Goal: Task Accomplishment & Management: Manage account settings

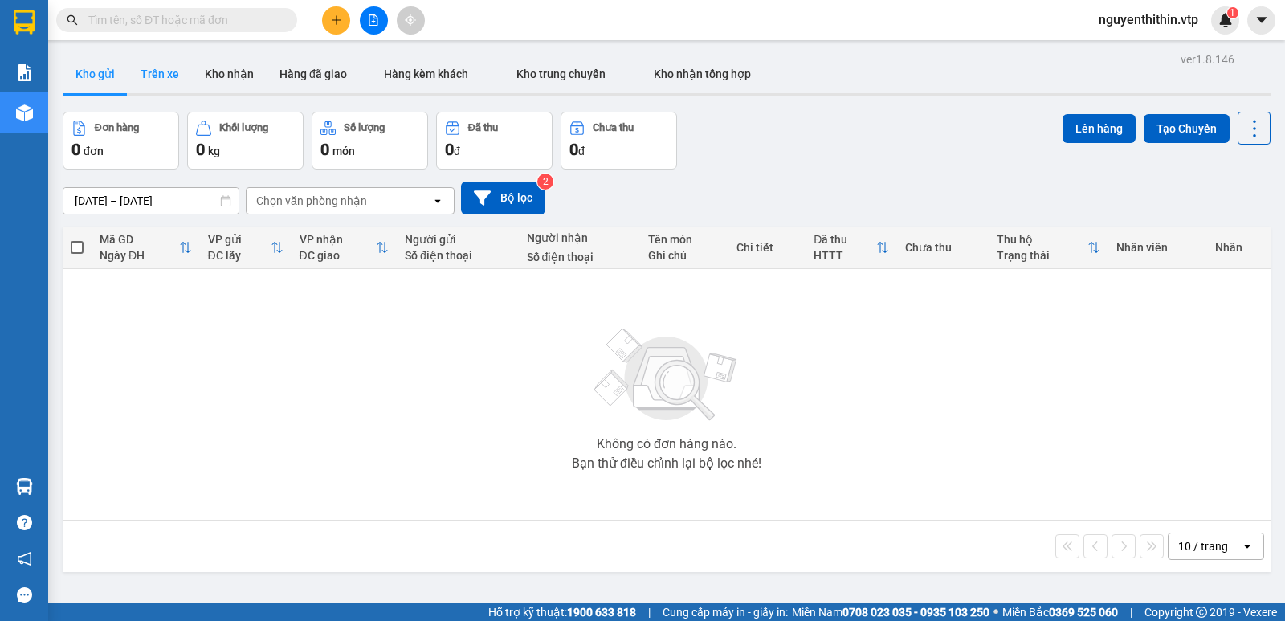
click at [158, 73] on button "Trên xe" at bounding box center [160, 74] width 64 height 39
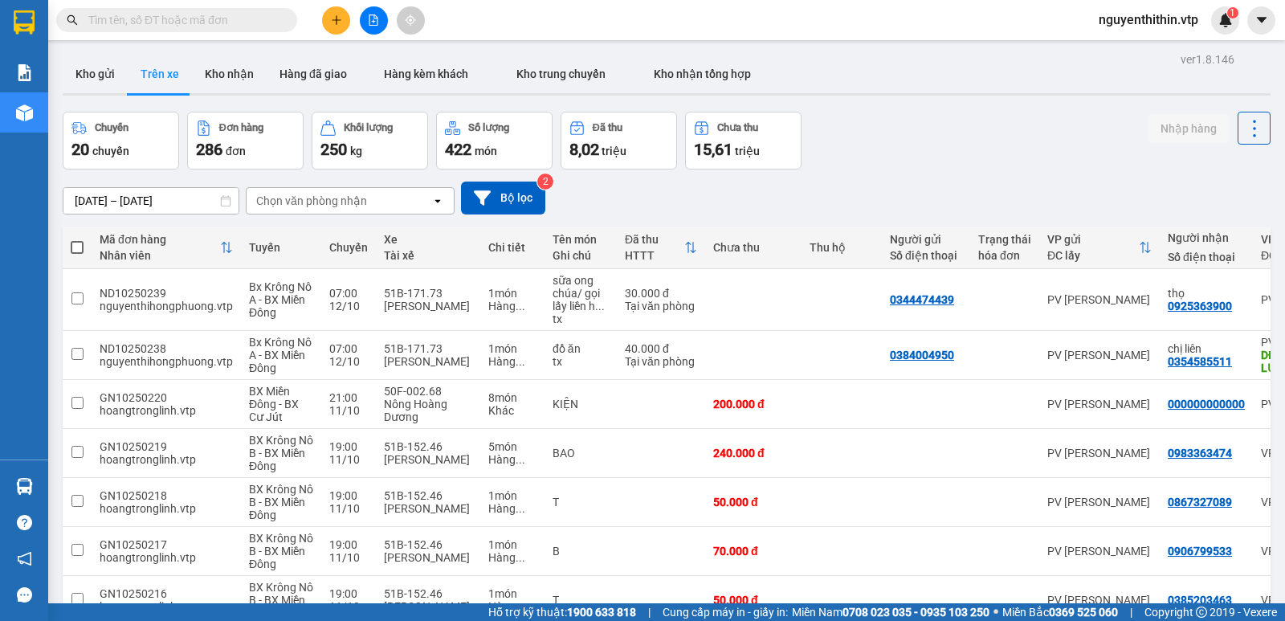
click at [354, 210] on div "Chọn văn phòng nhận" at bounding box center [339, 201] width 185 height 26
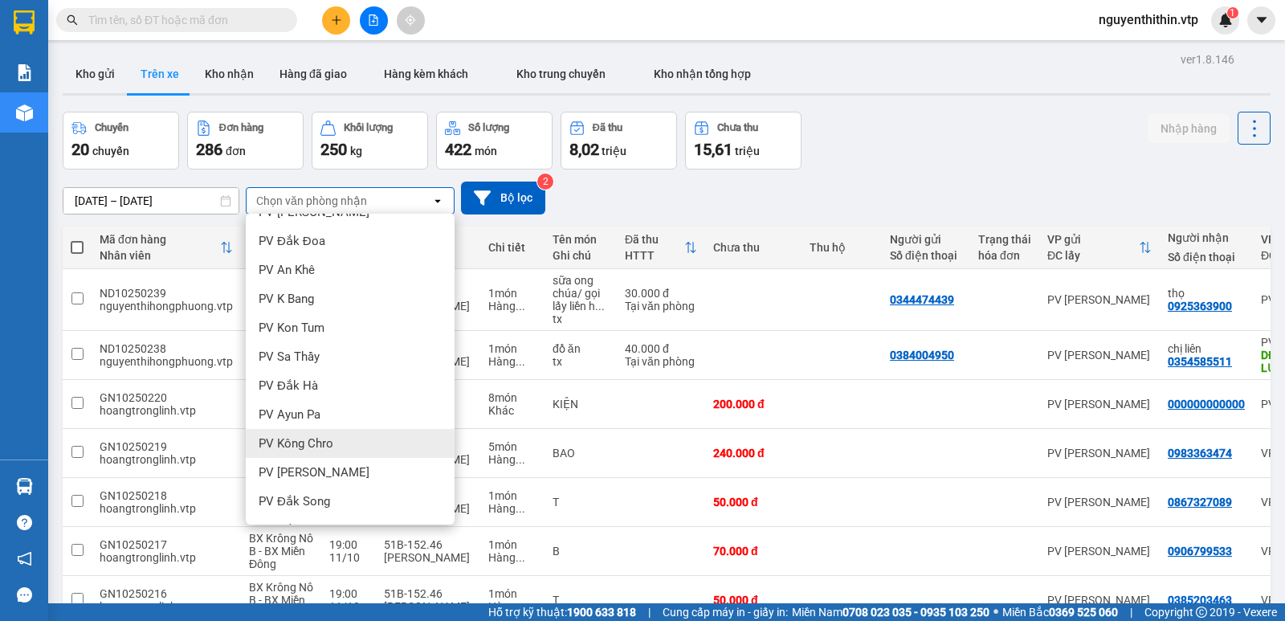
scroll to position [161, 0]
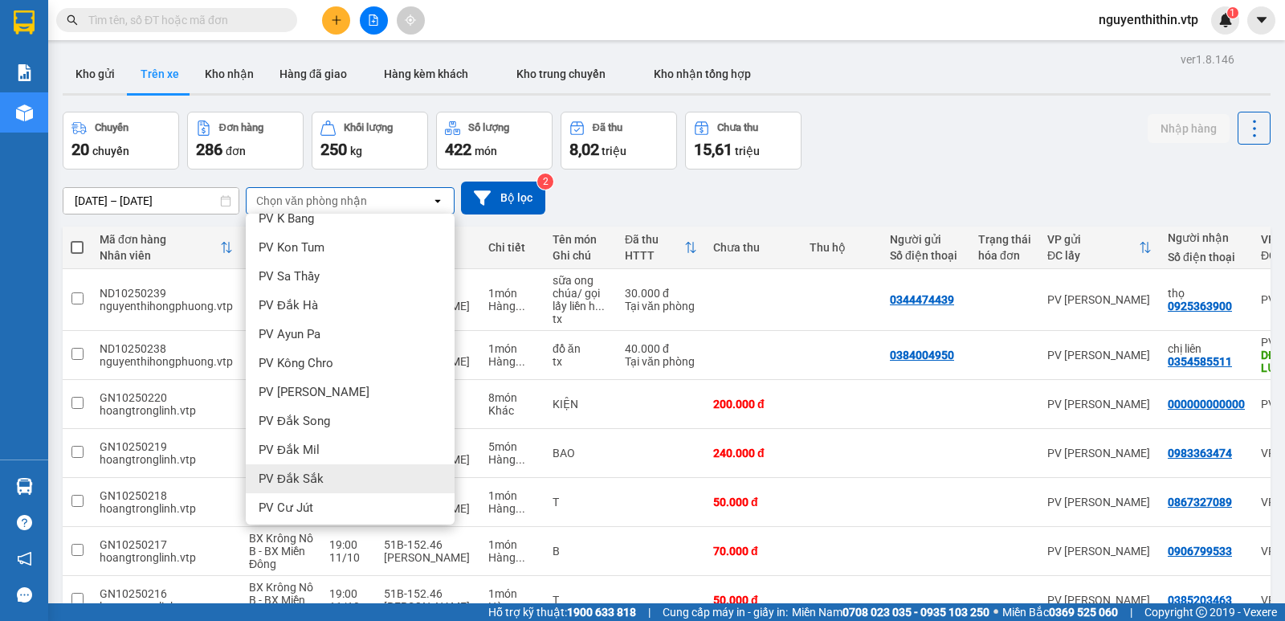
click at [304, 480] on span "PV Đắk Sắk" at bounding box center [291, 479] width 65 height 16
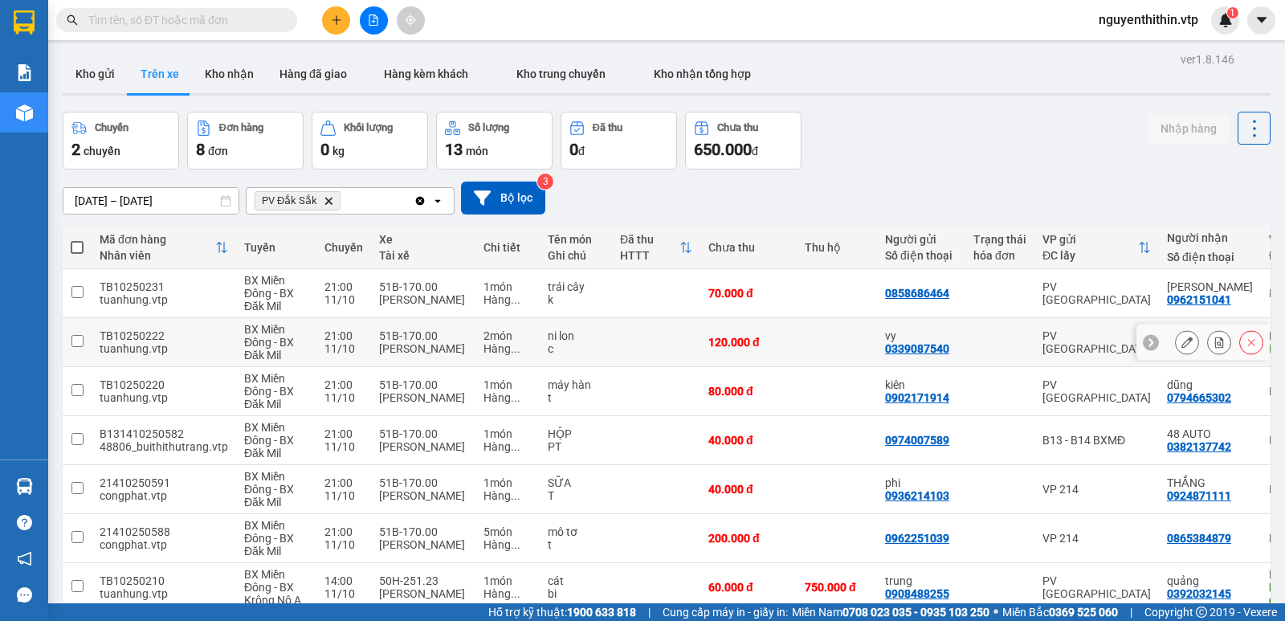
scroll to position [80, 0]
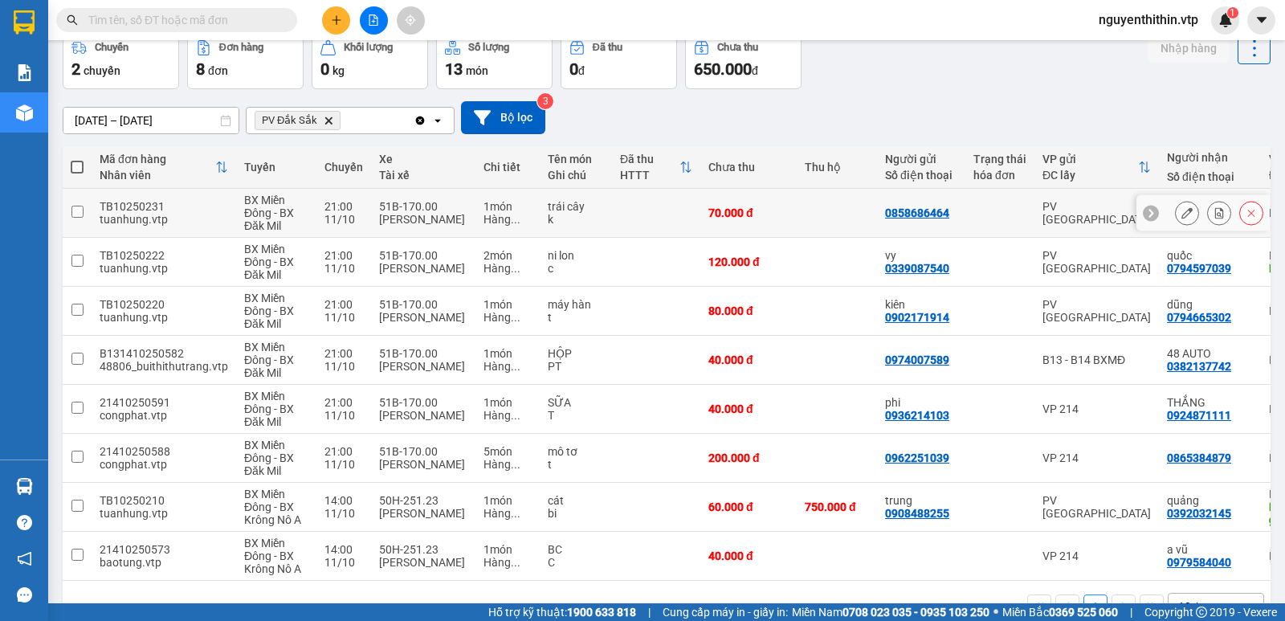
click at [79, 213] on input "checkbox" at bounding box center [77, 212] width 12 height 12
checkbox input "true"
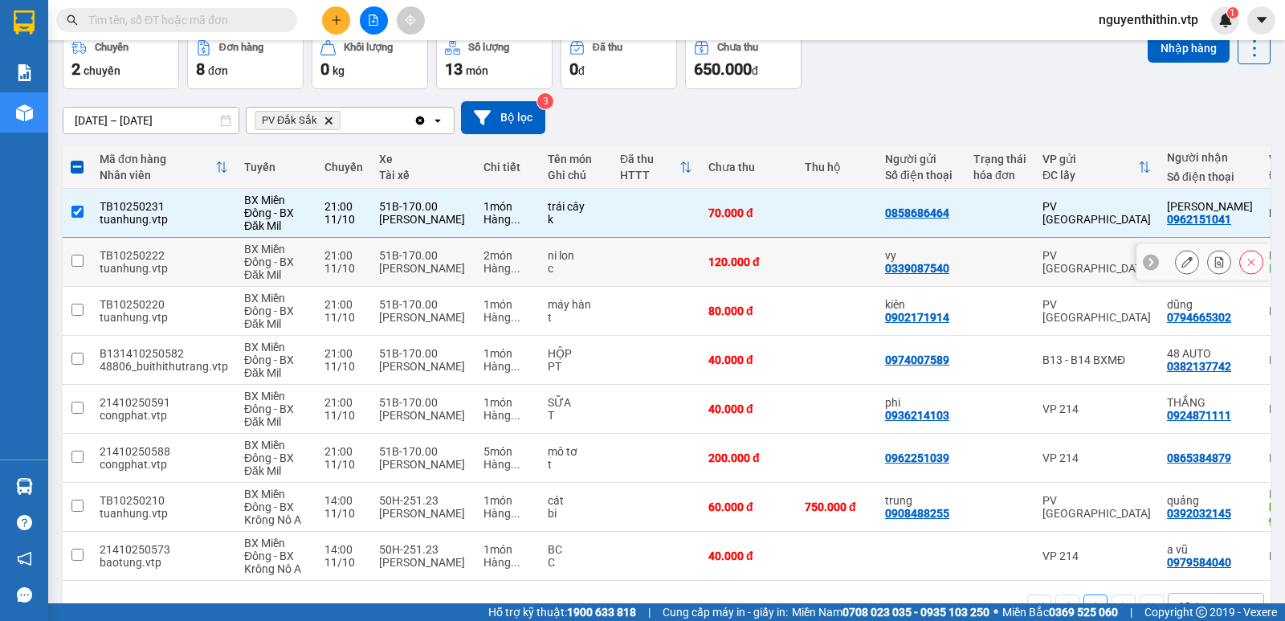
click at [78, 259] on input "checkbox" at bounding box center [77, 261] width 12 height 12
checkbox input "true"
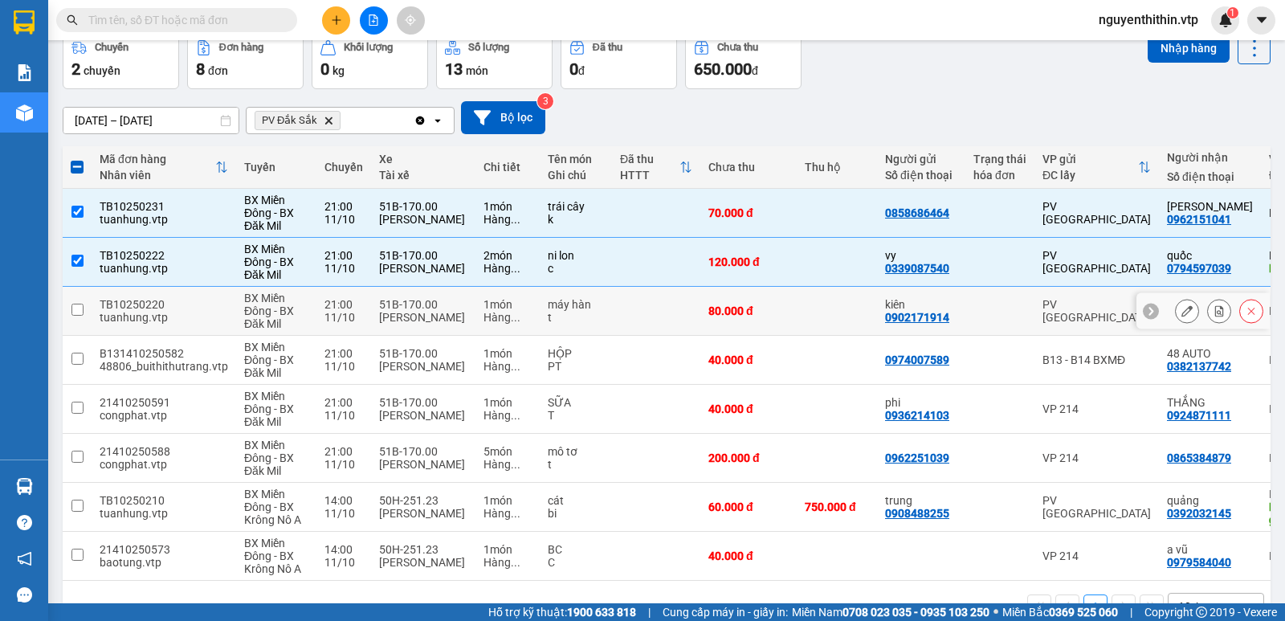
click at [75, 313] on input "checkbox" at bounding box center [77, 310] width 12 height 12
checkbox input "true"
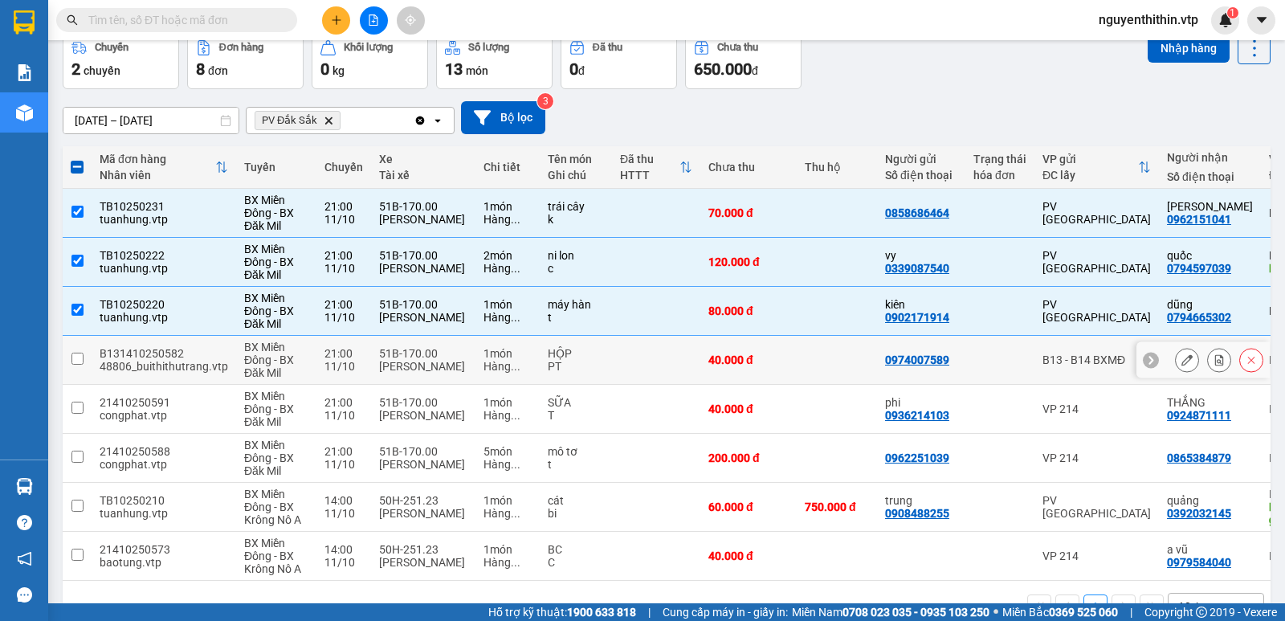
click at [78, 359] on input "checkbox" at bounding box center [77, 359] width 12 height 12
checkbox input "true"
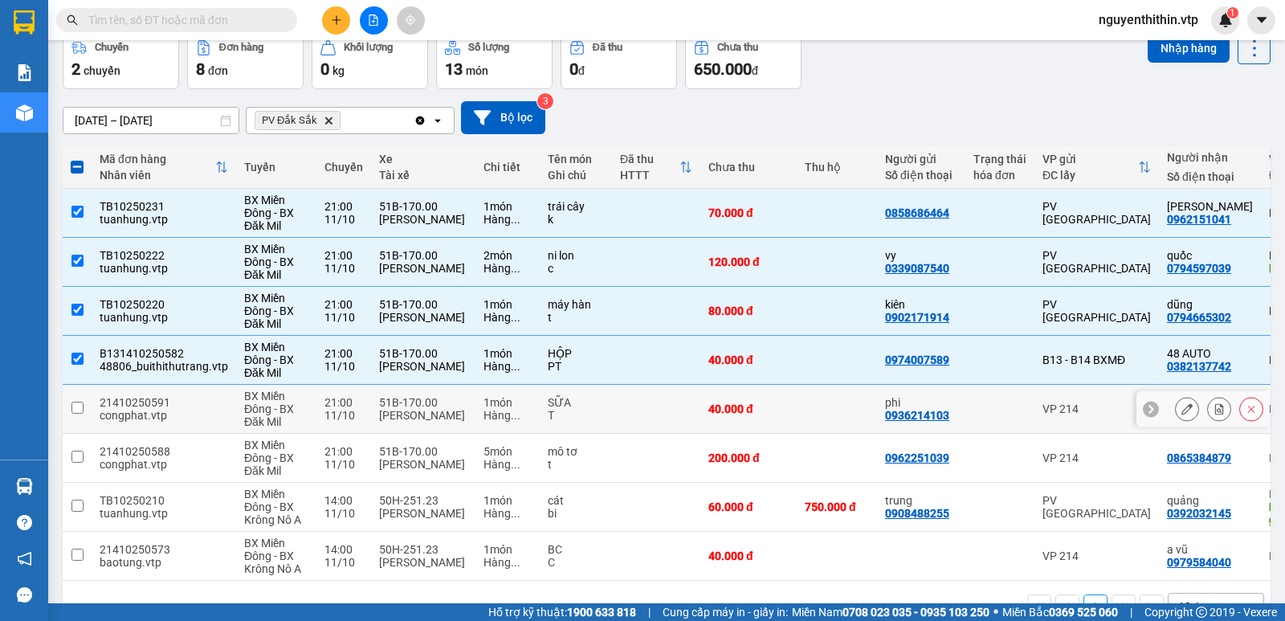
click at [73, 408] on input "checkbox" at bounding box center [77, 408] width 12 height 12
click at [75, 410] on input "checkbox" at bounding box center [77, 408] width 12 height 12
checkbox input "true"
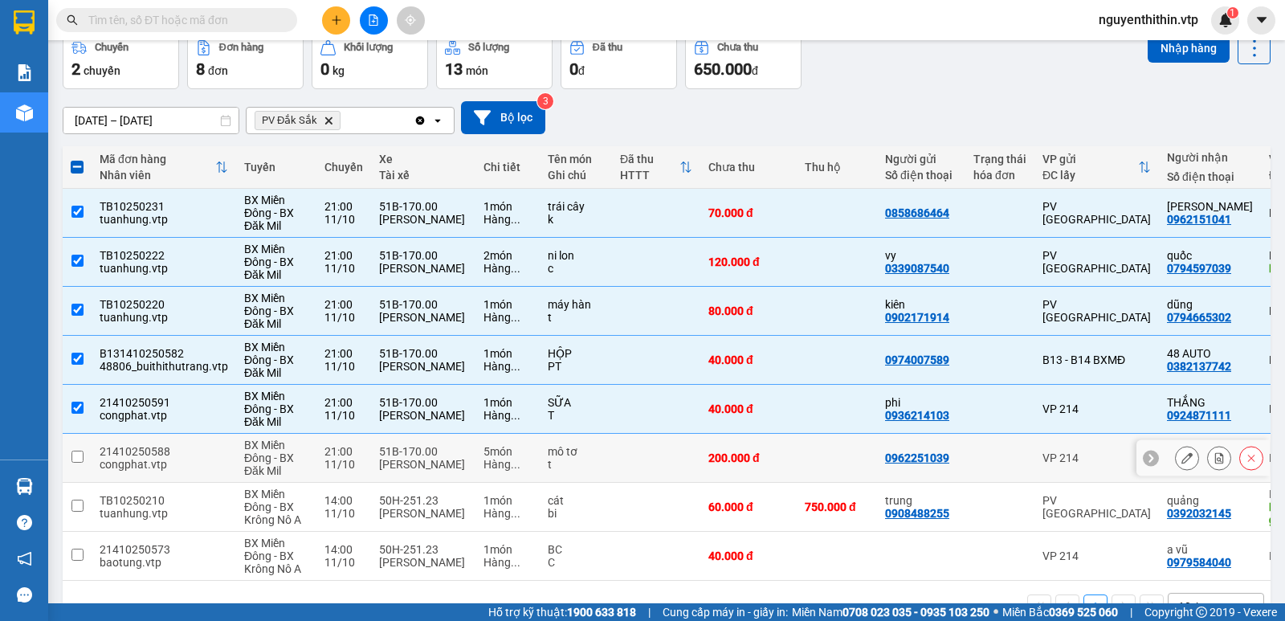
click at [80, 455] on input "checkbox" at bounding box center [77, 457] width 12 height 12
checkbox input "true"
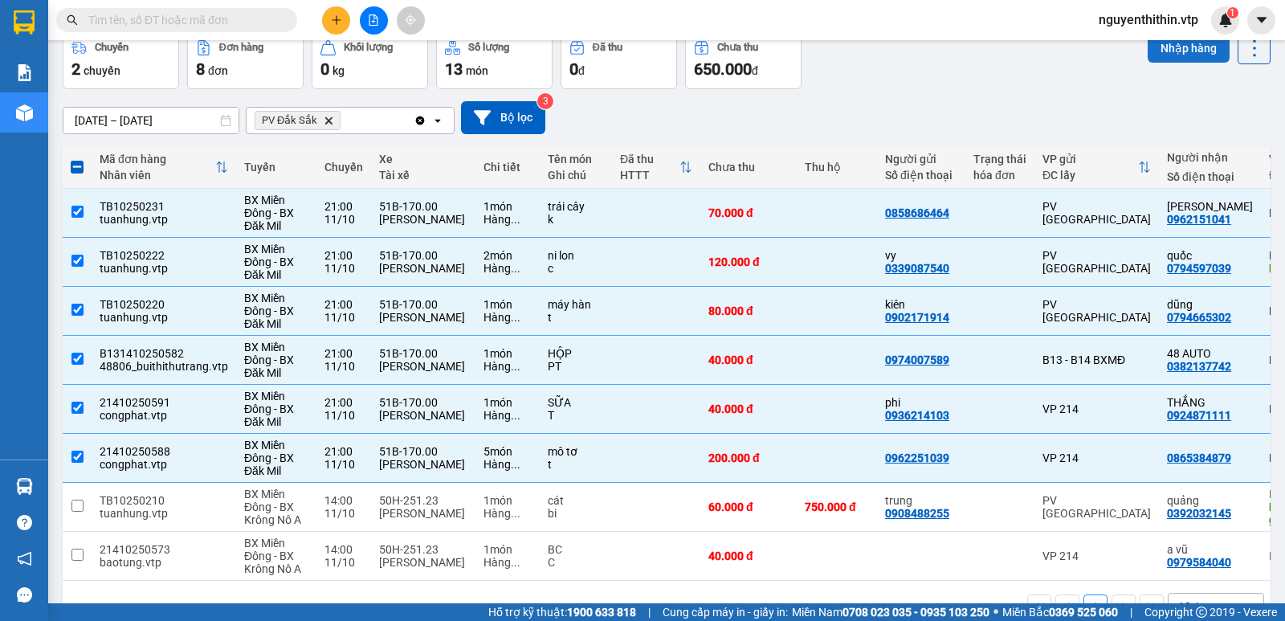
click at [1179, 48] on button "Nhập hàng" at bounding box center [1189, 48] width 82 height 29
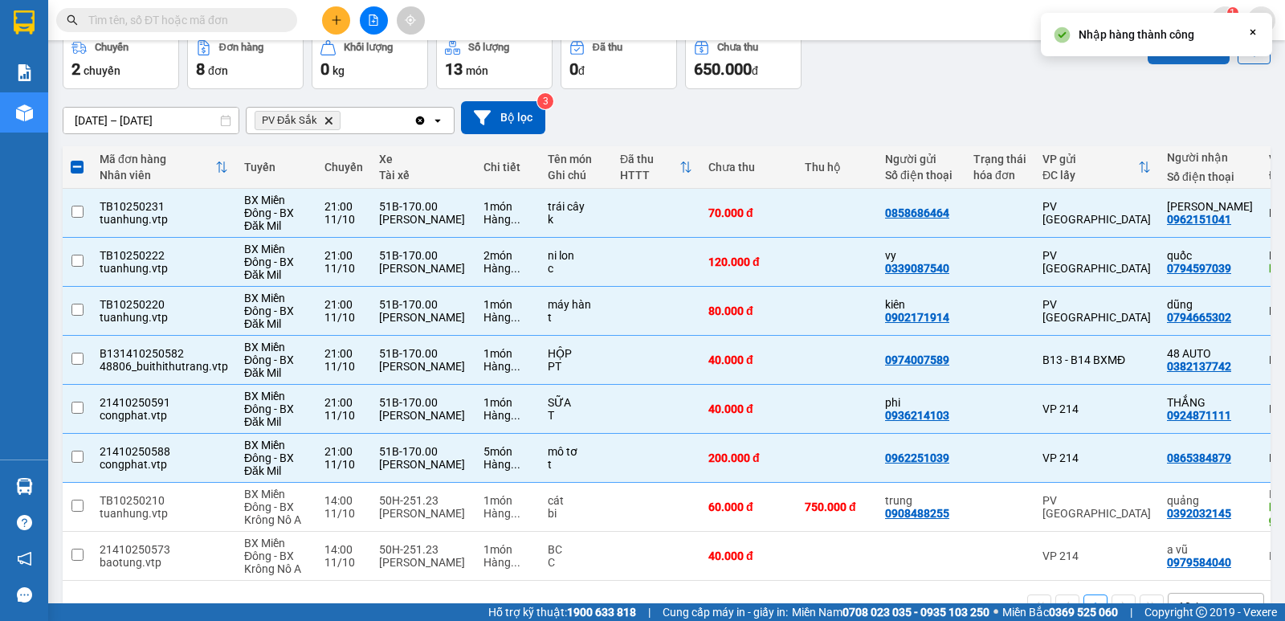
checkbox input "false"
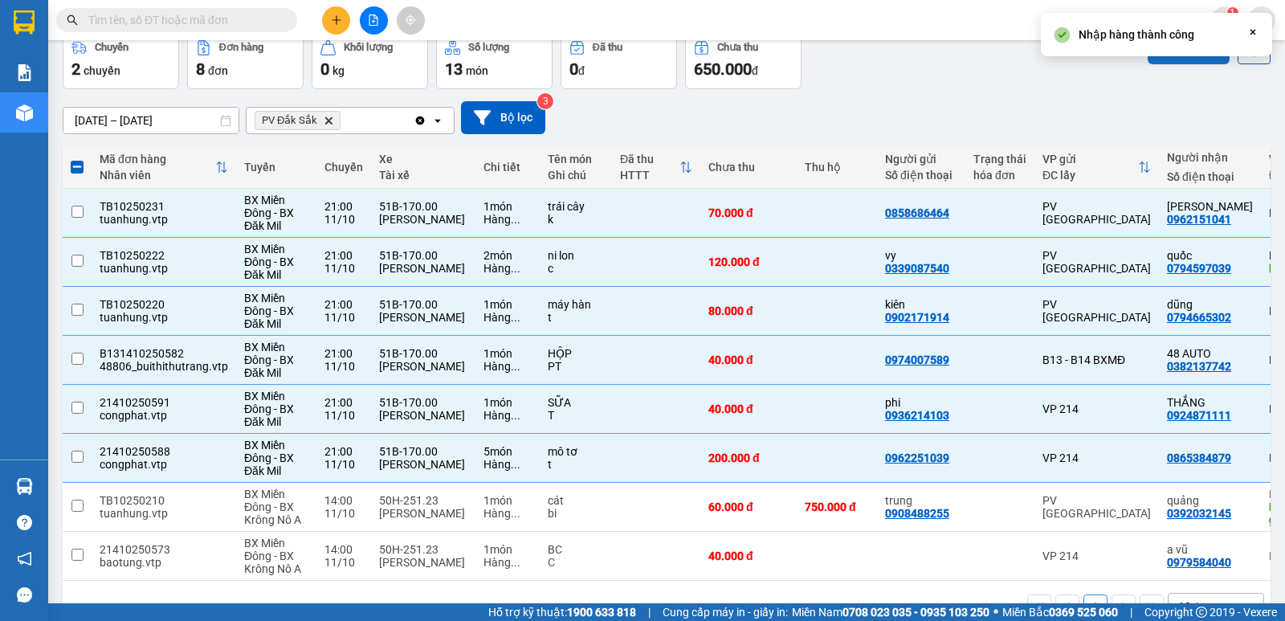
checkbox input "false"
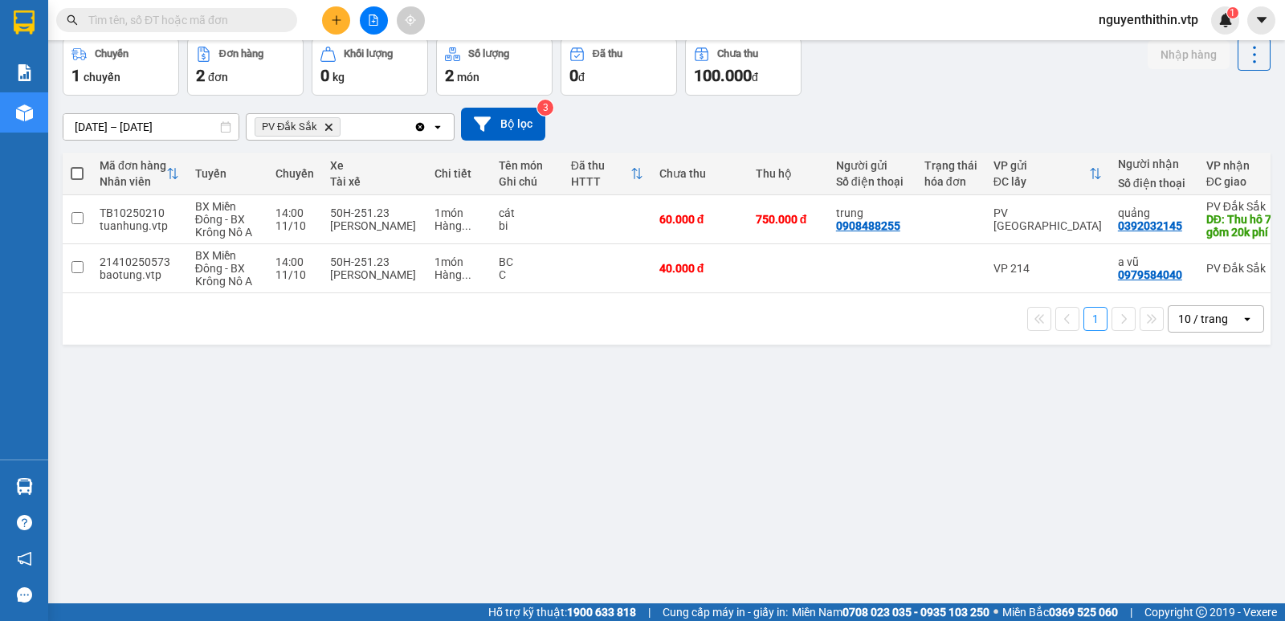
scroll to position [0, 0]
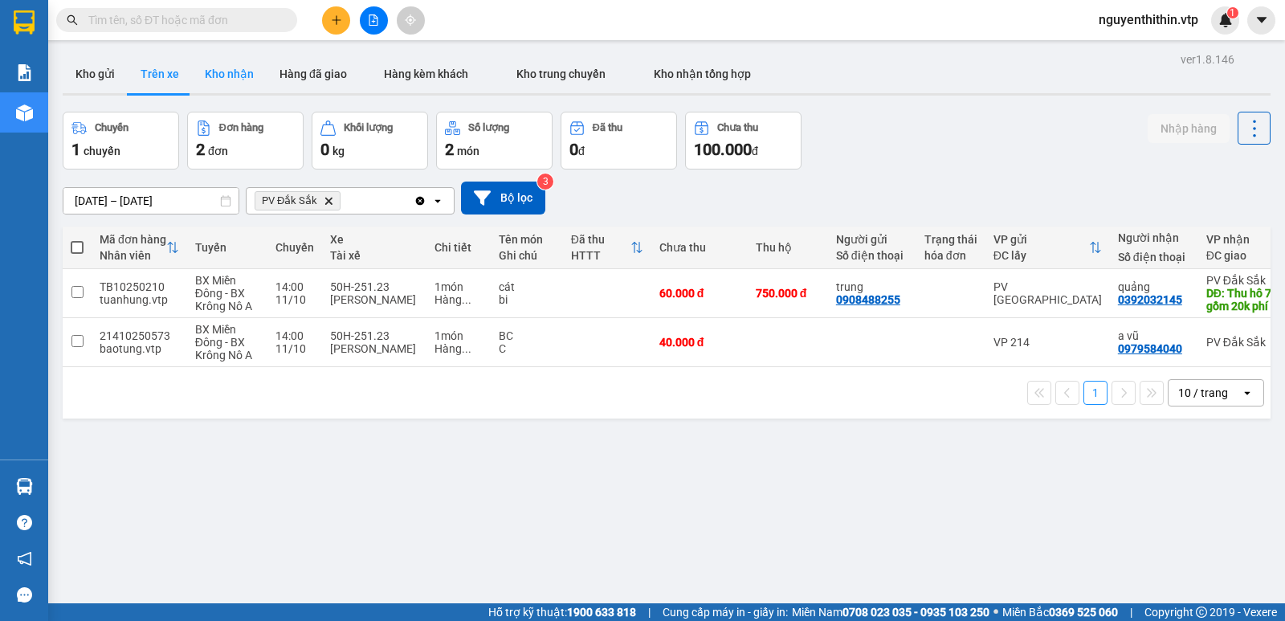
click at [226, 71] on button "Kho nhận" at bounding box center [229, 74] width 75 height 39
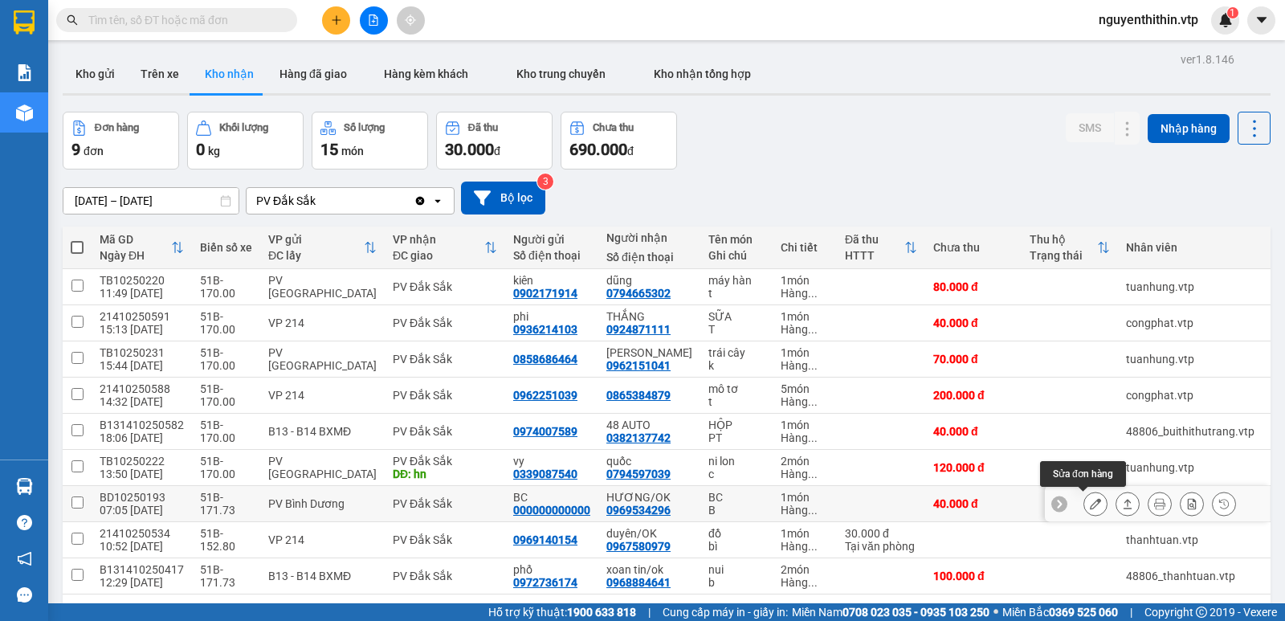
click at [1090, 506] on icon at bounding box center [1095, 503] width 11 height 11
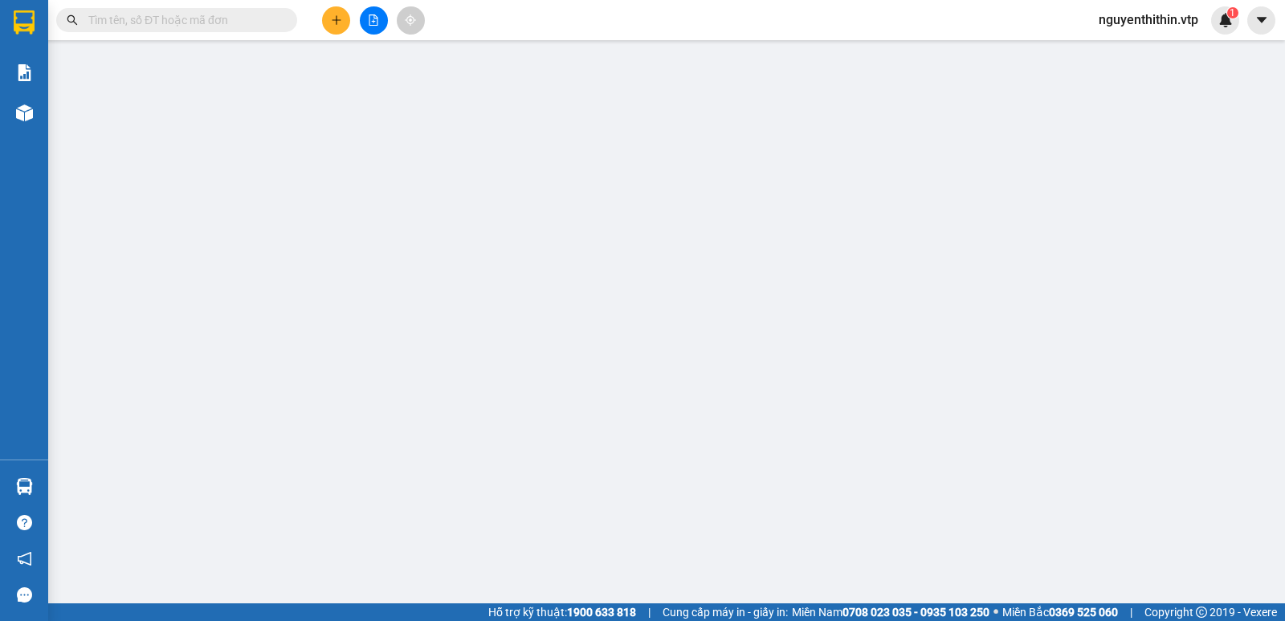
type input "000000000000"
type input "BC"
type input "0969534296"
type input "HƯƠNG/OK"
type input "0"
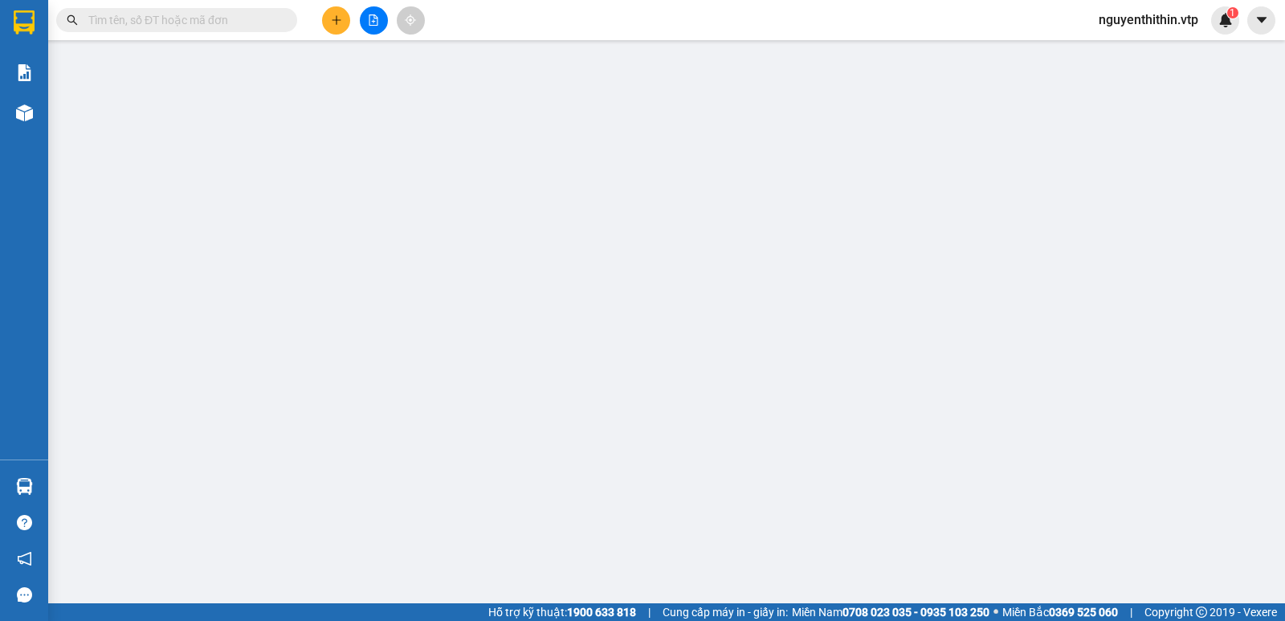
type input "40.000"
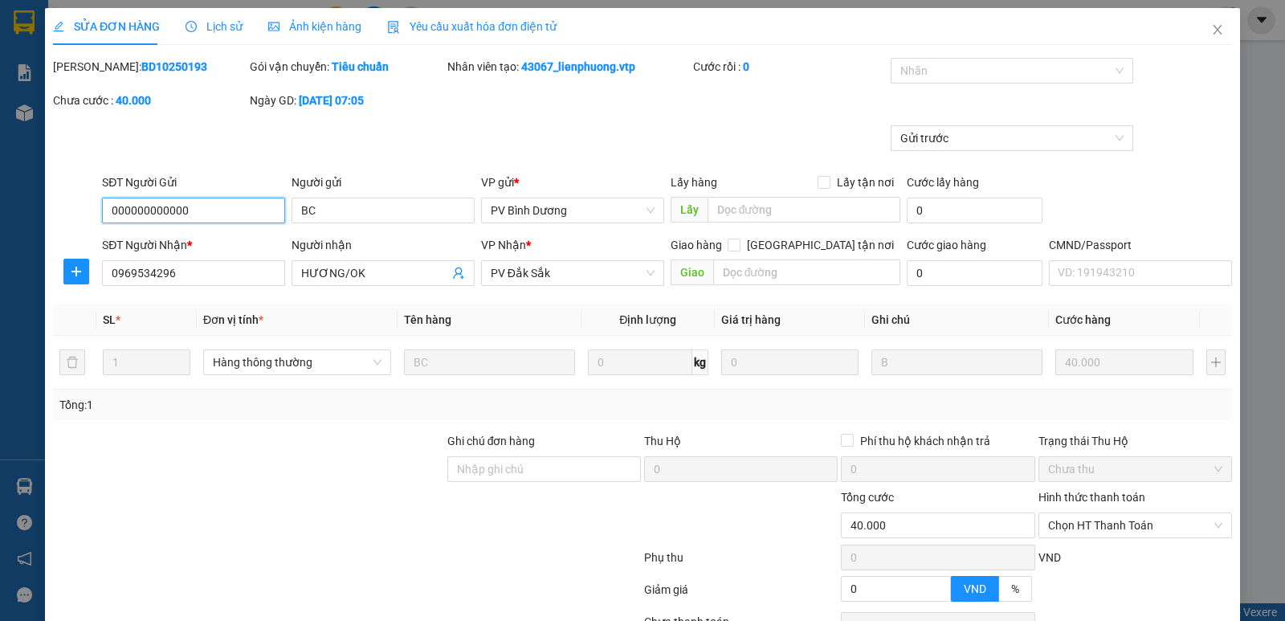
type input "2.000"
click at [1070, 498] on label "Hình thức thanh toán" at bounding box center [1091, 497] width 107 height 13
click at [1070, 513] on input "Hình thức thanh toán" at bounding box center [1129, 525] width 163 height 24
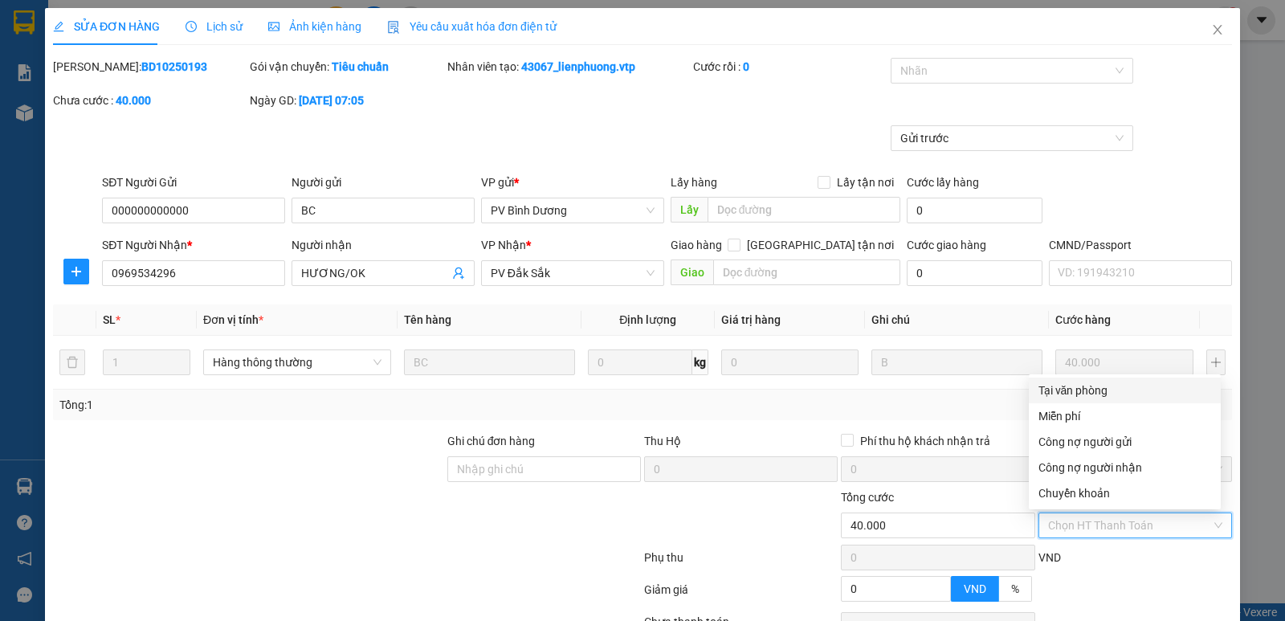
click at [1081, 389] on div "Tại văn phòng" at bounding box center [1124, 390] width 173 height 18
type input "0"
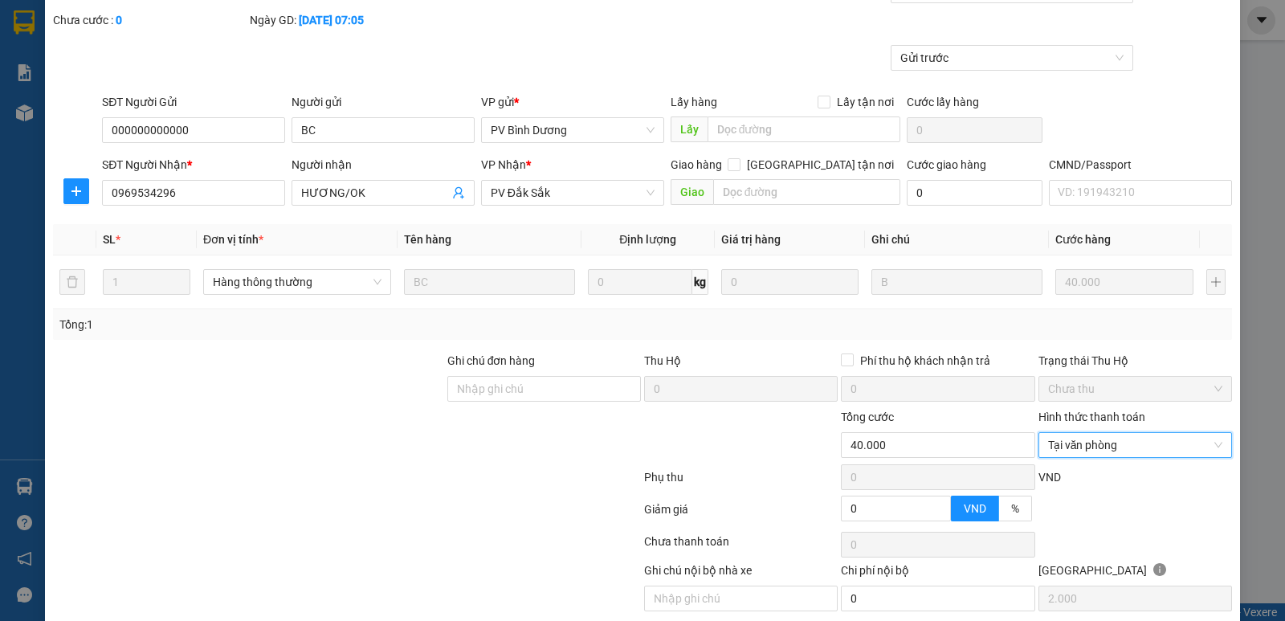
scroll to position [140, 0]
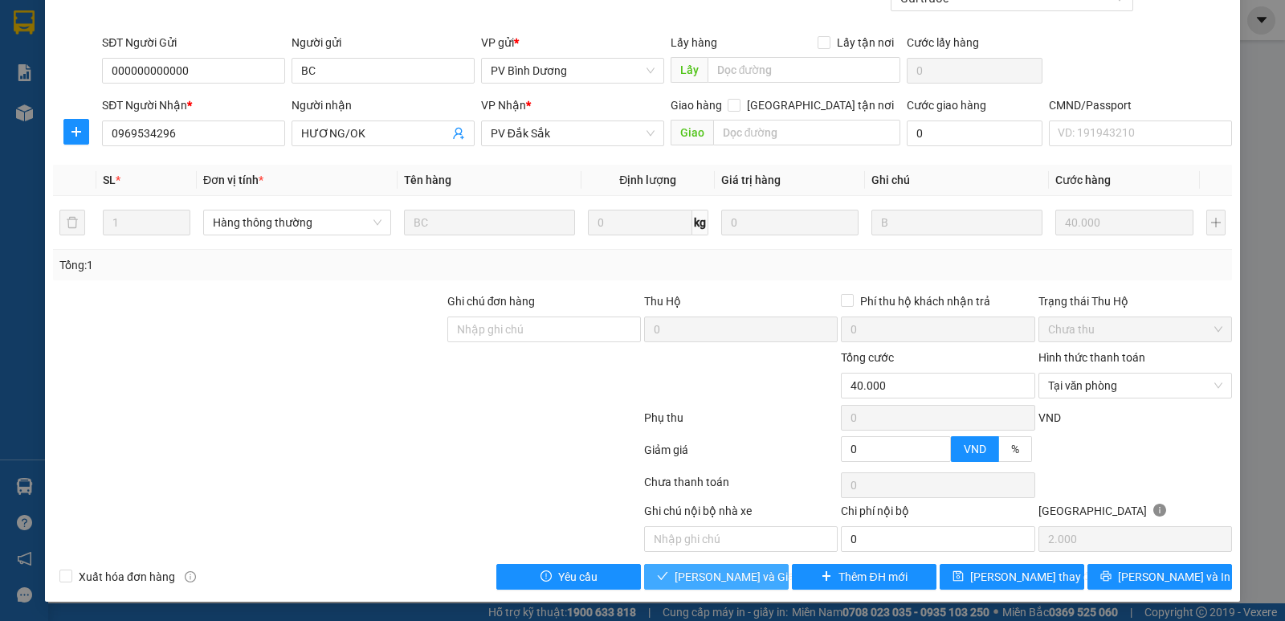
click at [712, 575] on span "[PERSON_NAME] và Giao hàng" at bounding box center [752, 577] width 154 height 18
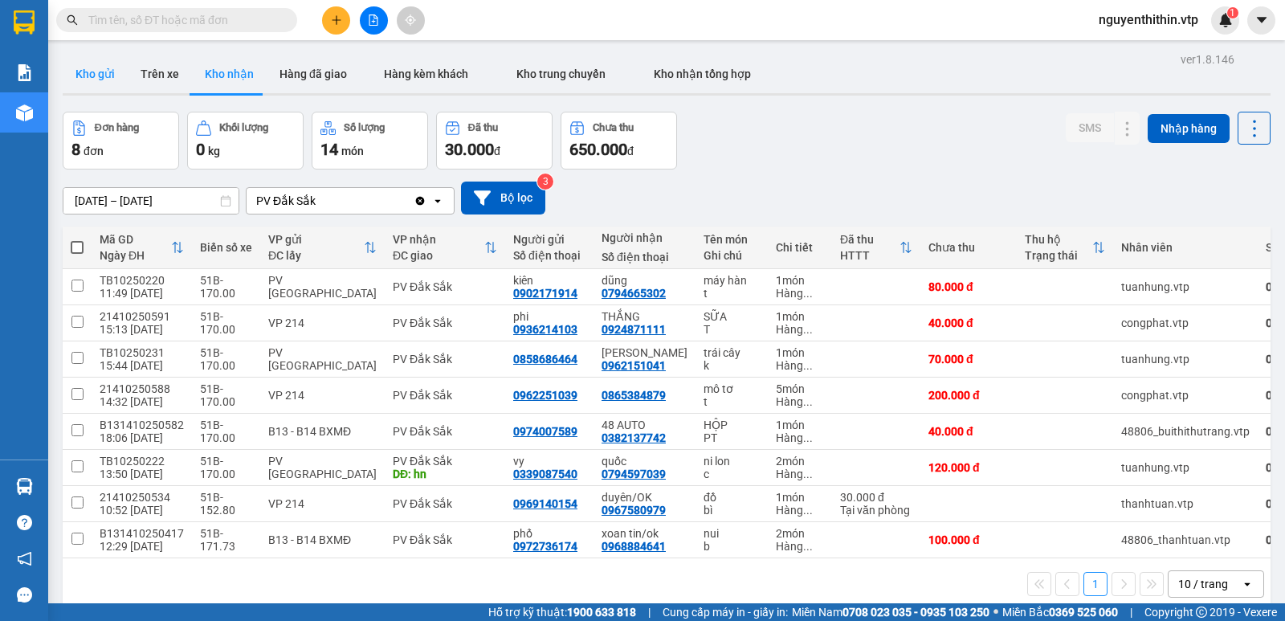
click at [90, 71] on button "Kho gửi" at bounding box center [95, 74] width 65 height 39
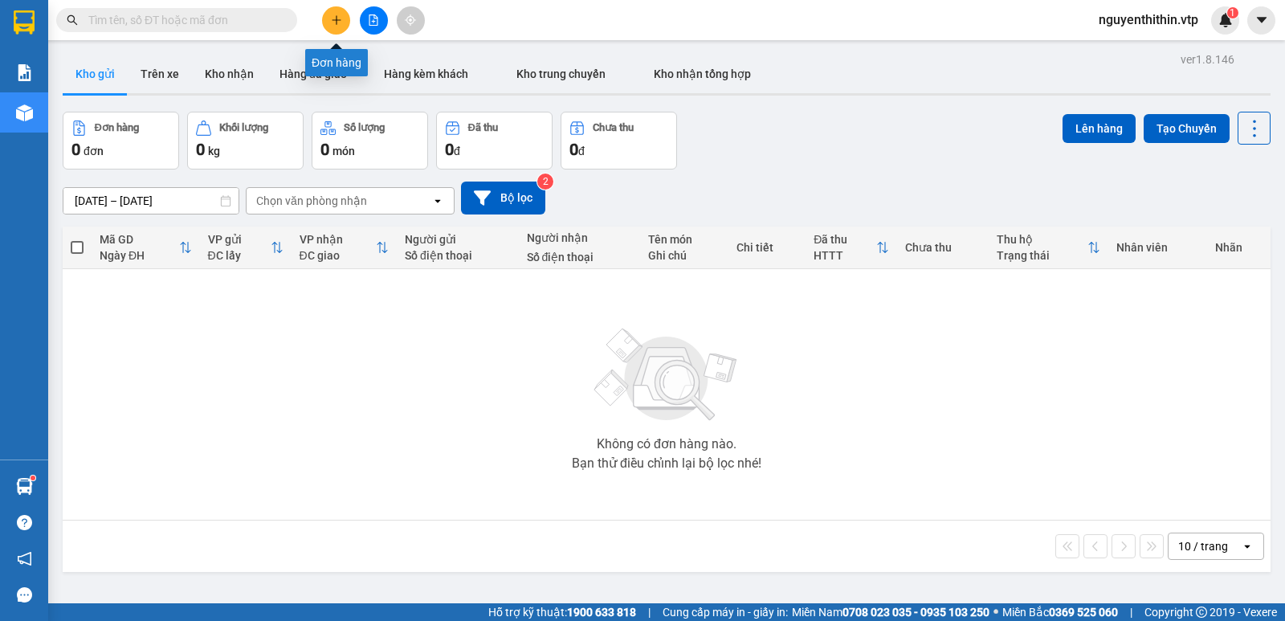
click at [332, 27] on button at bounding box center [336, 20] width 28 height 28
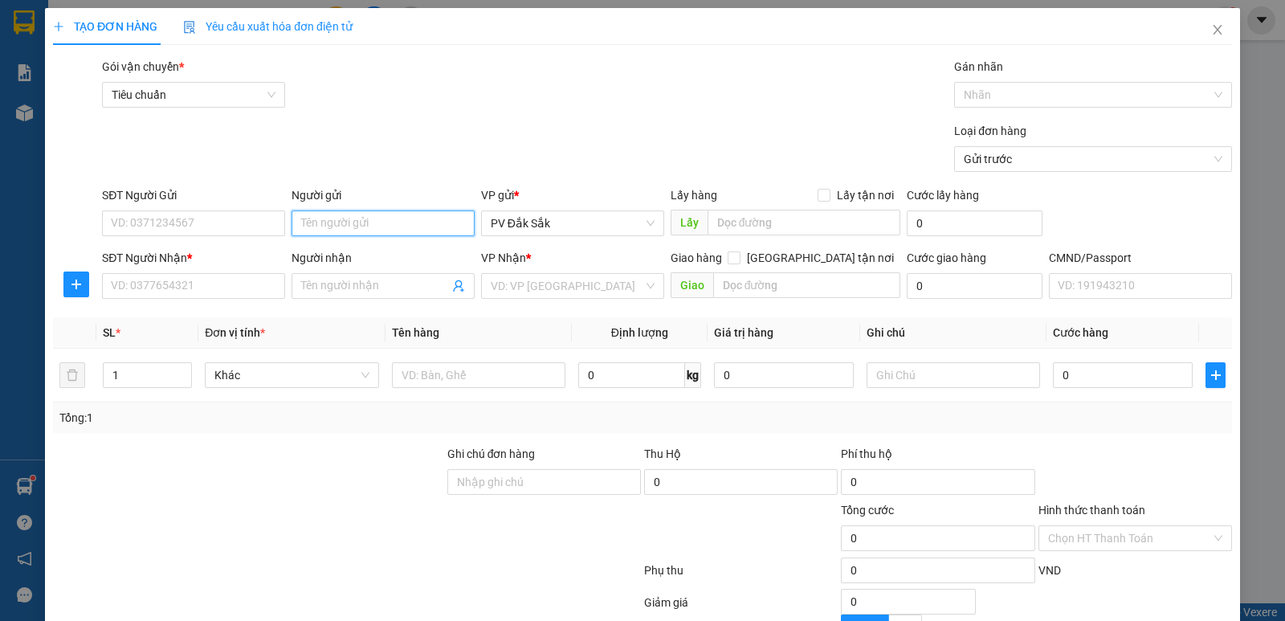
click at [303, 225] on input "Người gửi" at bounding box center [383, 223] width 183 height 26
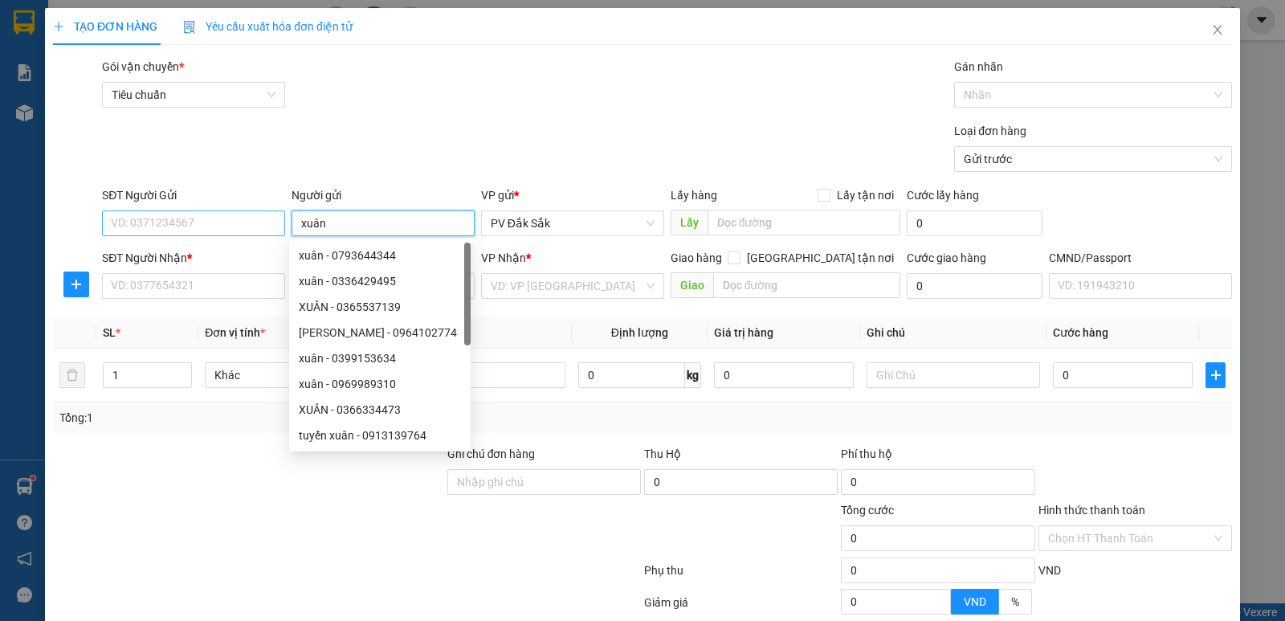
type input "xuân"
click at [147, 225] on input "SĐT Người Gửi" at bounding box center [193, 223] width 183 height 26
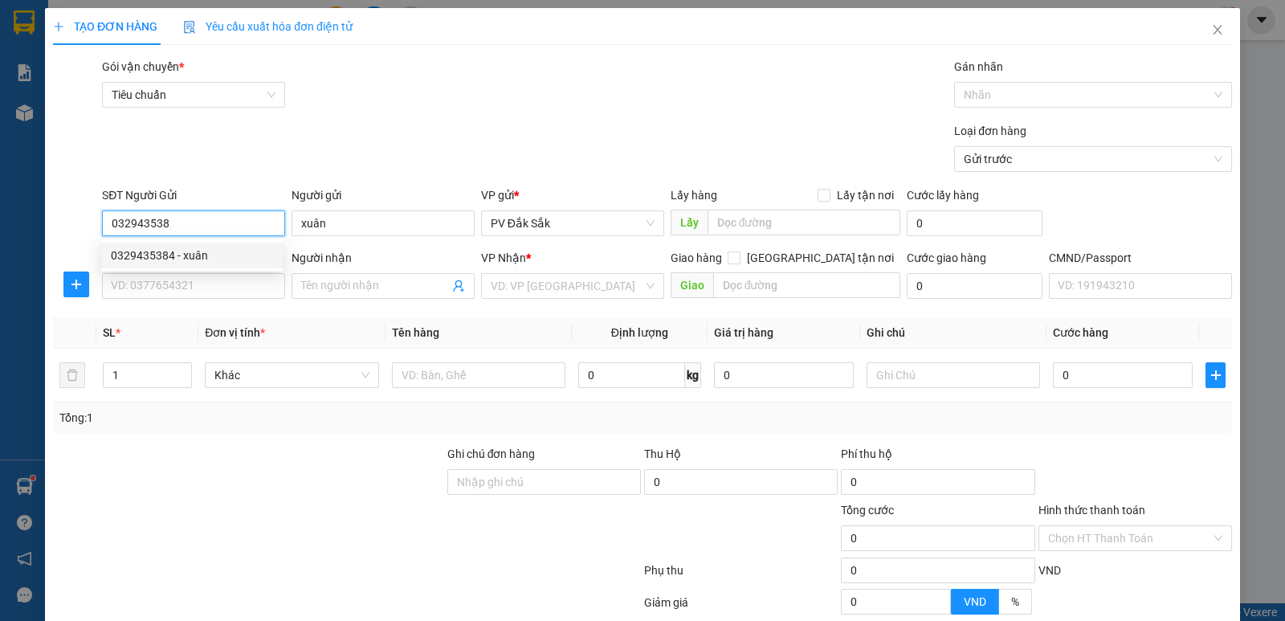
click at [165, 253] on div "0329435384 - xuân" at bounding box center [192, 256] width 162 height 18
type input "0329435384"
type input "0975940812"
type input "huệ"
type input "512 giường"
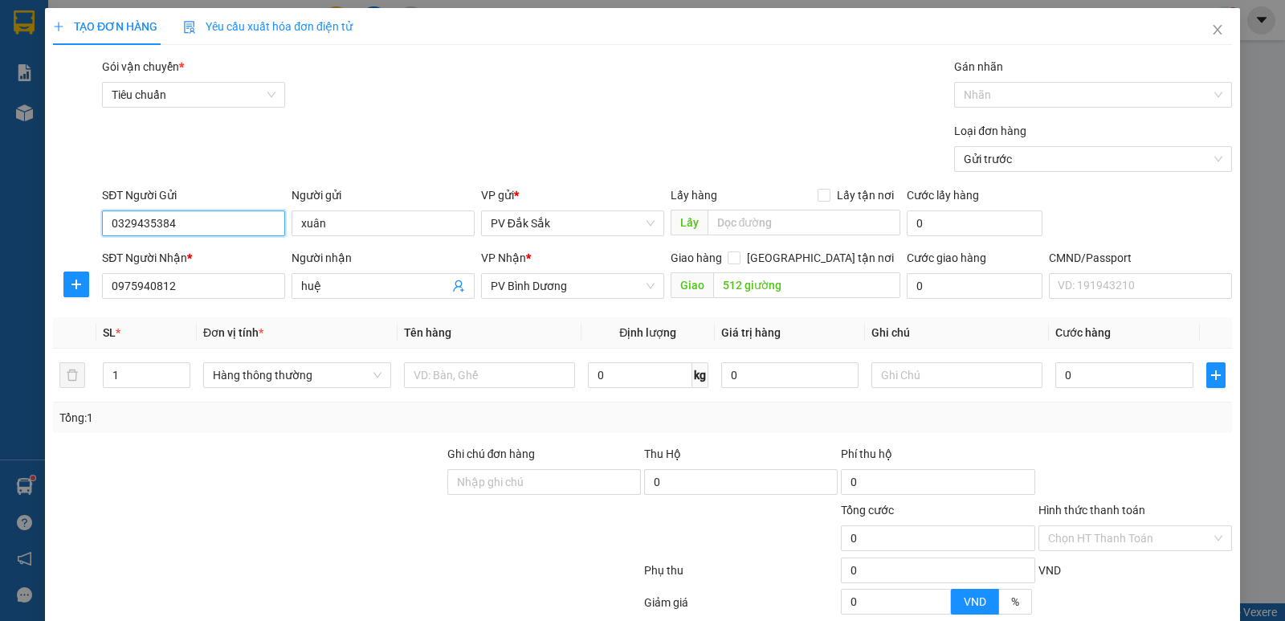
type input "0329435384"
click at [328, 284] on input "huệ" at bounding box center [375, 286] width 148 height 18
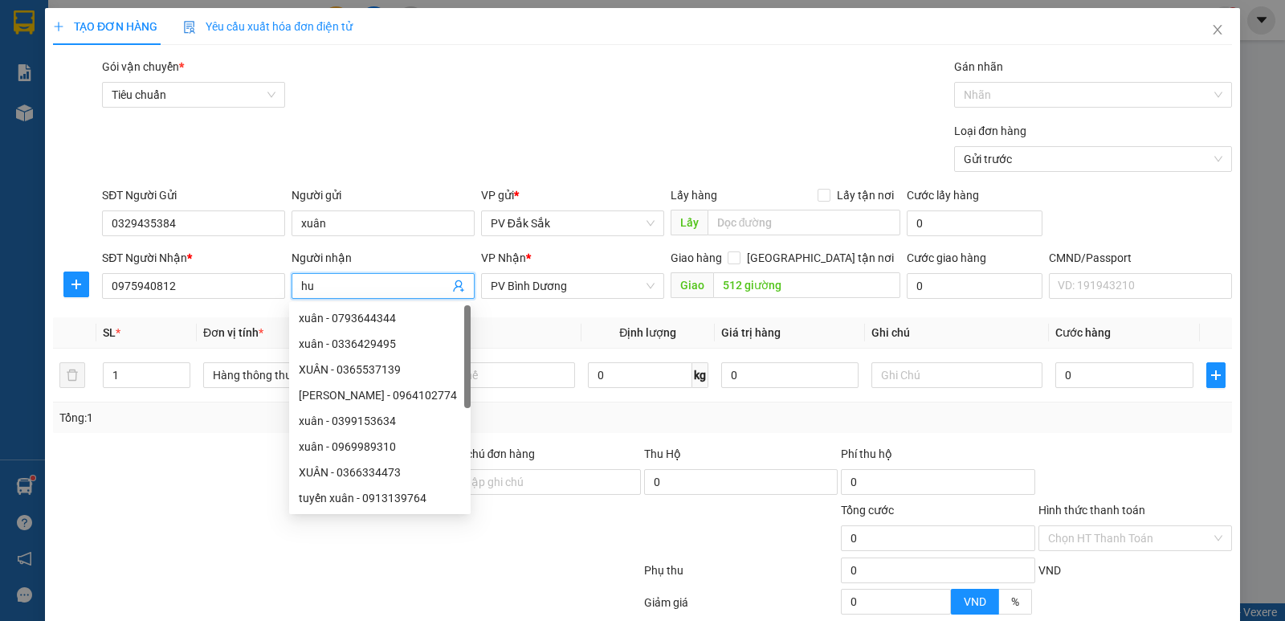
type input "h"
type input "BÌNH"
click at [214, 288] on input "0975940812" at bounding box center [193, 286] width 183 height 26
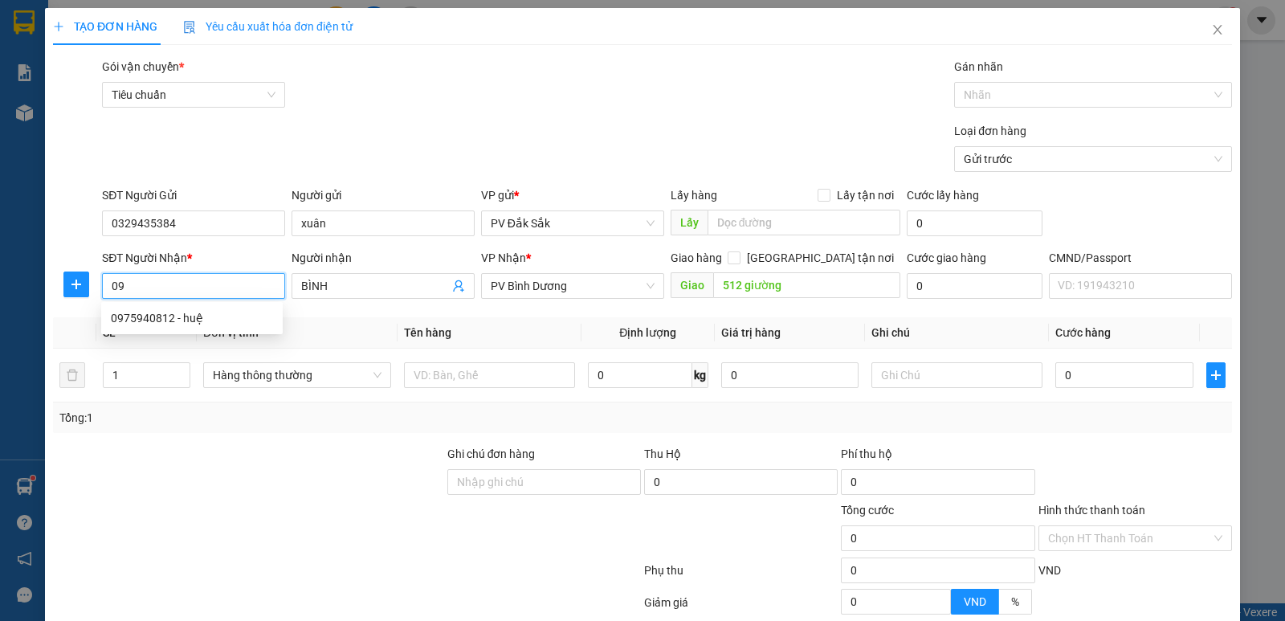
type input "0"
click at [174, 322] on div "0789363336 - bình" at bounding box center [192, 318] width 162 height 18
type input "0789363336"
type input "bình"
type input "512gi"
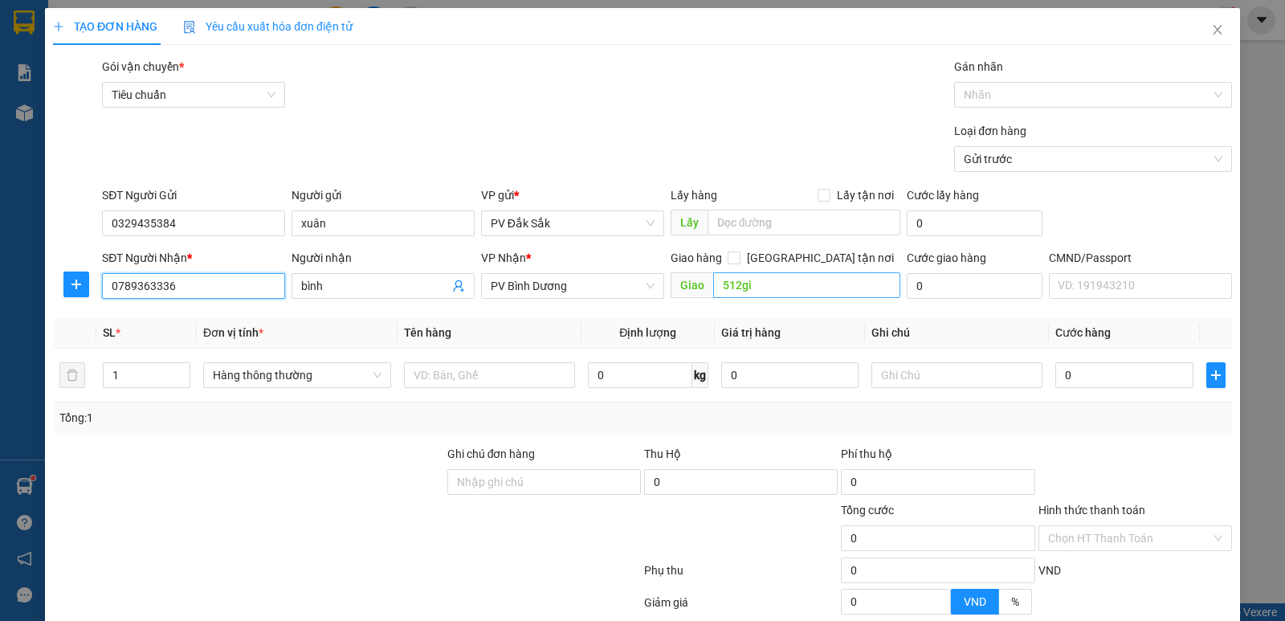
type input "0789363336"
click at [757, 279] on input "512gi" at bounding box center [807, 285] width 188 height 26
type input "512 GIƯỜNG"
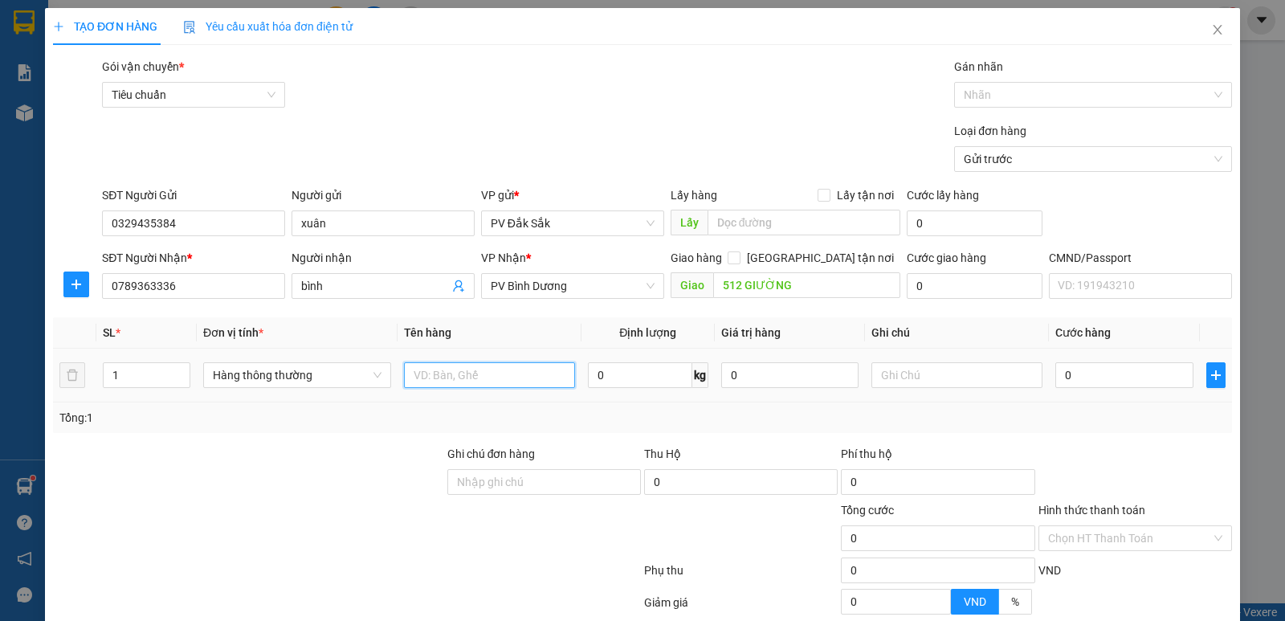
click at [424, 380] on input "text" at bounding box center [489, 375] width 171 height 26
type input "TP"
click at [884, 373] on input "text" at bounding box center [956, 375] width 171 height 26
type input "BAO TÚM"
click at [1063, 373] on input "0" at bounding box center [1123, 375] width 137 height 26
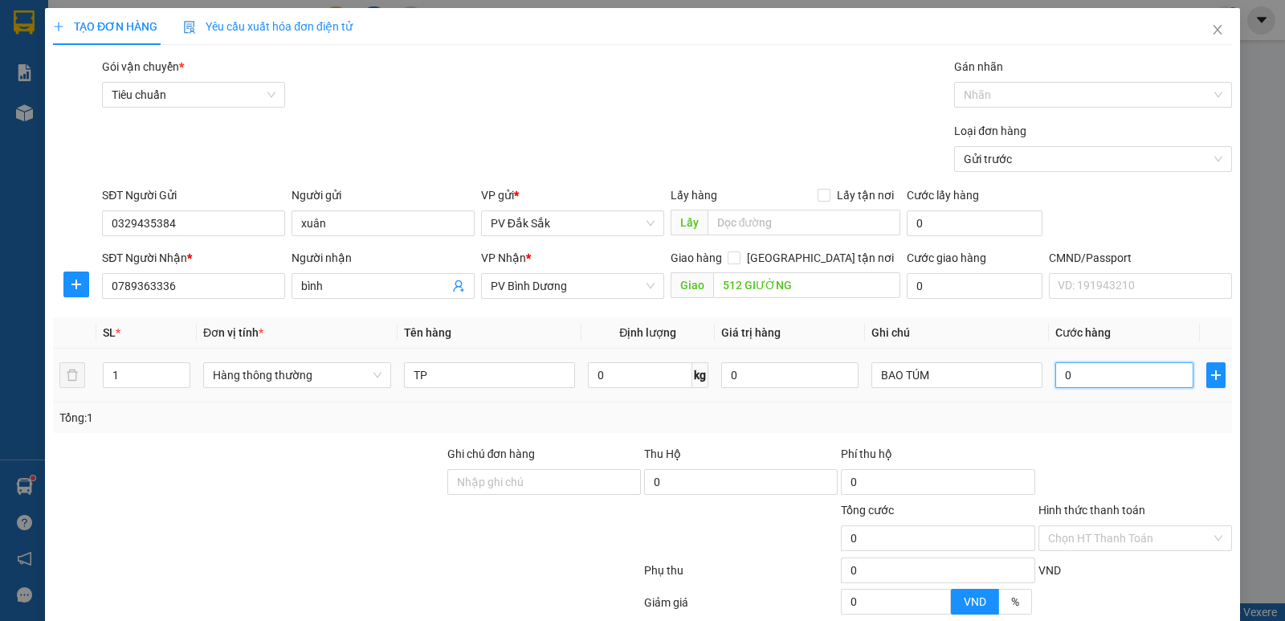
type input "5"
type input "50"
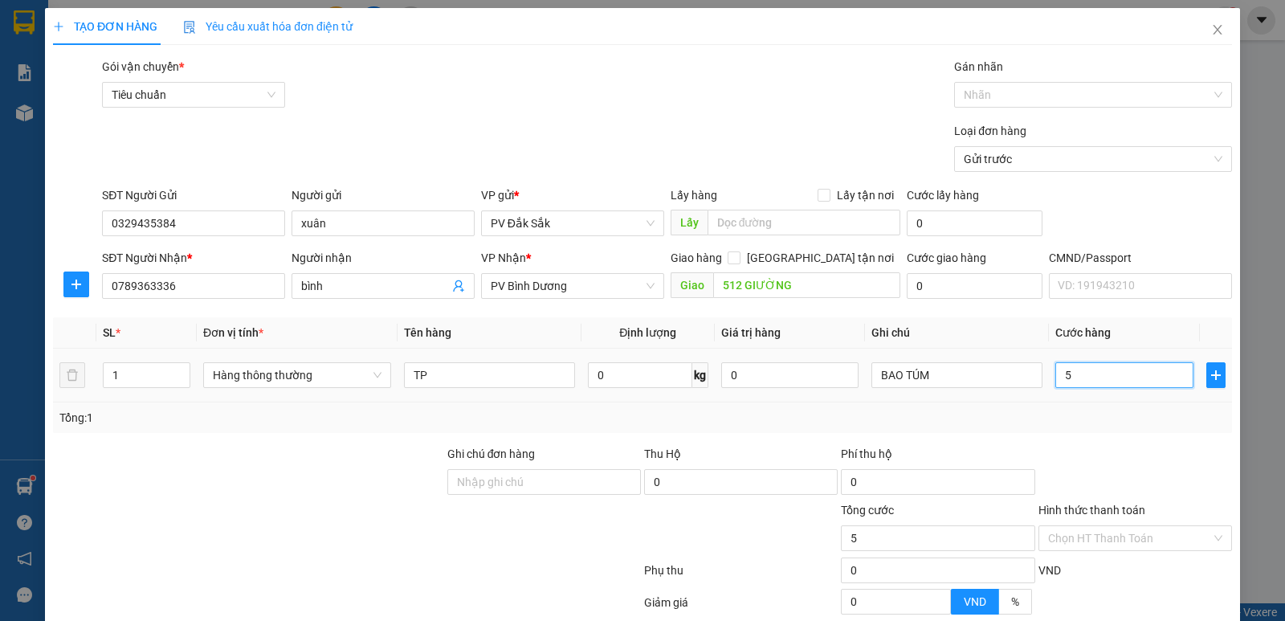
type input "50"
type input "500"
type input "5.000"
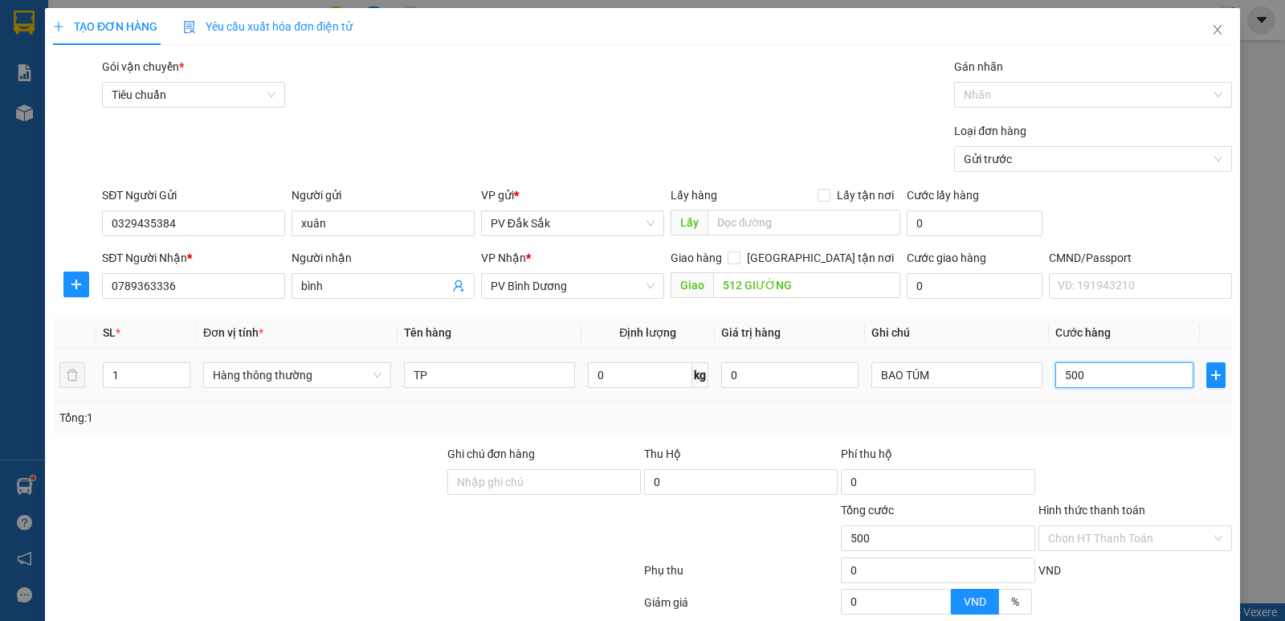
type input "5.000"
type input "50.000"
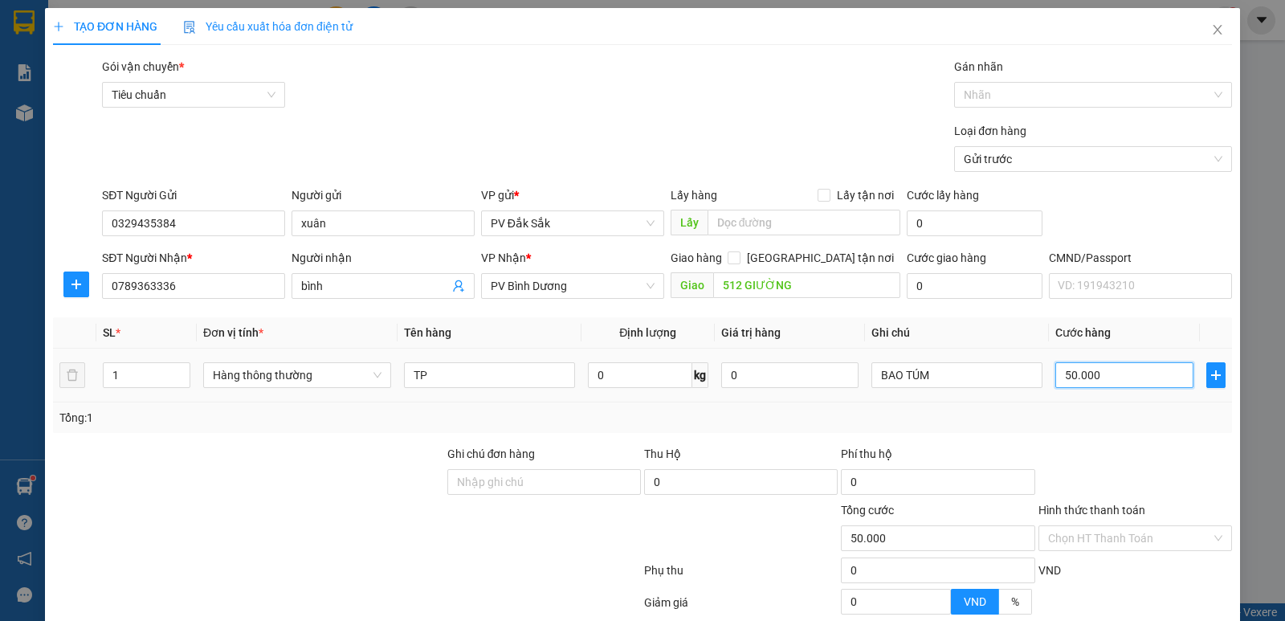
type input "500.000"
type input "50.000"
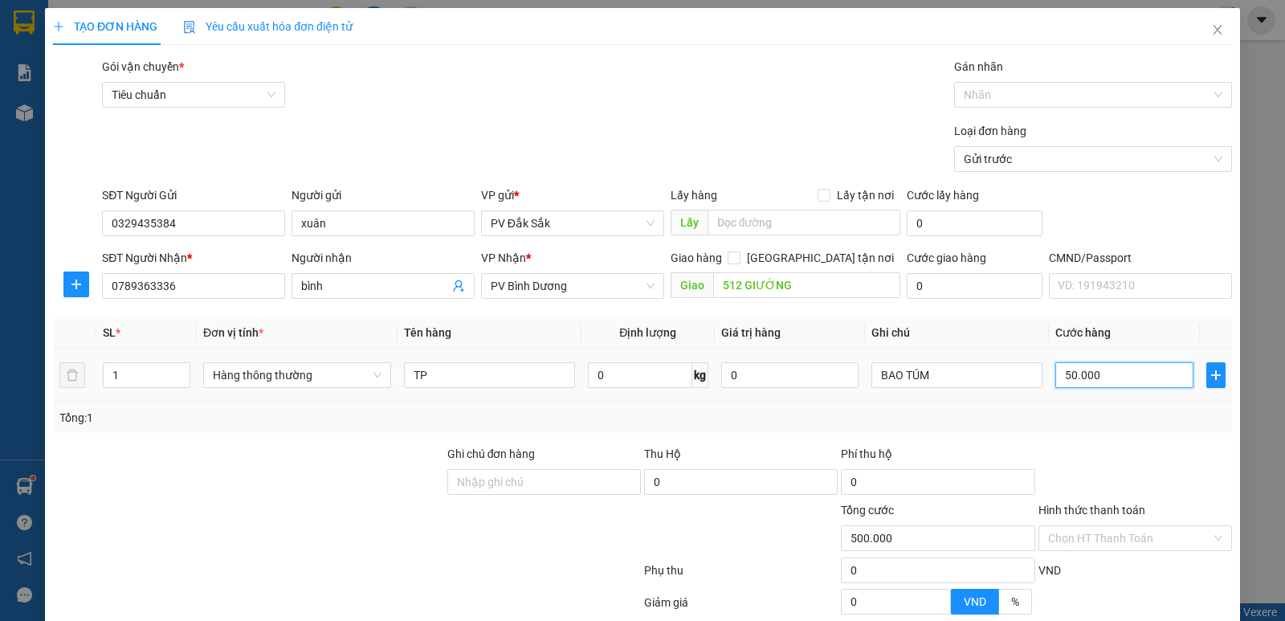
type input "50.000"
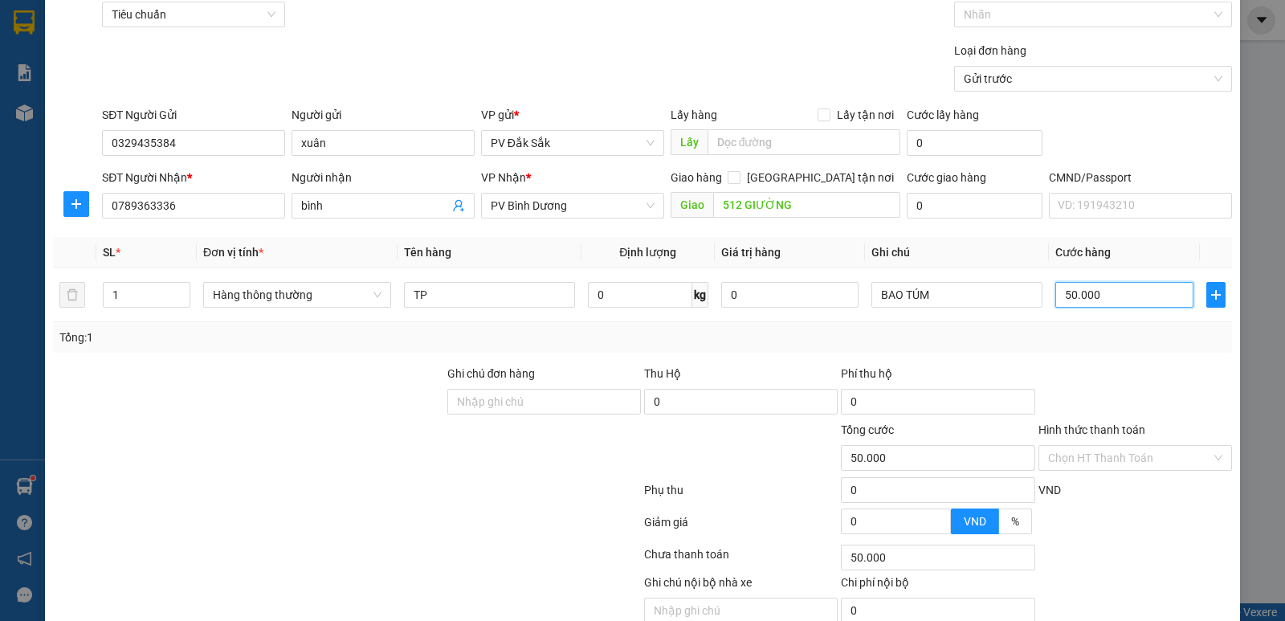
scroll to position [152, 0]
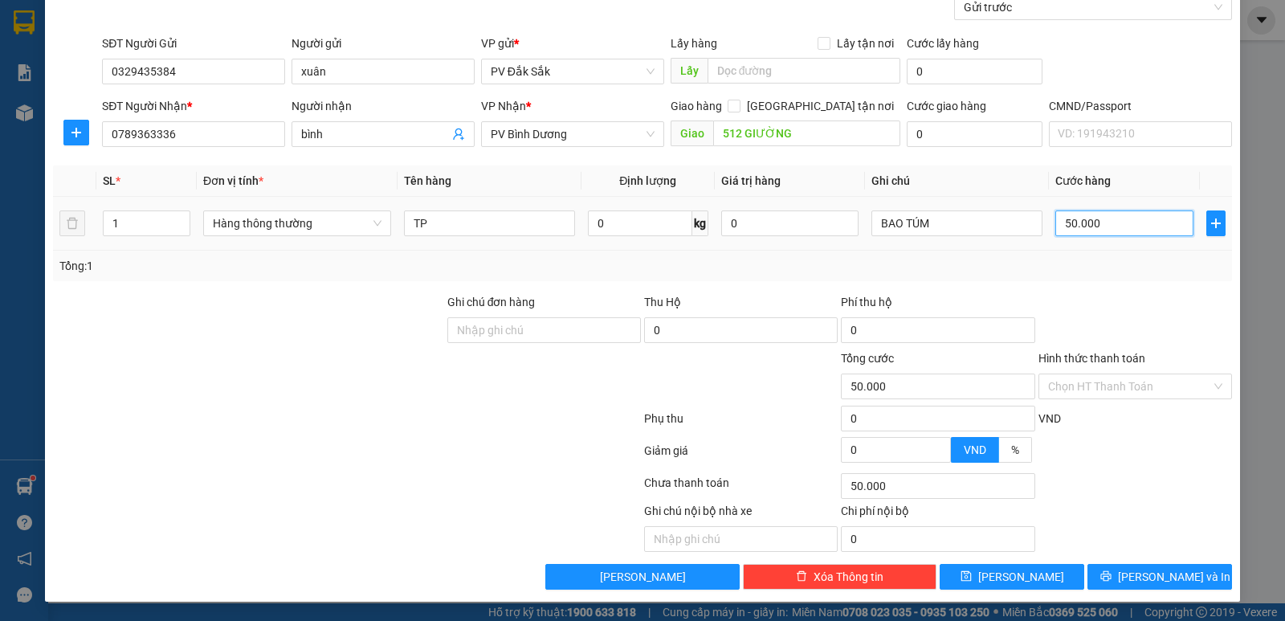
click at [1062, 221] on input "50.000" at bounding box center [1123, 223] width 137 height 26
type input "0.000"
type input "0"
type input "40.000"
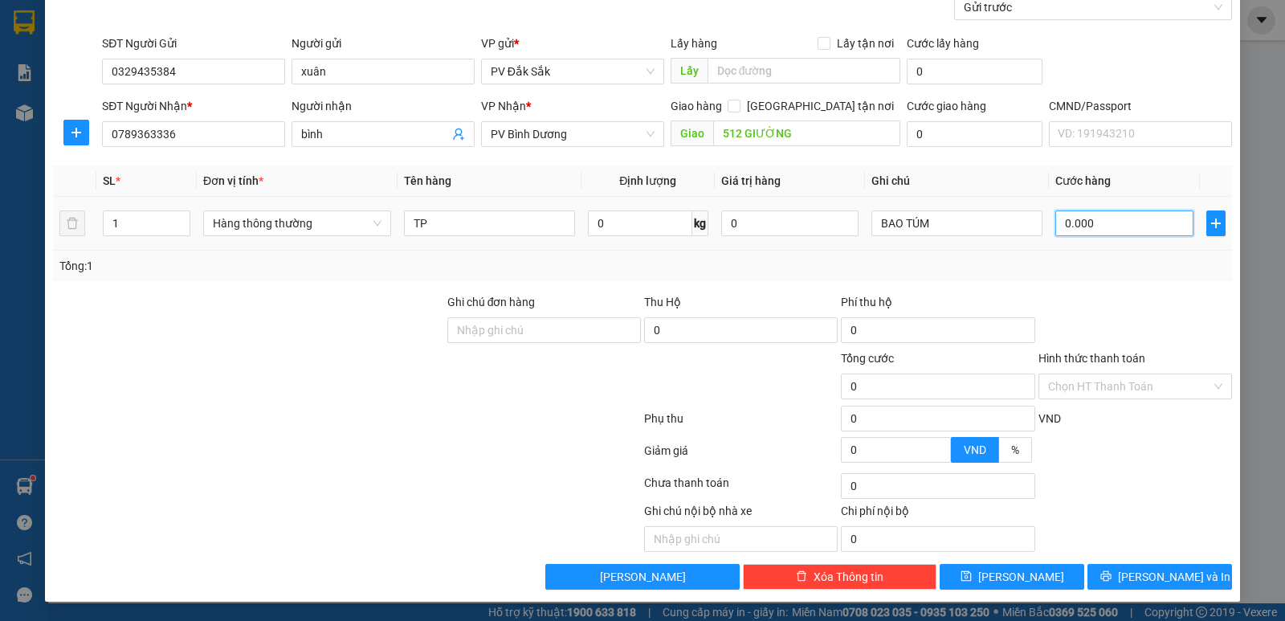
type input "40.000"
click at [1165, 575] on span "[PERSON_NAME] và In" at bounding box center [1174, 577] width 112 height 18
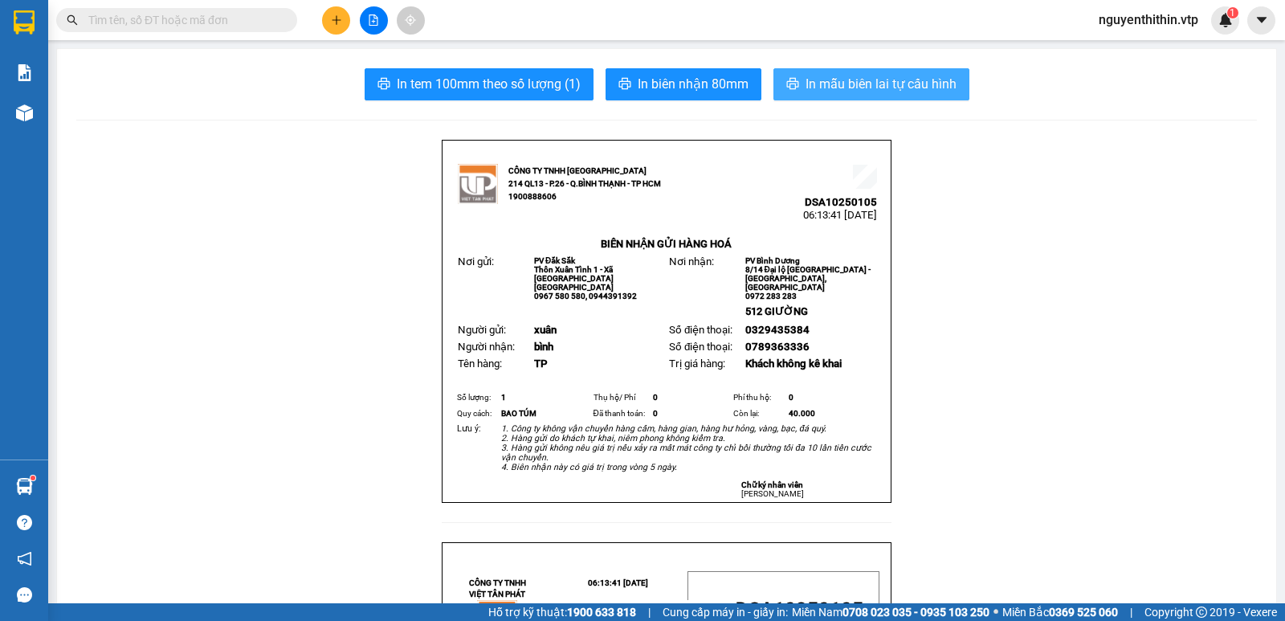
click at [885, 90] on span "In mẫu biên lai tự cấu hình" at bounding box center [881, 84] width 151 height 20
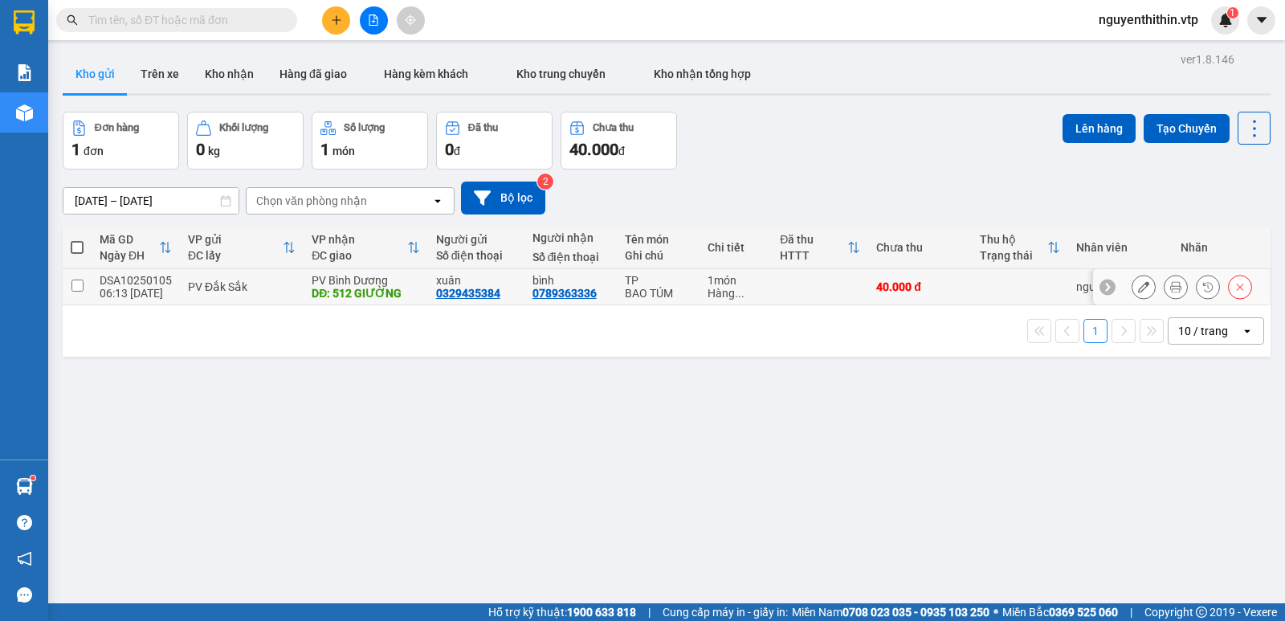
click at [75, 285] on input "checkbox" at bounding box center [77, 285] width 12 height 12
checkbox input "true"
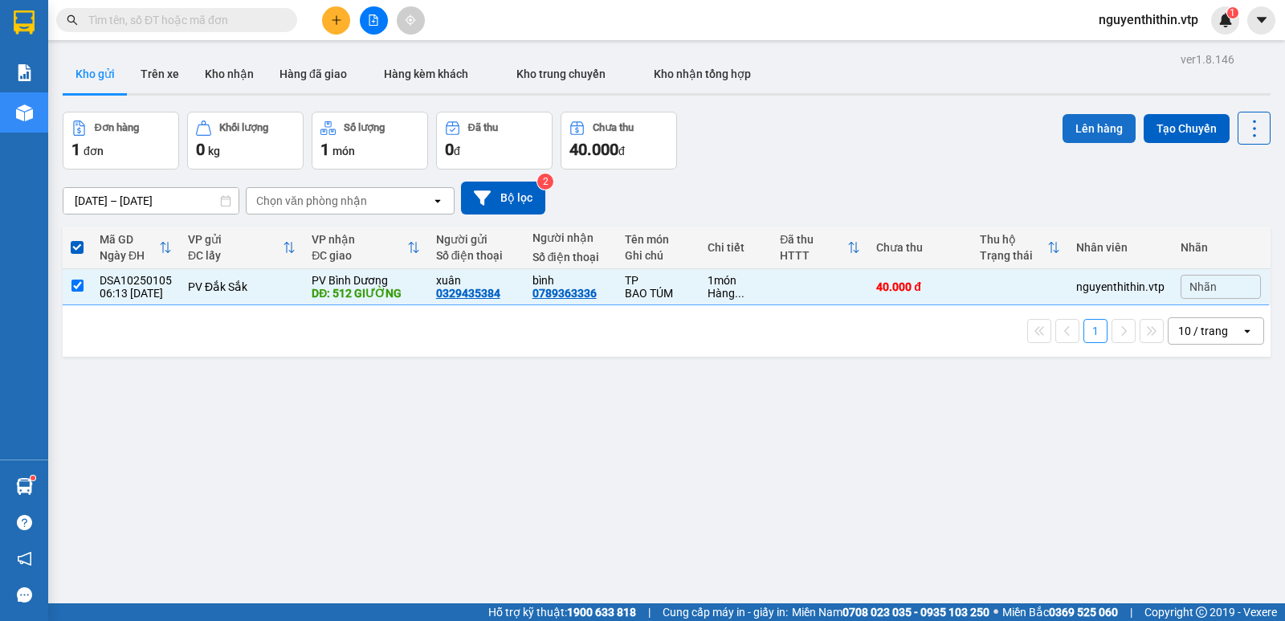
click at [1064, 126] on button "Lên hàng" at bounding box center [1099, 128] width 73 height 29
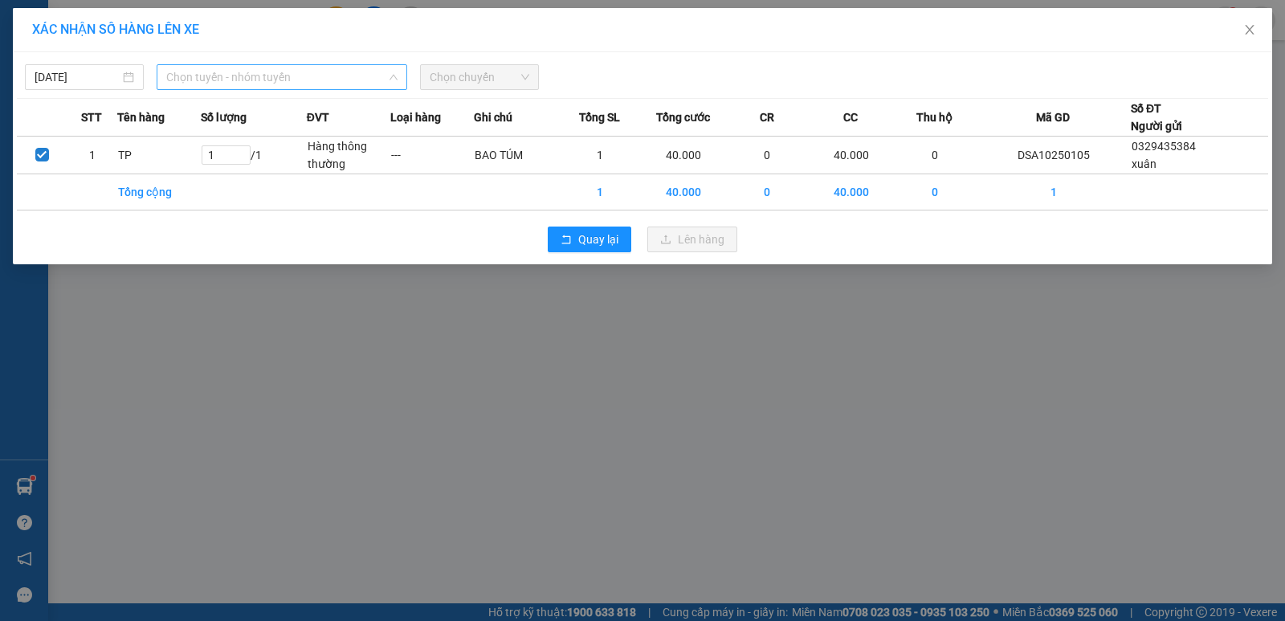
click at [226, 72] on span "Chọn tuyến - nhóm tuyến" at bounding box center [281, 77] width 231 height 24
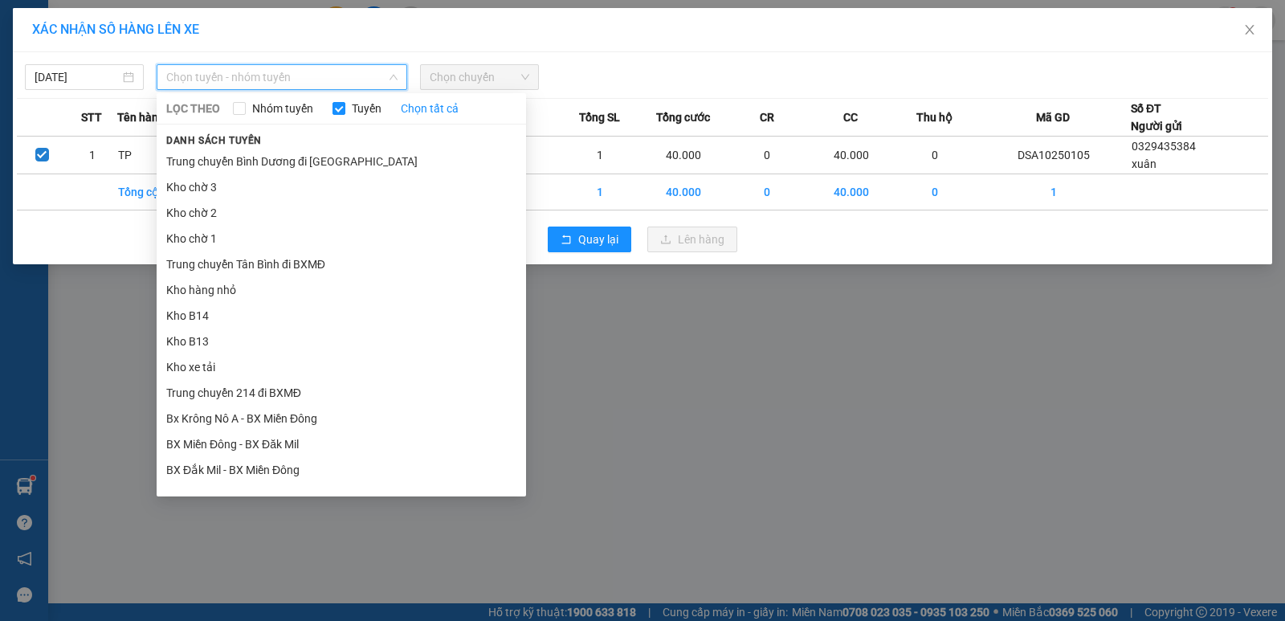
click at [802, 488] on div "XÁC NHẬN SỐ HÀNG LÊN XE [DATE] Chọn tuyến - nhóm tuyến LỌC THEO Nhóm tuyến Tuyế…" at bounding box center [642, 310] width 1285 height 621
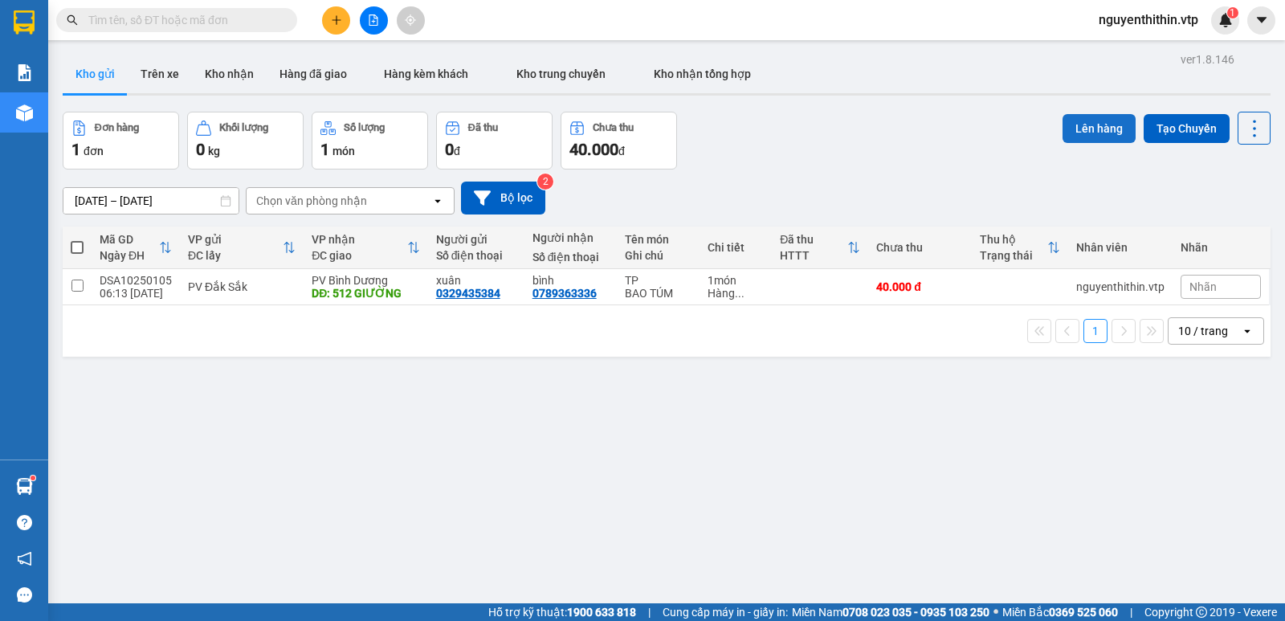
click at [1094, 136] on button "Lên hàng" at bounding box center [1099, 128] width 73 height 29
click at [72, 284] on input "checkbox" at bounding box center [77, 285] width 12 height 12
checkbox input "true"
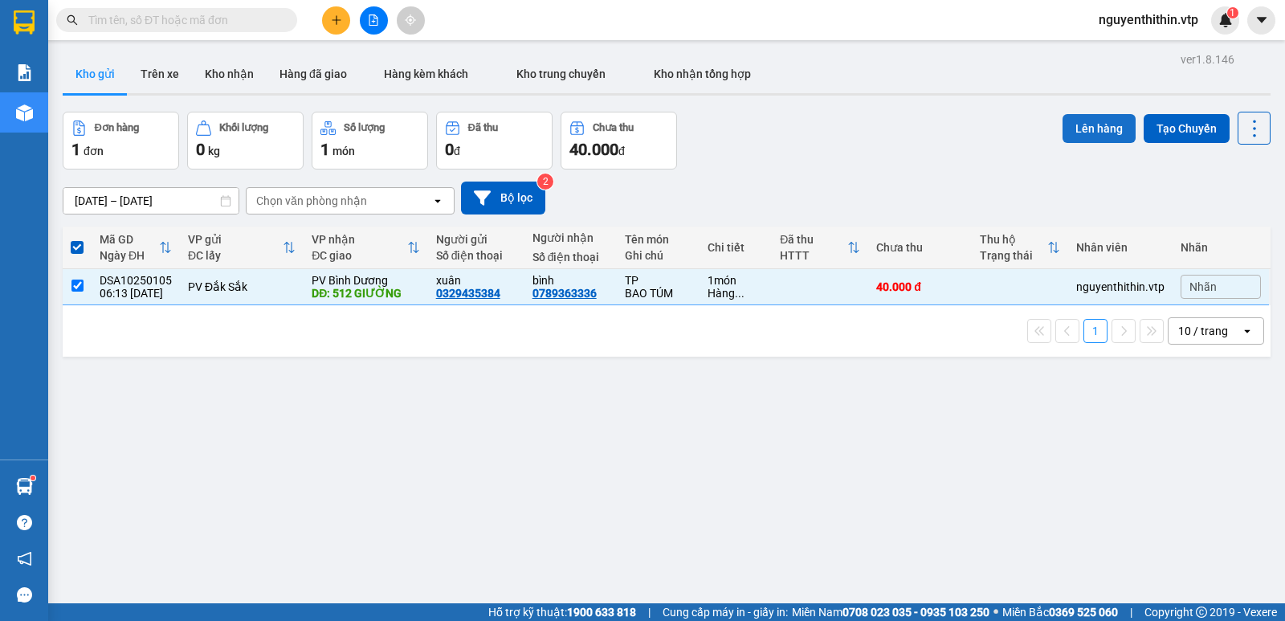
click at [1082, 132] on button "Lên hàng" at bounding box center [1099, 128] width 73 height 29
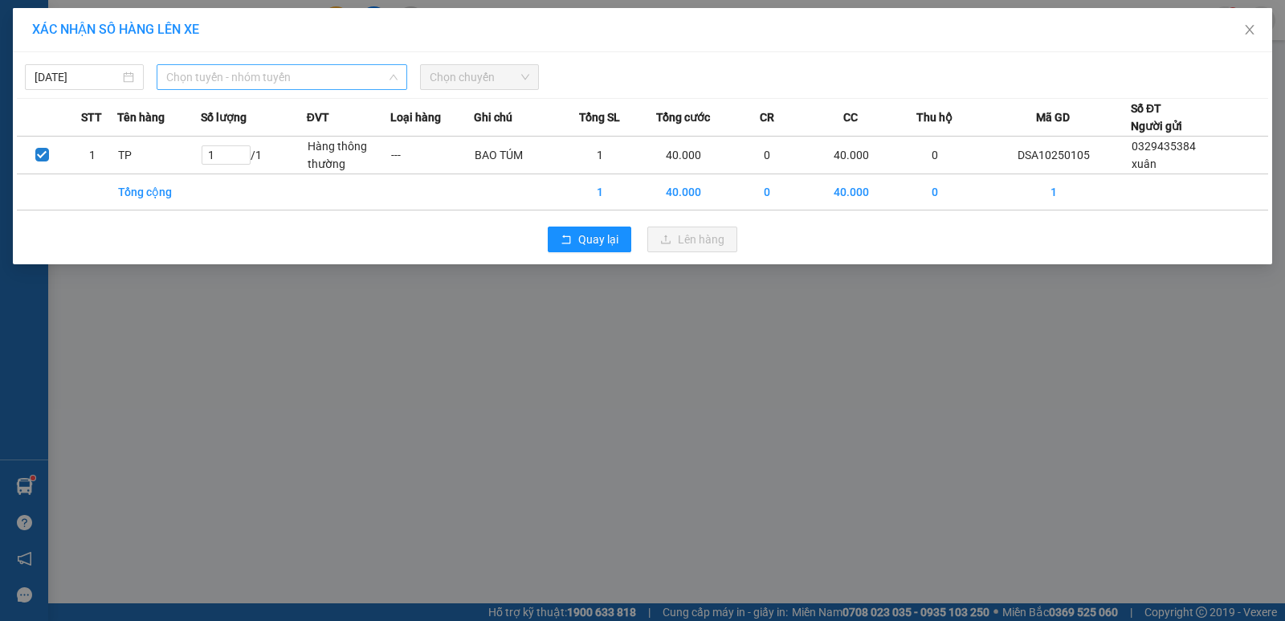
click at [235, 75] on span "Chọn tuyến - nhóm tuyến" at bounding box center [281, 77] width 231 height 24
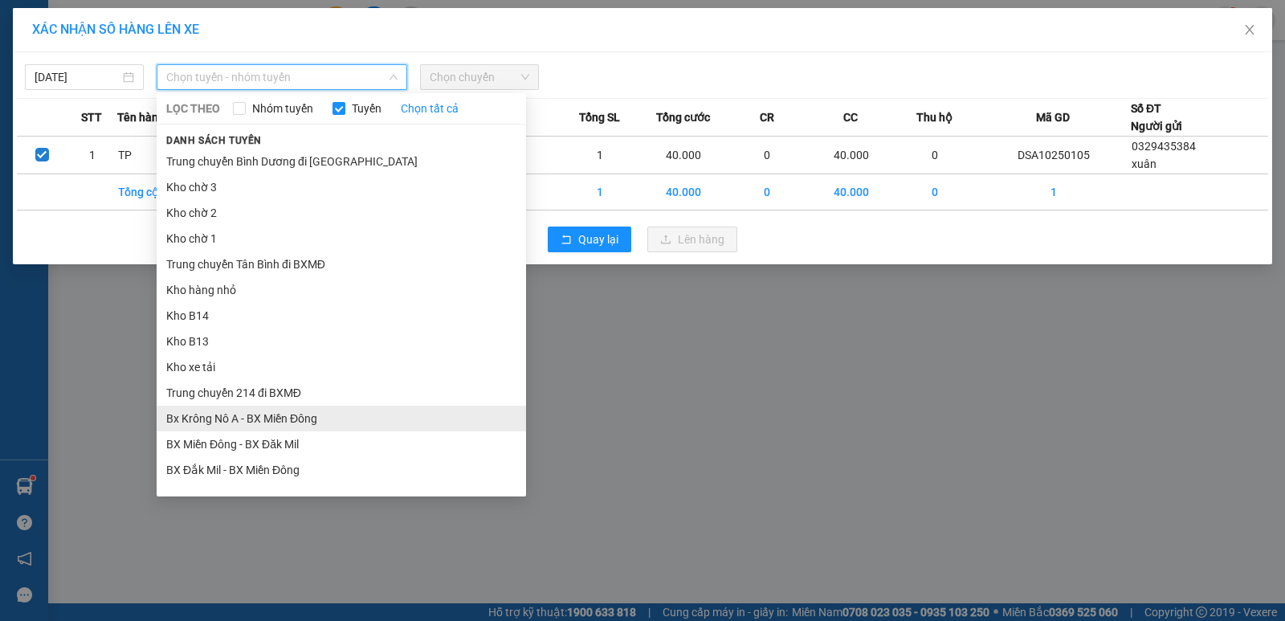
scroll to position [80, 0]
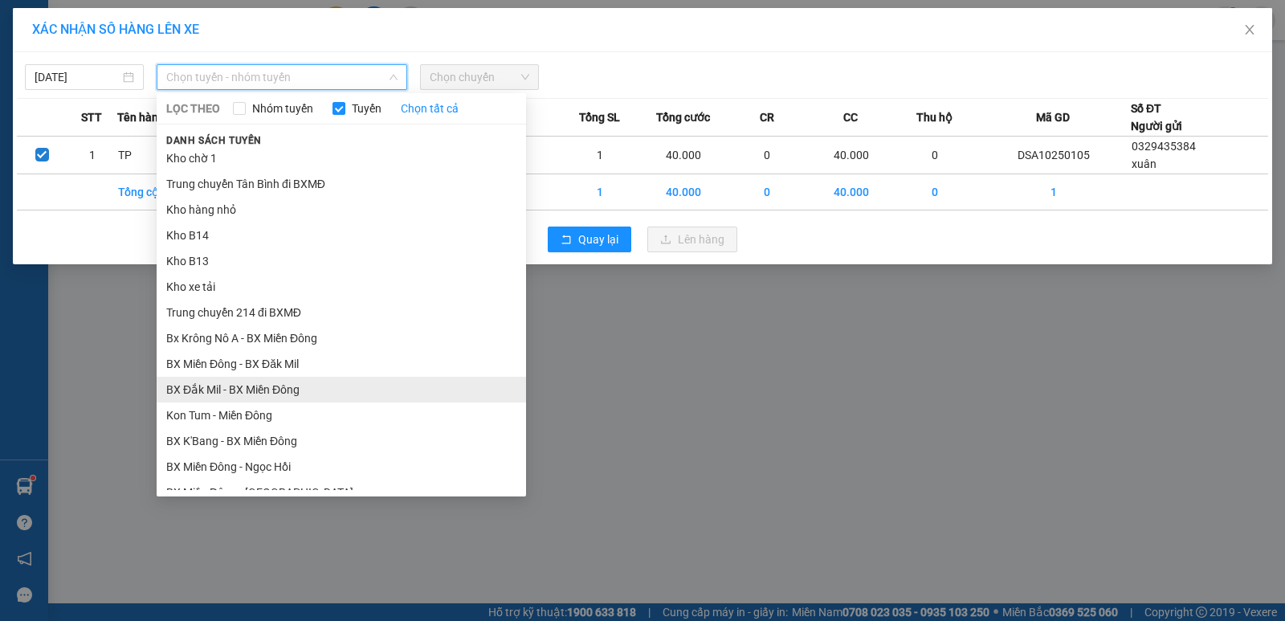
click at [241, 389] on li "BX Đắk Mil - BX Miền Đông" at bounding box center [341, 390] width 369 height 26
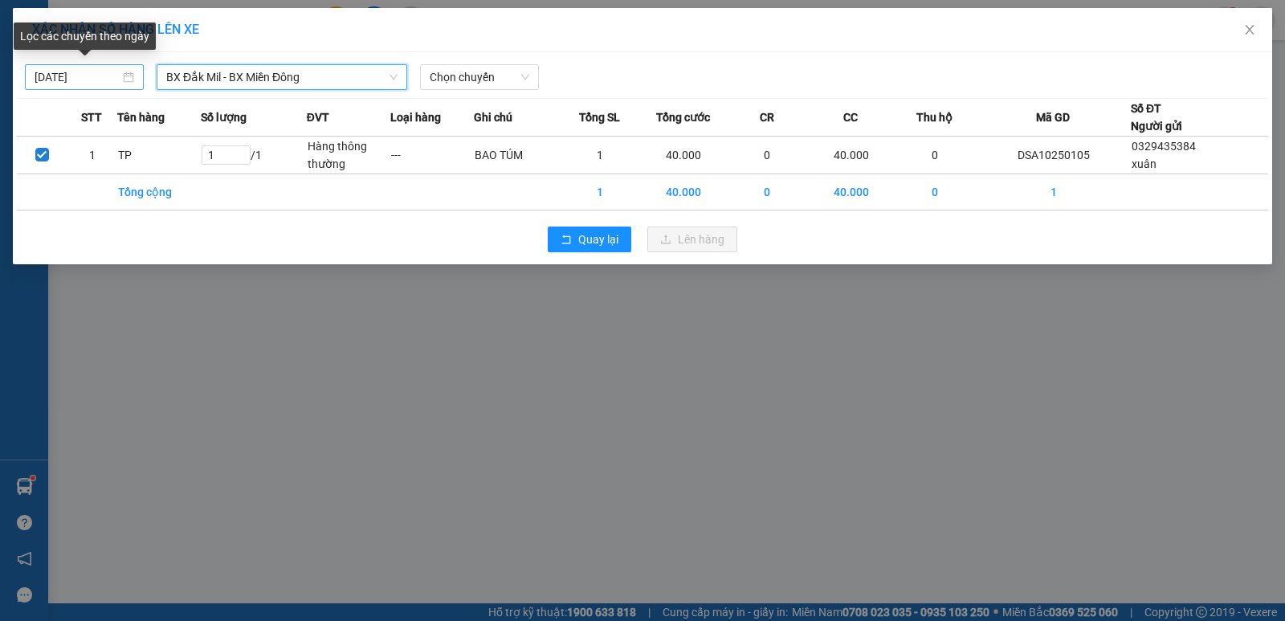
click at [54, 79] on input "[DATE]" at bounding box center [77, 77] width 85 height 18
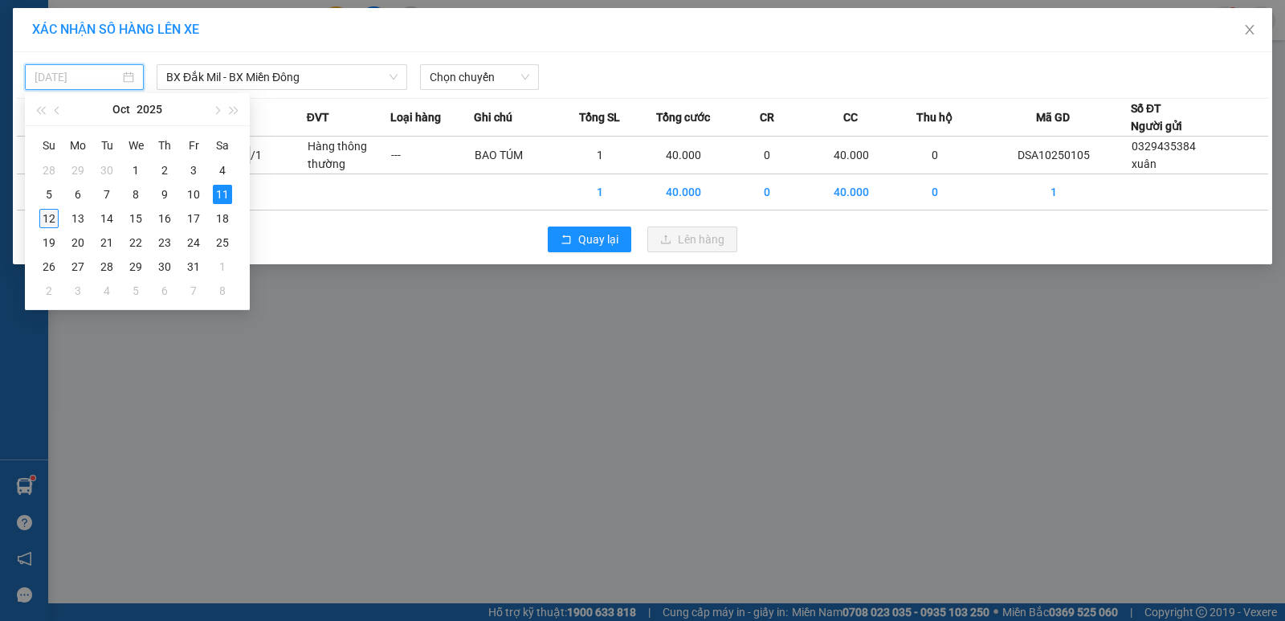
click at [51, 219] on div "12" at bounding box center [48, 218] width 19 height 19
type input "[DATE]"
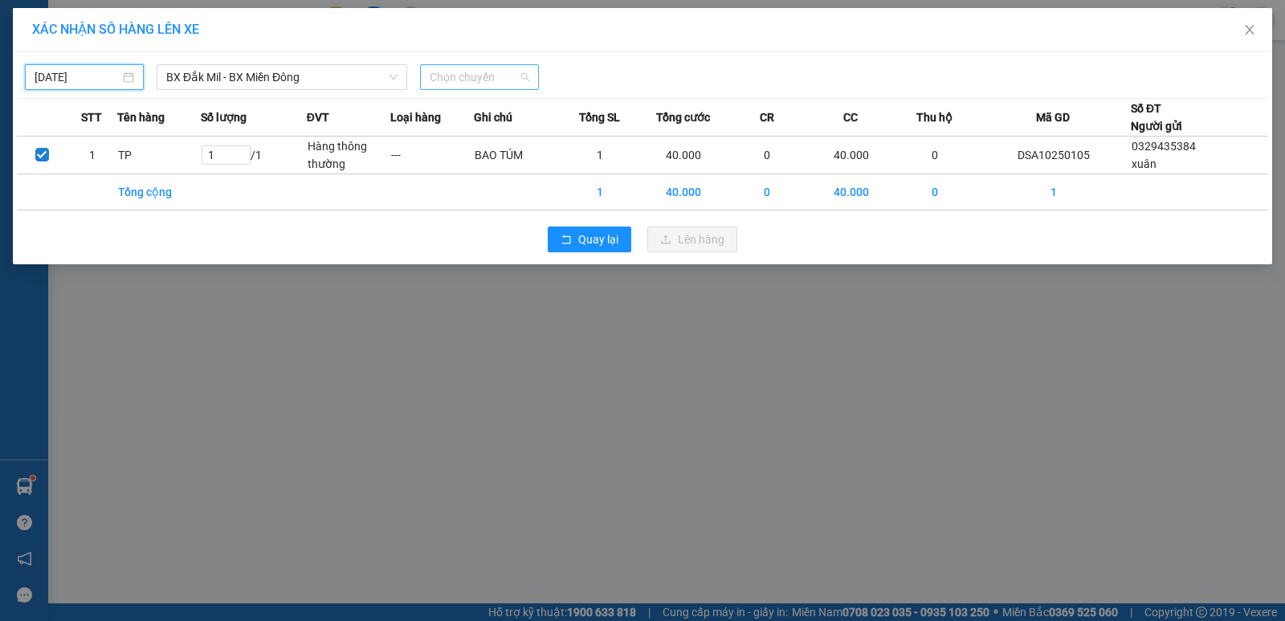
click at [456, 82] on span "Chọn chuyến" at bounding box center [480, 77] width 100 height 24
click at [514, 398] on div "XÁC NHẬN SỐ HÀNG LÊN XE [DATE] BX Đắk Mil - [GEOGRAPHIC_DATA] Miền Đông LỌC THE…" at bounding box center [642, 310] width 1285 height 621
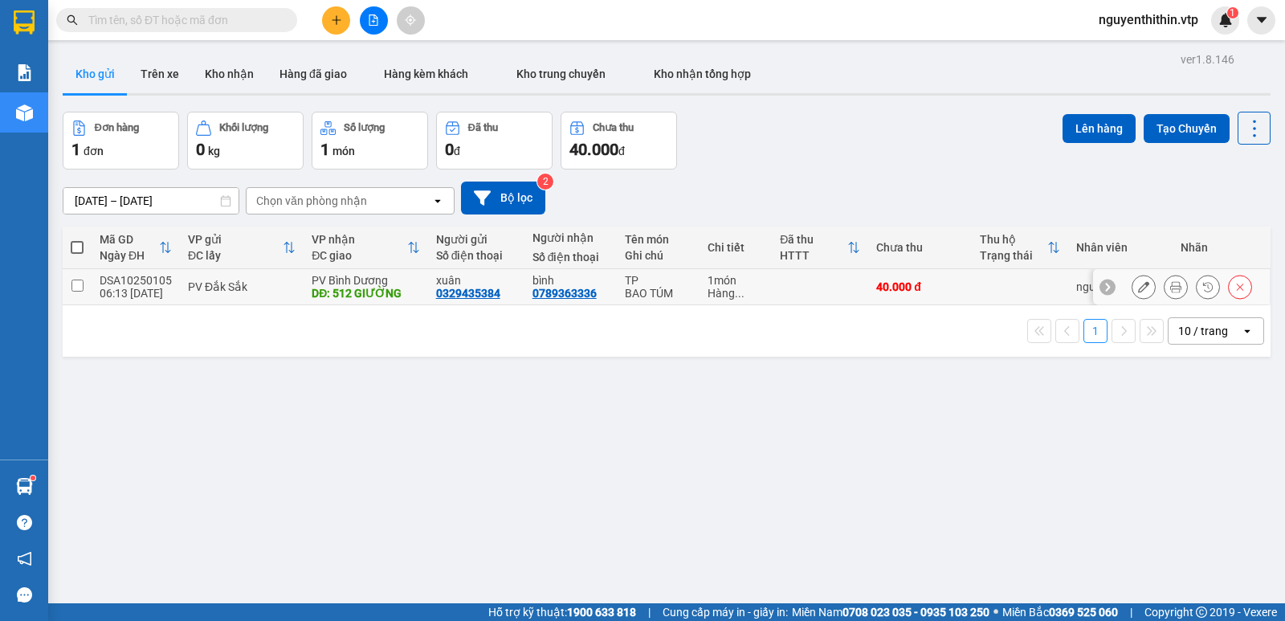
click at [78, 288] on input "checkbox" at bounding box center [77, 285] width 12 height 12
checkbox input "true"
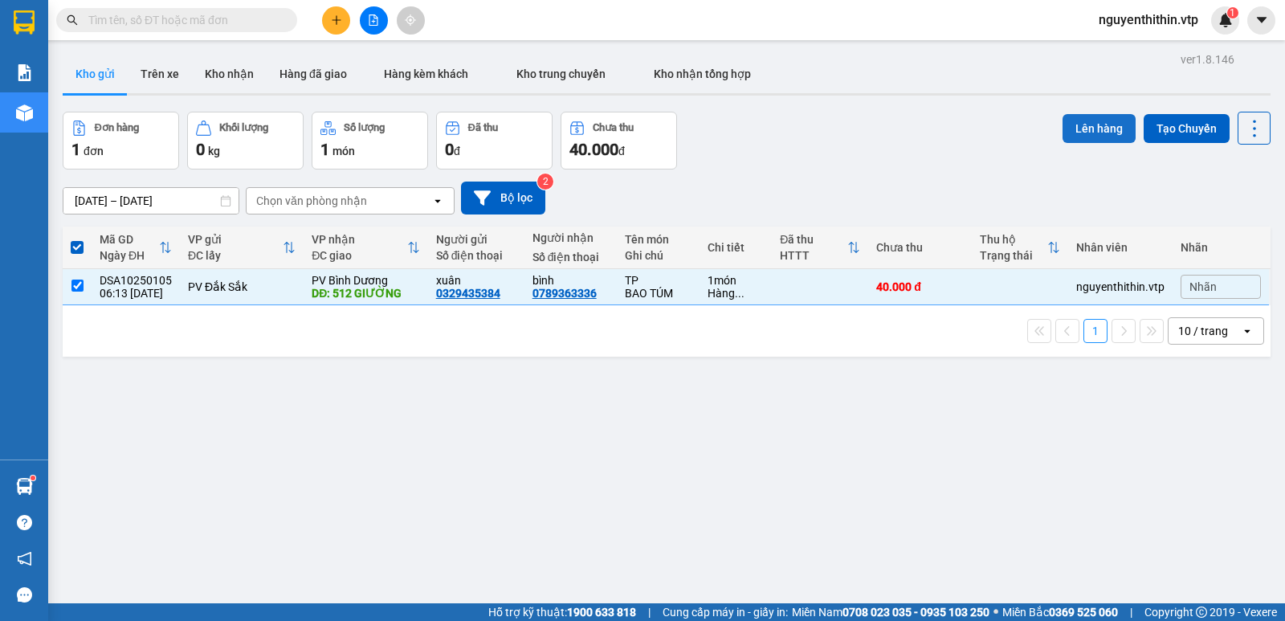
click at [1073, 133] on button "Lên hàng" at bounding box center [1099, 128] width 73 height 29
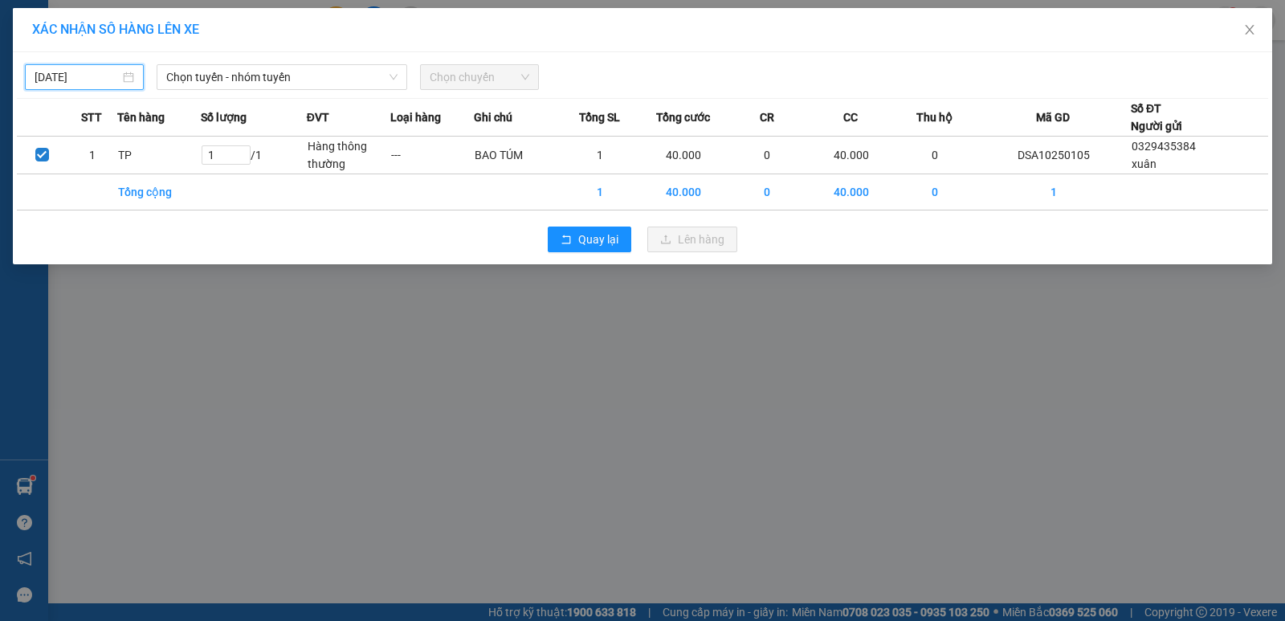
click at [82, 78] on input "[DATE]" at bounding box center [77, 77] width 85 height 18
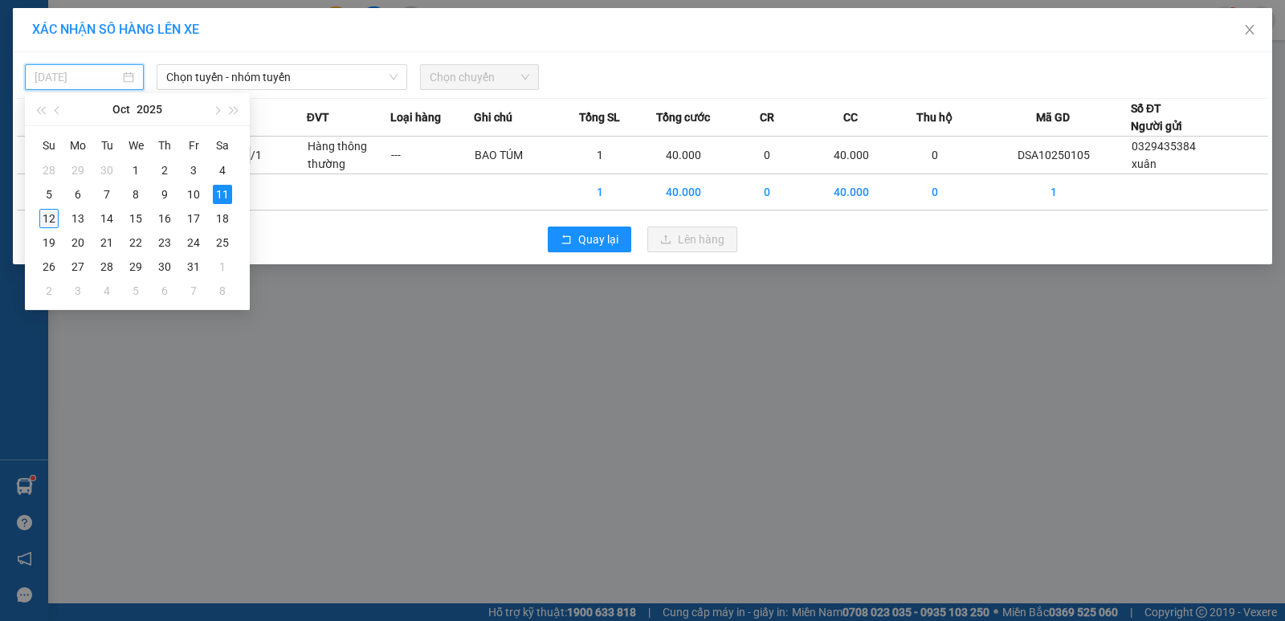
click at [50, 216] on div "12" at bounding box center [48, 218] width 19 height 19
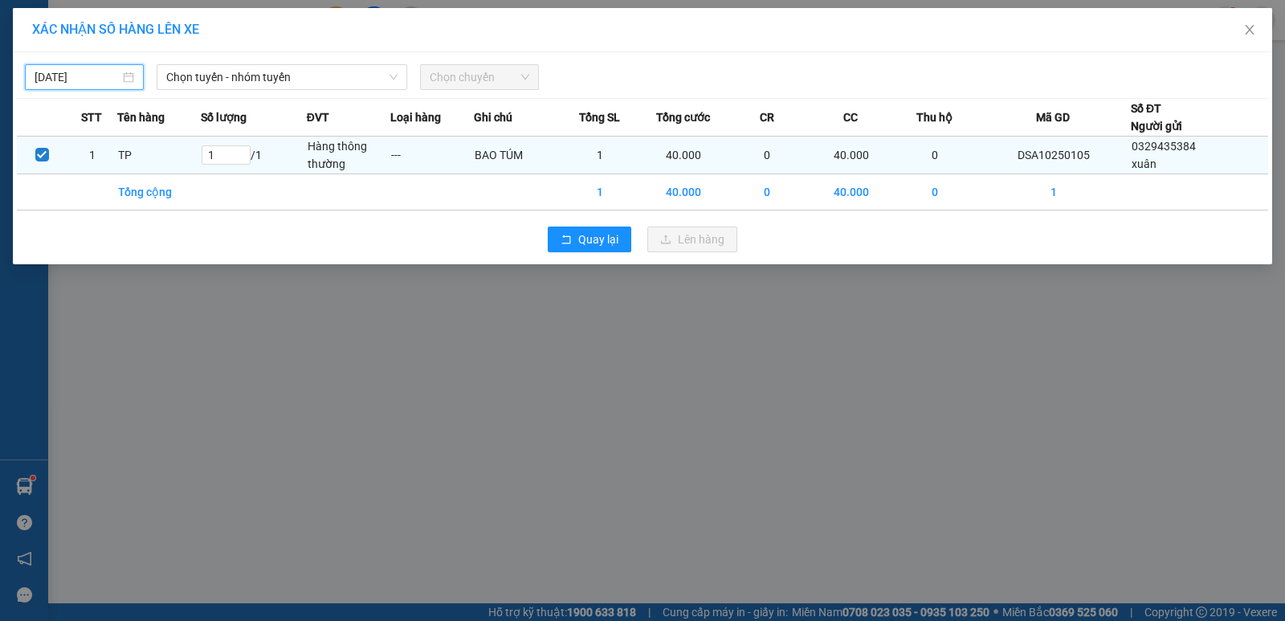
type input "[DATE]"
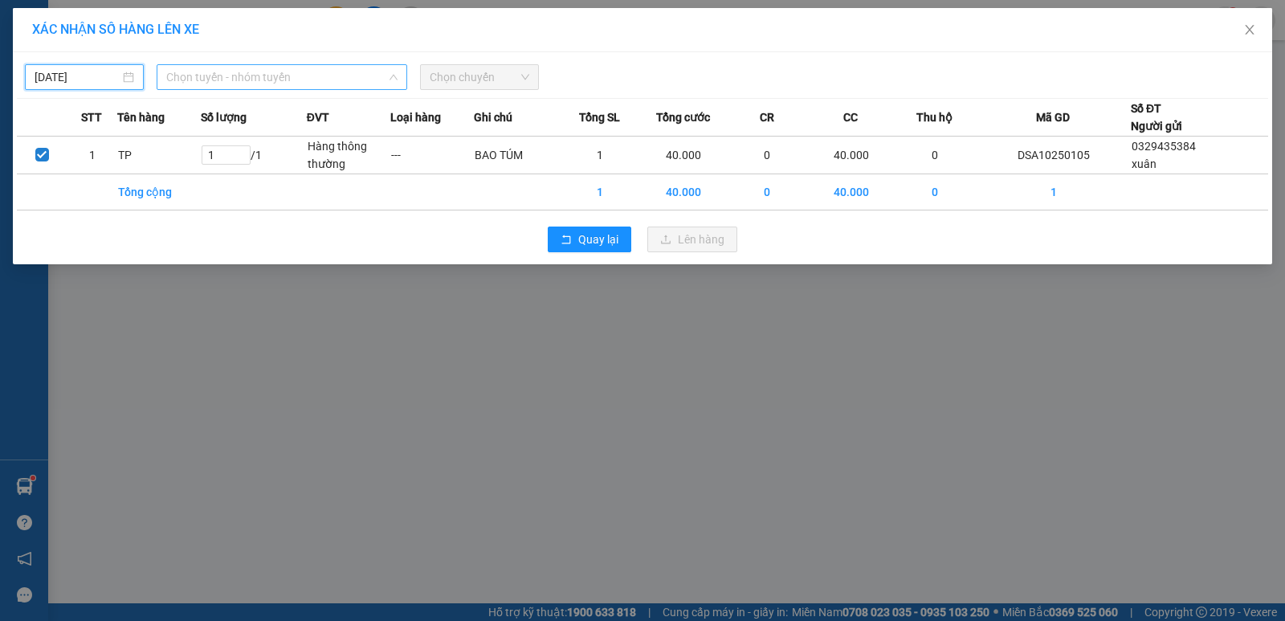
click at [233, 75] on span "Chọn tuyến - nhóm tuyến" at bounding box center [281, 77] width 231 height 24
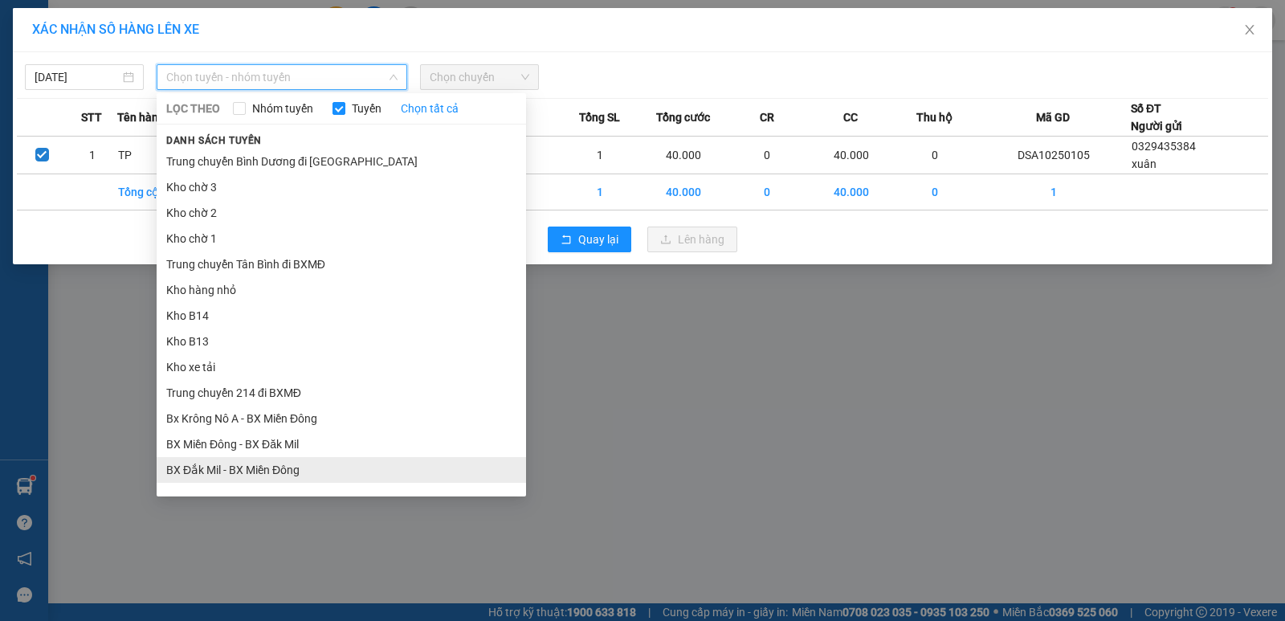
click at [248, 469] on li "BX Đắk Mil - BX Miền Đông" at bounding box center [341, 470] width 369 height 26
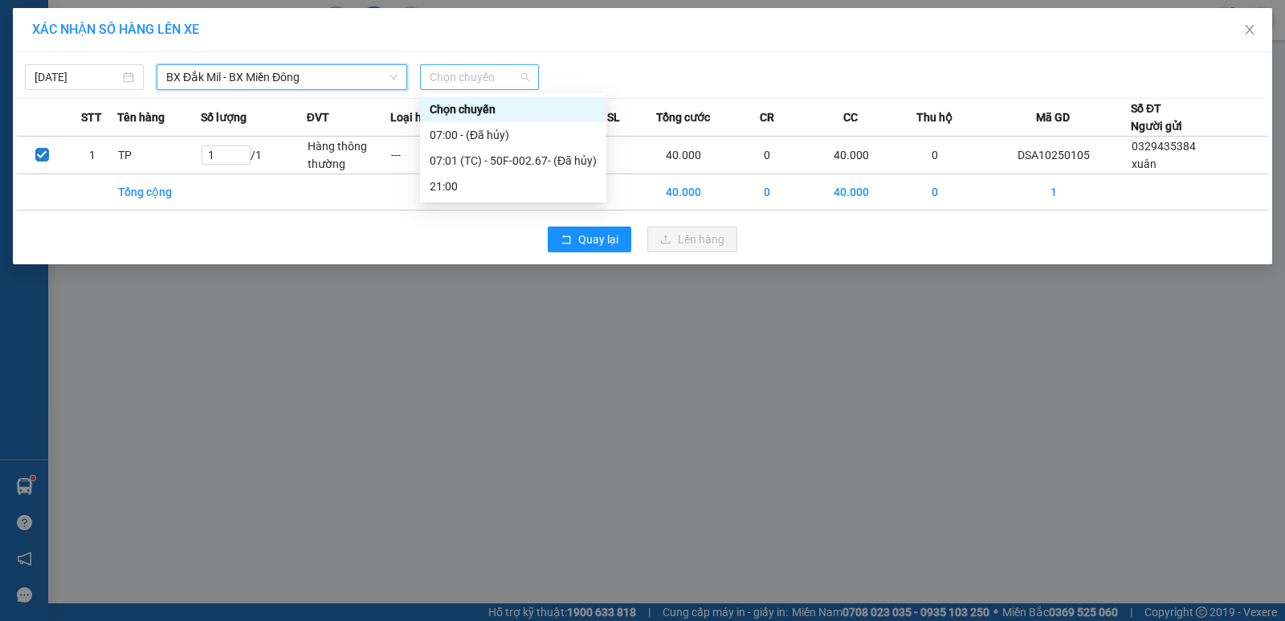
click at [487, 80] on span "Chọn chuyến" at bounding box center [480, 77] width 100 height 24
click at [507, 158] on div "07:01 (TC) - 50F-002.67 - (Đã hủy)" at bounding box center [513, 161] width 167 height 18
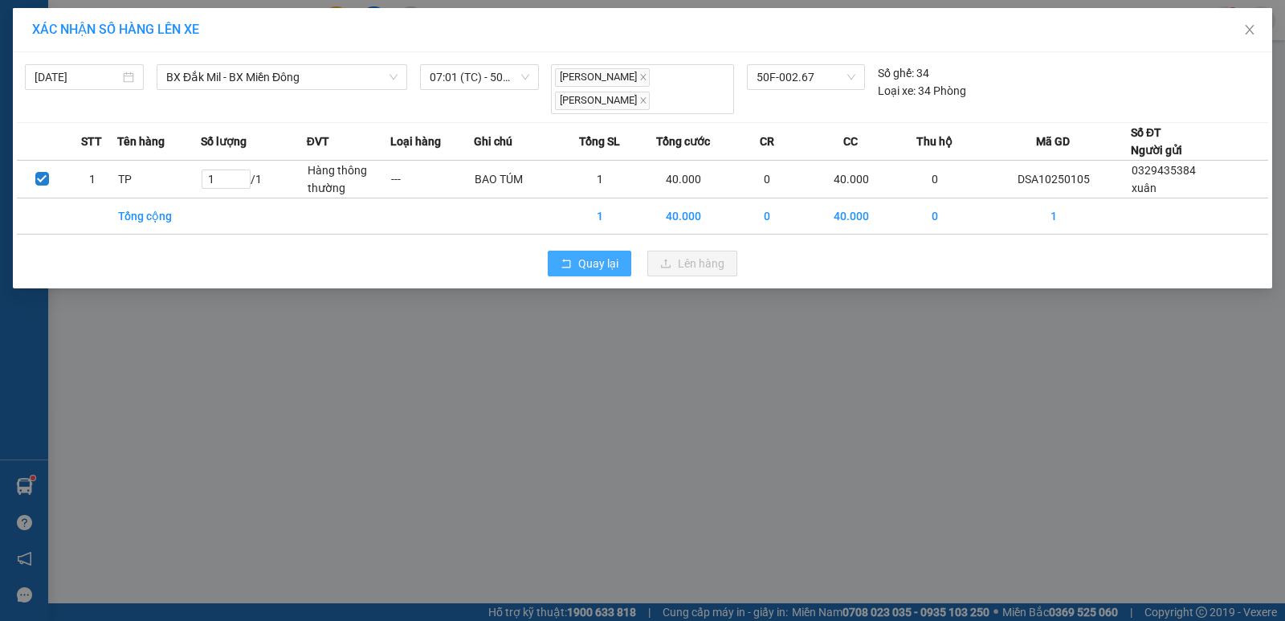
click at [611, 258] on span "Quay lại" at bounding box center [598, 264] width 40 height 18
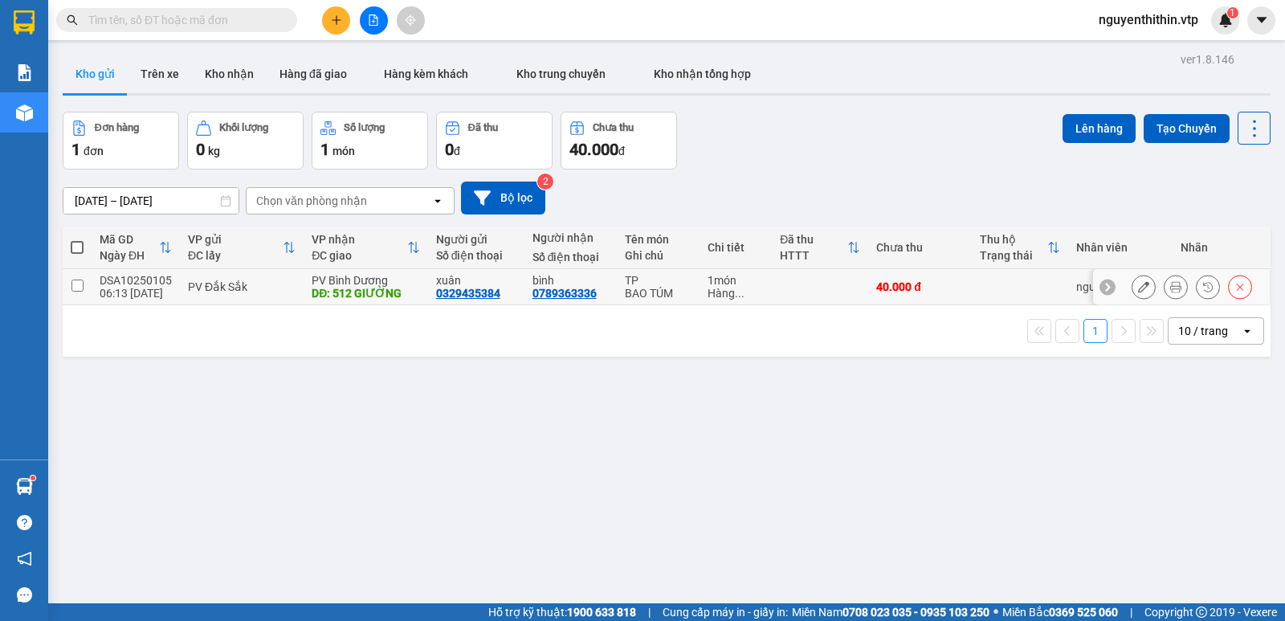
click at [83, 283] on input "checkbox" at bounding box center [77, 285] width 12 height 12
checkbox input "true"
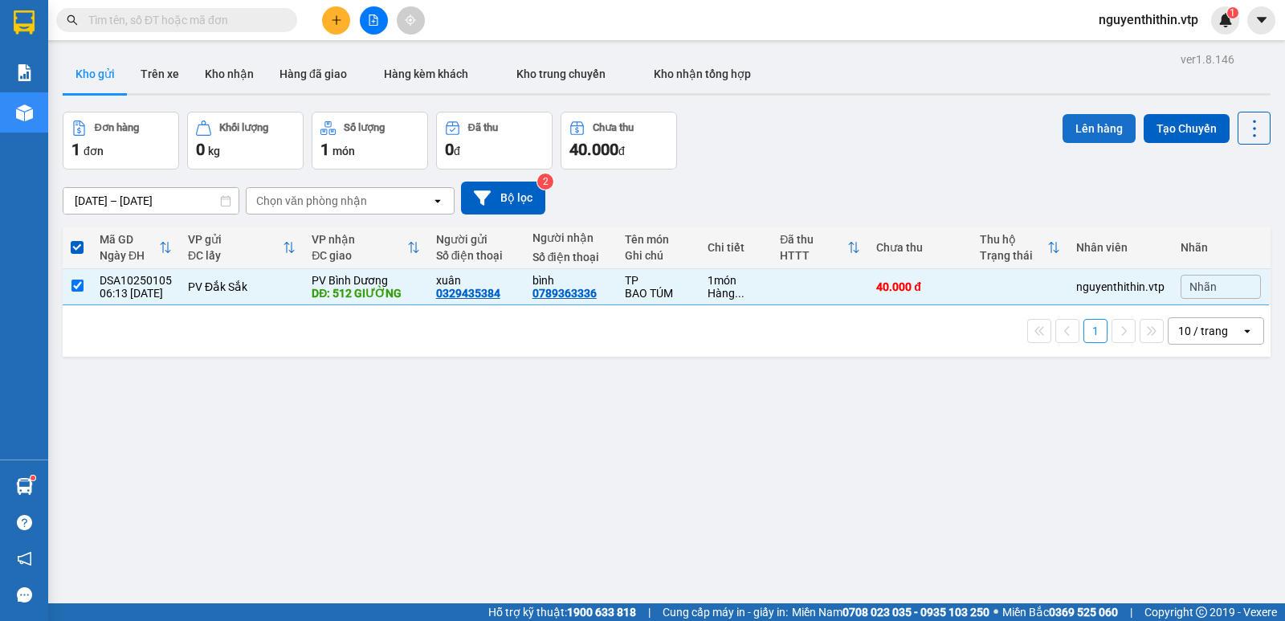
click at [1063, 126] on button "Lên hàng" at bounding box center [1099, 128] width 73 height 29
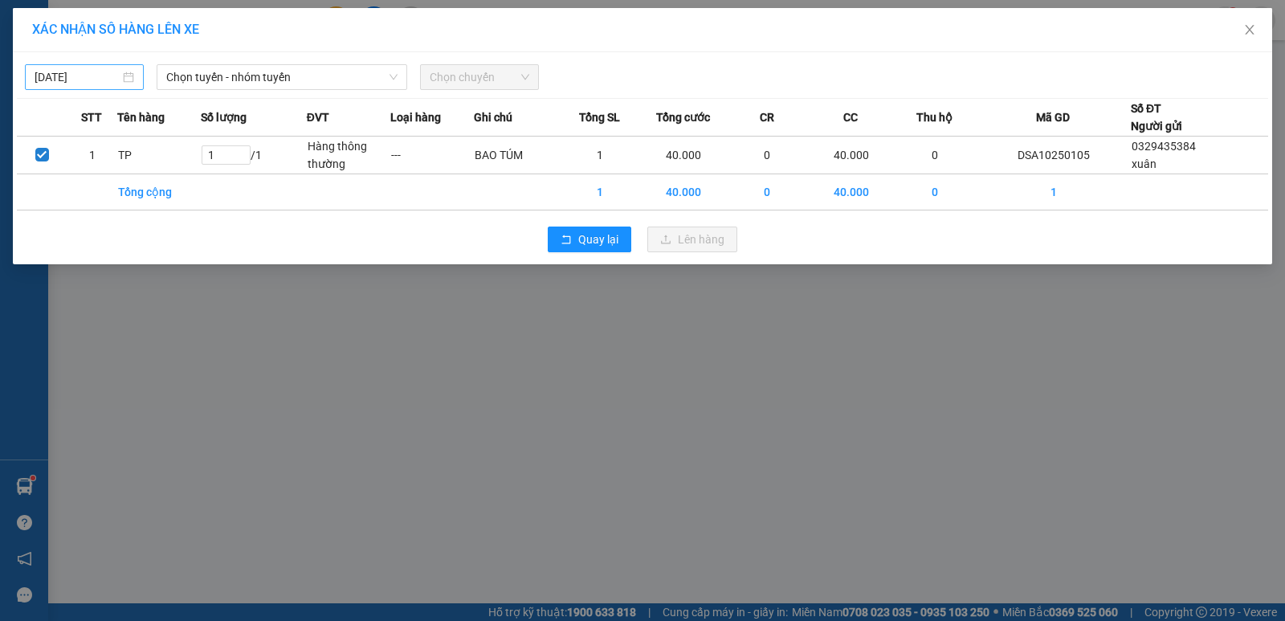
click at [63, 80] on input "[DATE]" at bounding box center [77, 77] width 85 height 18
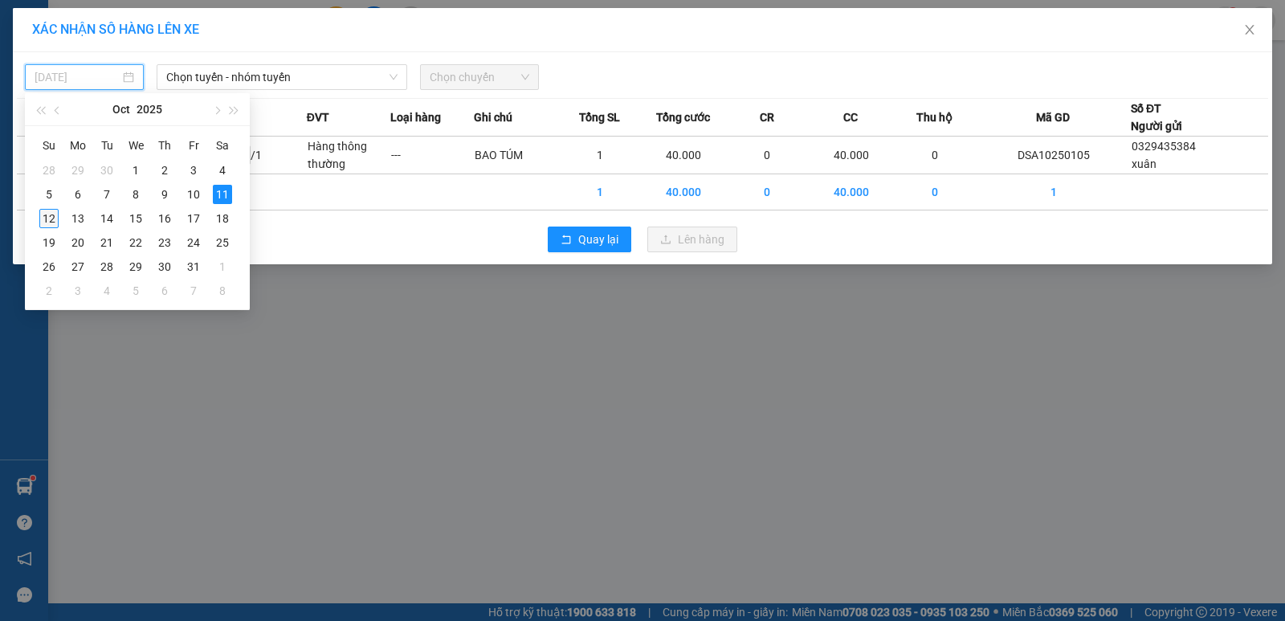
click at [41, 218] on div "12" at bounding box center [48, 218] width 19 height 19
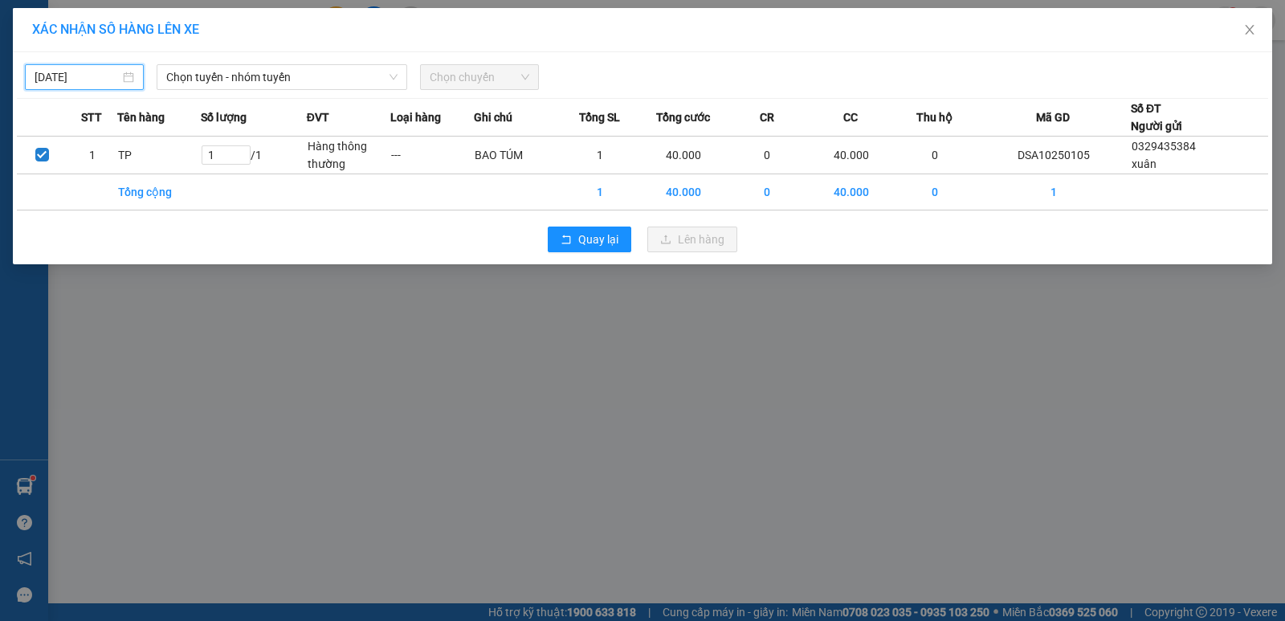
type input "[DATE]"
click at [217, 80] on span "Chọn tuyến - nhóm tuyến" at bounding box center [281, 77] width 231 height 24
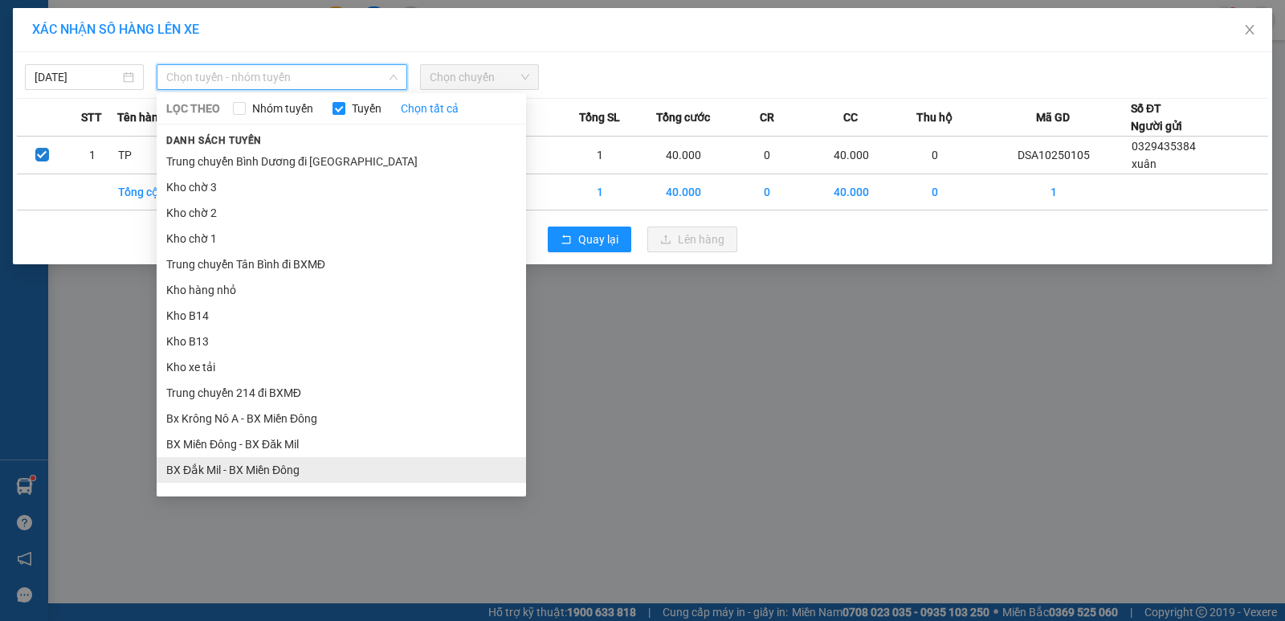
click at [225, 469] on li "BX Đắk Mil - BX Miền Đông" at bounding box center [341, 470] width 369 height 26
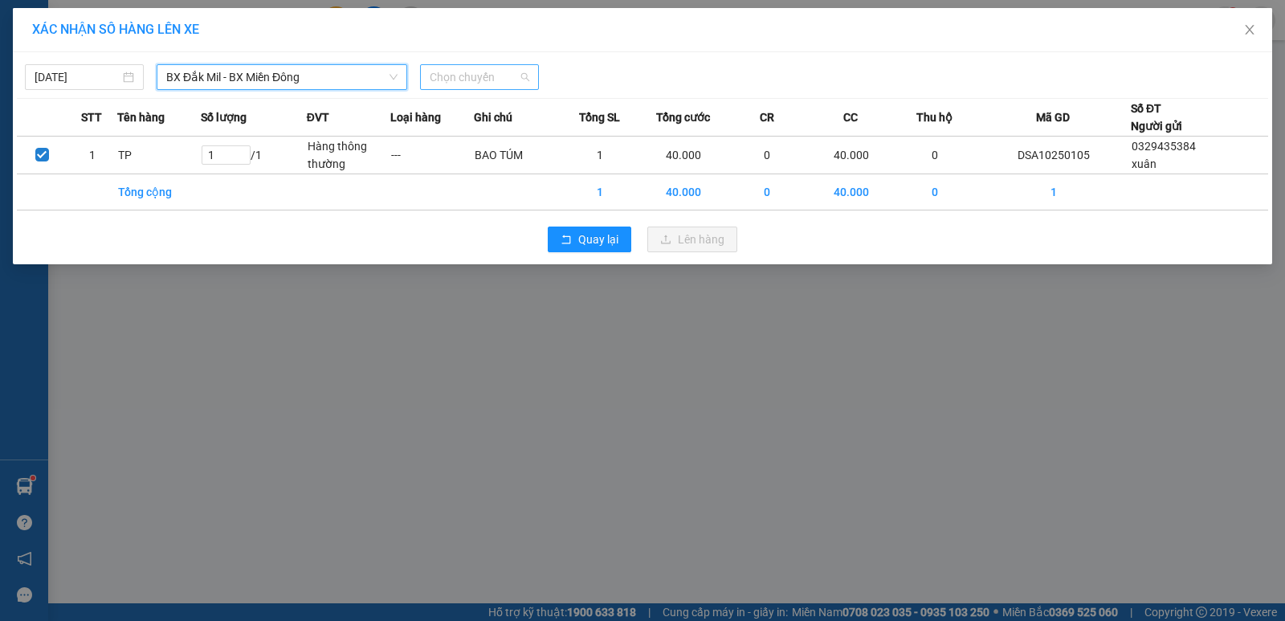
click at [472, 78] on span "Chọn chuyến" at bounding box center [480, 77] width 100 height 24
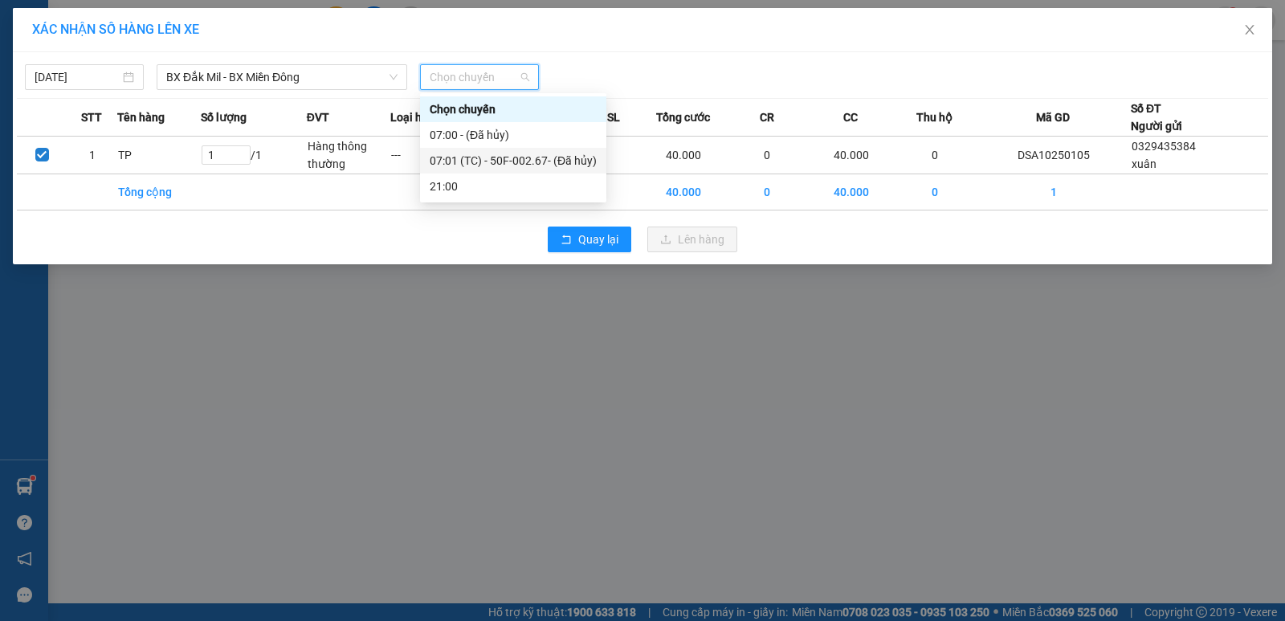
click at [524, 163] on div "07:01 (TC) - 50F-002.67 - (Đã hủy)" at bounding box center [513, 161] width 167 height 18
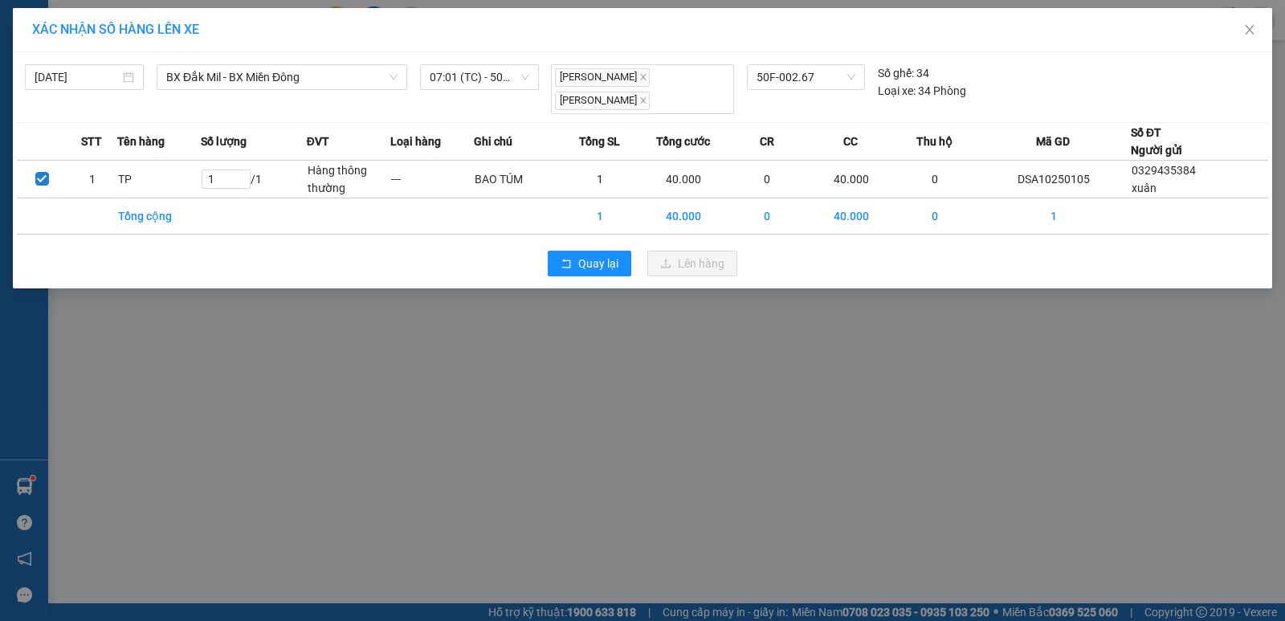
click at [598, 402] on div "XÁC NHẬN SỐ HÀNG LÊN XE [DATE] BX Đắk Mil - [GEOGRAPHIC_DATA] Miền Đông LỌC THE…" at bounding box center [642, 310] width 1285 height 621
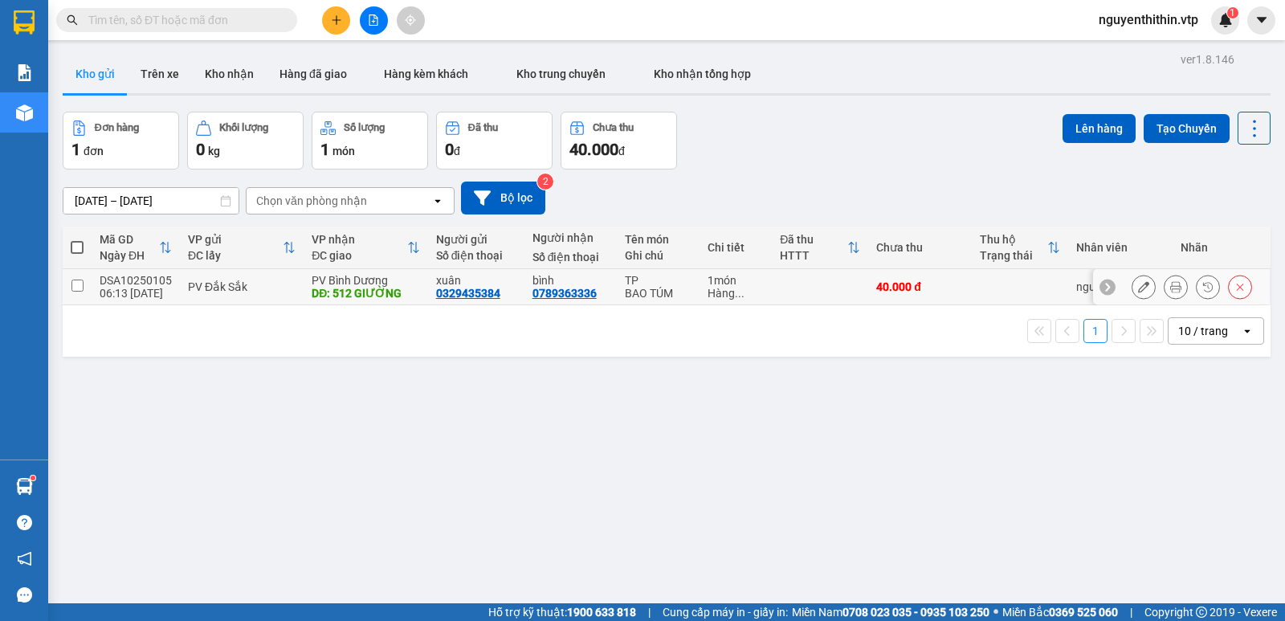
click at [75, 280] on input "checkbox" at bounding box center [77, 285] width 12 height 12
checkbox input "true"
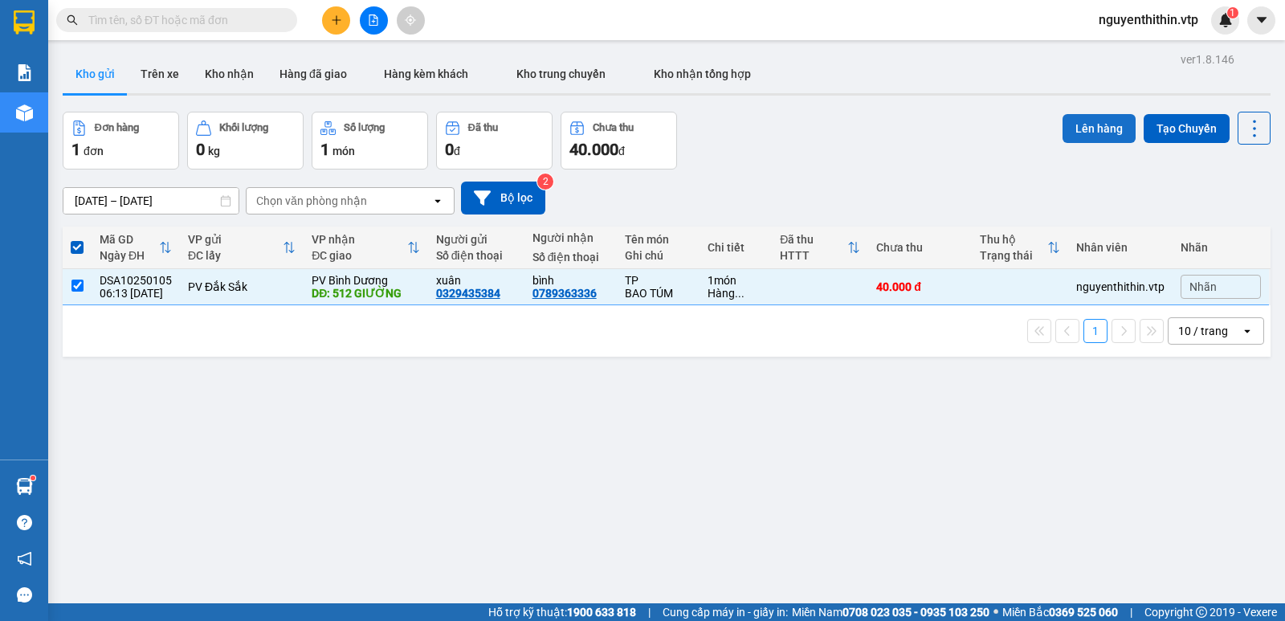
click at [1091, 129] on button "Lên hàng" at bounding box center [1099, 128] width 73 height 29
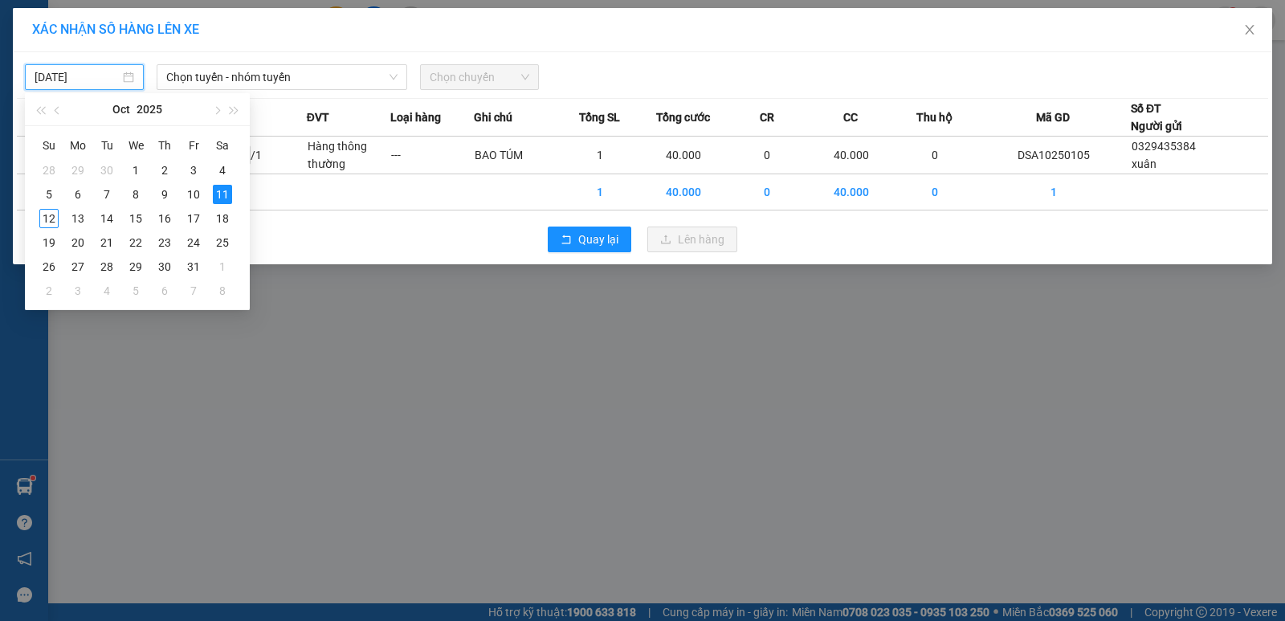
click at [60, 84] on input "[DATE]" at bounding box center [77, 77] width 85 height 18
click at [45, 220] on div "12" at bounding box center [48, 218] width 19 height 19
type input "[DATE]"
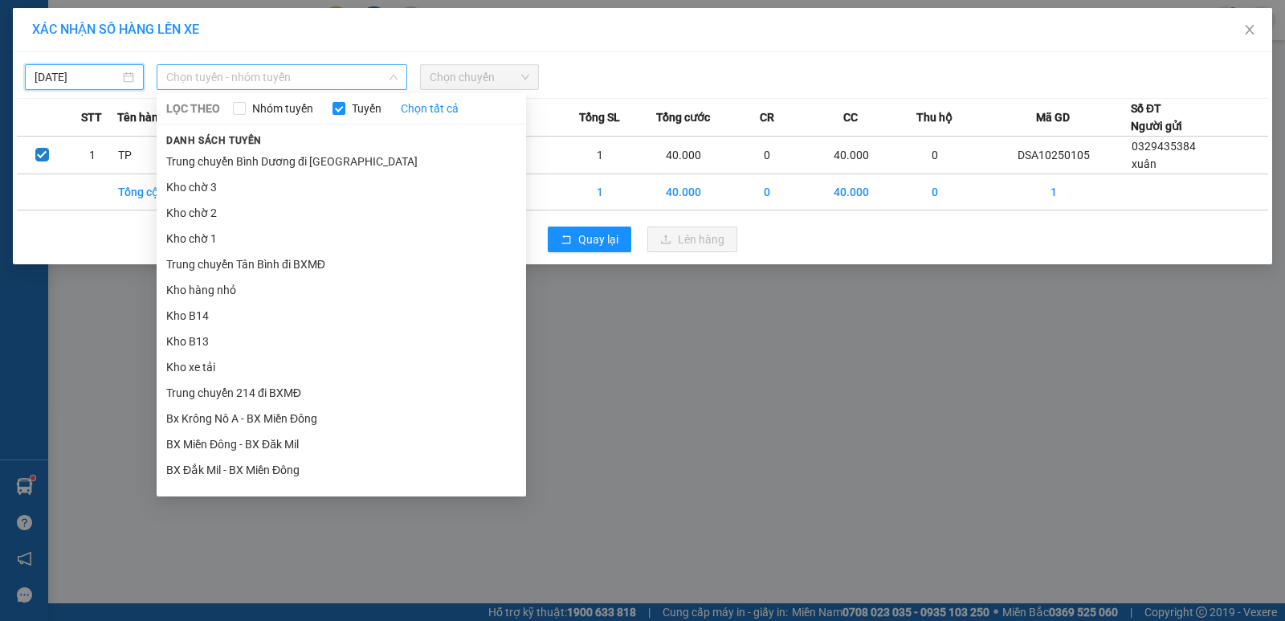
click at [227, 79] on span "Chọn tuyến - nhóm tuyến" at bounding box center [281, 77] width 231 height 24
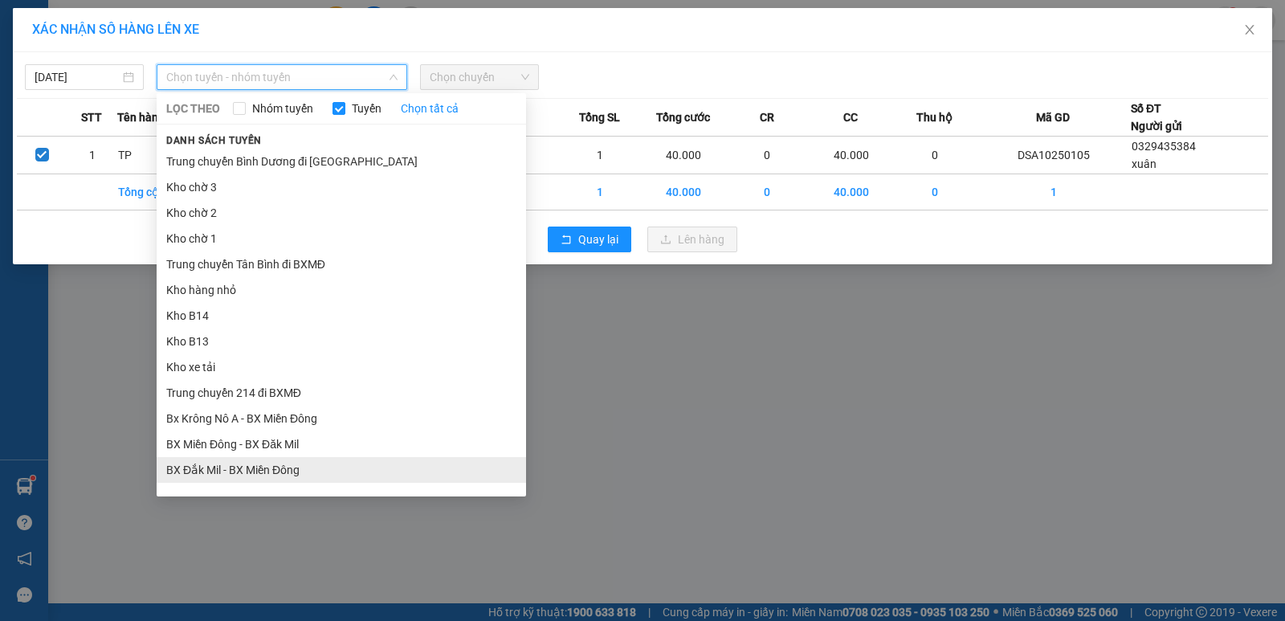
click at [265, 474] on li "BX Đắk Mil - BX Miền Đông" at bounding box center [341, 470] width 369 height 26
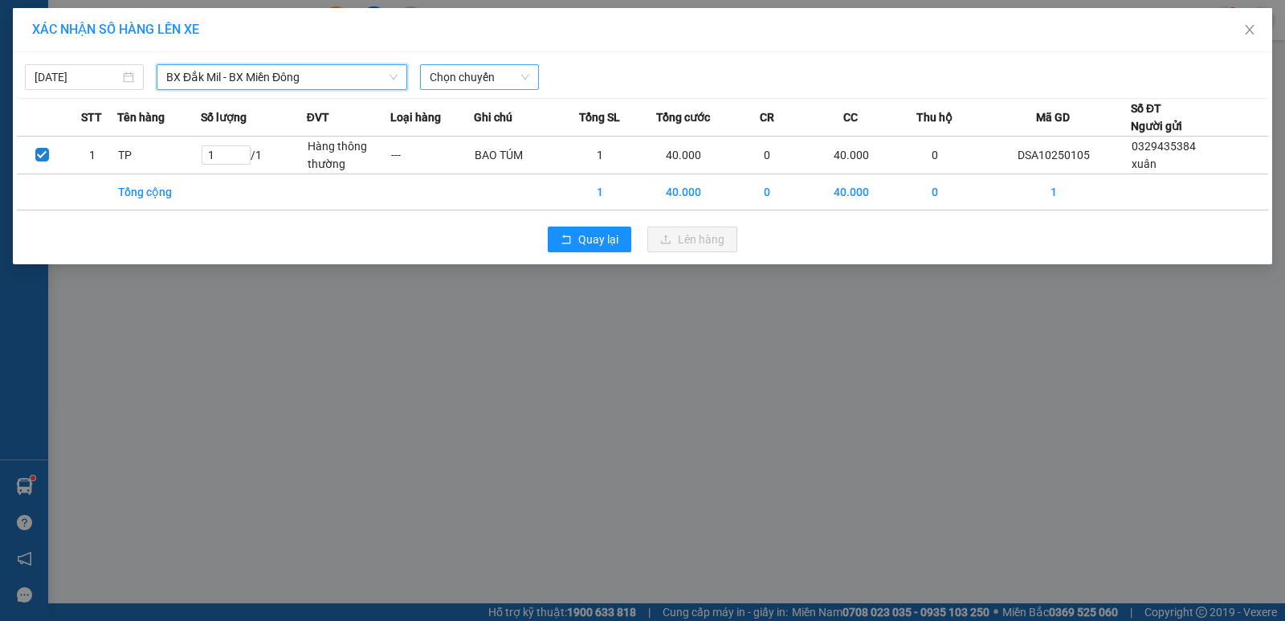
click at [479, 80] on span "Chọn chuyến" at bounding box center [480, 77] width 100 height 24
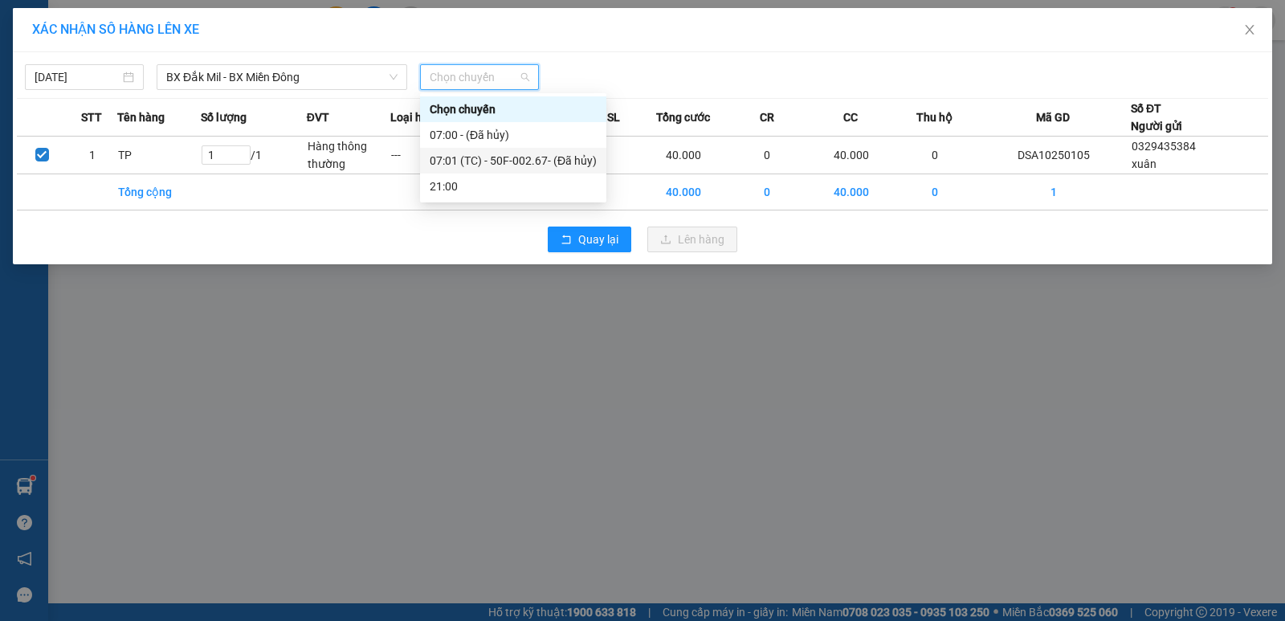
click at [601, 165] on div "07:01 (TC) - 50F-002.67 - (Đã hủy)" at bounding box center [513, 161] width 186 height 26
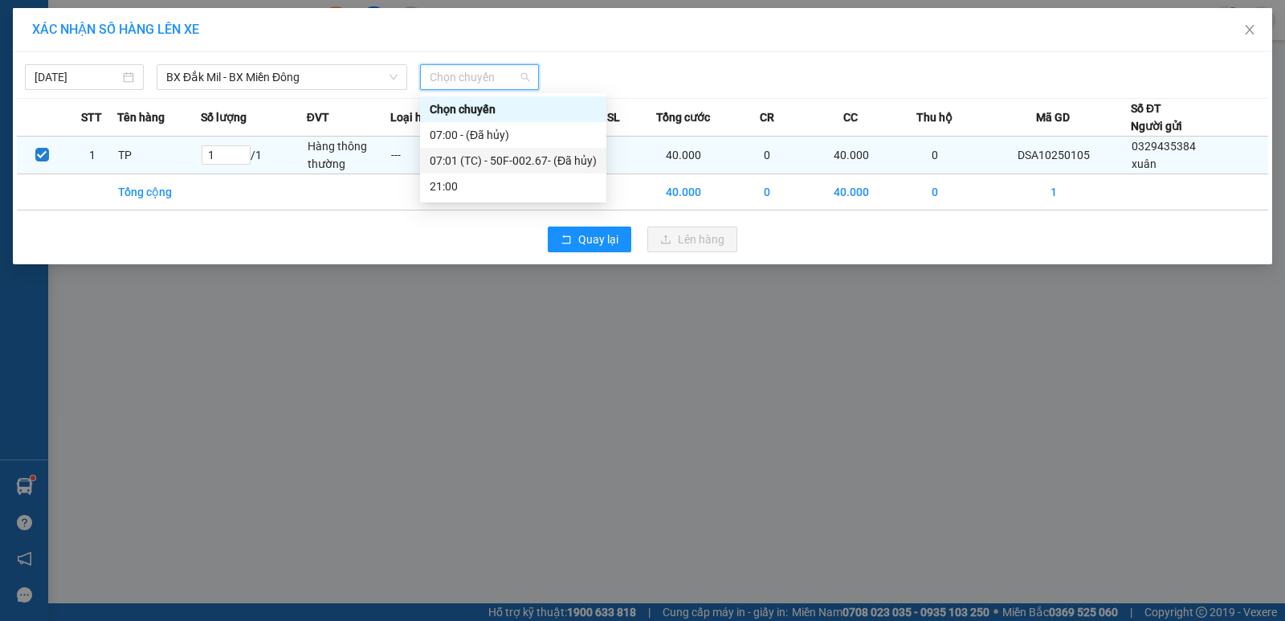
click at [601, 165] on td "1" at bounding box center [600, 156] width 84 height 38
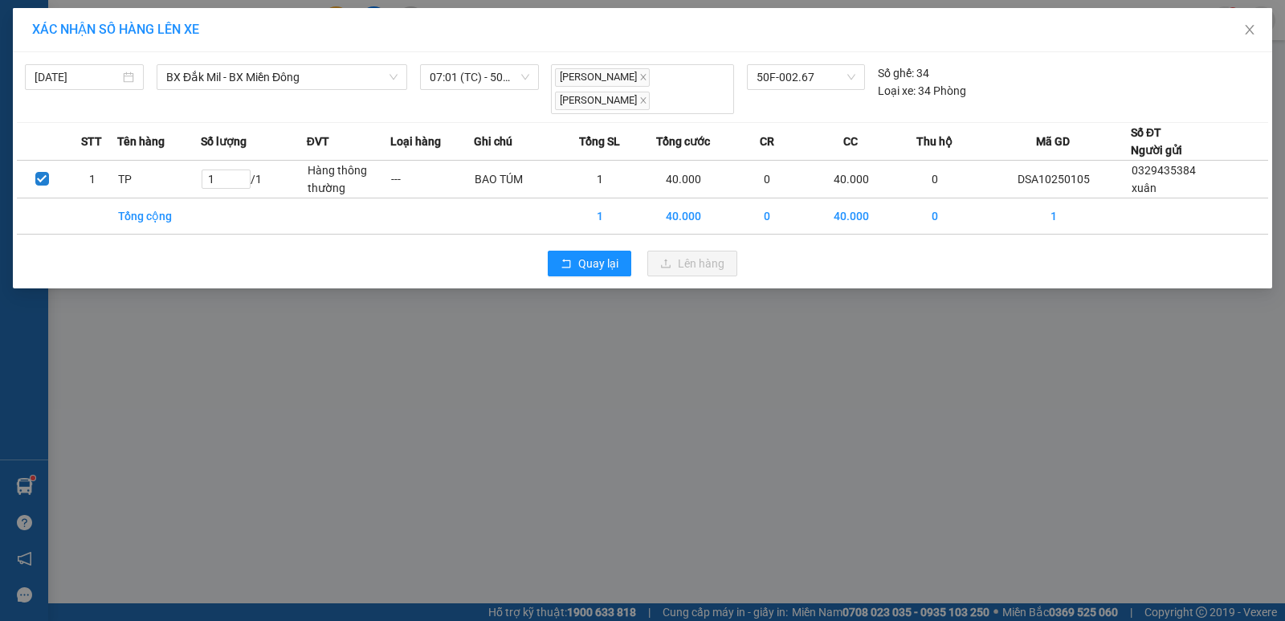
click at [526, 391] on div "XÁC NHẬN SỐ HÀNG LÊN XE [DATE] BX Đắk Mil - [GEOGRAPHIC_DATA] Miền Đông LỌC THE…" at bounding box center [642, 310] width 1285 height 621
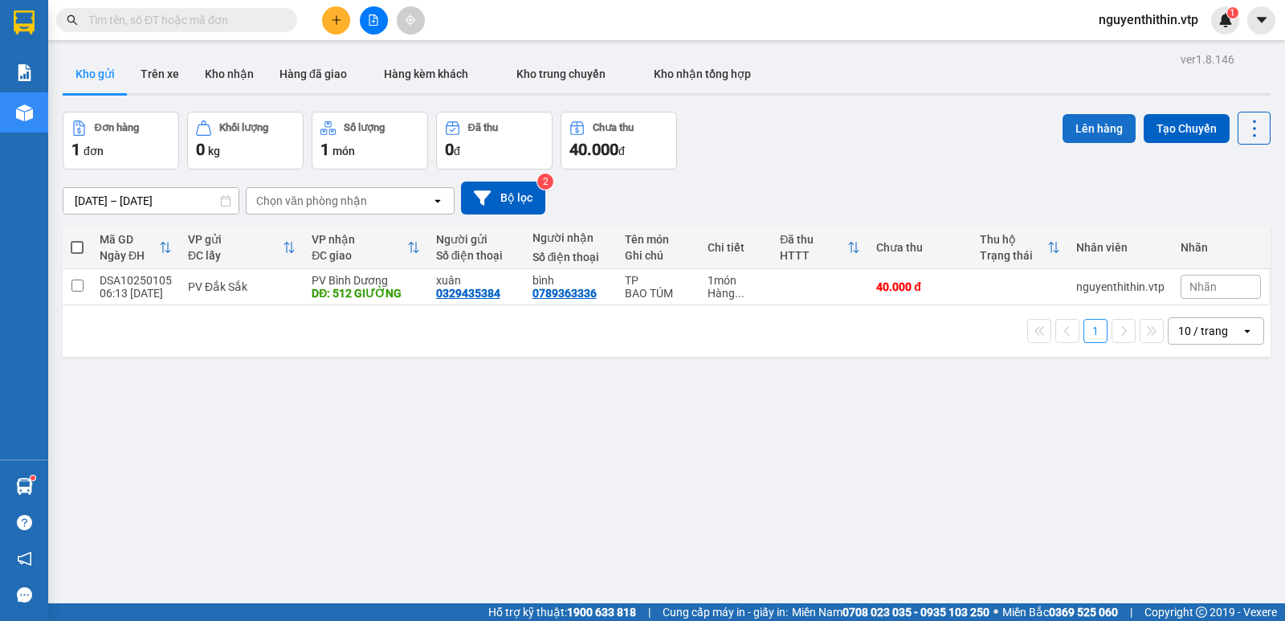
click at [1098, 135] on button "Lên hàng" at bounding box center [1099, 128] width 73 height 29
click at [73, 287] on input "checkbox" at bounding box center [77, 285] width 12 height 12
checkbox input "true"
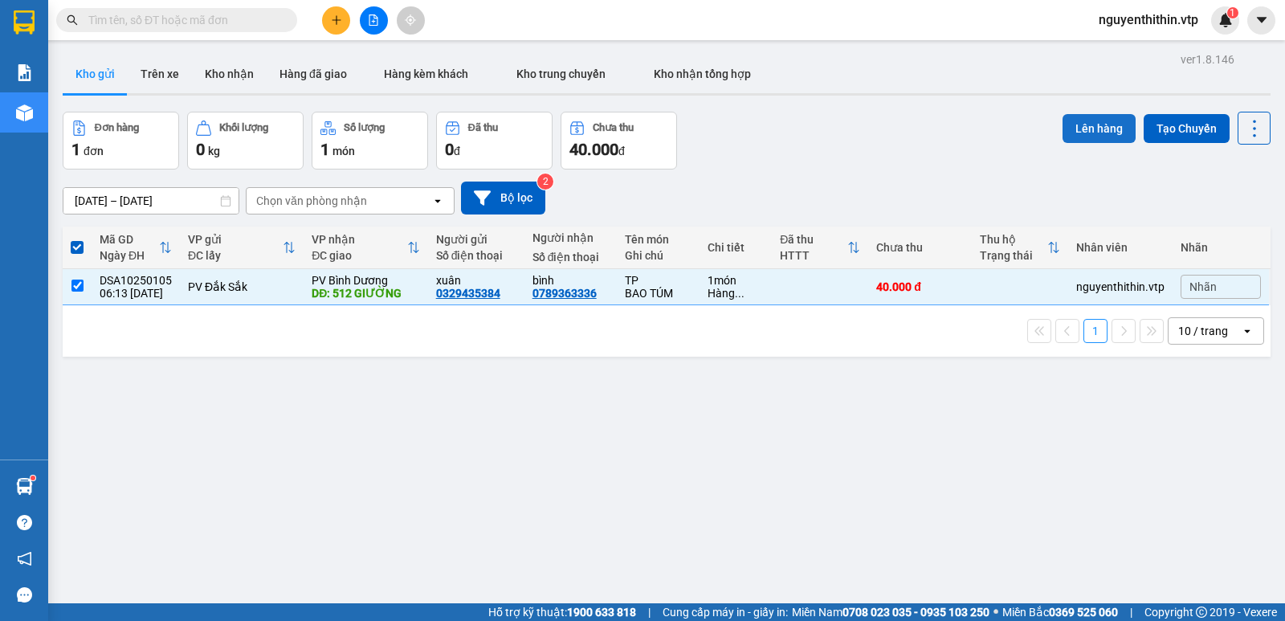
click at [1084, 132] on button "Lên hàng" at bounding box center [1099, 128] width 73 height 29
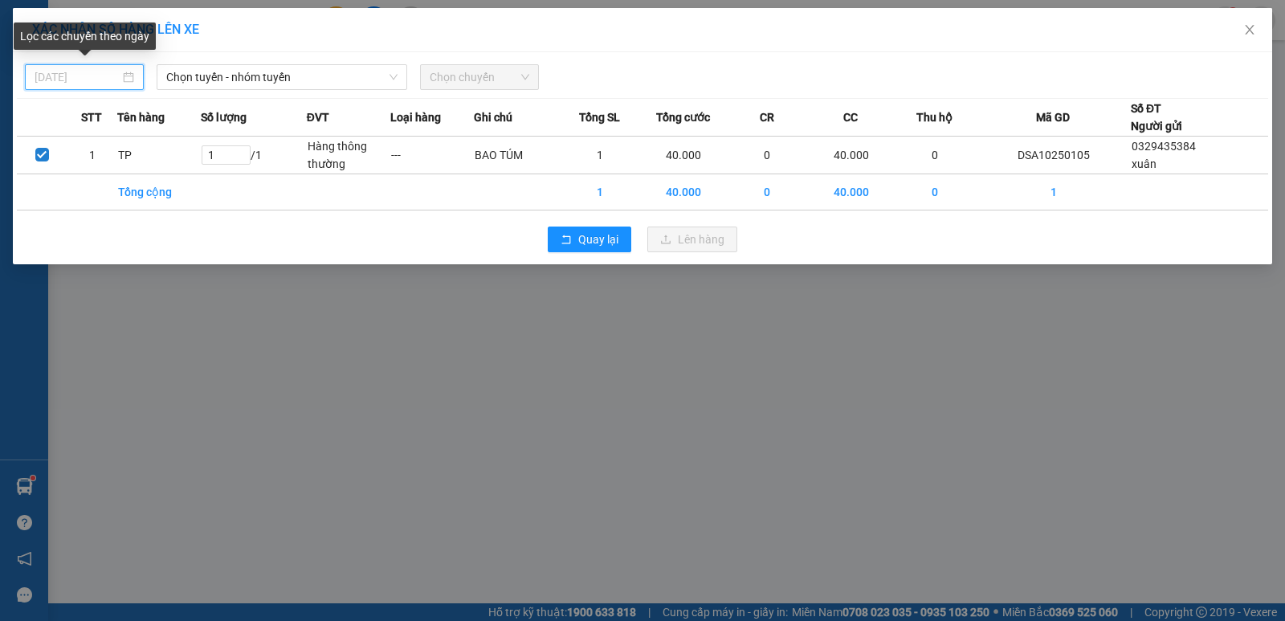
click at [55, 75] on input "[DATE]" at bounding box center [77, 77] width 85 height 18
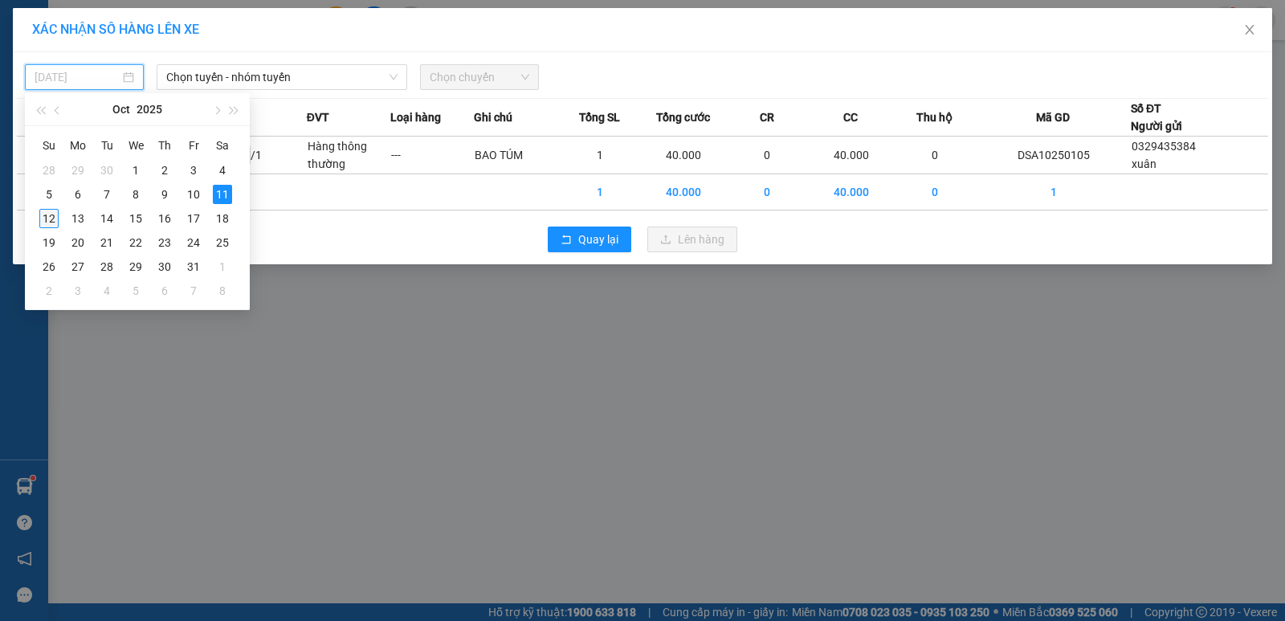
click at [45, 220] on div "12" at bounding box center [48, 218] width 19 height 19
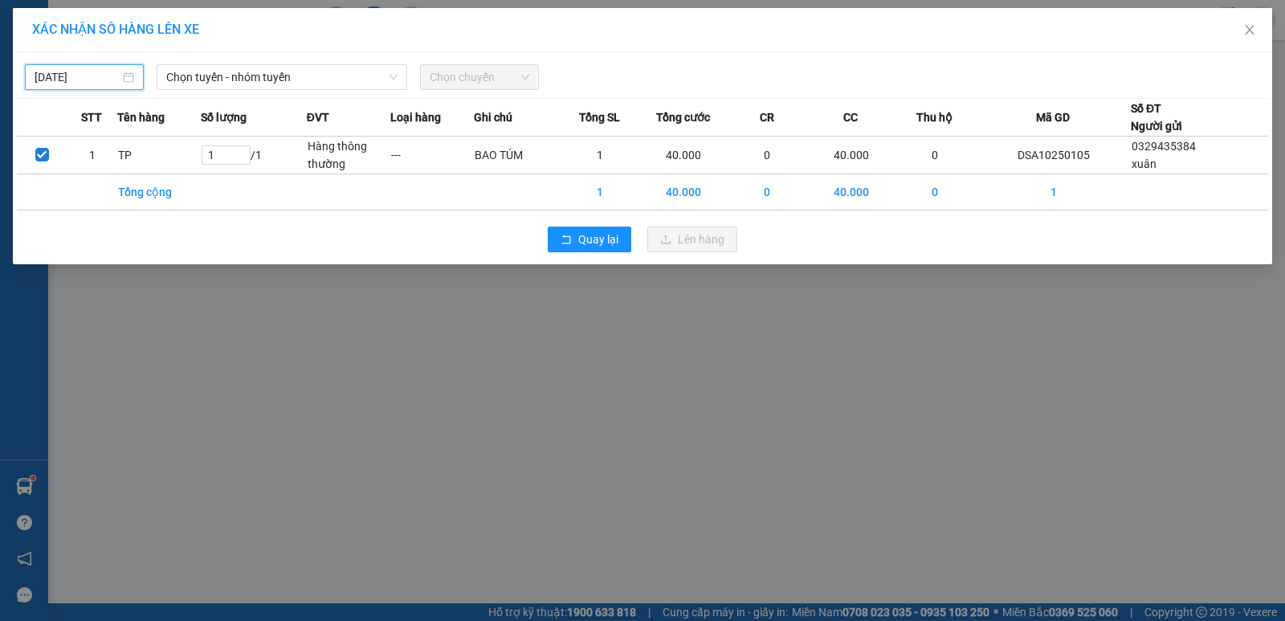
type input "[DATE]"
click at [245, 79] on span "Chọn tuyến - nhóm tuyến" at bounding box center [281, 77] width 231 height 24
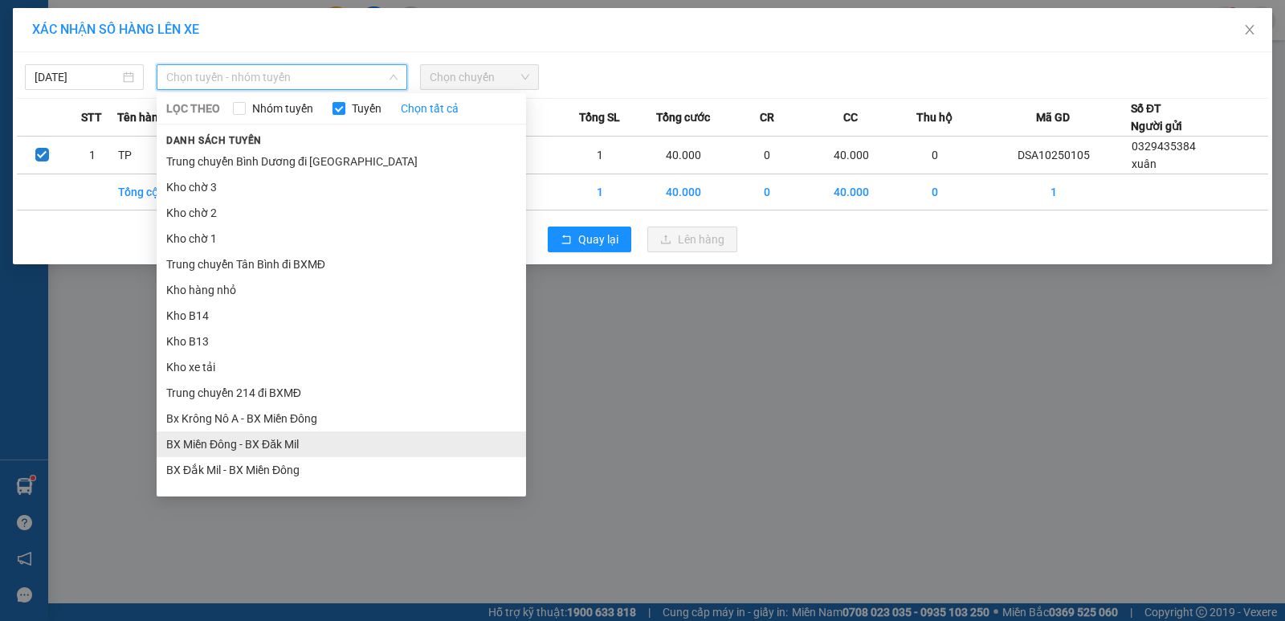
scroll to position [80, 0]
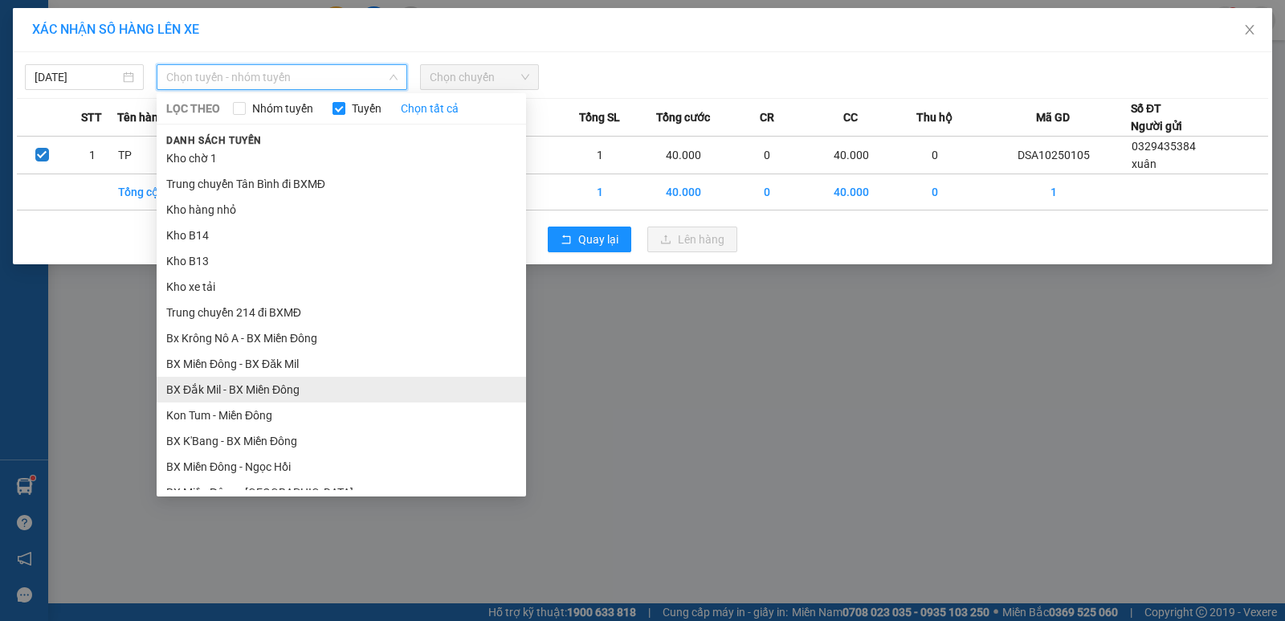
click at [221, 390] on li "BX Đắk Mil - BX Miền Đông" at bounding box center [341, 390] width 369 height 26
click at [221, 390] on div "XÁC NHẬN SỐ HÀNG LÊN XE [DATE] Chọn tuyến - nhóm tuyến LỌC THEO Nhóm tuyến Tuyế…" at bounding box center [642, 310] width 1285 height 621
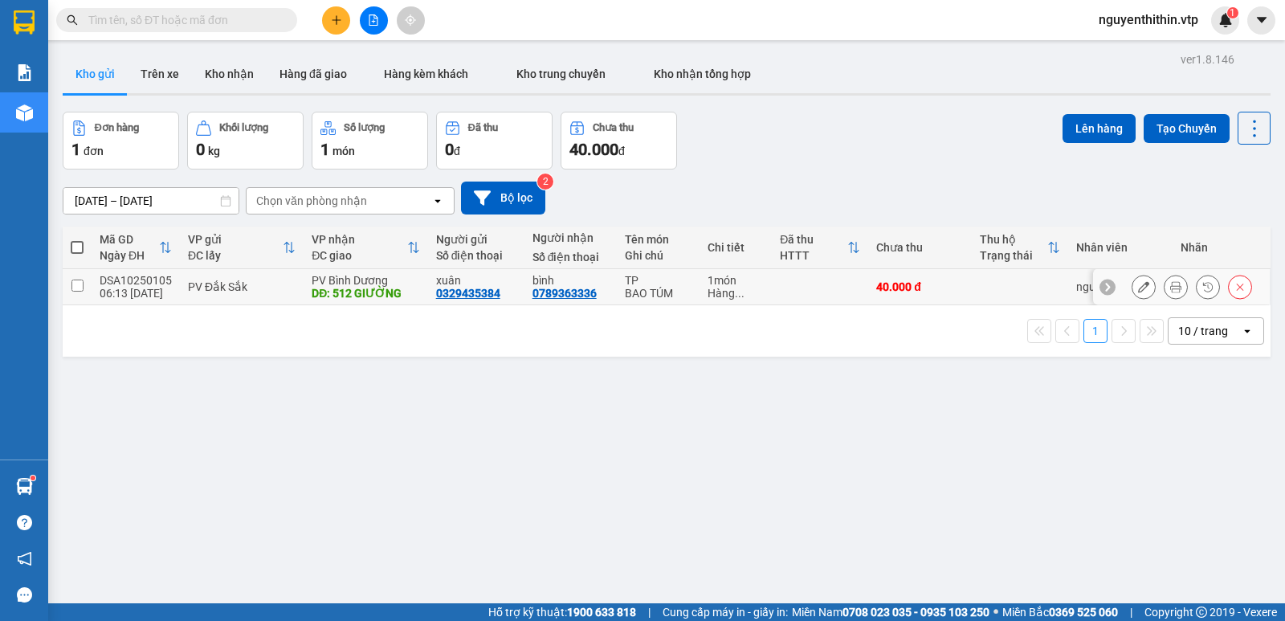
click at [78, 288] on input "checkbox" at bounding box center [77, 285] width 12 height 12
checkbox input "true"
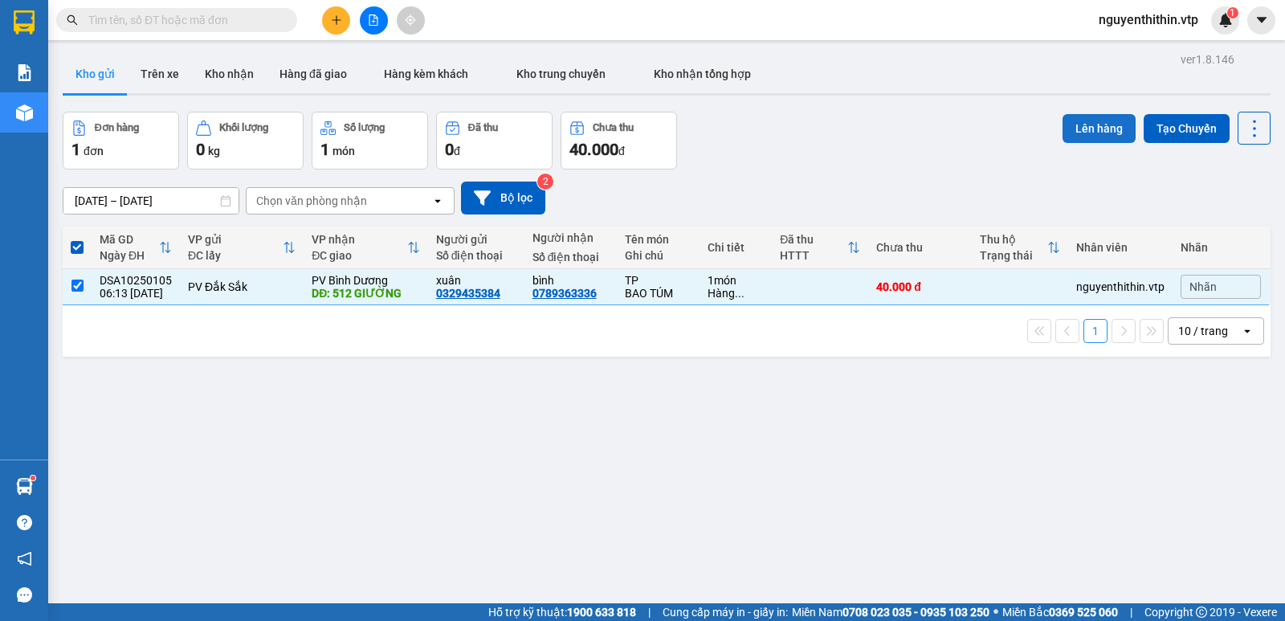
click at [1094, 128] on button "Lên hàng" at bounding box center [1099, 128] width 73 height 29
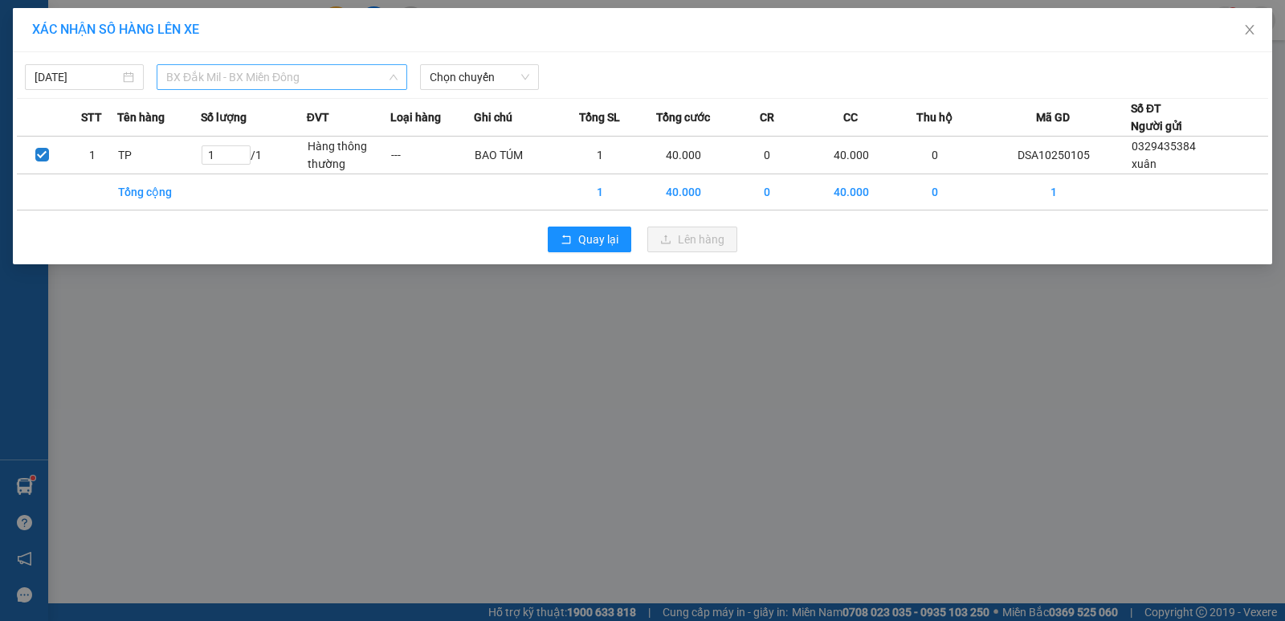
click at [271, 69] on span "BX Đắk Mil - BX Miền Đông" at bounding box center [281, 77] width 231 height 24
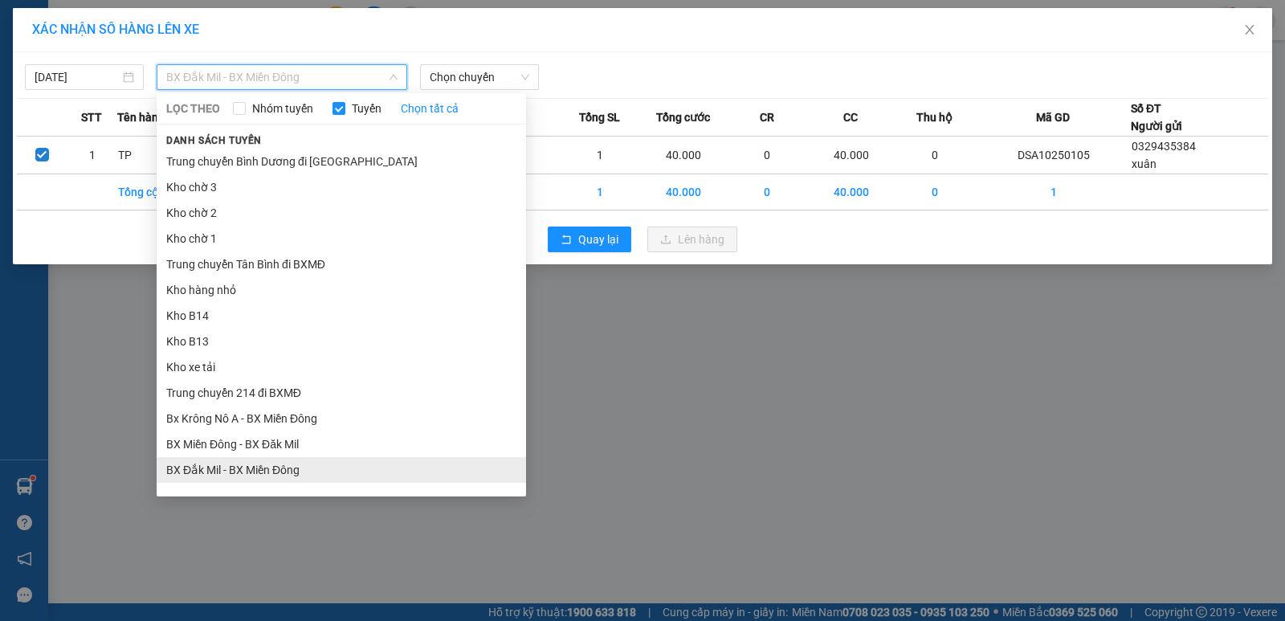
click at [258, 471] on li "BX Đắk Mil - BX Miền Đông" at bounding box center [341, 470] width 369 height 26
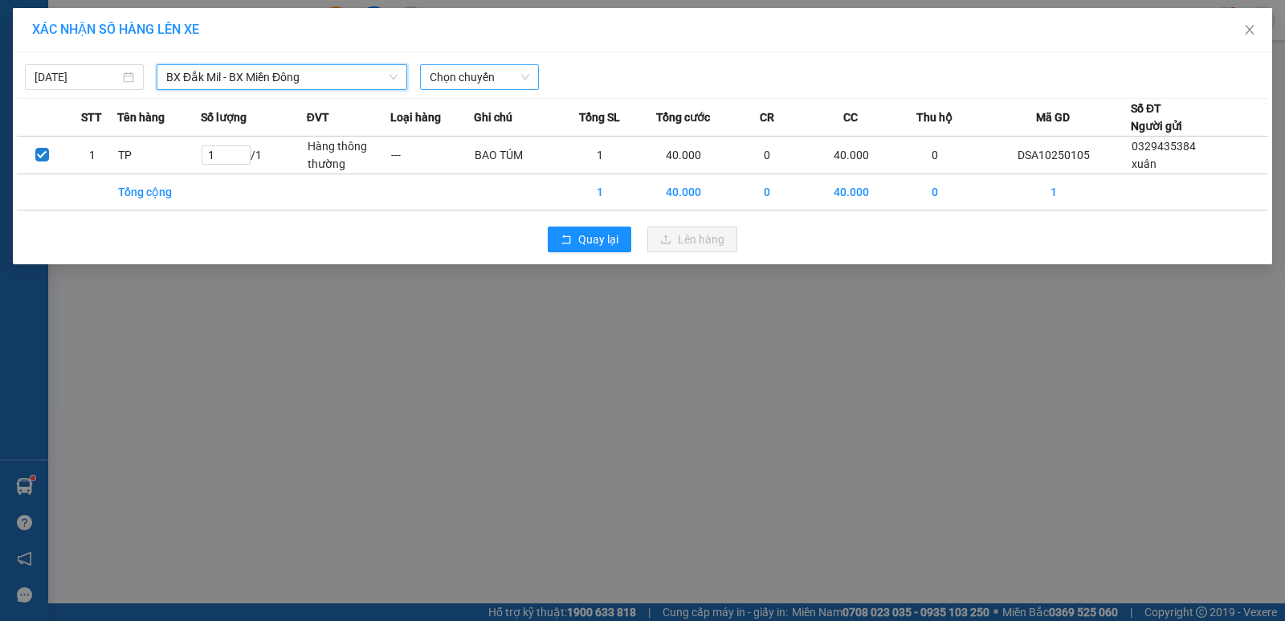
click at [476, 75] on span "Chọn chuyến" at bounding box center [480, 77] width 100 height 24
click at [1186, 416] on div "XÁC NHẬN SỐ HÀNG LÊN XE [DATE] BX Đắk Mil - [GEOGRAPHIC_DATA] Miền Đông LỌC THE…" at bounding box center [642, 310] width 1285 height 621
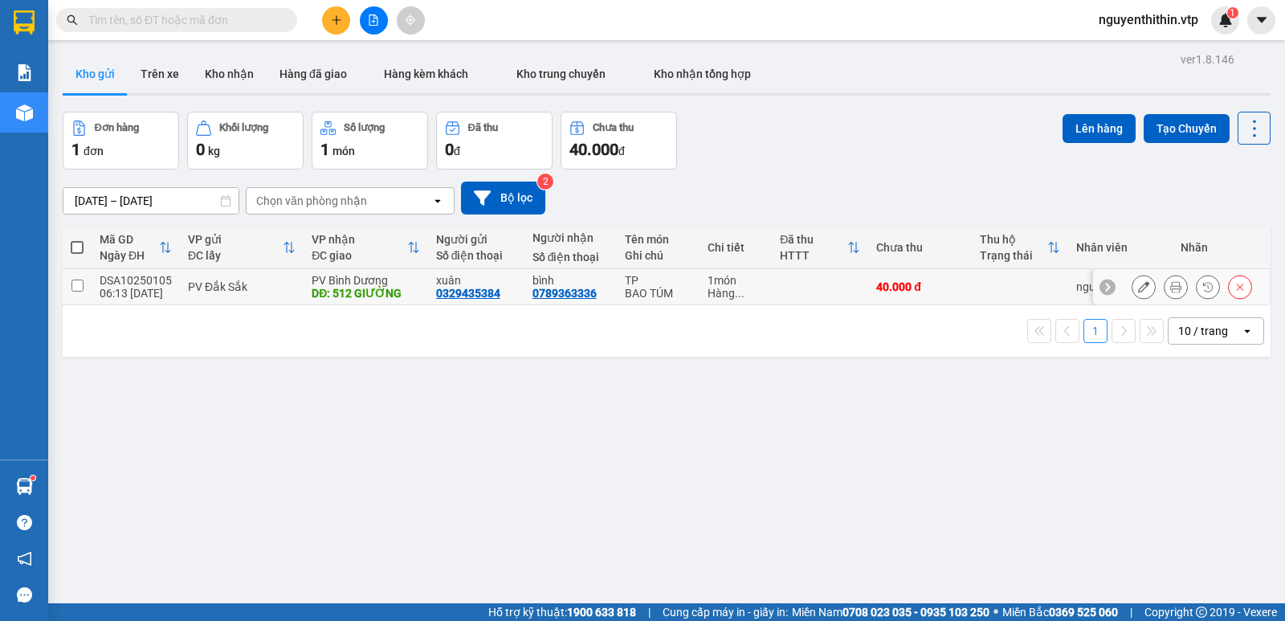
click at [75, 286] on input "checkbox" at bounding box center [77, 285] width 12 height 12
checkbox input "true"
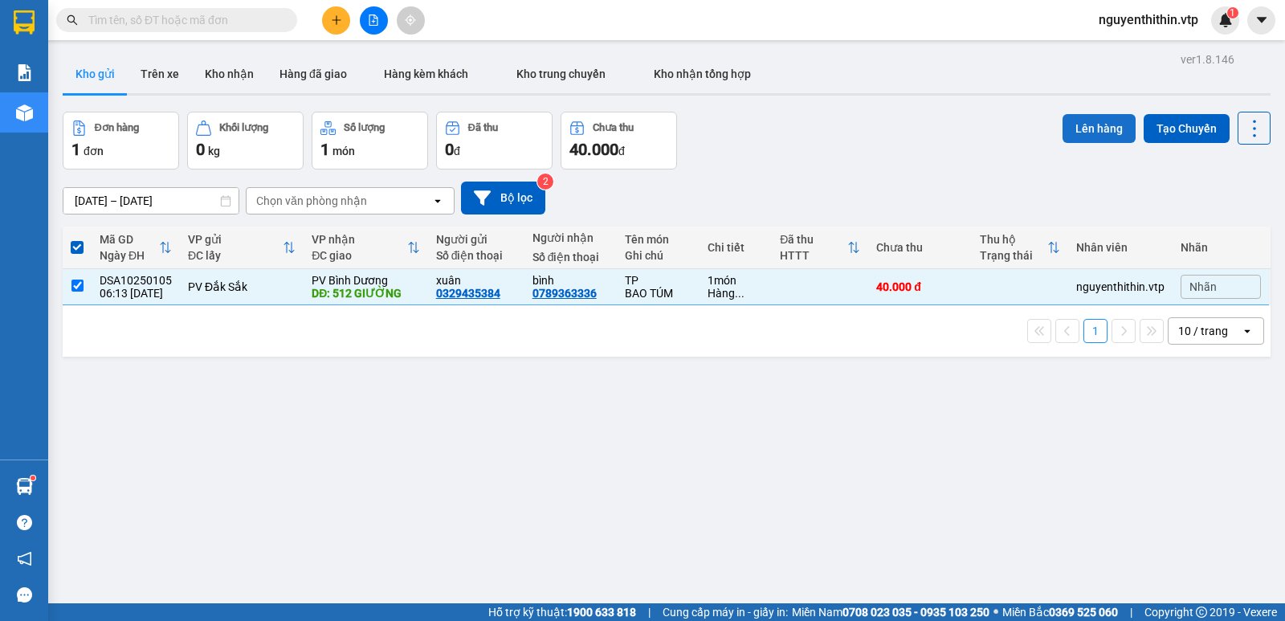
click at [1088, 133] on button "Lên hàng" at bounding box center [1099, 128] width 73 height 29
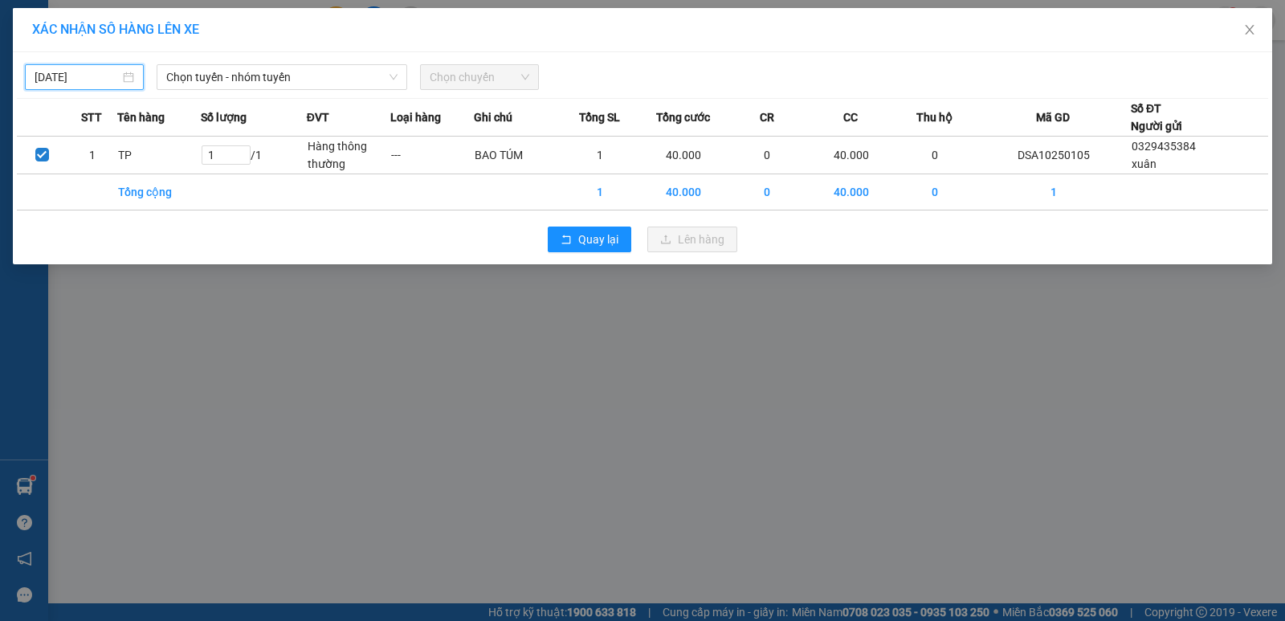
click at [86, 80] on input "[DATE]" at bounding box center [77, 77] width 85 height 18
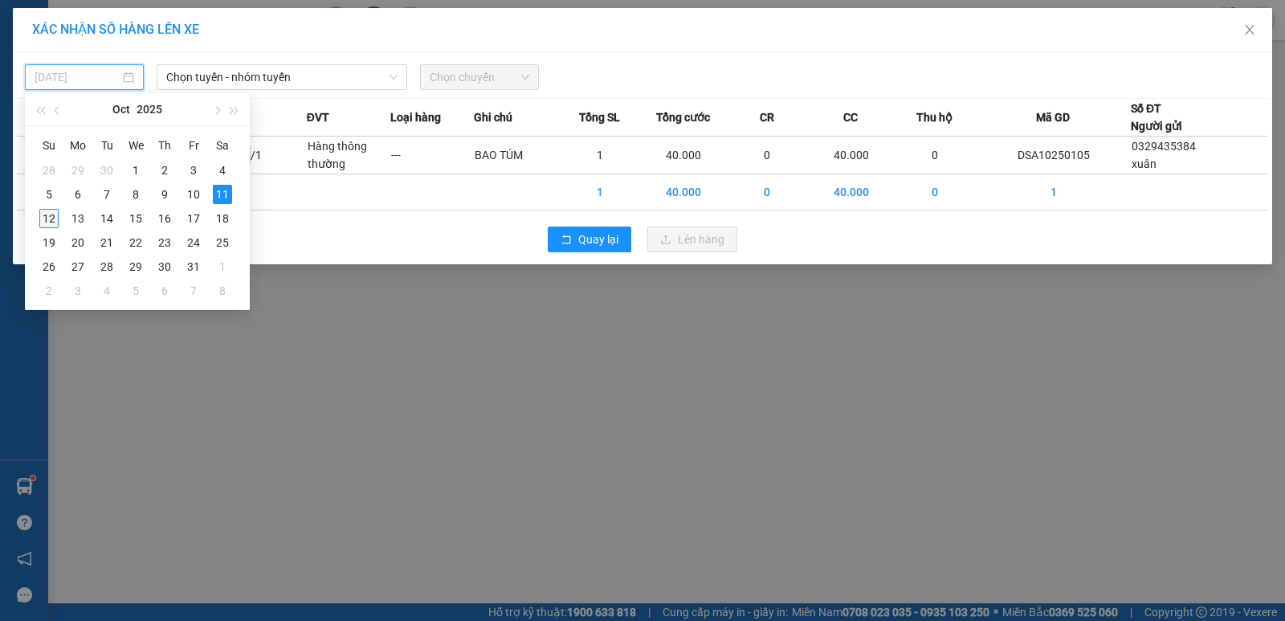
click at [52, 220] on div "12" at bounding box center [48, 218] width 19 height 19
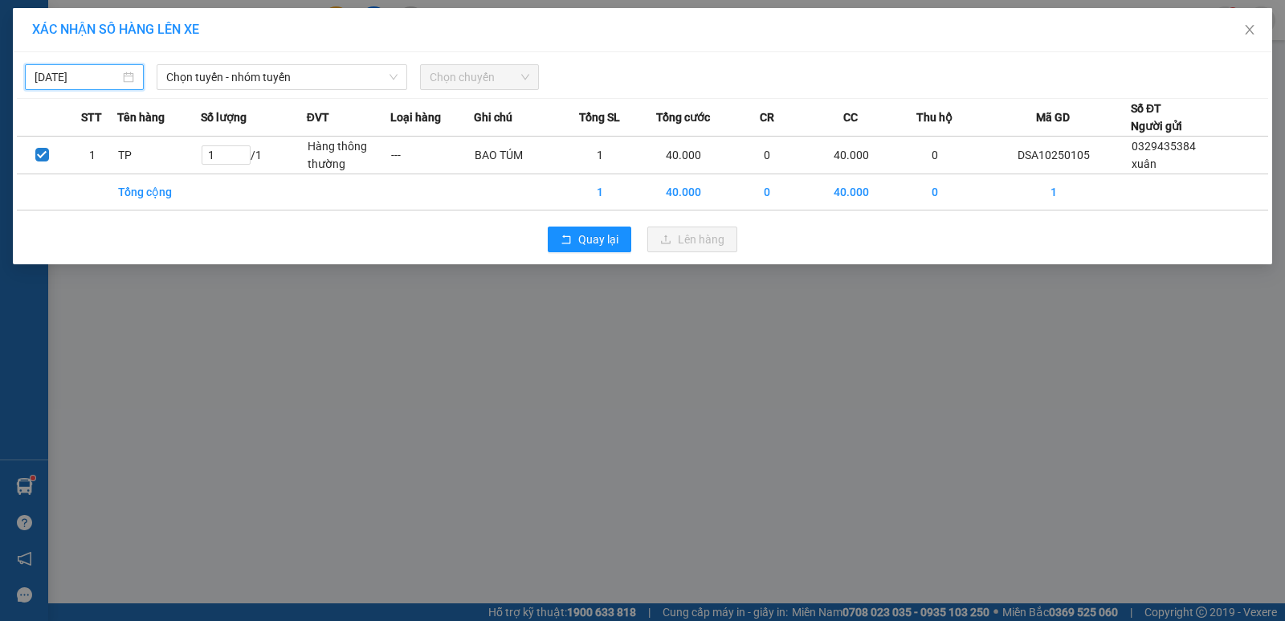
type input "[DATE]"
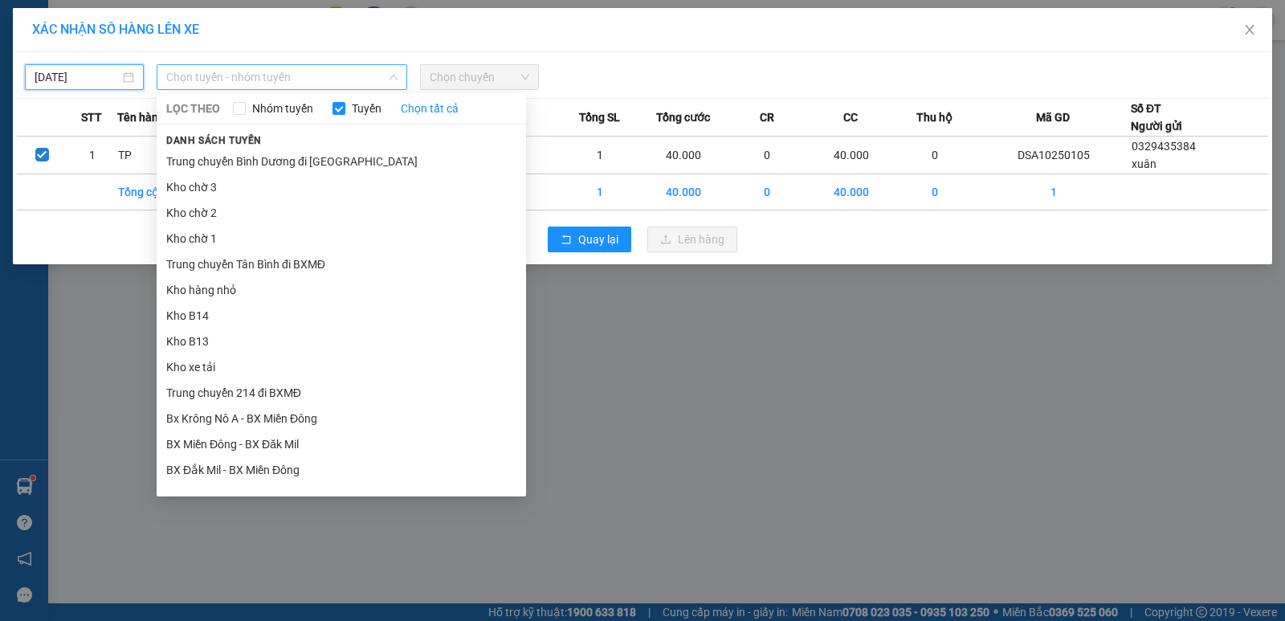
click at [253, 72] on span "Chọn tuyến - nhóm tuyến" at bounding box center [281, 77] width 231 height 24
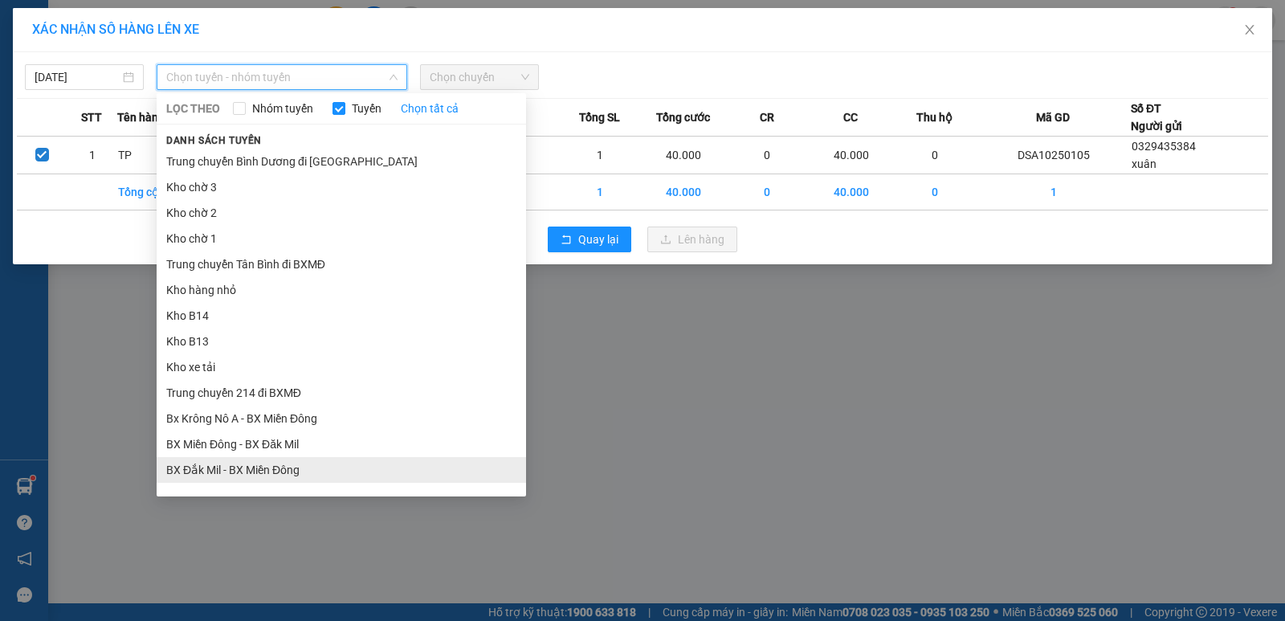
click at [219, 471] on li "BX Đắk Mil - BX Miền Đông" at bounding box center [341, 470] width 369 height 26
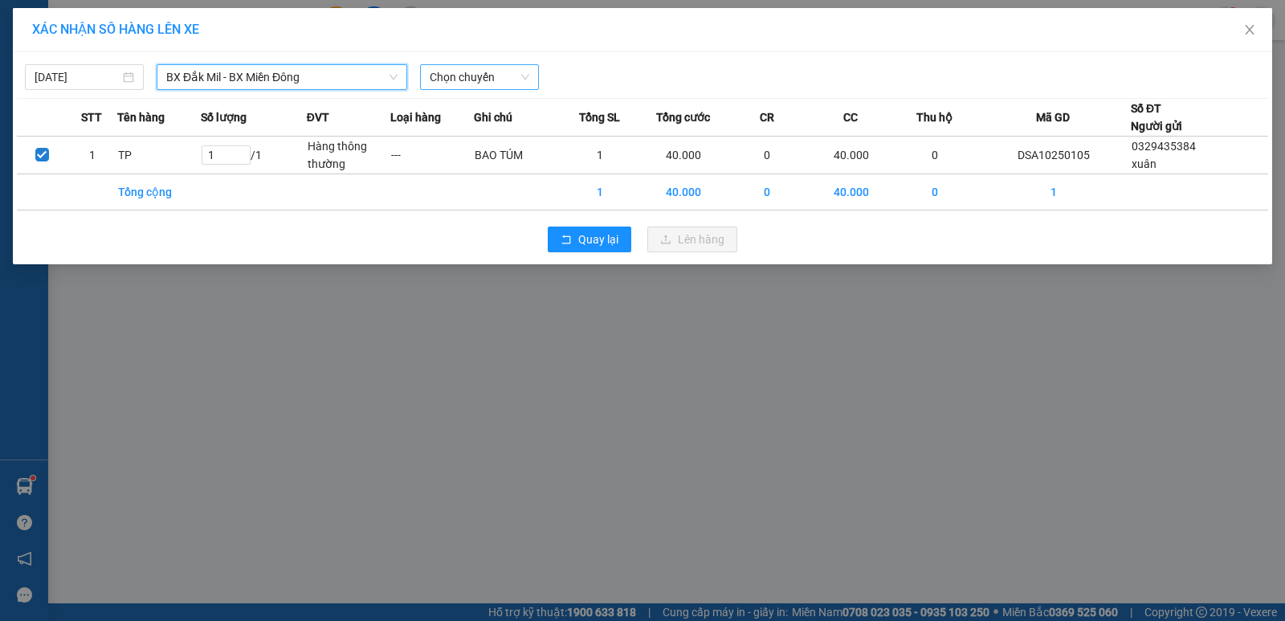
click at [468, 80] on span "Chọn chuyến" at bounding box center [480, 77] width 100 height 24
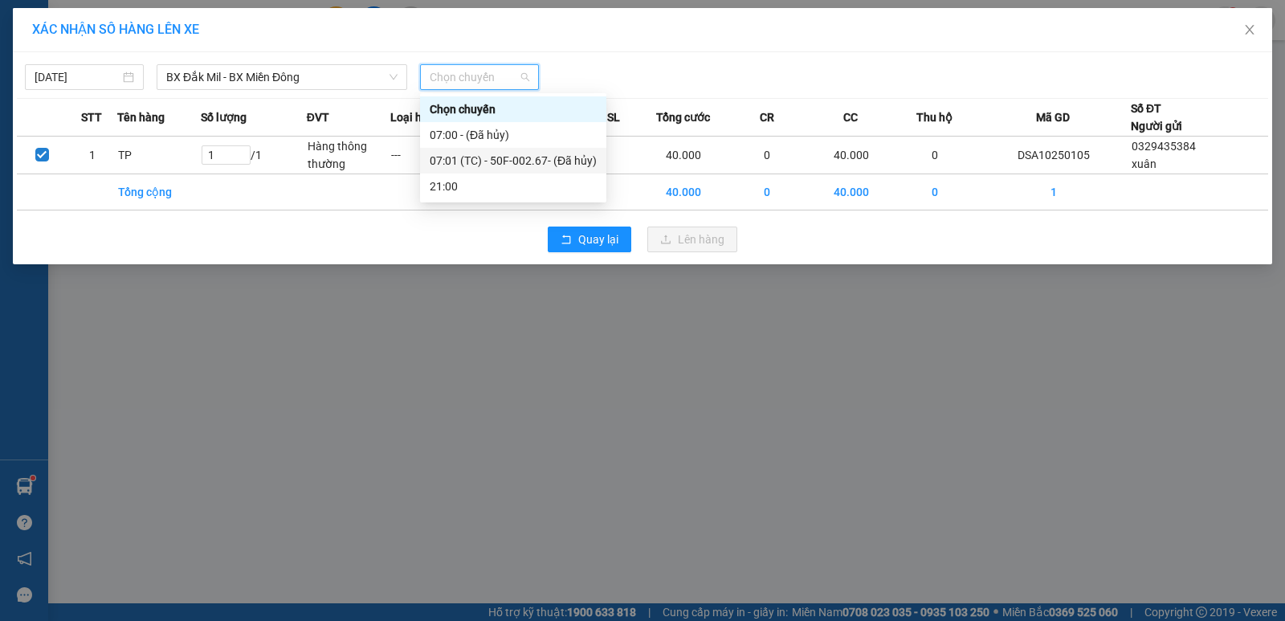
click at [525, 157] on div "07:01 (TC) - 50F-002.67 - (Đã hủy)" at bounding box center [513, 161] width 167 height 18
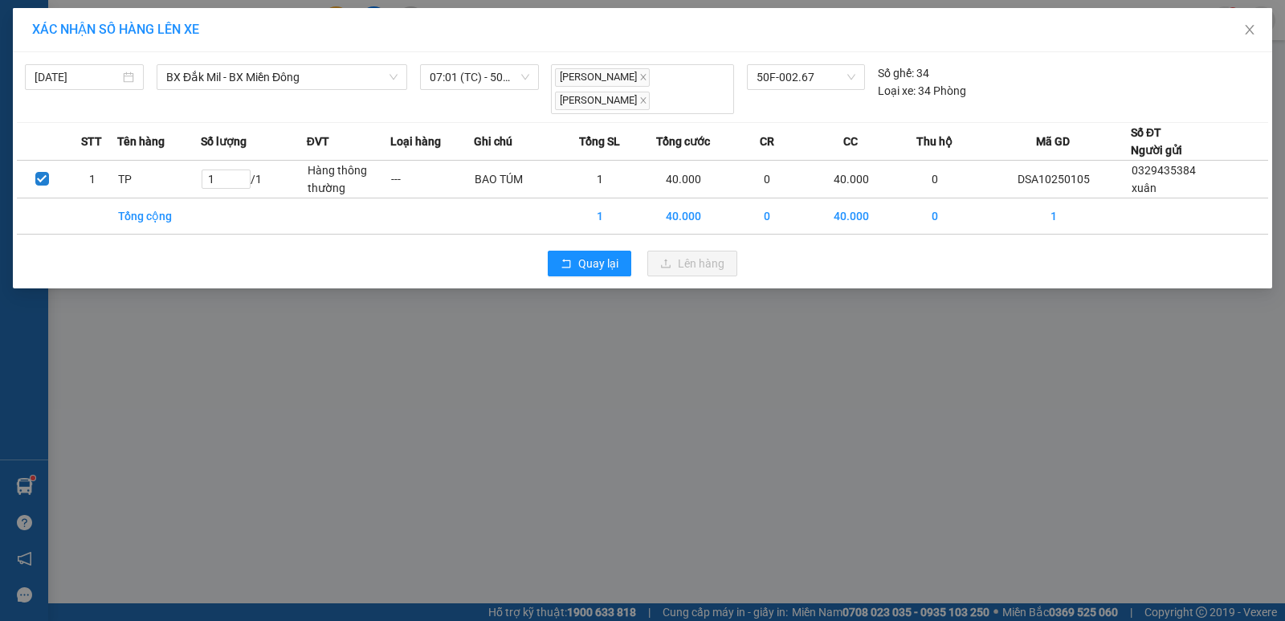
click at [149, 31] on span "XÁC NHẬN SỐ HÀNG LÊN XE" at bounding box center [115, 29] width 167 height 15
click at [591, 270] on span "Quay lại" at bounding box center [598, 264] width 40 height 18
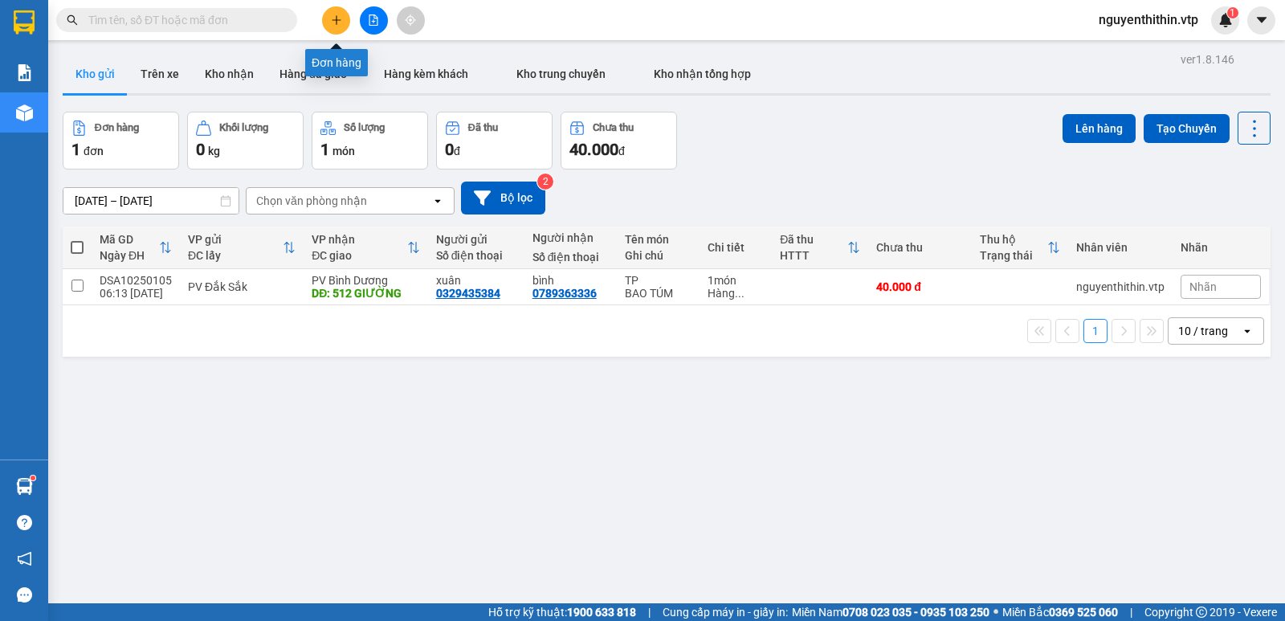
click at [332, 18] on icon "plus" at bounding box center [336, 19] width 11 height 11
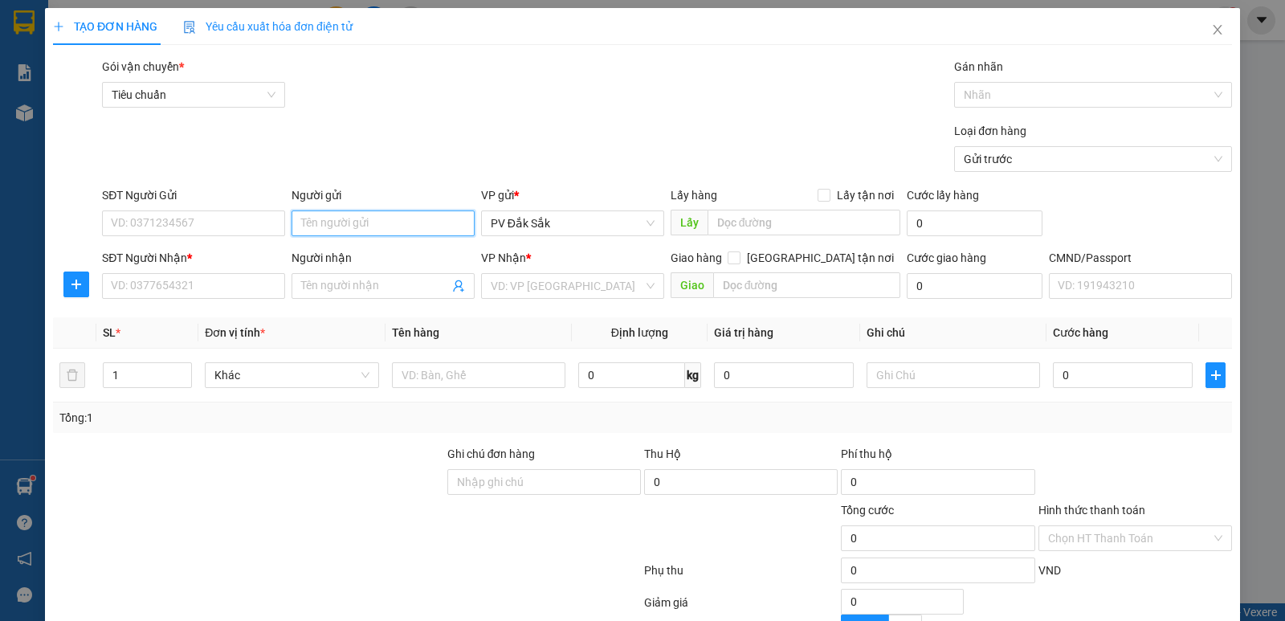
click at [325, 222] on input "Người gửi" at bounding box center [383, 223] width 183 height 26
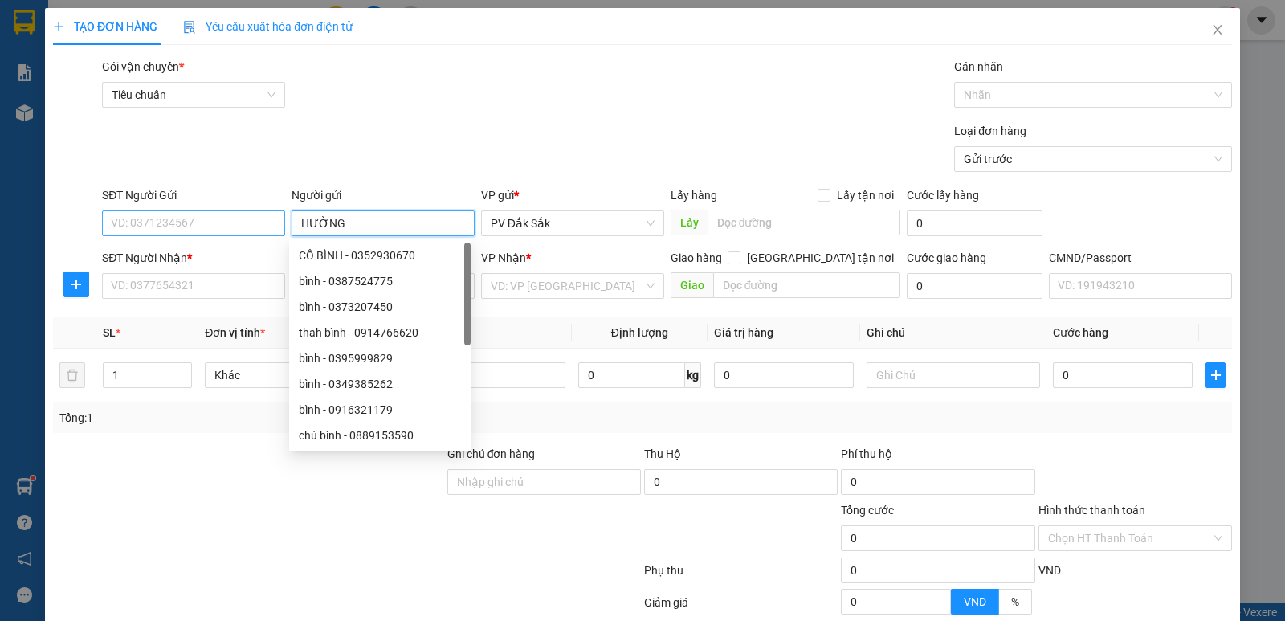
type input "HƯỜNG"
click at [139, 226] on input "SĐT Người Gửi" at bounding box center [193, 223] width 183 height 26
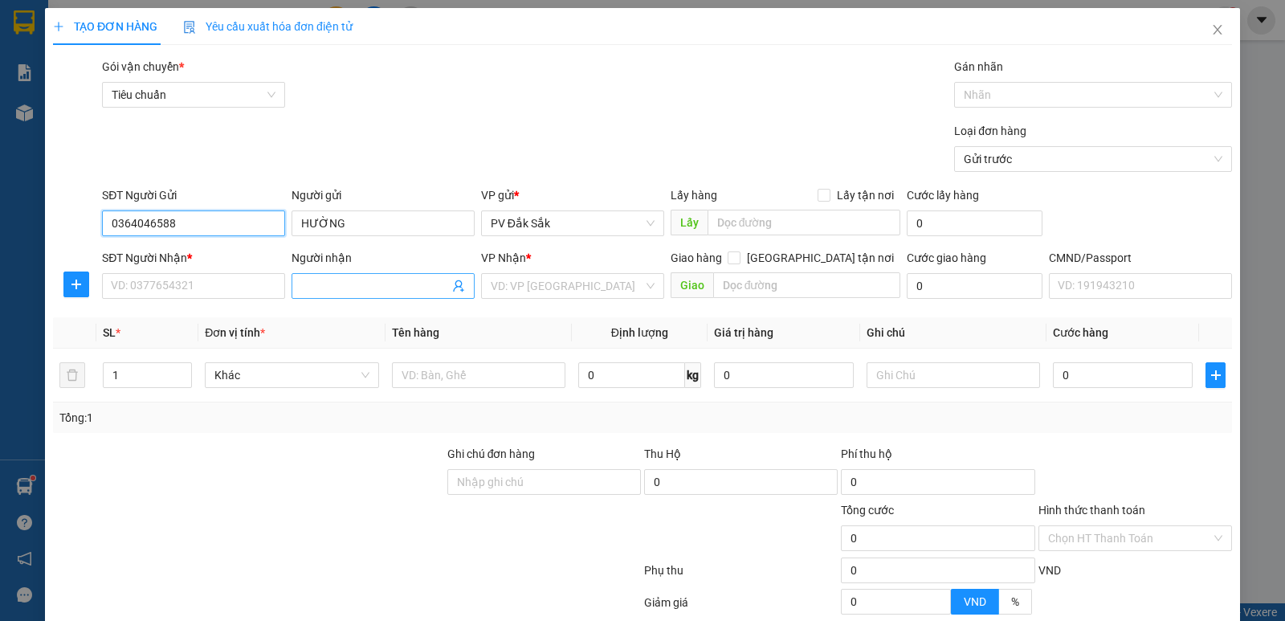
type input "0364046588"
click at [303, 292] on input "Người nhận" at bounding box center [375, 286] width 148 height 18
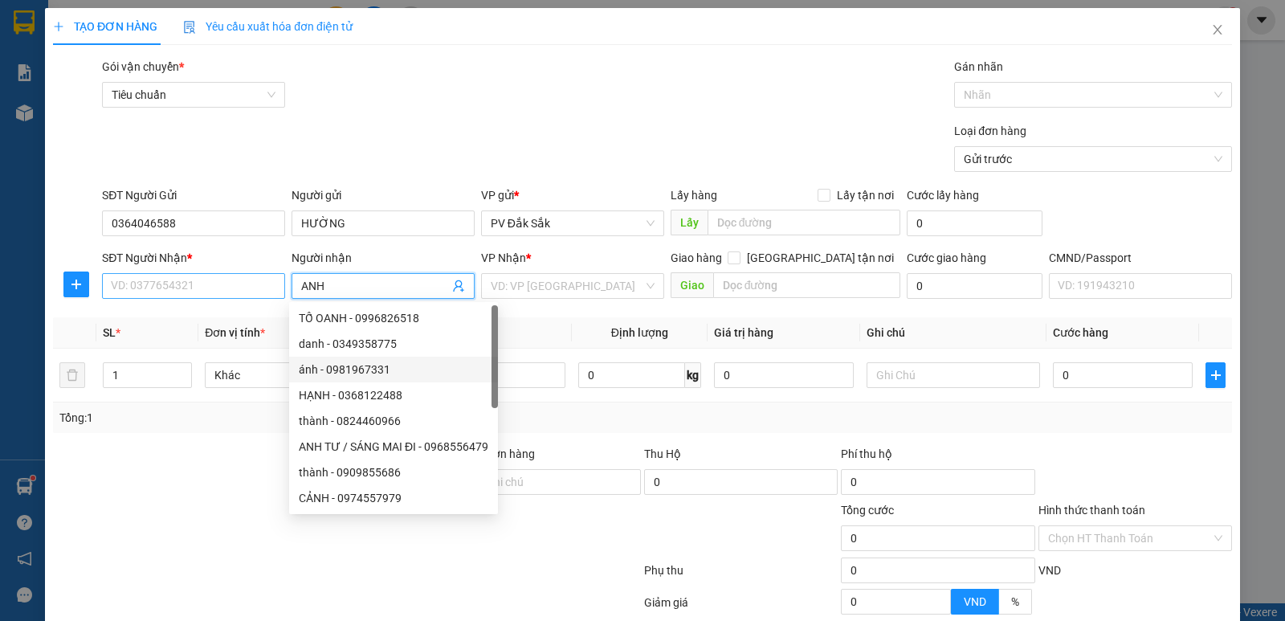
type input "ANH"
click at [164, 296] on input "SĐT Người Nhận *" at bounding box center [193, 286] width 183 height 26
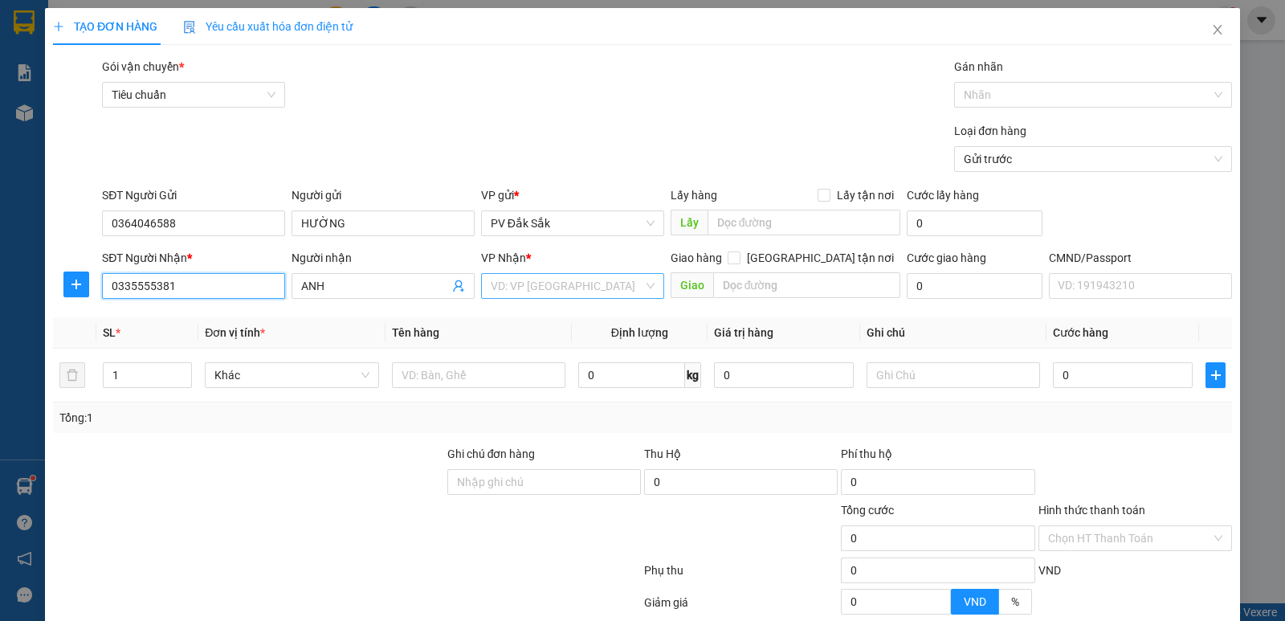
type input "0335555381"
click at [500, 279] on input "search" at bounding box center [567, 286] width 153 height 24
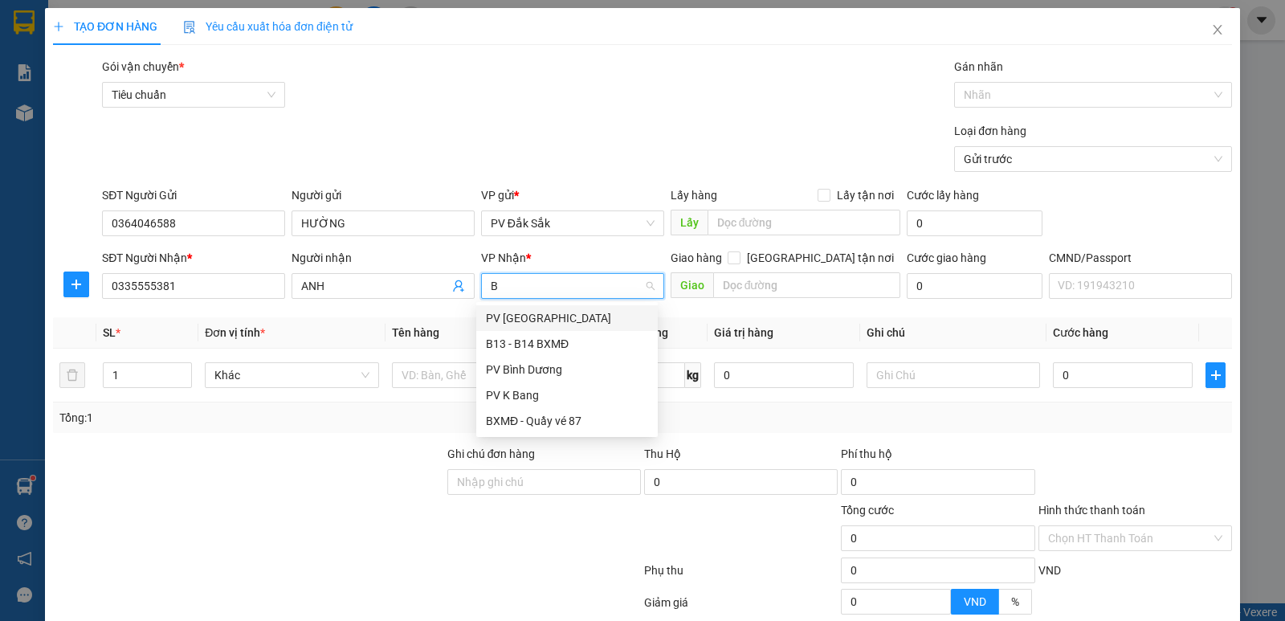
type input "BD"
click at [512, 321] on div "PV Bình Dương" at bounding box center [567, 318] width 162 height 18
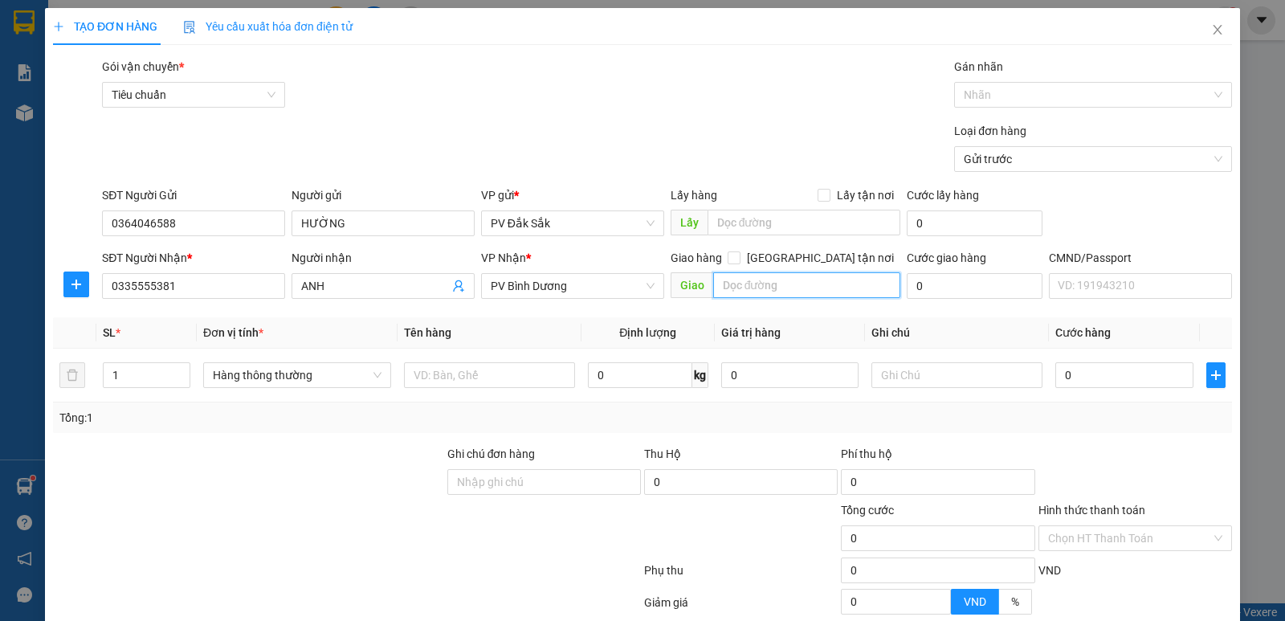
click at [720, 288] on input "text" at bounding box center [807, 285] width 188 height 26
type input "CHỢ CHÁNH LƯU"
click at [137, 369] on input "1" at bounding box center [147, 375] width 86 height 24
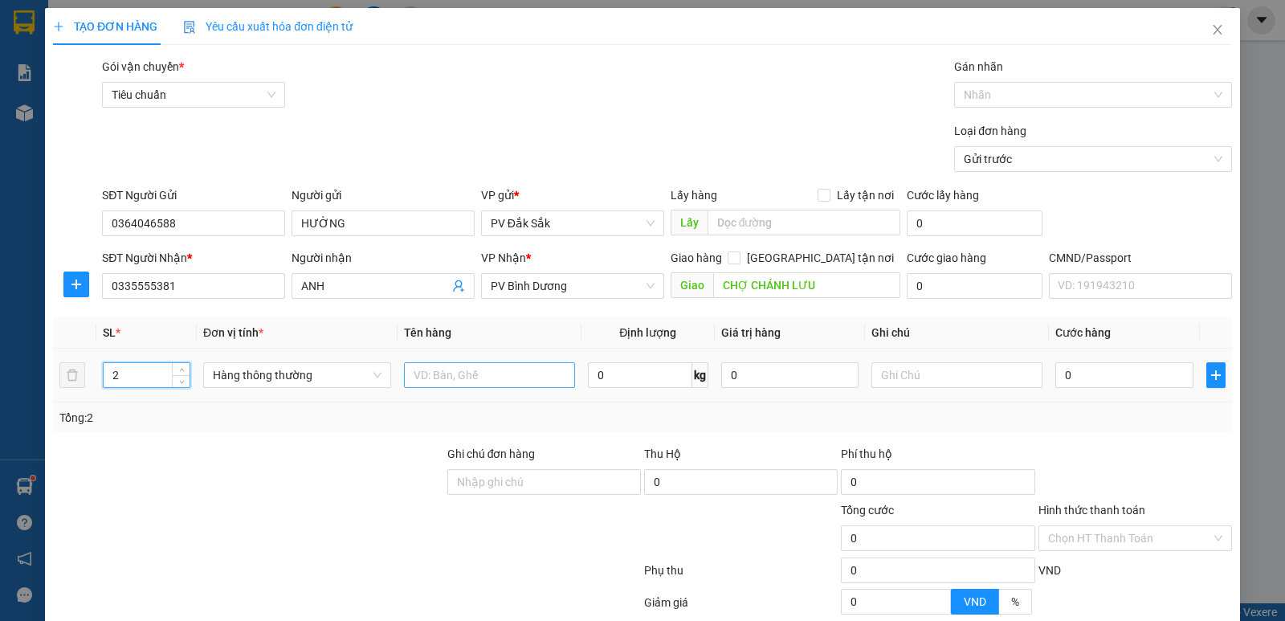
type input "2"
click at [439, 380] on input "text" at bounding box center [489, 375] width 171 height 26
type input "TP"
click at [873, 369] on input "text" at bounding box center [956, 375] width 171 height 26
type input "TX-BAO TÚM"
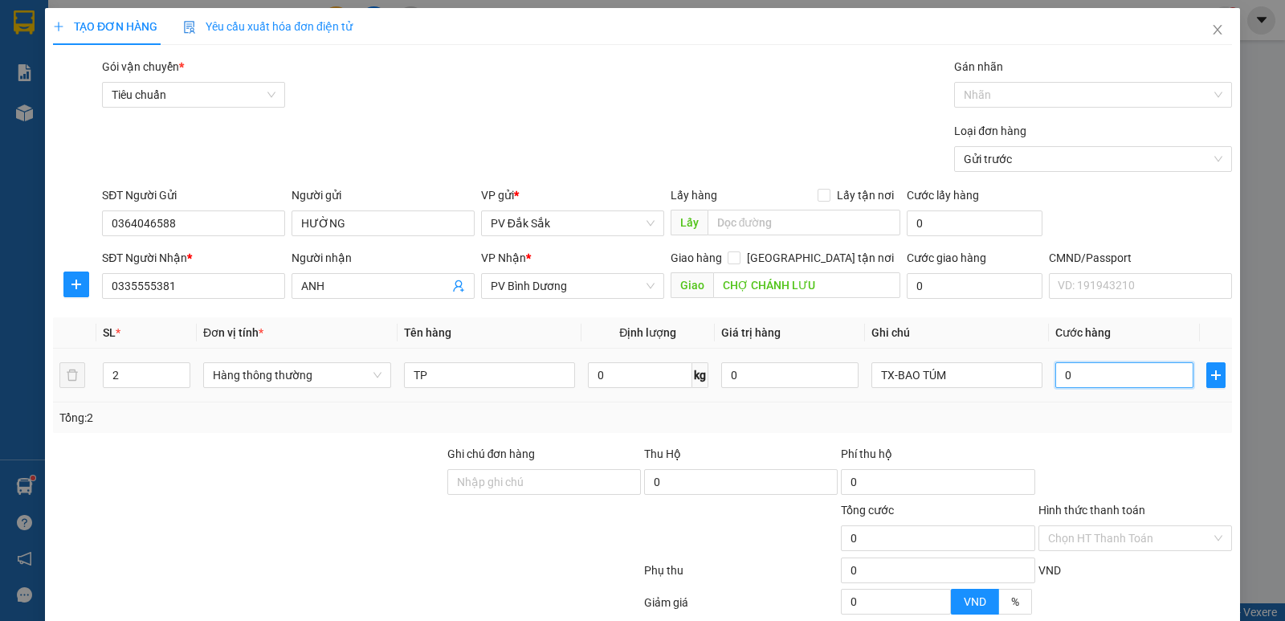
click at [1063, 374] on input "0" at bounding box center [1123, 375] width 137 height 26
type input "9"
type input "90"
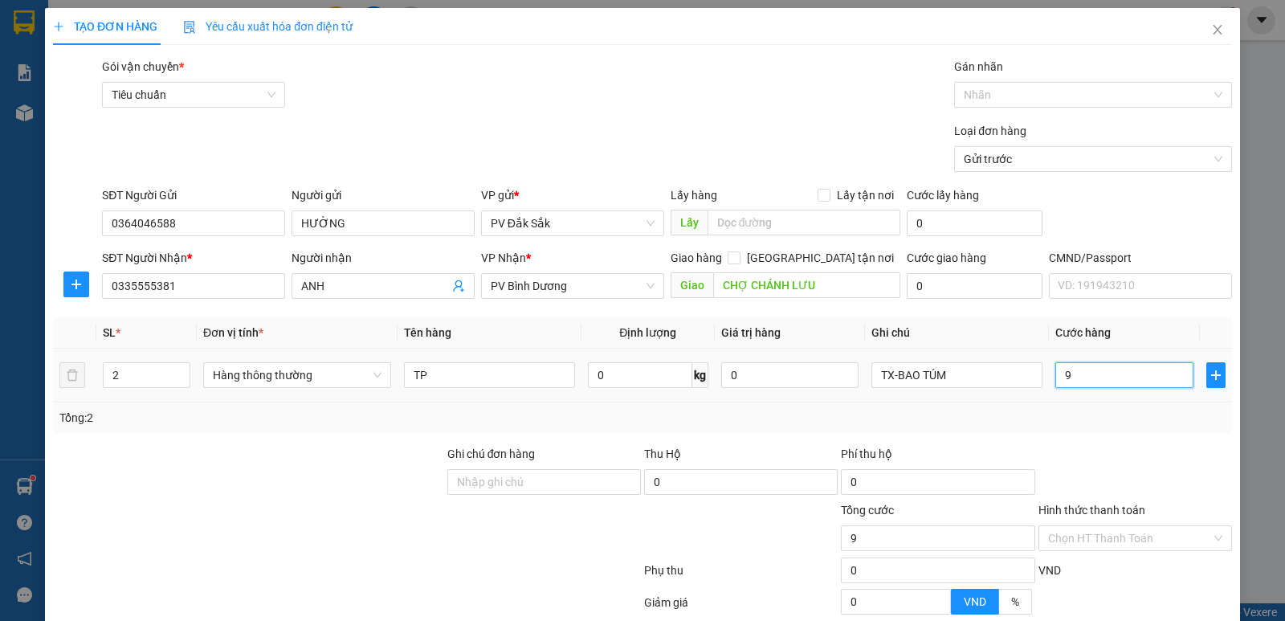
type input "90"
type input "900"
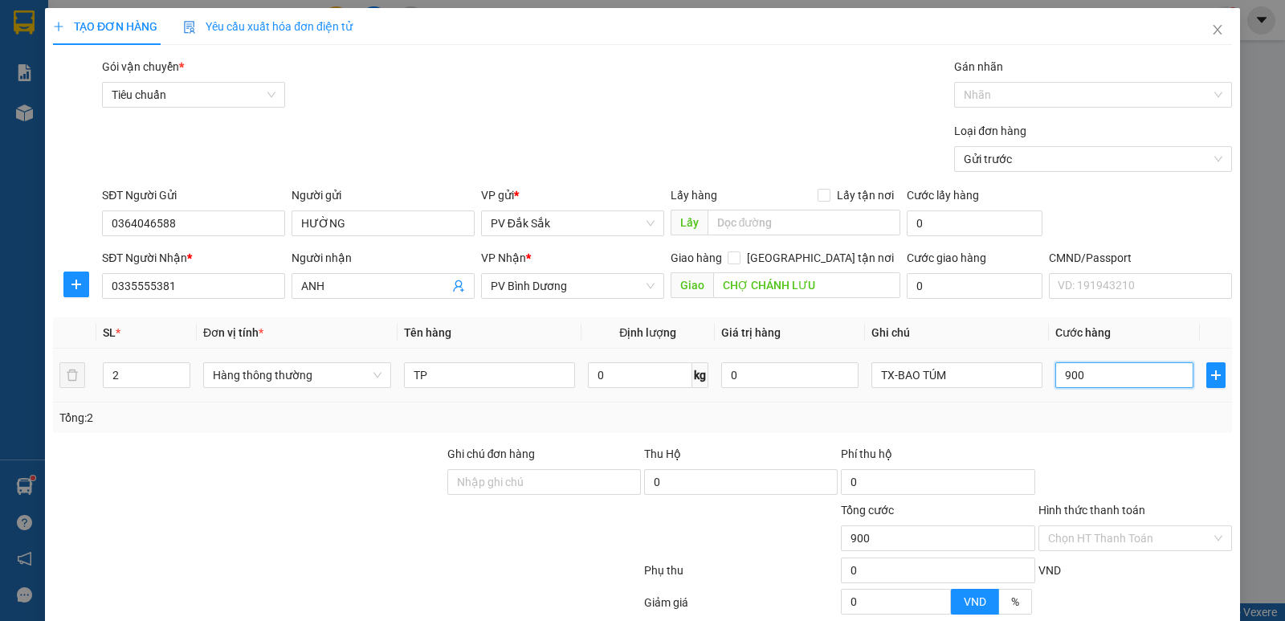
type input "9.000"
type input "90.000"
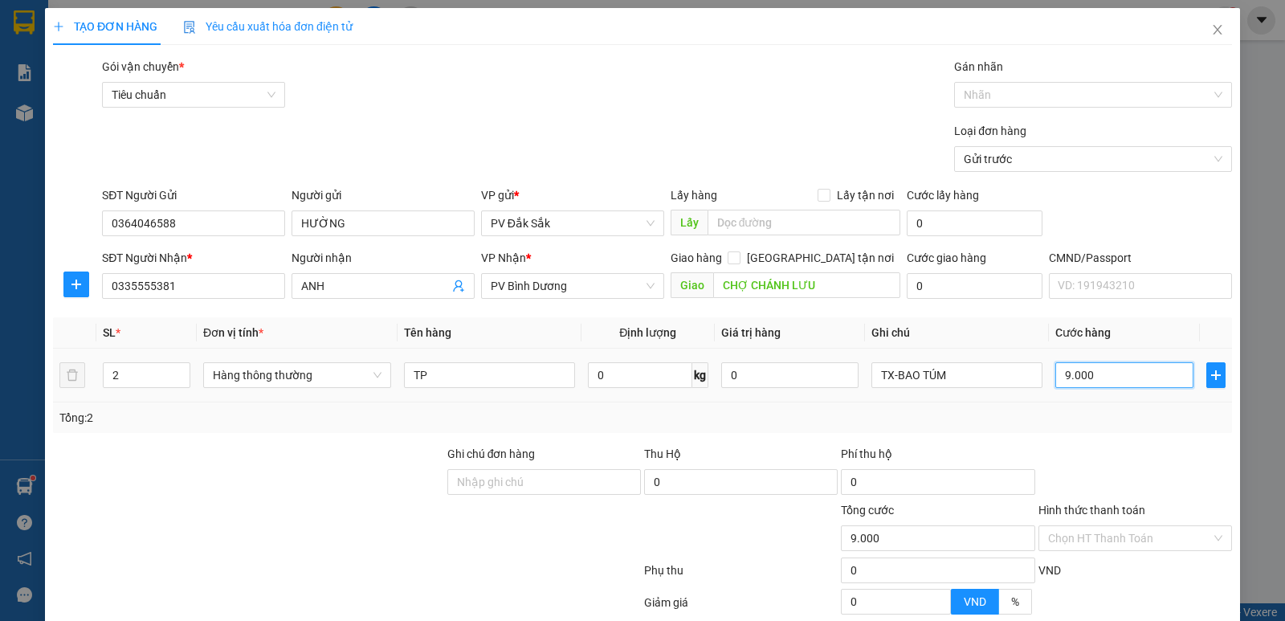
type input "90.000"
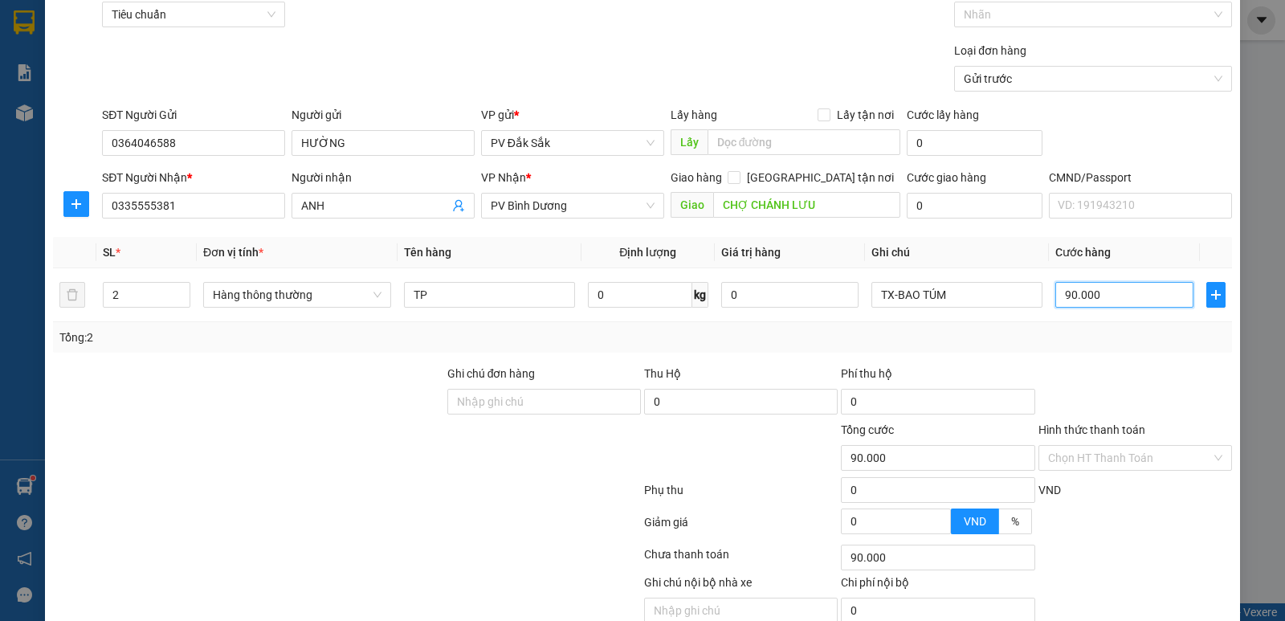
scroll to position [152, 0]
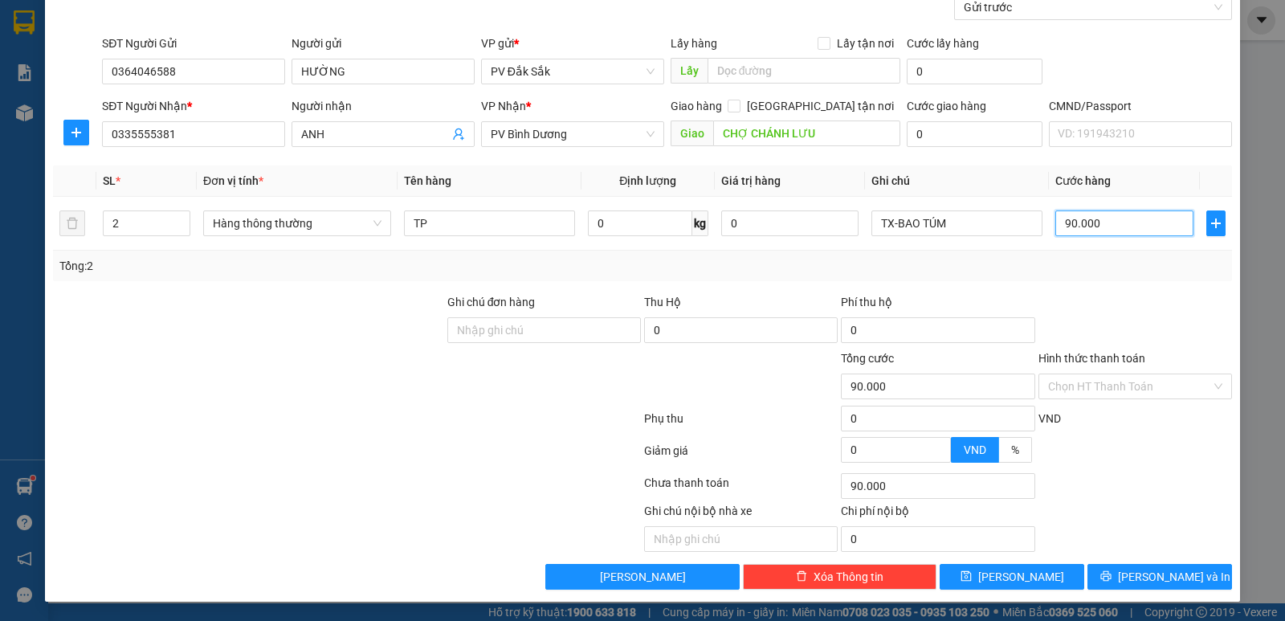
type input "90.000"
click at [1087, 360] on label "Hình thức thanh toán" at bounding box center [1091, 358] width 107 height 13
click at [1087, 374] on input "Hình thức thanh toán" at bounding box center [1129, 386] width 163 height 24
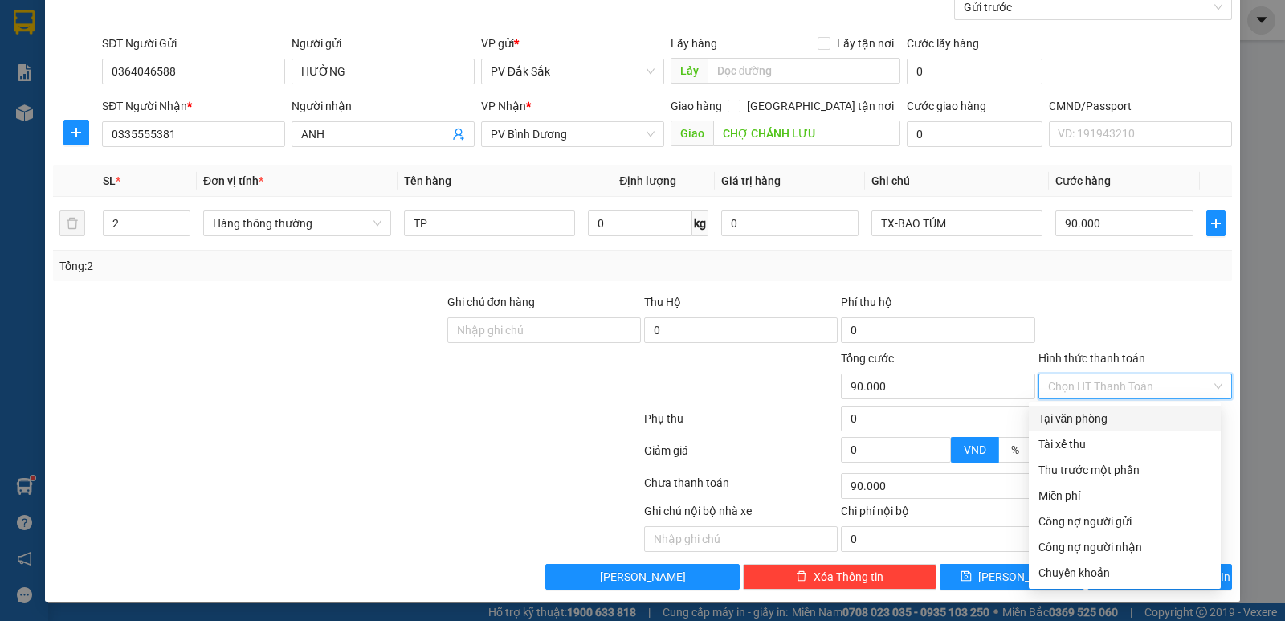
click at [1086, 418] on div "Tại văn phòng" at bounding box center [1124, 419] width 173 height 18
type input "0"
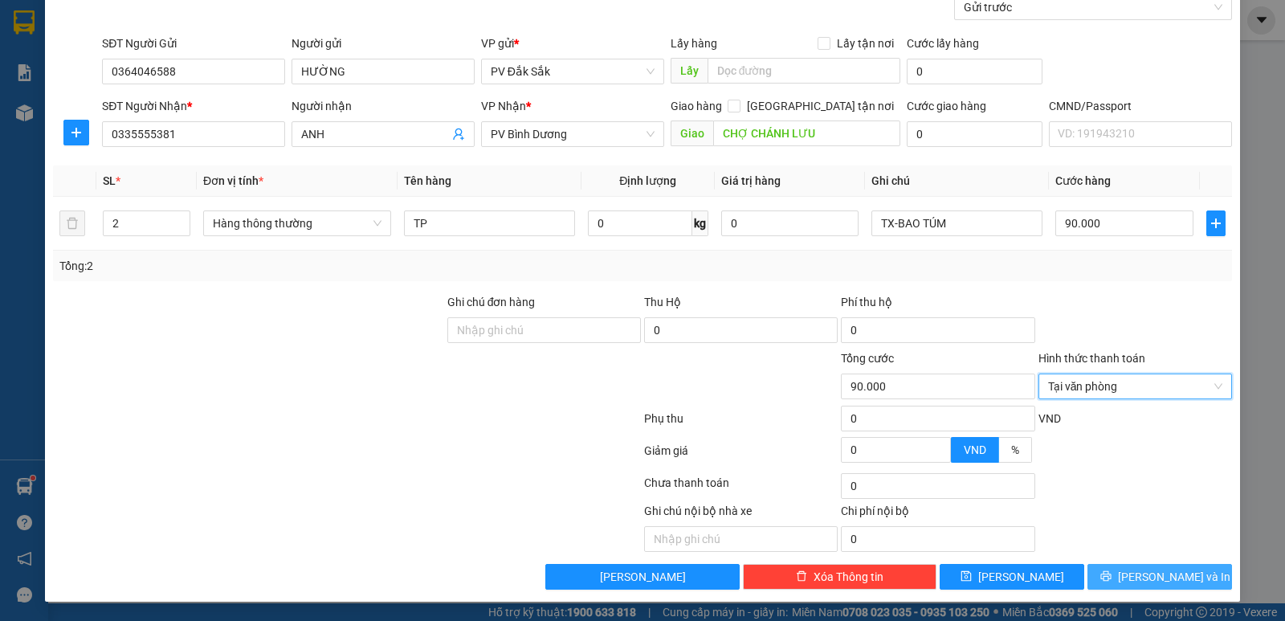
click at [1151, 576] on span "[PERSON_NAME] và In" at bounding box center [1174, 577] width 112 height 18
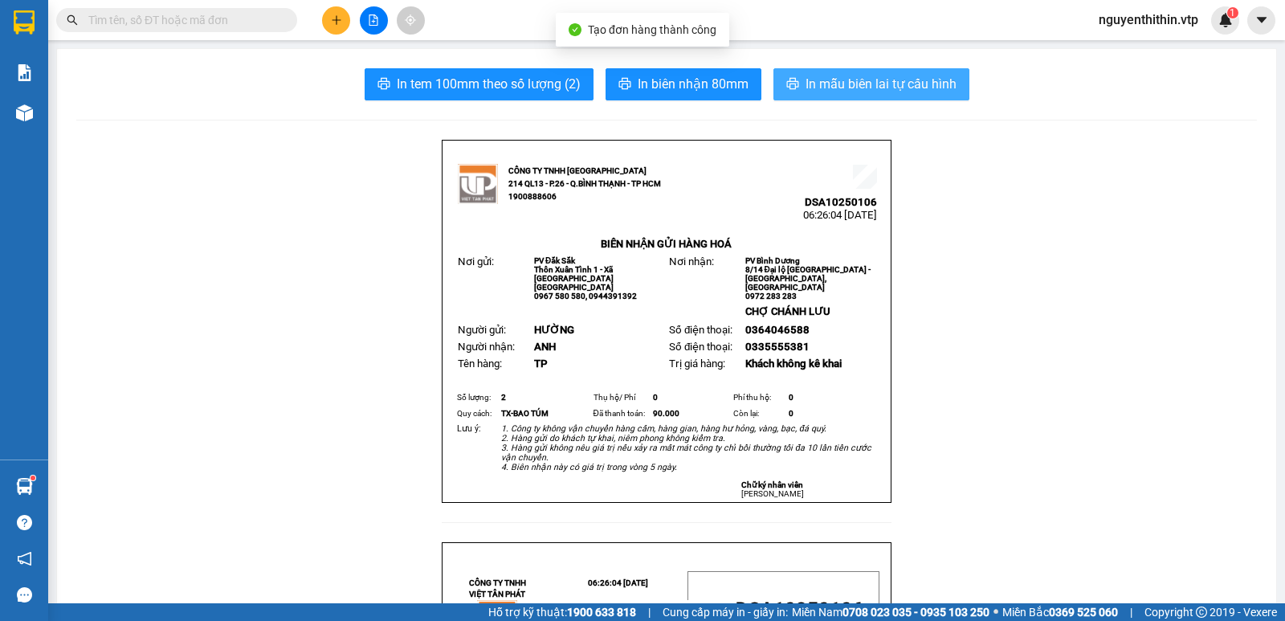
click at [895, 89] on span "In mẫu biên lai tự cấu hình" at bounding box center [881, 84] width 151 height 20
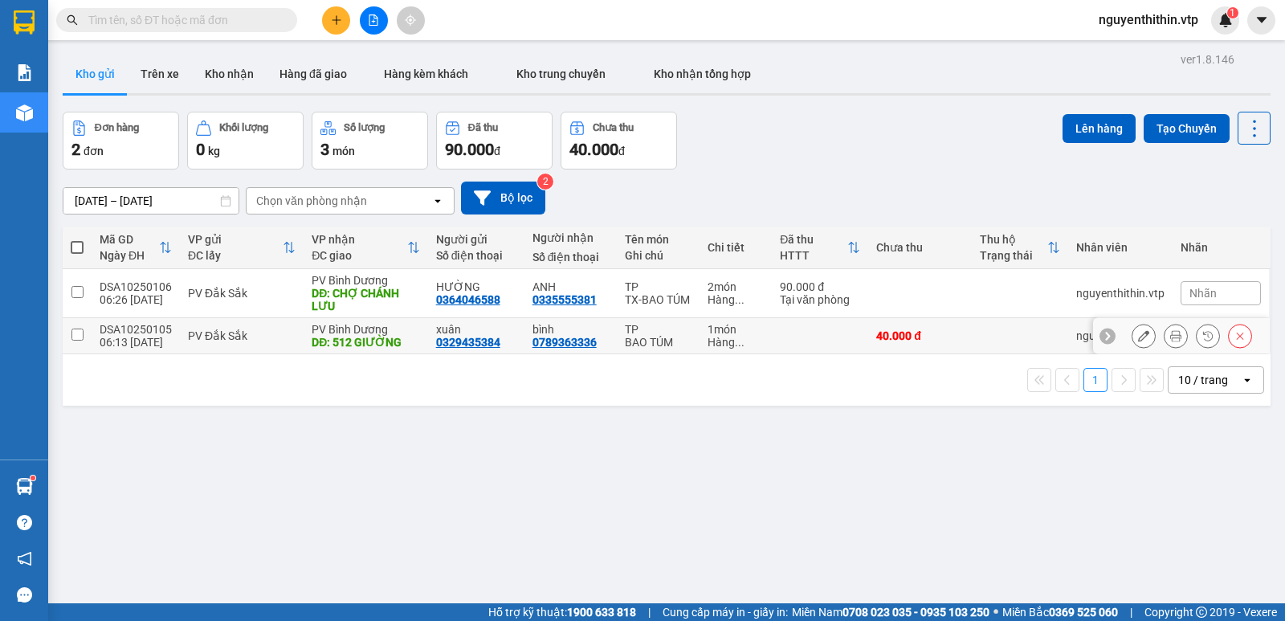
click at [79, 336] on input "checkbox" at bounding box center [77, 334] width 12 height 12
checkbox input "true"
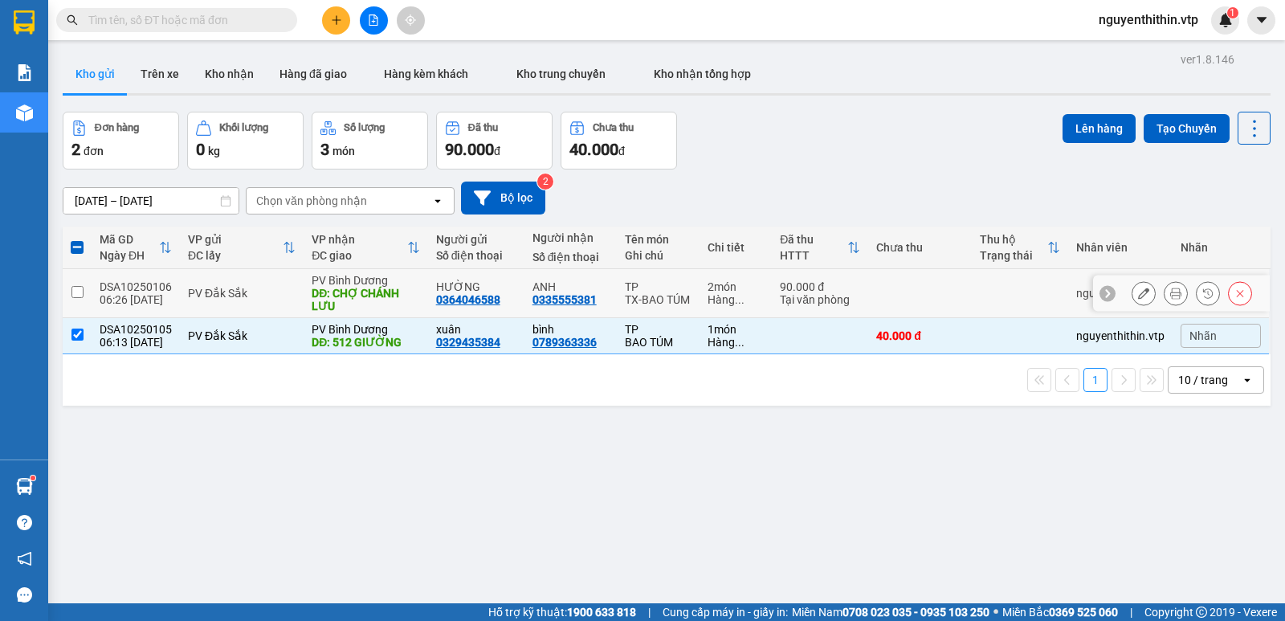
click at [80, 289] on input "checkbox" at bounding box center [77, 292] width 12 height 12
checkbox input "true"
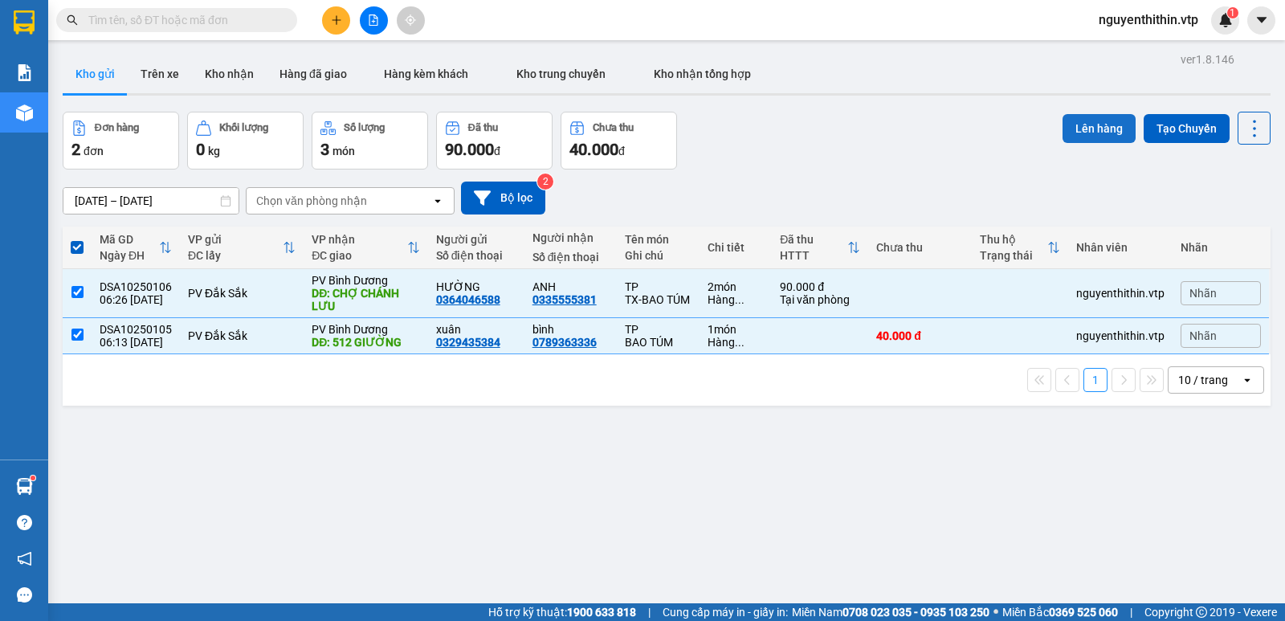
click at [1066, 130] on button "Lên hàng" at bounding box center [1099, 128] width 73 height 29
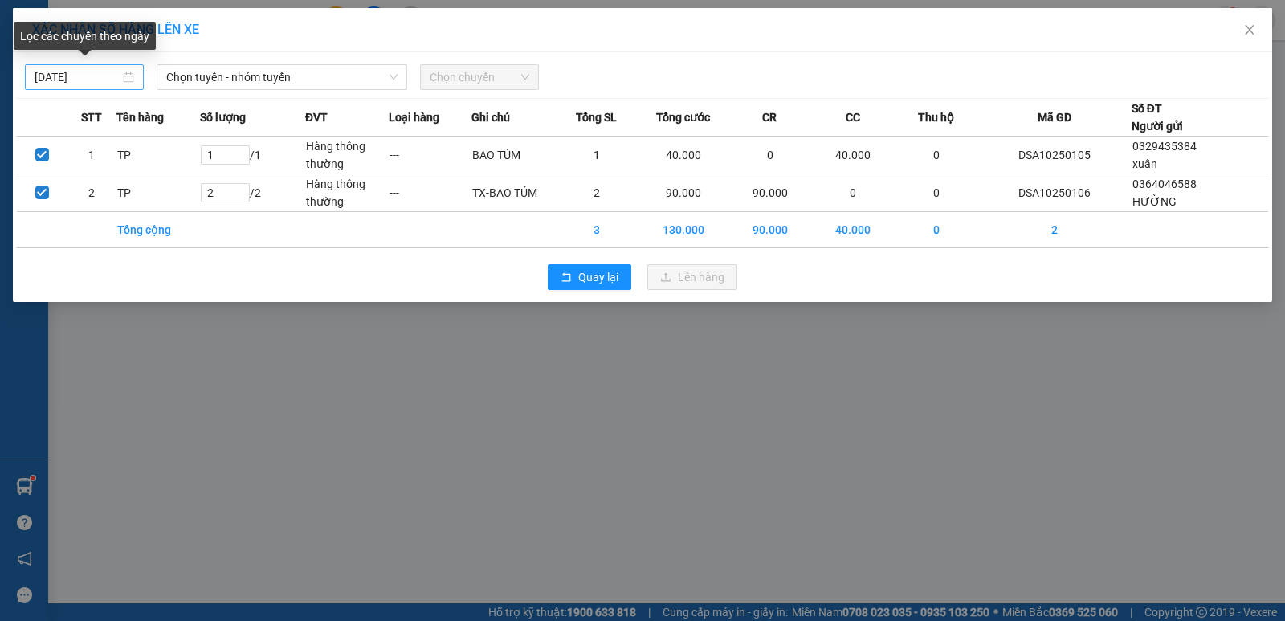
click at [126, 76] on div "[DATE]" at bounding box center [85, 77] width 100 height 18
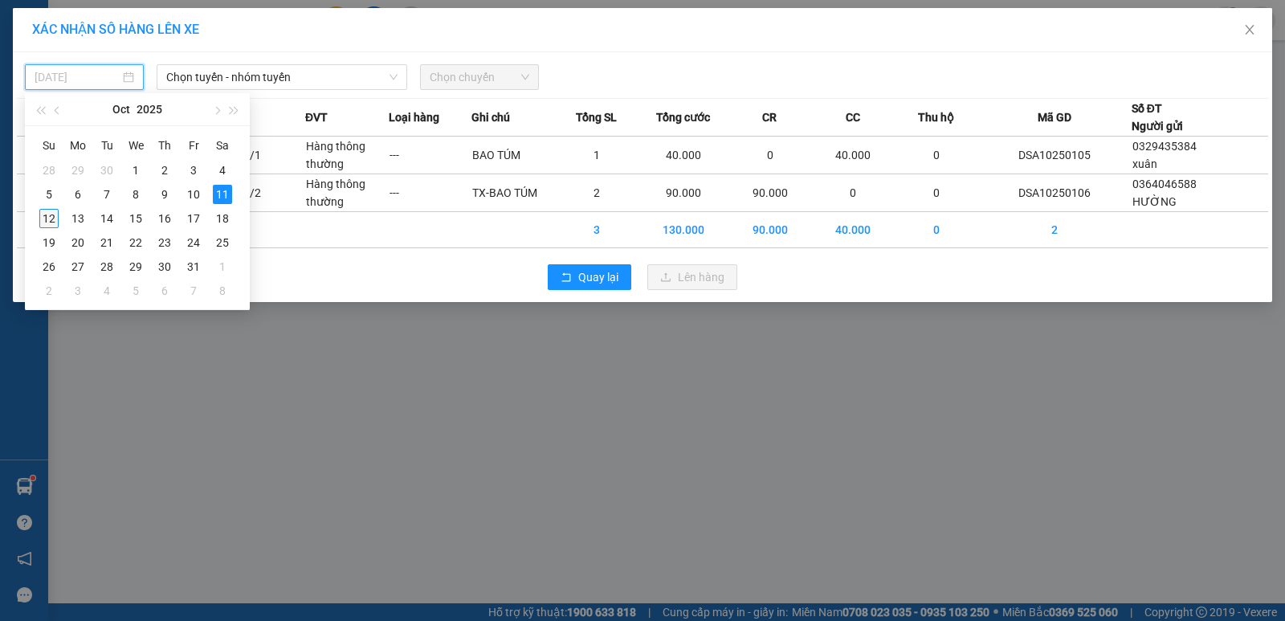
click at [48, 218] on div "12" at bounding box center [48, 218] width 19 height 19
type input "[DATE]"
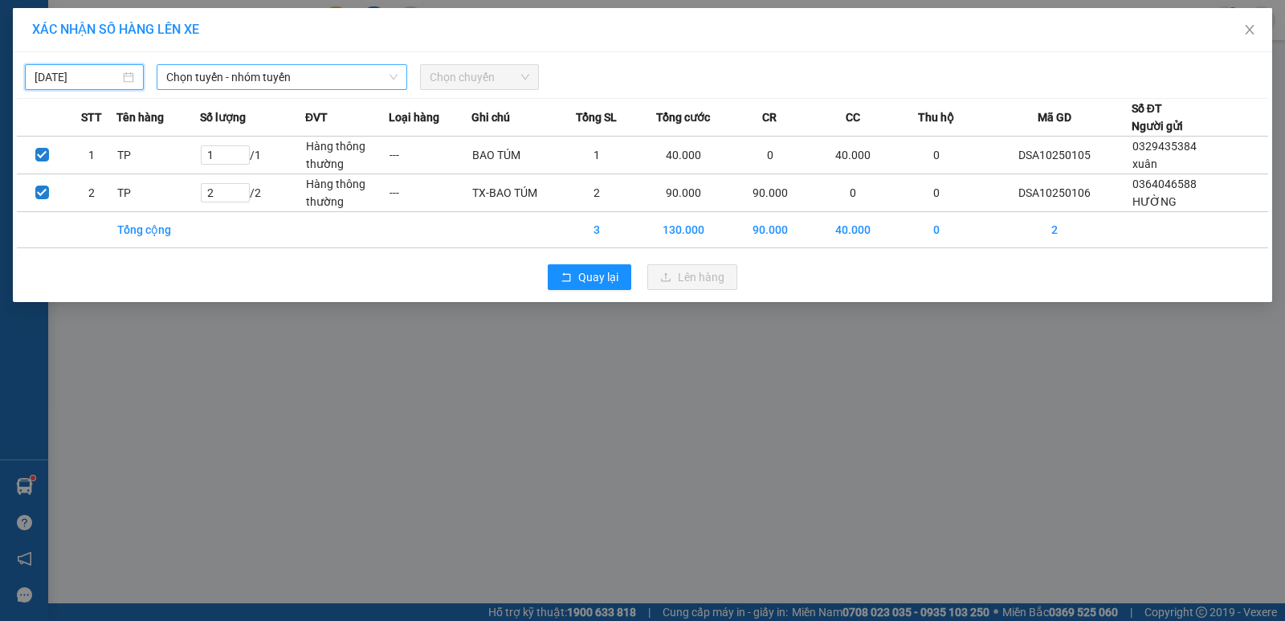
click at [269, 76] on span "Chọn tuyến - nhóm tuyến" at bounding box center [281, 77] width 231 height 24
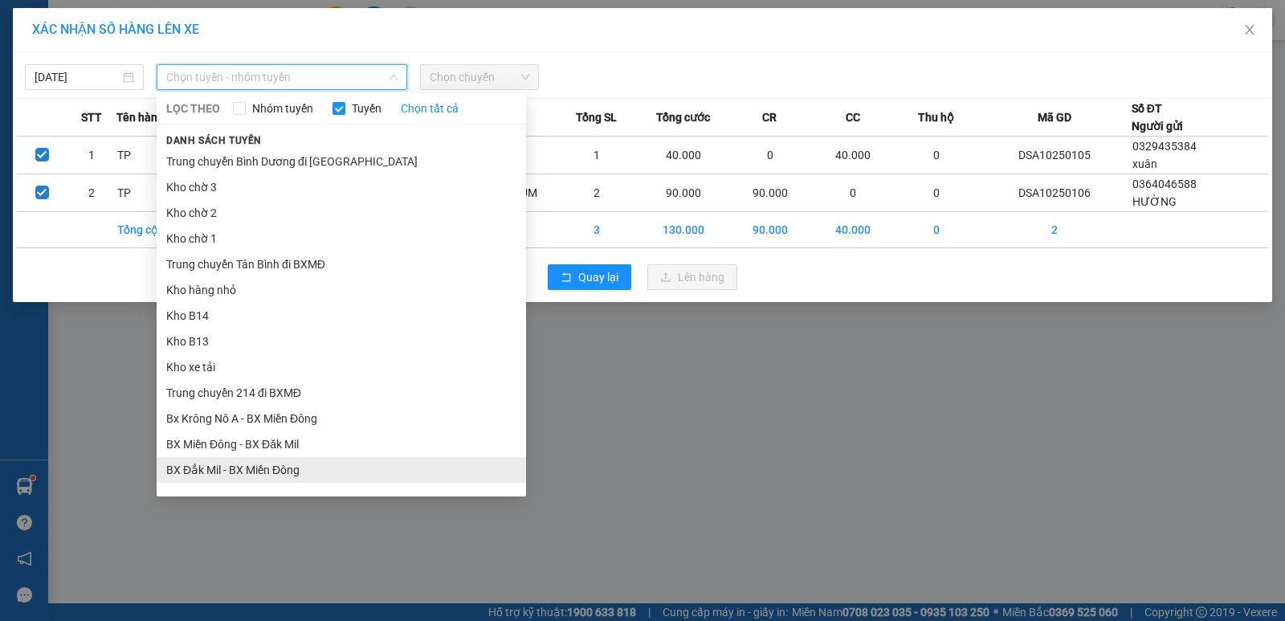
click at [232, 469] on li "BX Đắk Mil - BX Miền Đông" at bounding box center [341, 470] width 369 height 26
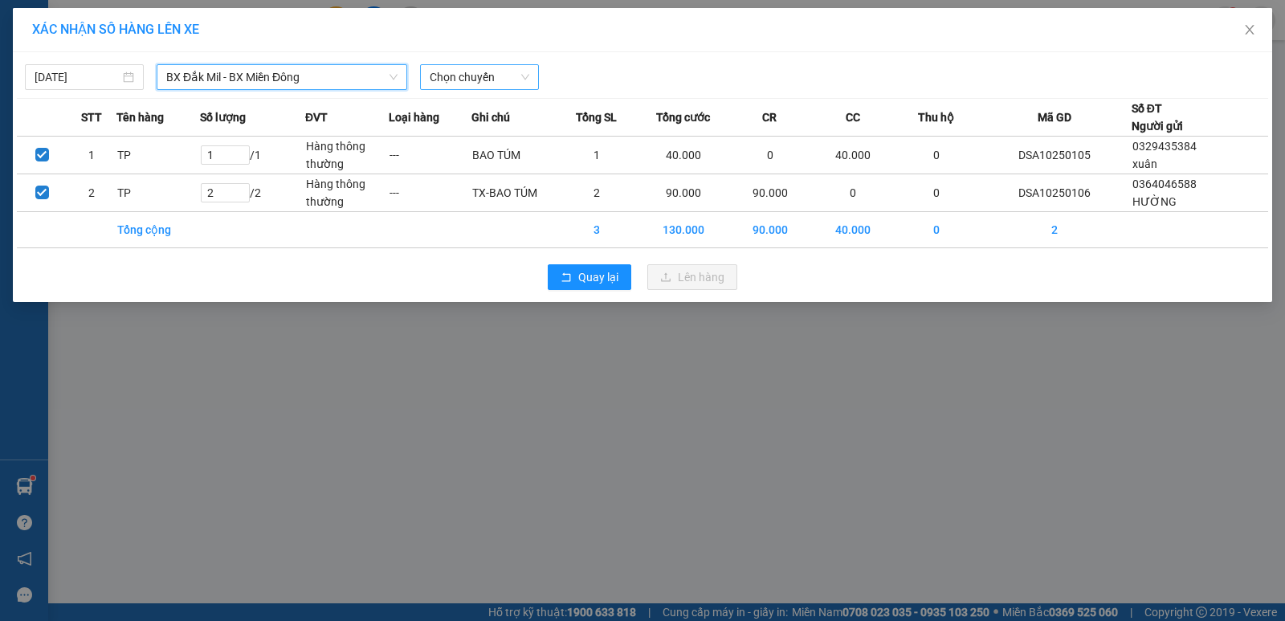
click at [489, 80] on span "Chọn chuyến" at bounding box center [480, 77] width 100 height 24
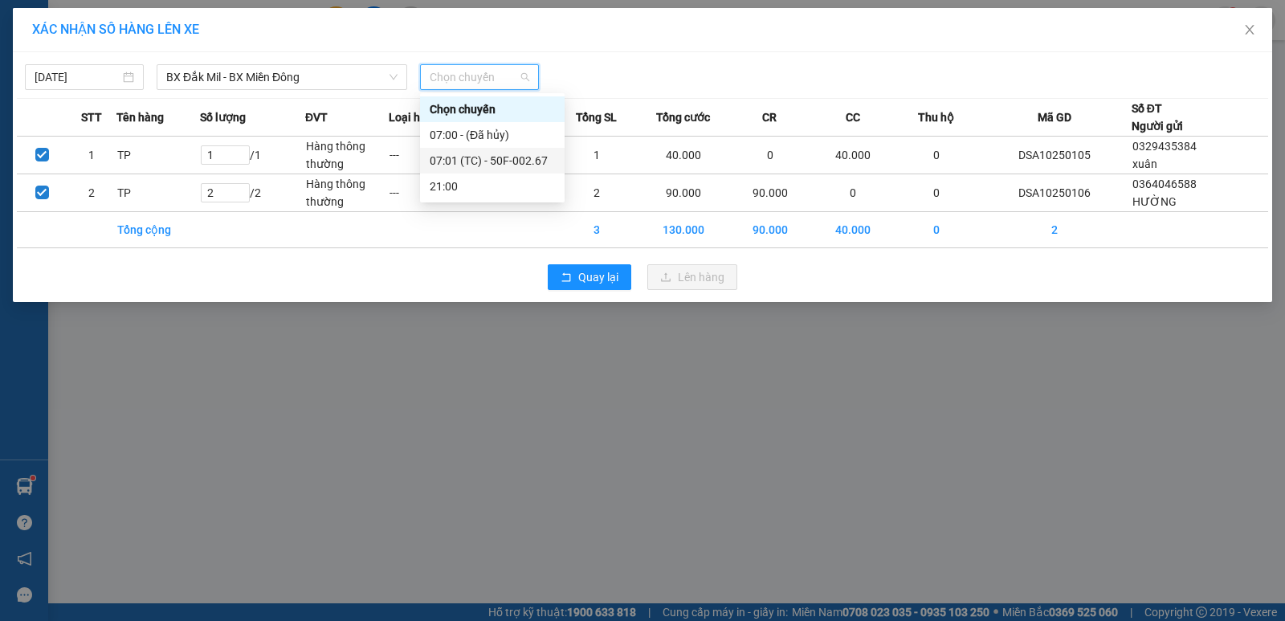
click at [481, 160] on div "07:01 (TC) - 50F-002.67" at bounding box center [492, 161] width 125 height 18
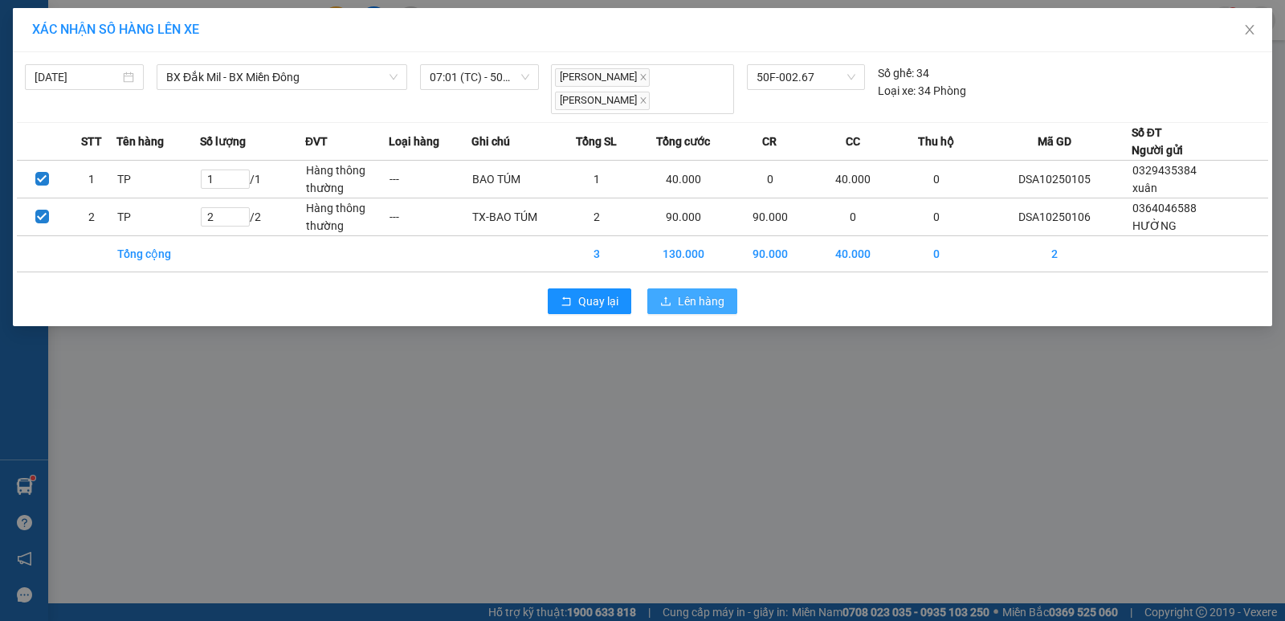
click at [684, 301] on span "Lên hàng" at bounding box center [701, 301] width 47 height 18
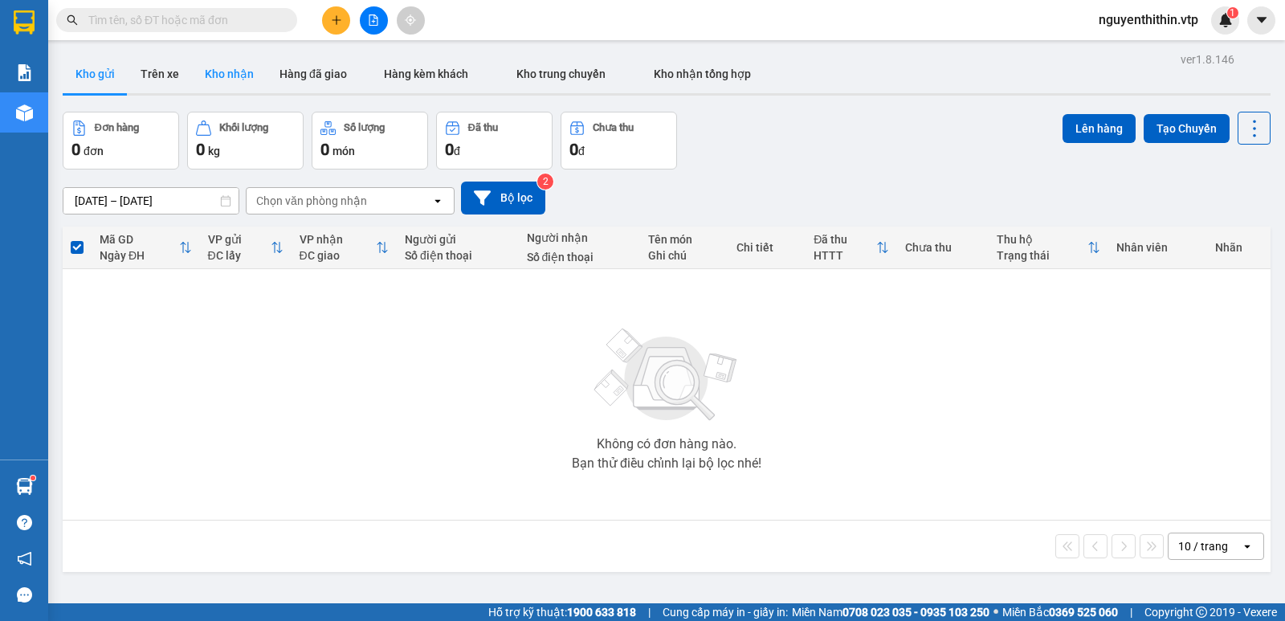
click at [222, 75] on button "Kho nhận" at bounding box center [229, 74] width 75 height 39
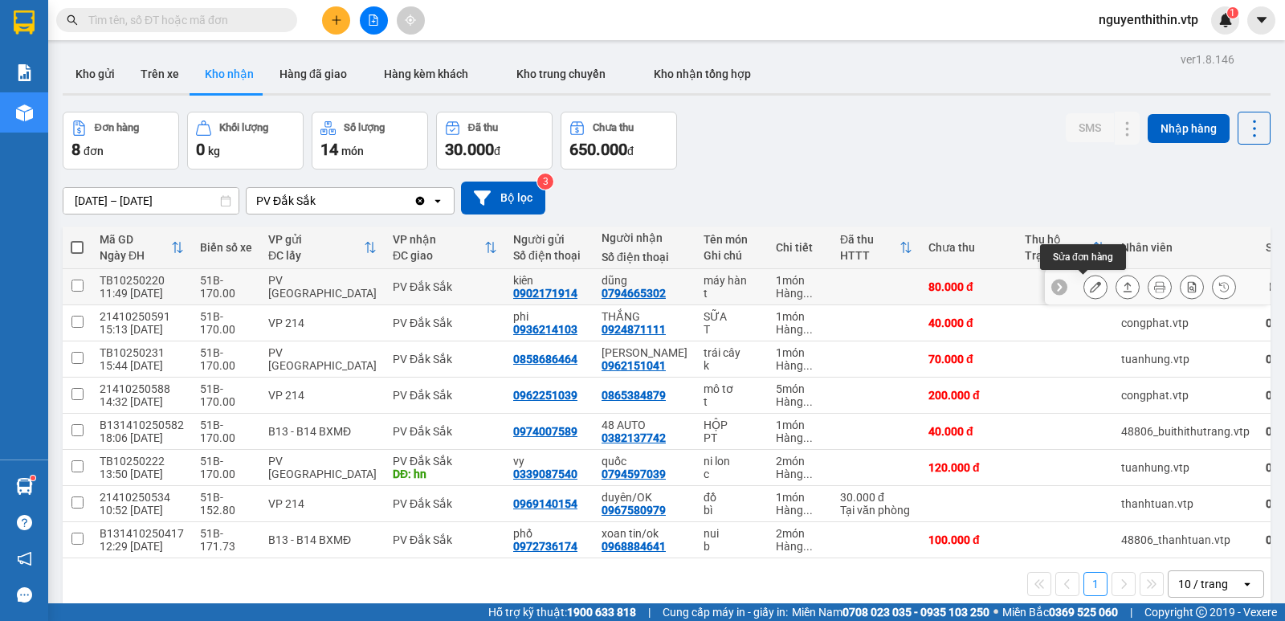
click at [1090, 288] on icon at bounding box center [1095, 286] width 11 height 11
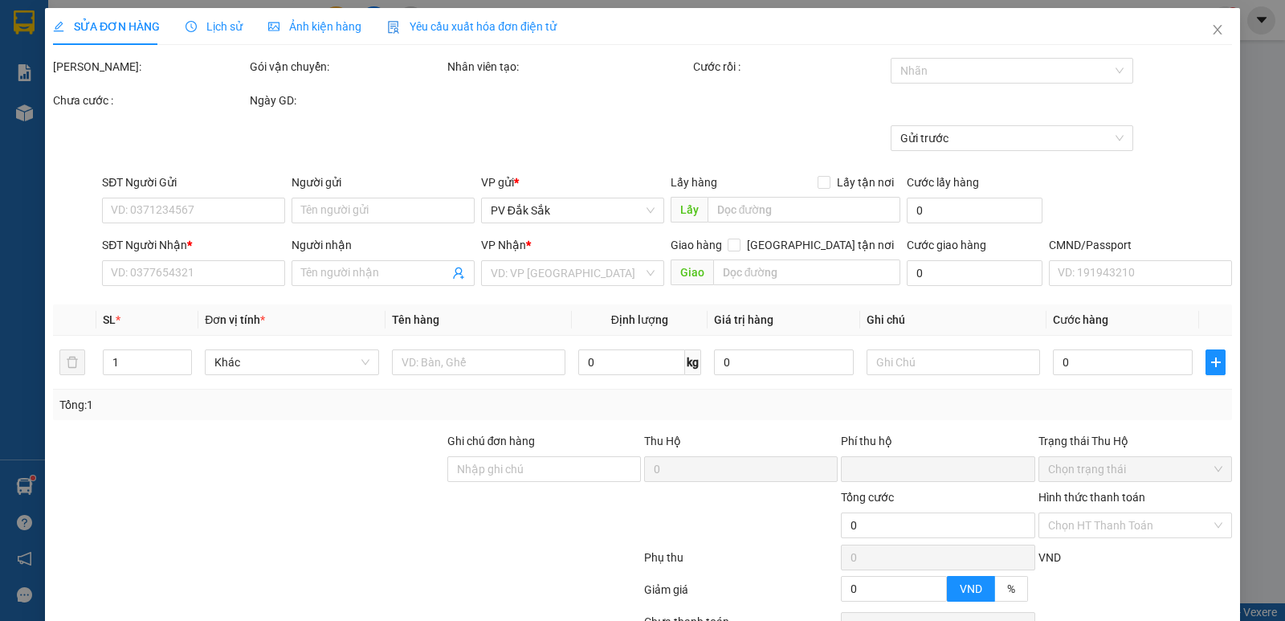
type input "4.000"
type input "0902171914"
type input "kiên"
type input "0794665302"
type input "dũng"
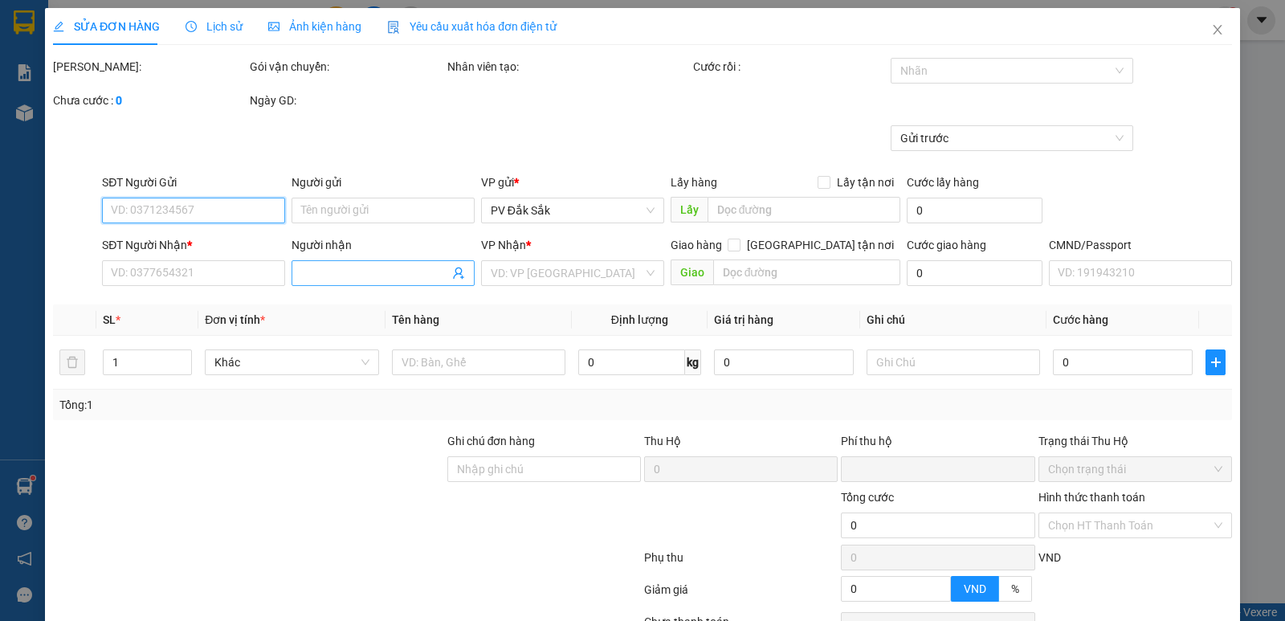
type input "0"
type input "80.000"
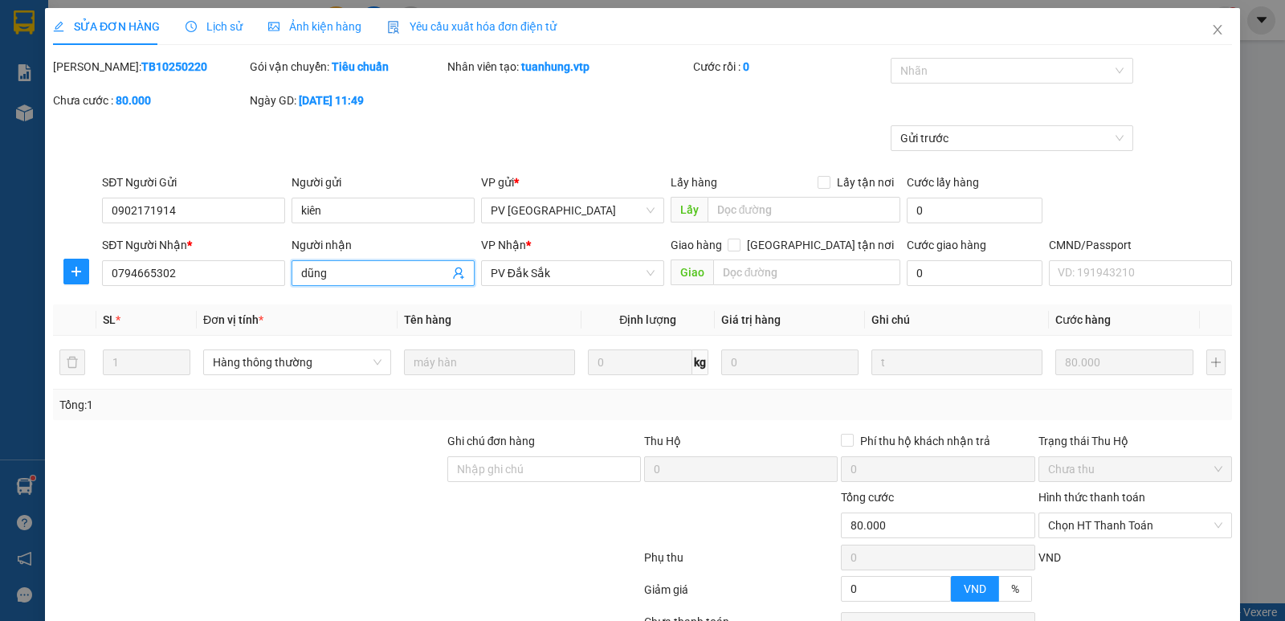
click at [359, 279] on input "dũng" at bounding box center [375, 273] width 148 height 18
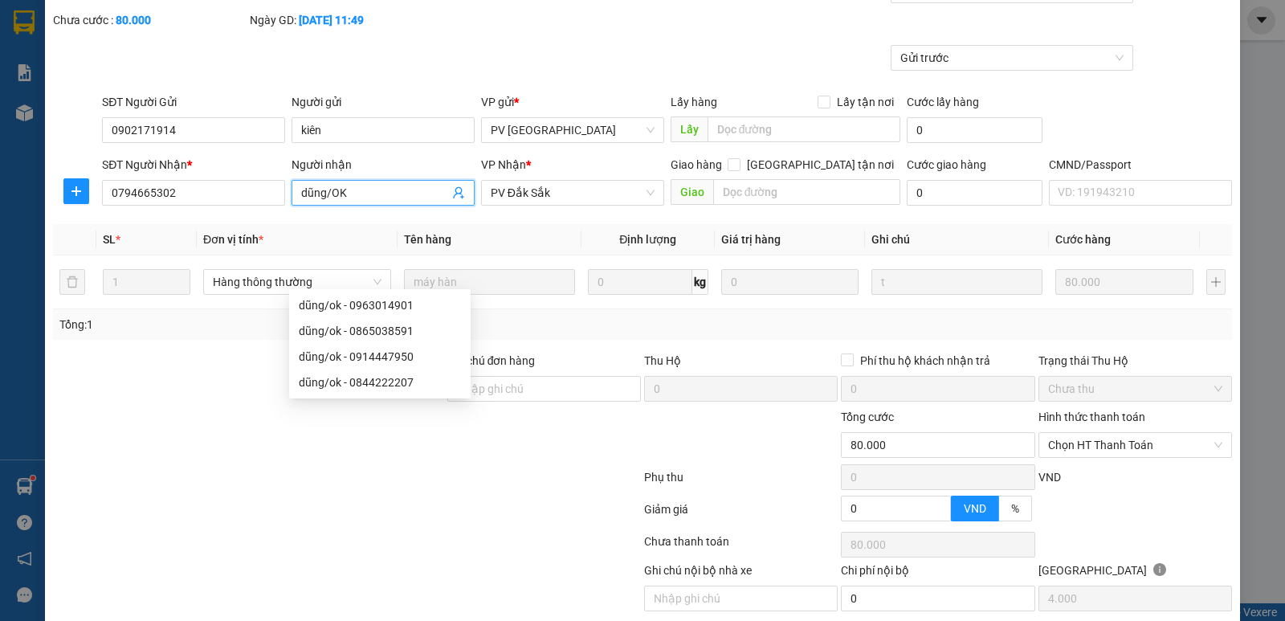
scroll to position [140, 0]
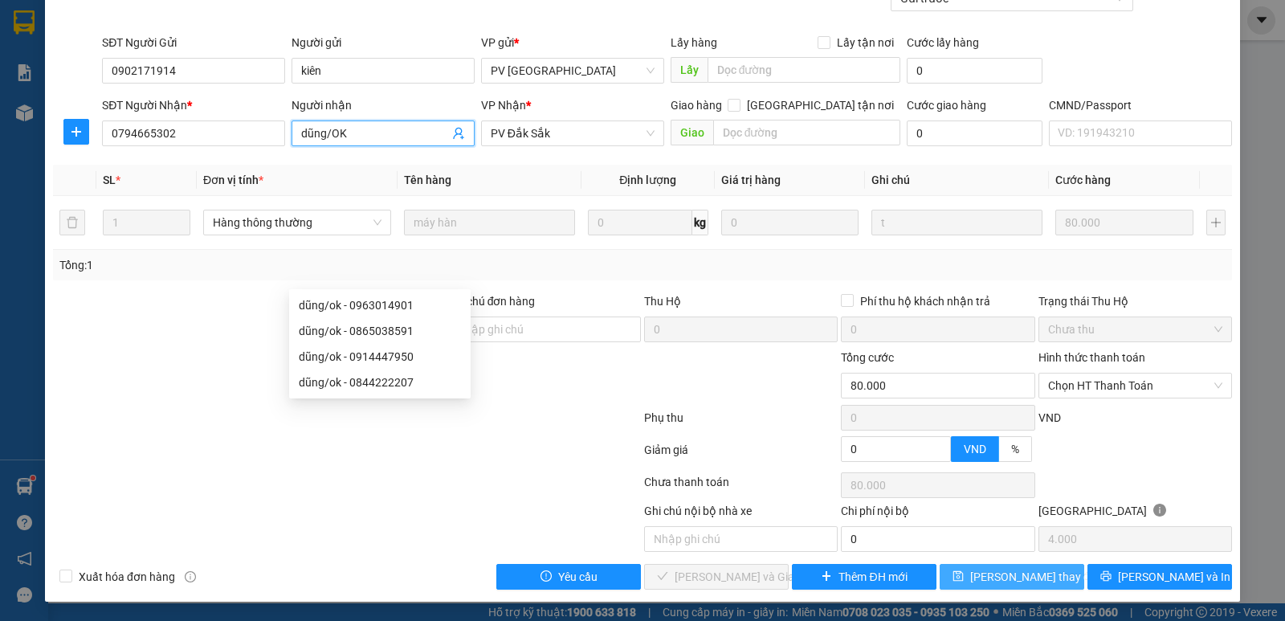
type input "dũng/OK"
click at [1003, 577] on span "[PERSON_NAME] thay đổi" at bounding box center [1034, 577] width 129 height 18
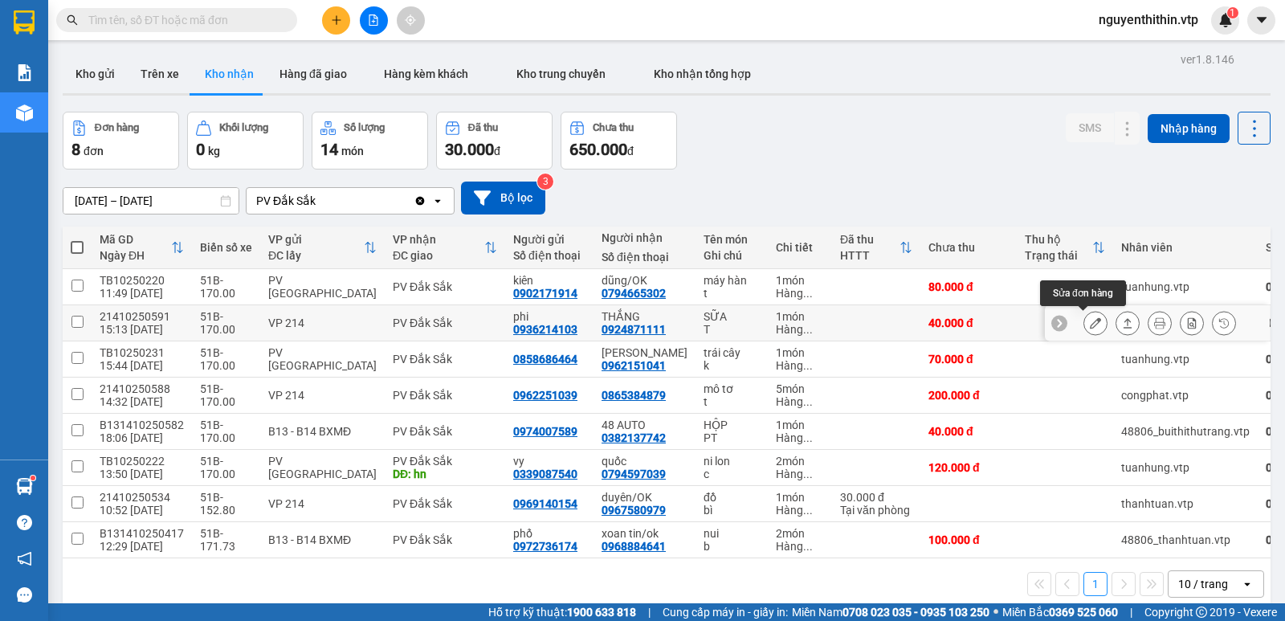
click at [1090, 323] on icon at bounding box center [1095, 322] width 11 height 11
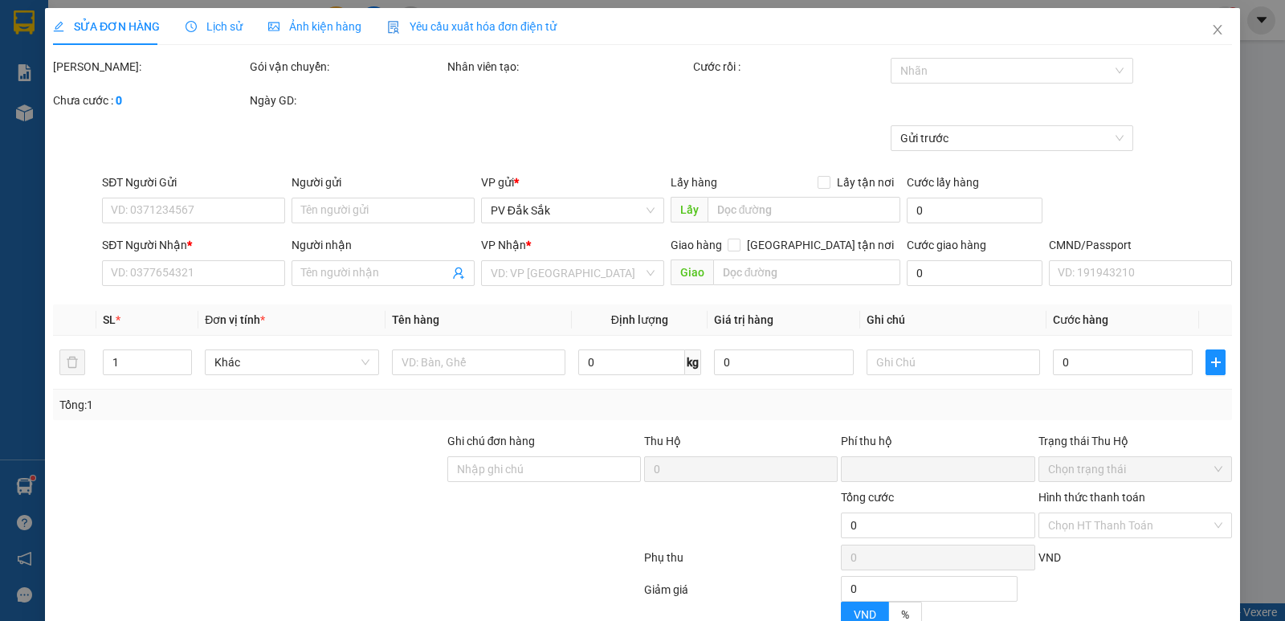
type input "0936214103"
type input "phi"
type input "0924871111"
type input "THẮNG"
type input "0"
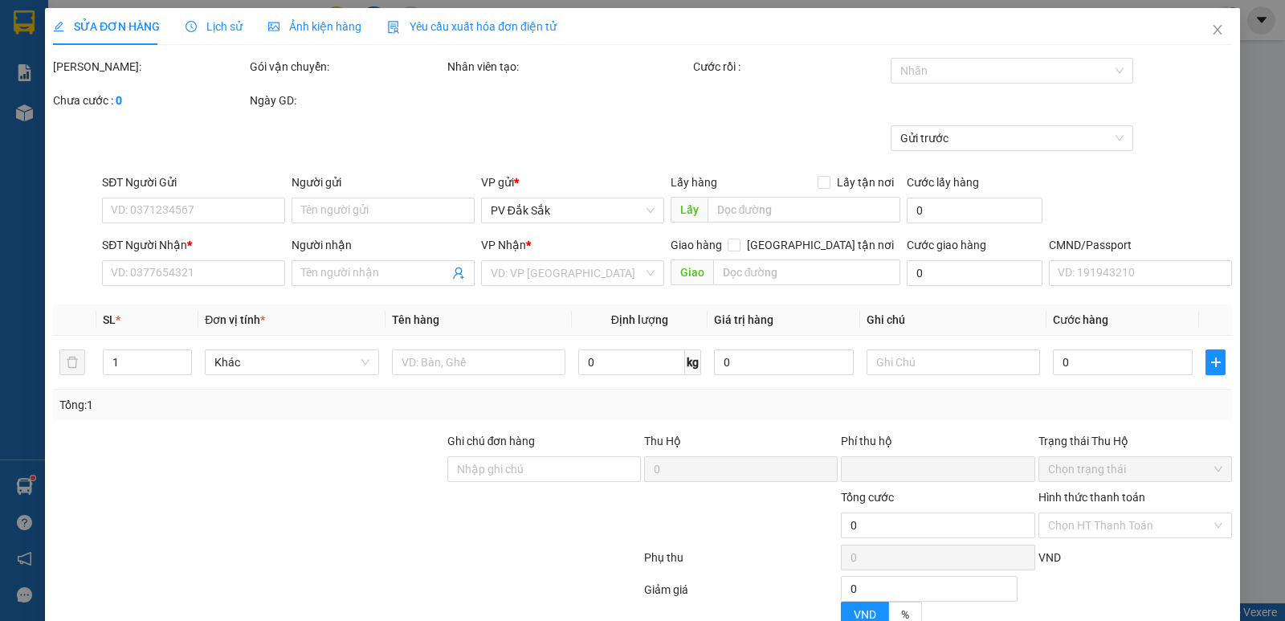
type input "40.000"
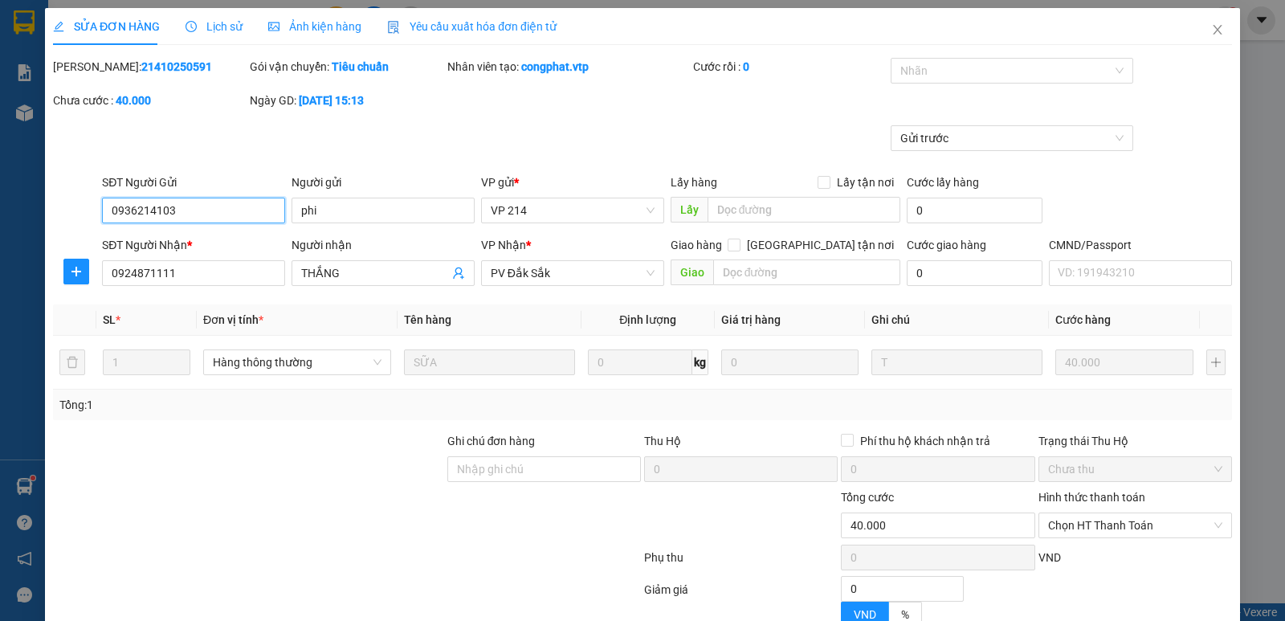
type input "2.000"
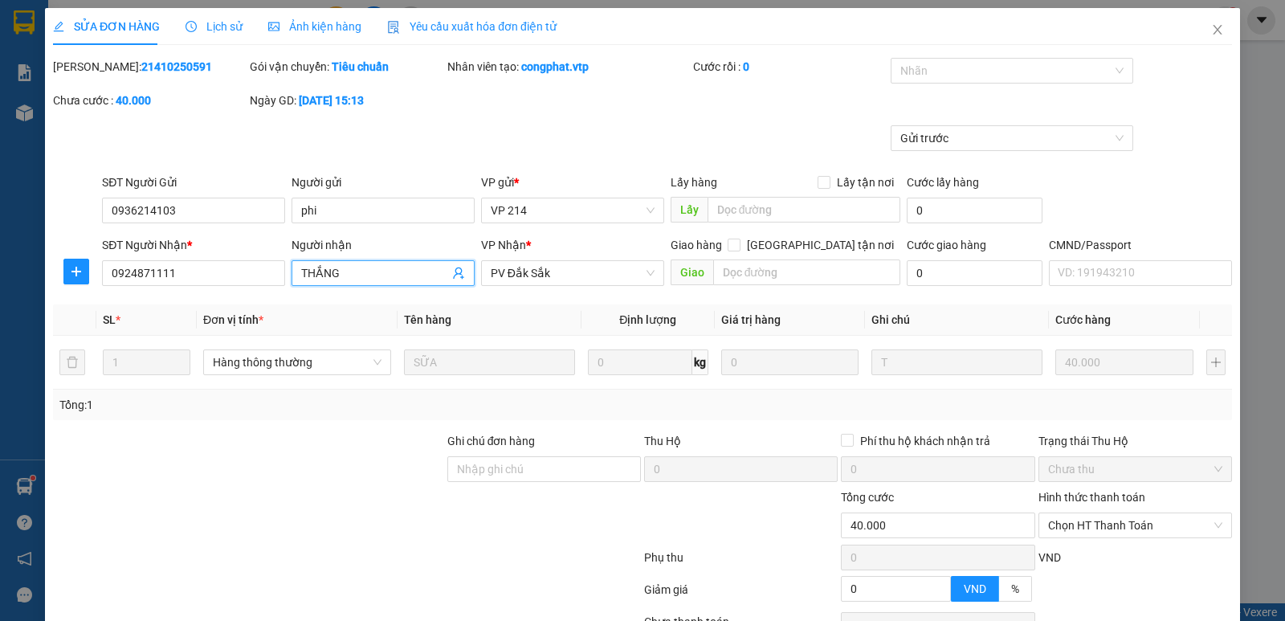
click at [354, 269] on input "THẮNG" at bounding box center [375, 273] width 148 height 18
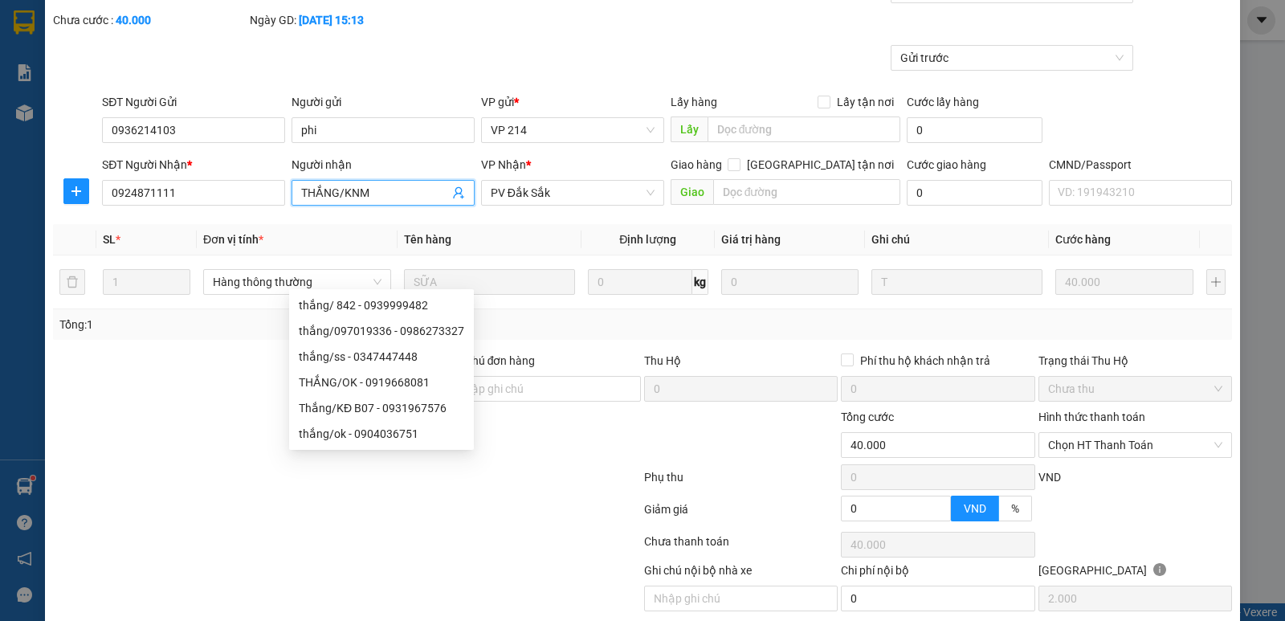
scroll to position [140, 0]
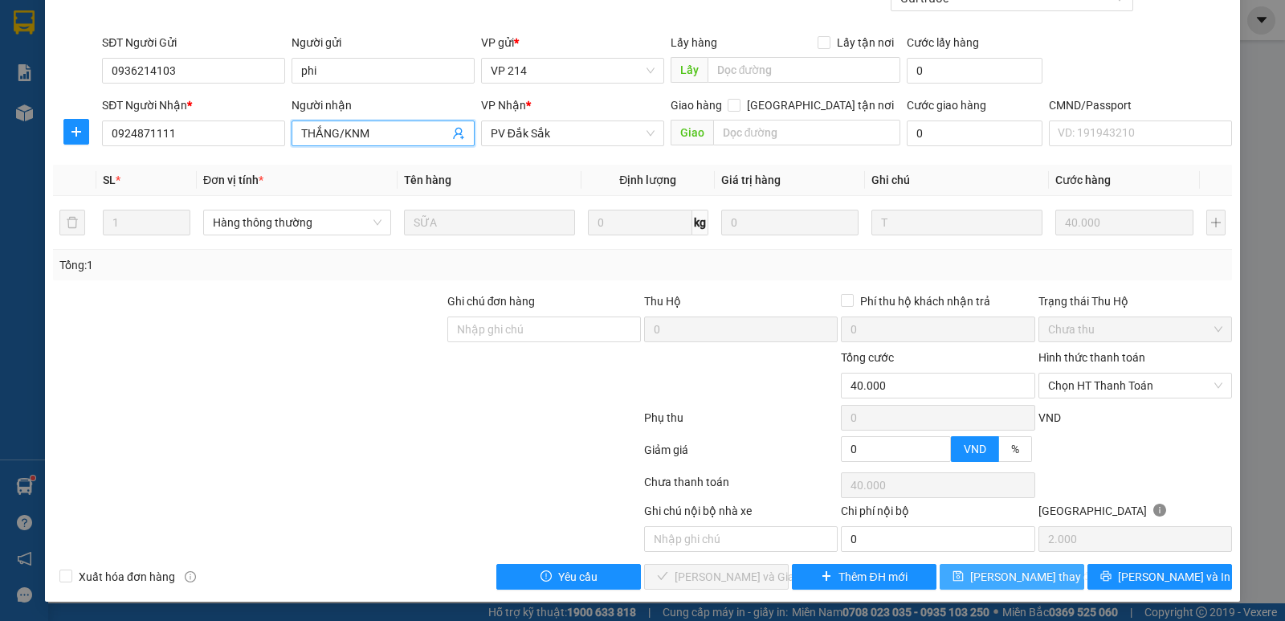
type input "THẮNG/KNM"
click at [994, 573] on span "[PERSON_NAME] thay đổi" at bounding box center [1034, 577] width 129 height 18
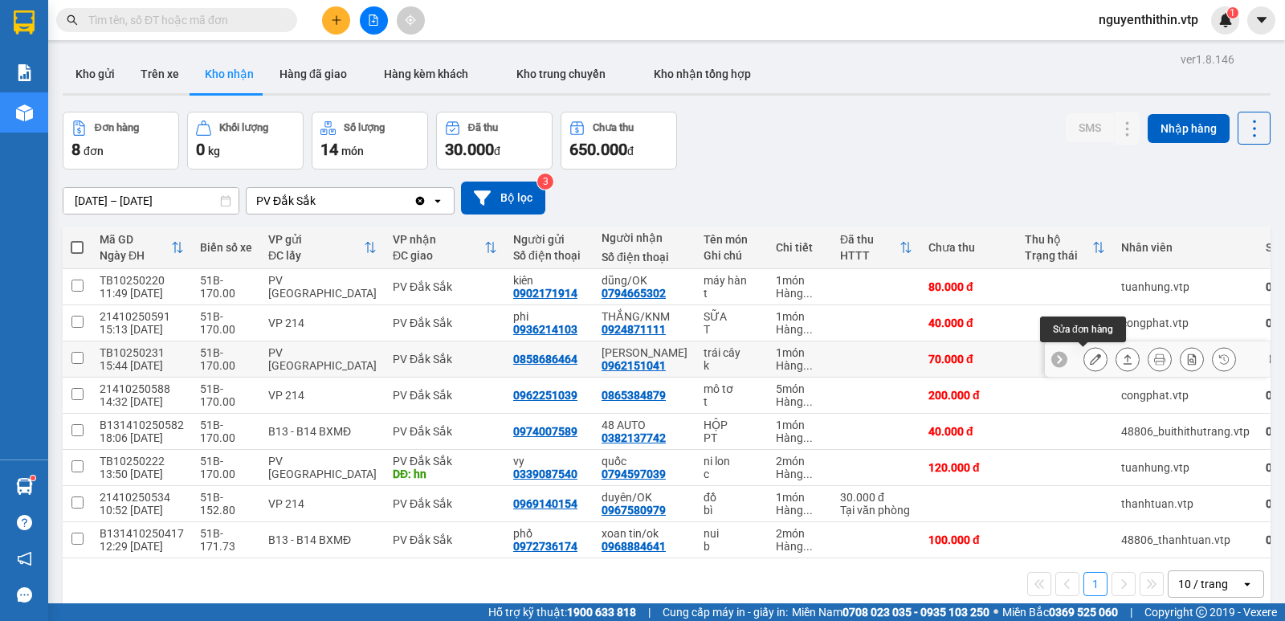
click at [1090, 363] on icon at bounding box center [1095, 358] width 11 height 11
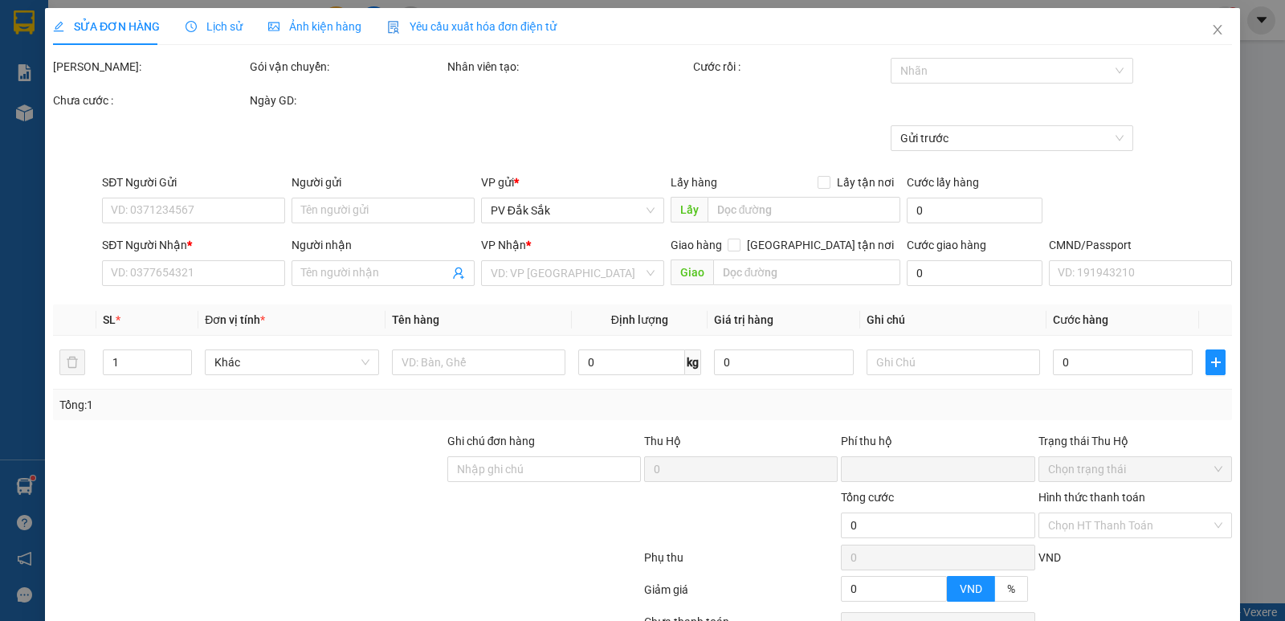
type input "3.500"
type input "0858686464"
type input "0962151041"
type input "[PERSON_NAME]"
type input "0"
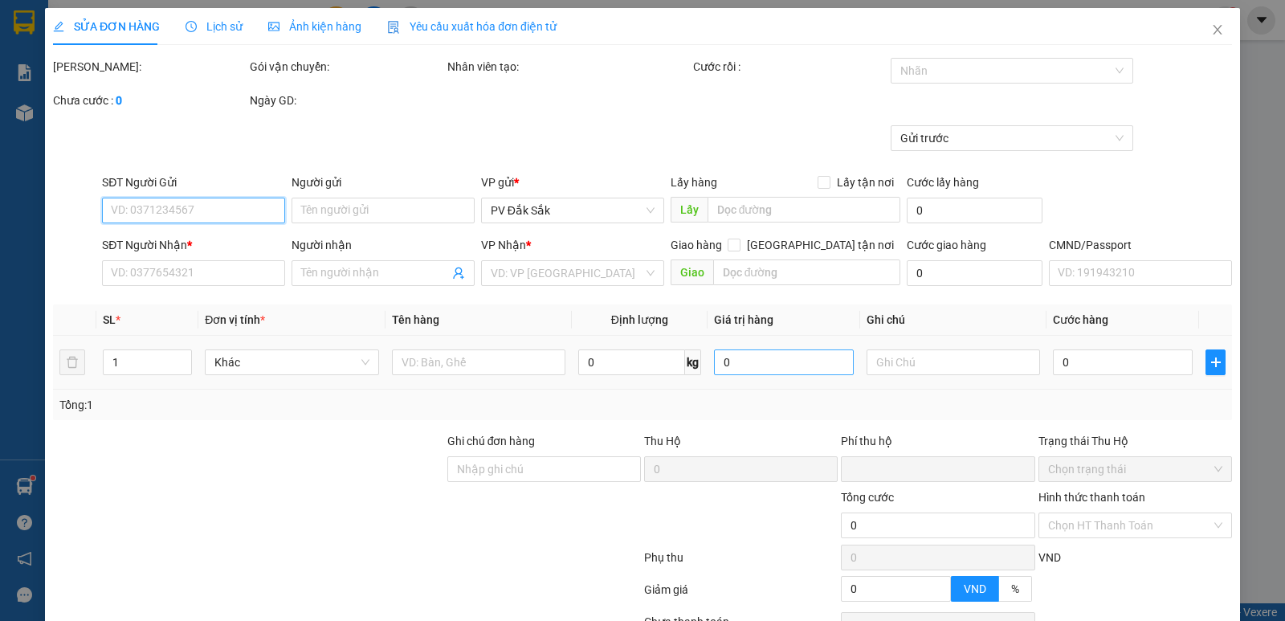
type input "70.000"
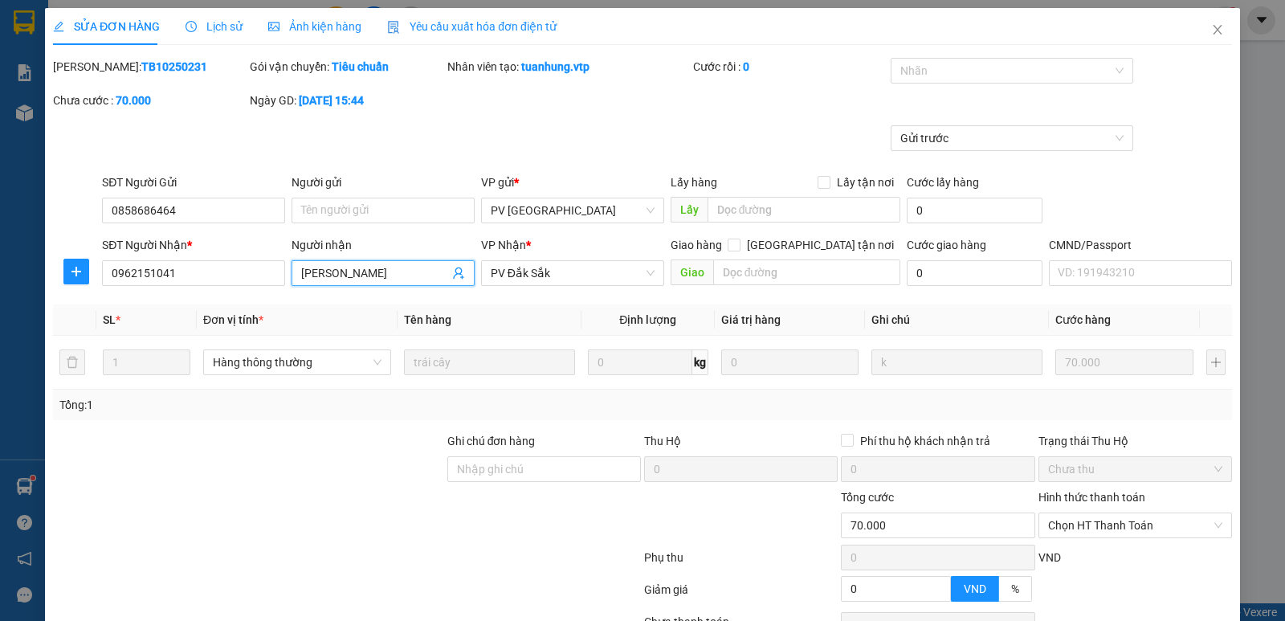
click at [364, 273] on input "[PERSON_NAME]" at bounding box center [375, 273] width 148 height 18
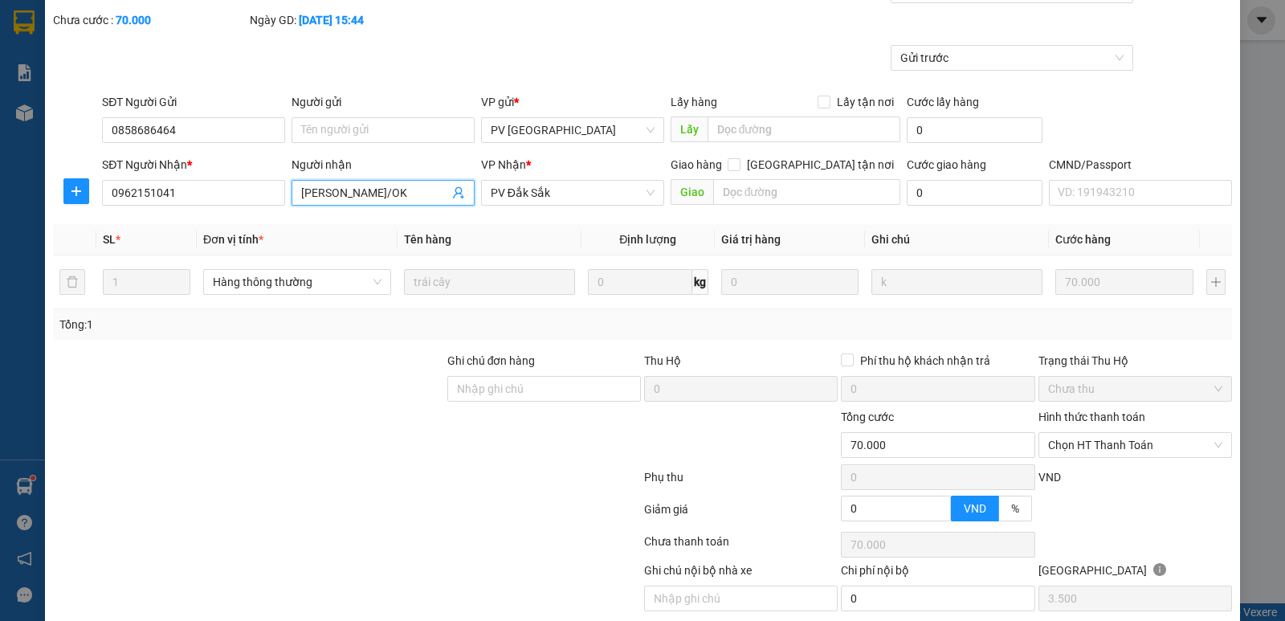
scroll to position [140, 0]
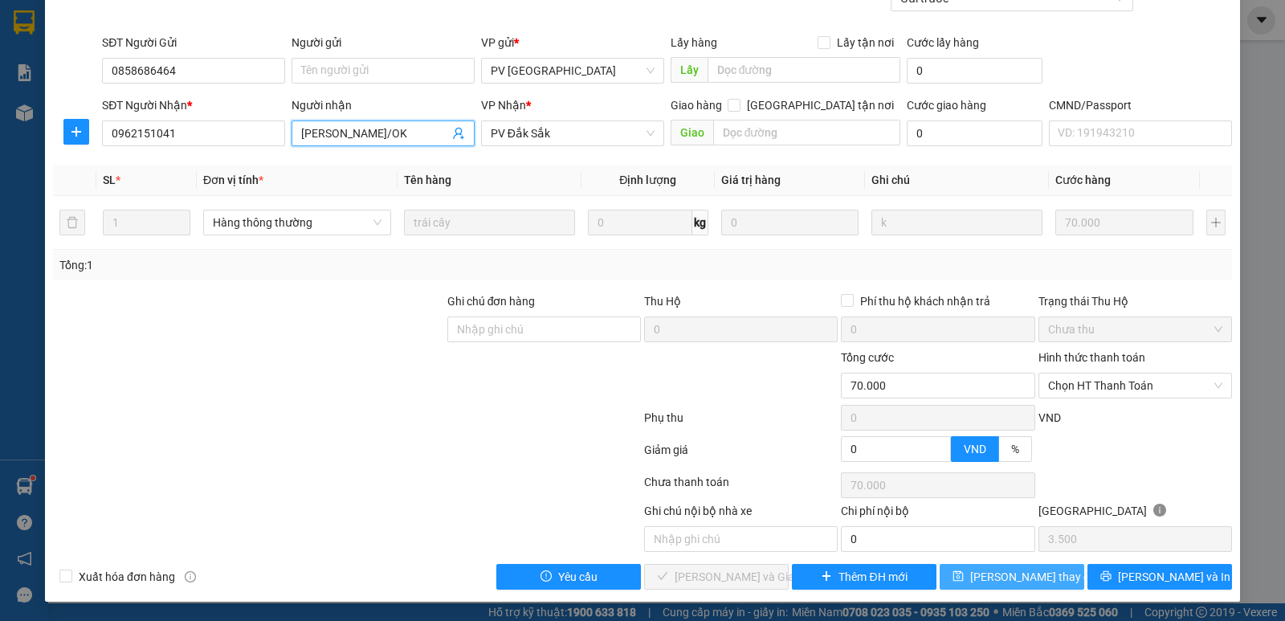
type input "[PERSON_NAME]/OK"
click at [998, 577] on span "[PERSON_NAME] thay đổi" at bounding box center [1034, 577] width 129 height 18
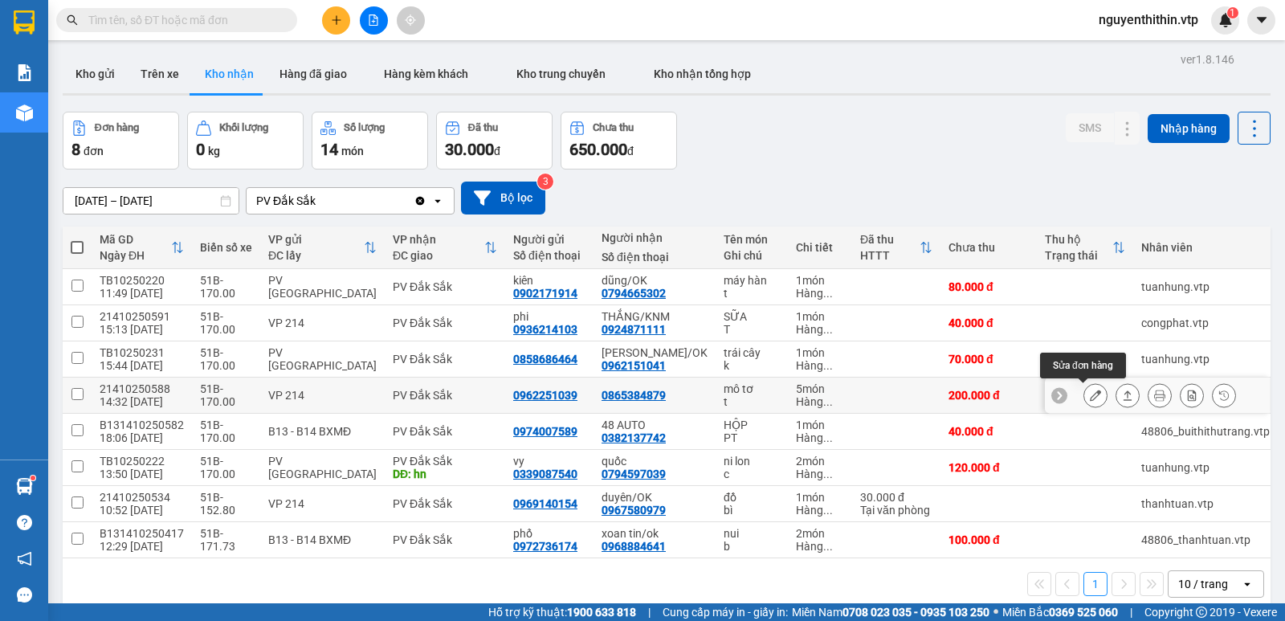
click at [1090, 394] on icon at bounding box center [1095, 395] width 11 height 11
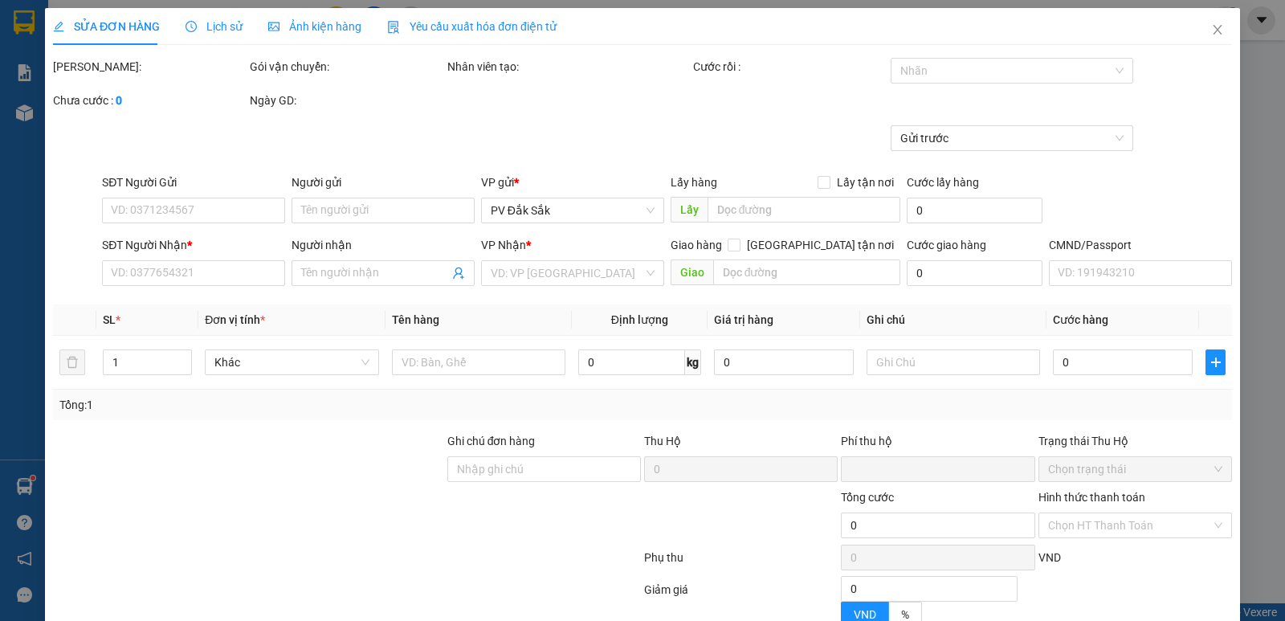
type input "0962251039"
type input "0865384879"
type input "0"
type input "200.000"
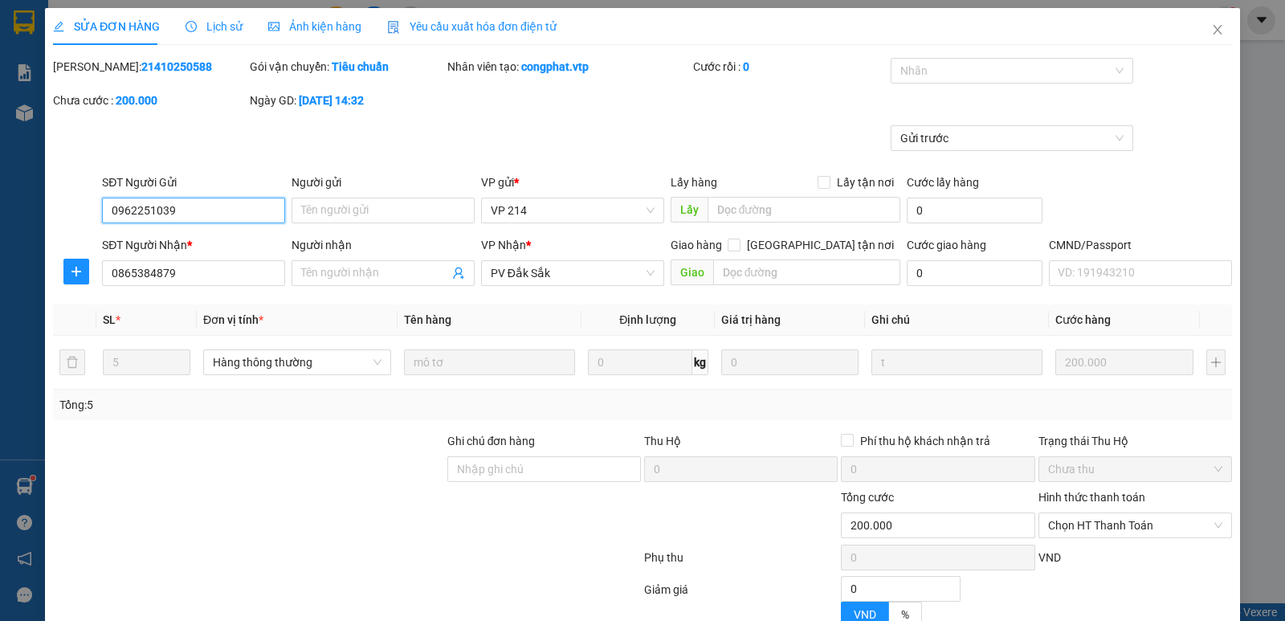
type input "10.000"
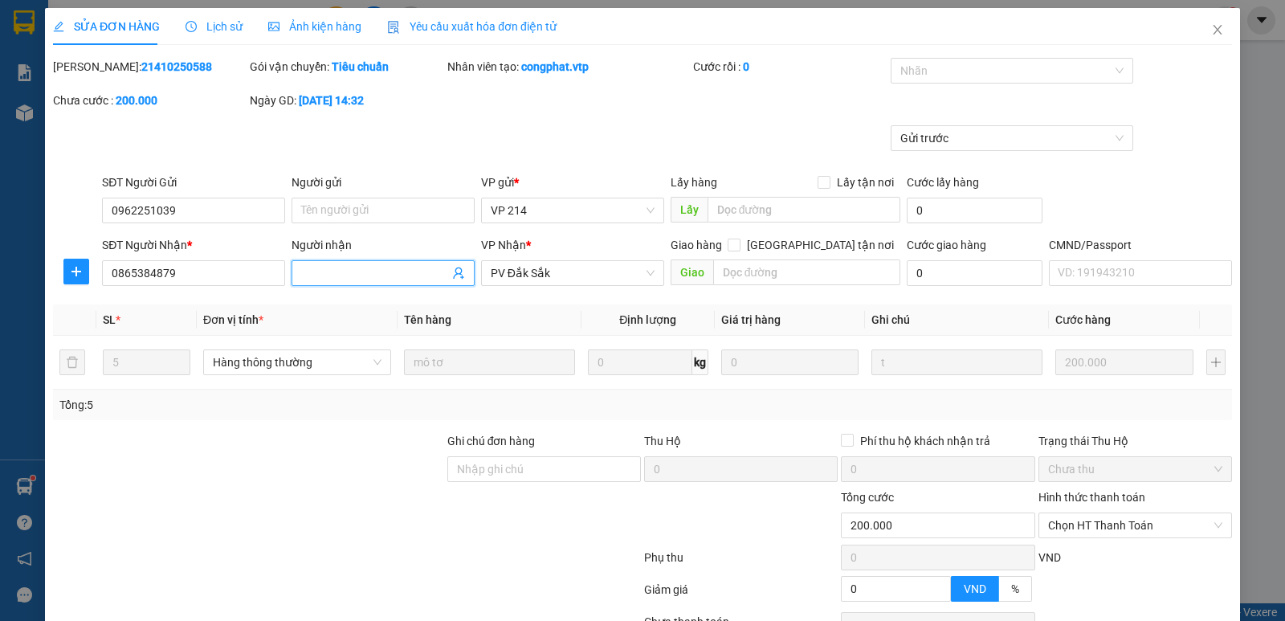
click at [320, 273] on input "Người nhận" at bounding box center [375, 273] width 148 height 18
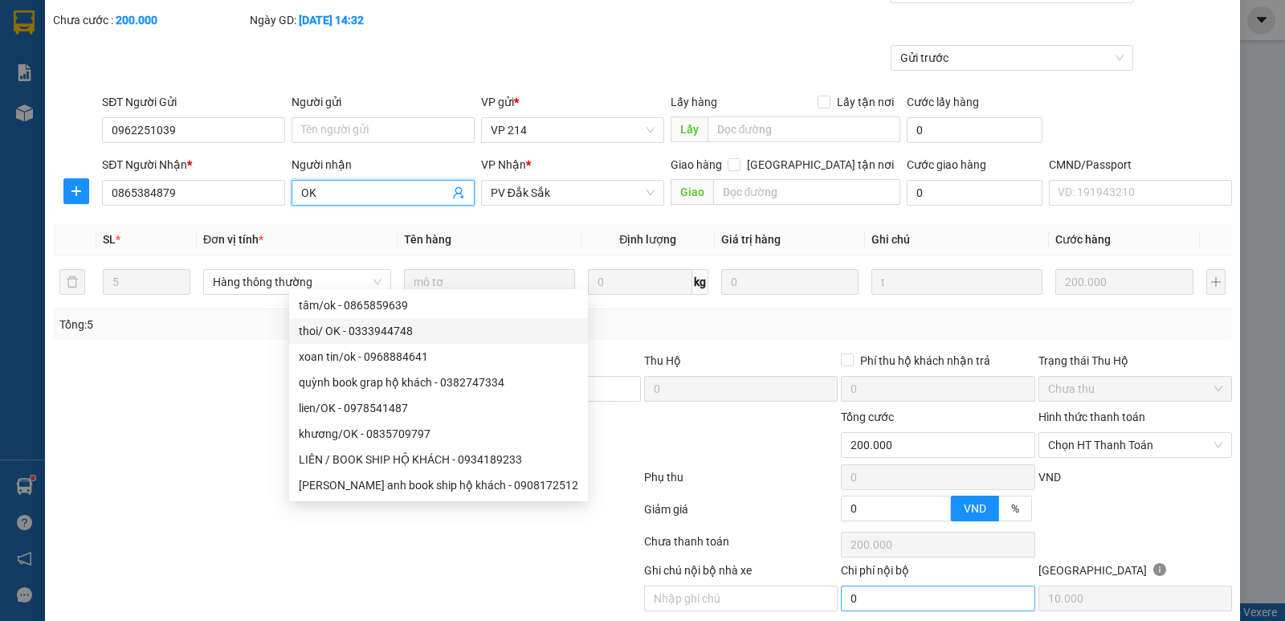
scroll to position [140, 0]
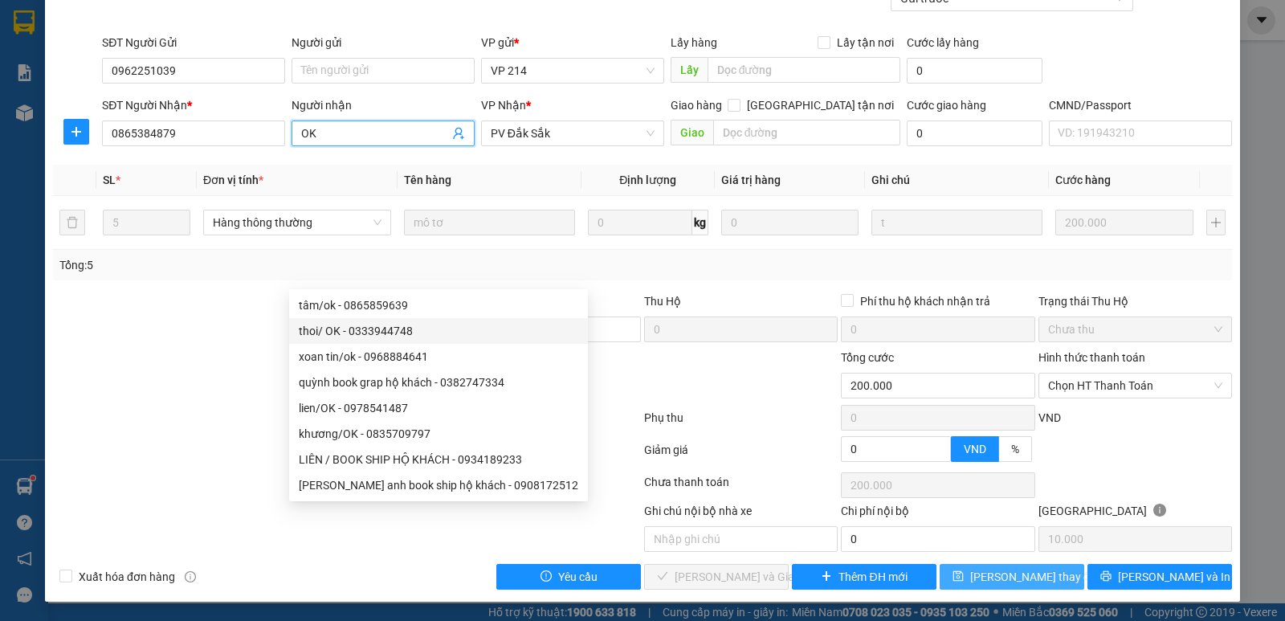
type input "OK"
click at [993, 583] on span "[PERSON_NAME] thay đổi" at bounding box center [1034, 577] width 129 height 18
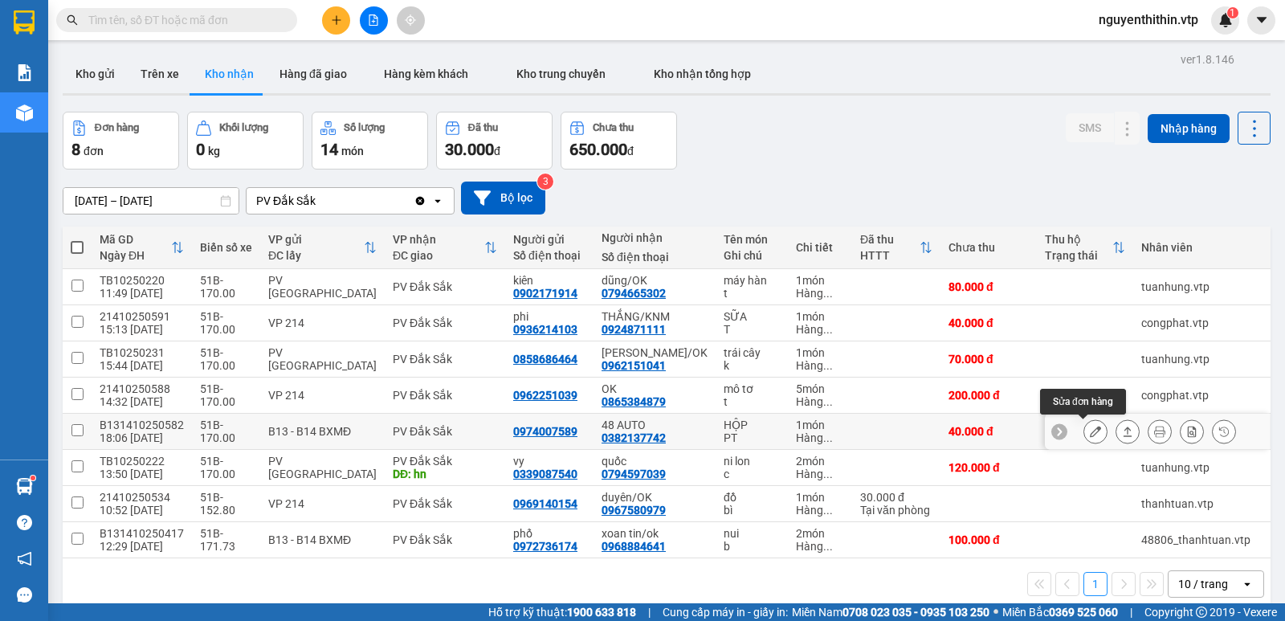
click at [1090, 434] on icon at bounding box center [1095, 431] width 11 height 11
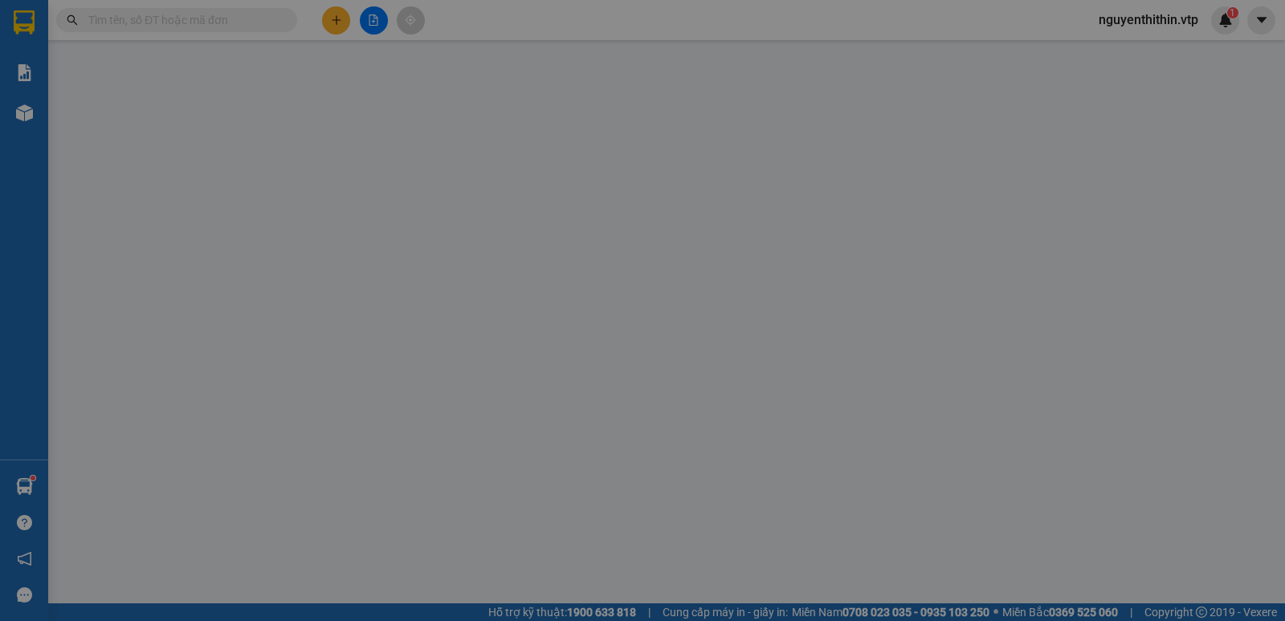
type input "2.000"
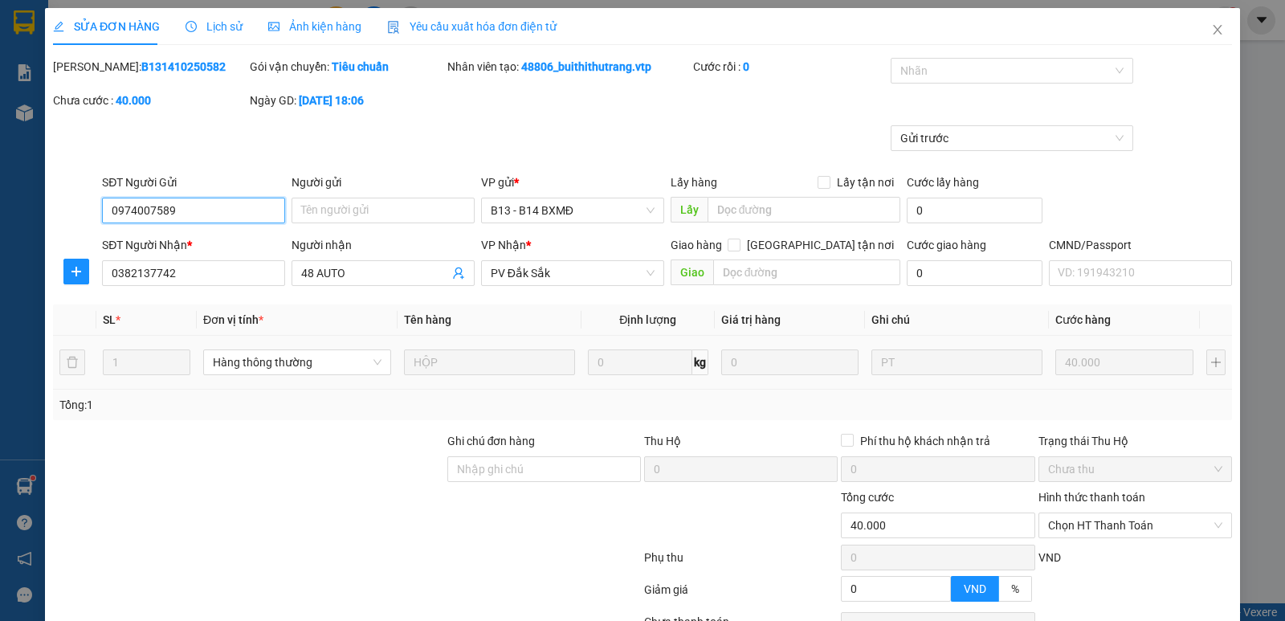
type input "0974007589"
type input "0382137742"
type input "48 AUTO"
type input "0"
type input "40.000"
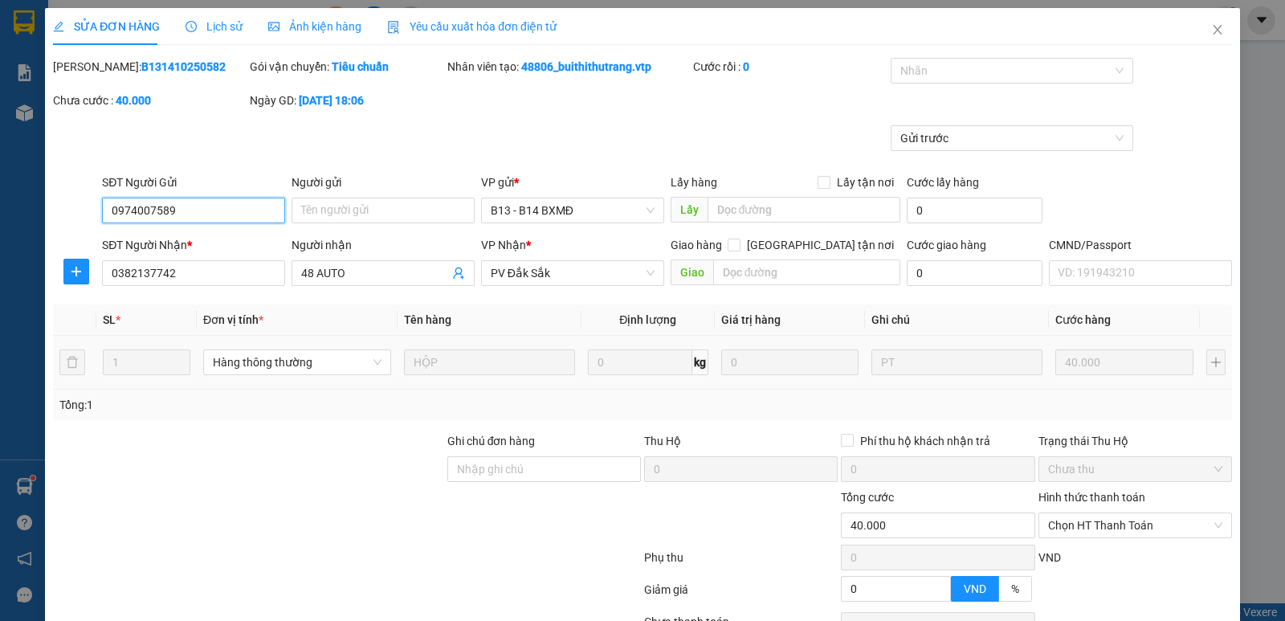
type input "40.000"
click at [357, 264] on input "48 AUTO" at bounding box center [375, 273] width 148 height 18
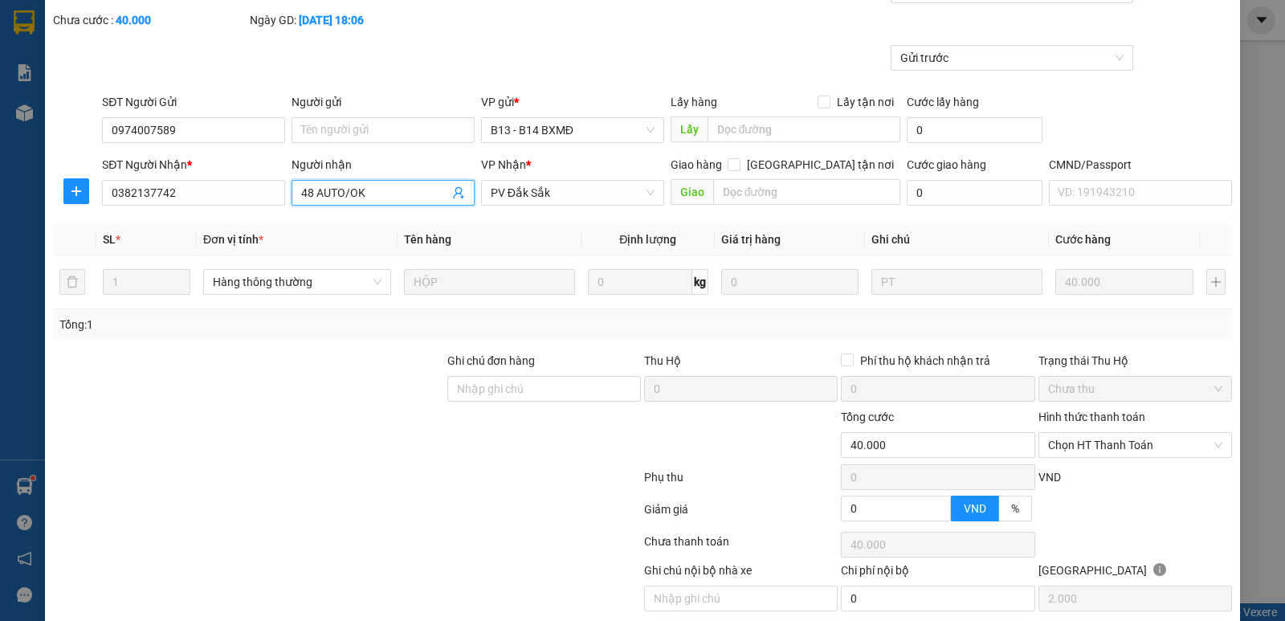
scroll to position [140, 0]
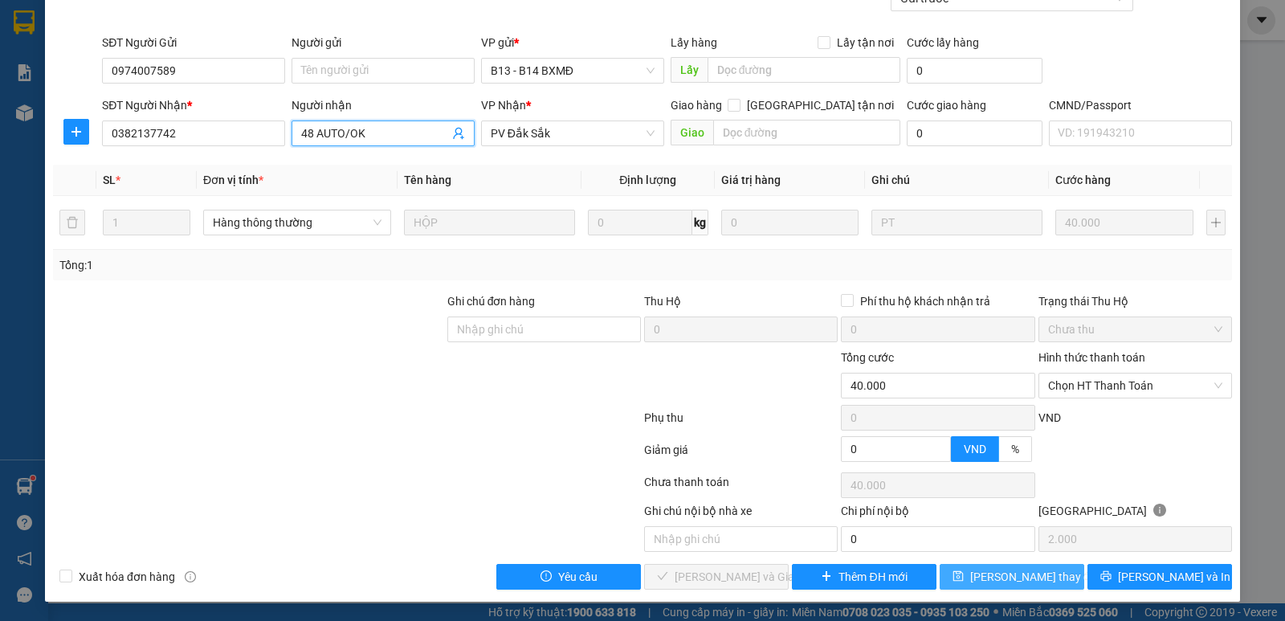
type input "48 AUTO/OK"
click at [1002, 574] on span "[PERSON_NAME] thay đổi" at bounding box center [1034, 577] width 129 height 18
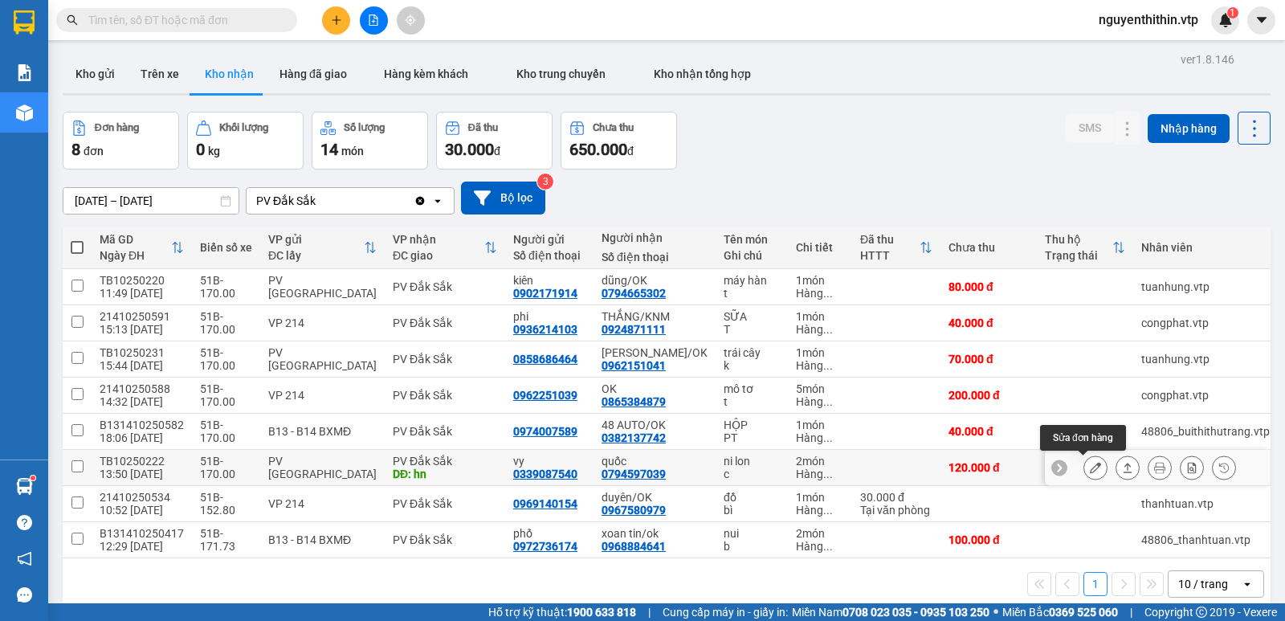
click at [1090, 463] on icon at bounding box center [1095, 467] width 11 height 11
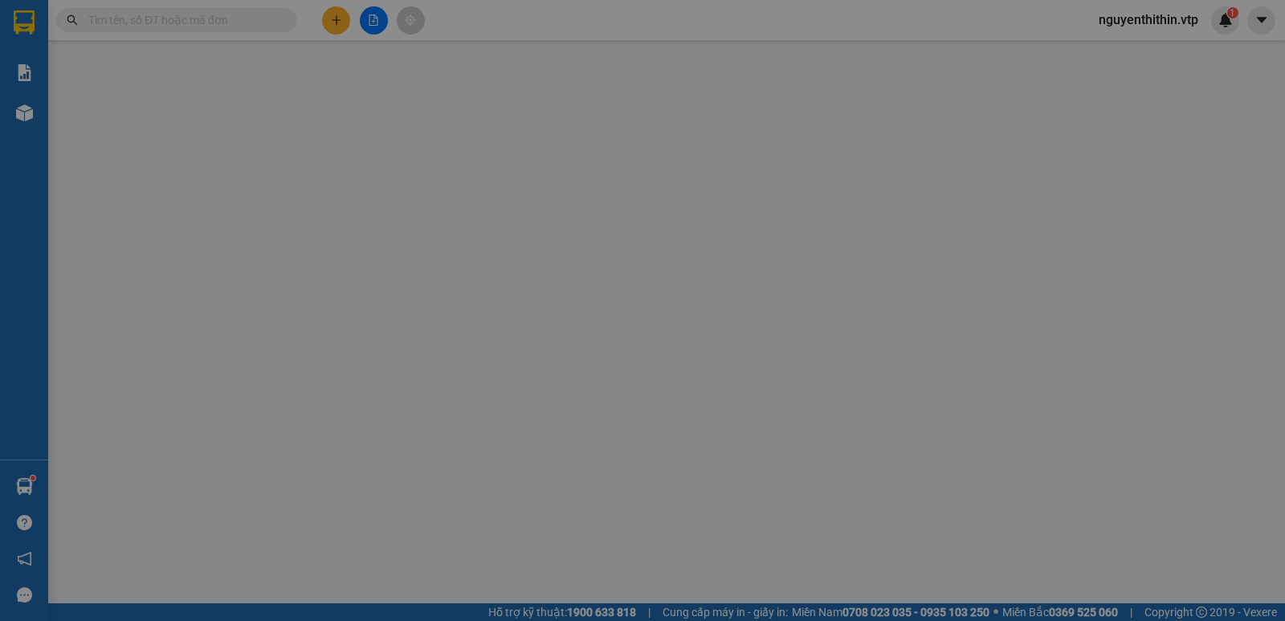
type input "6.000"
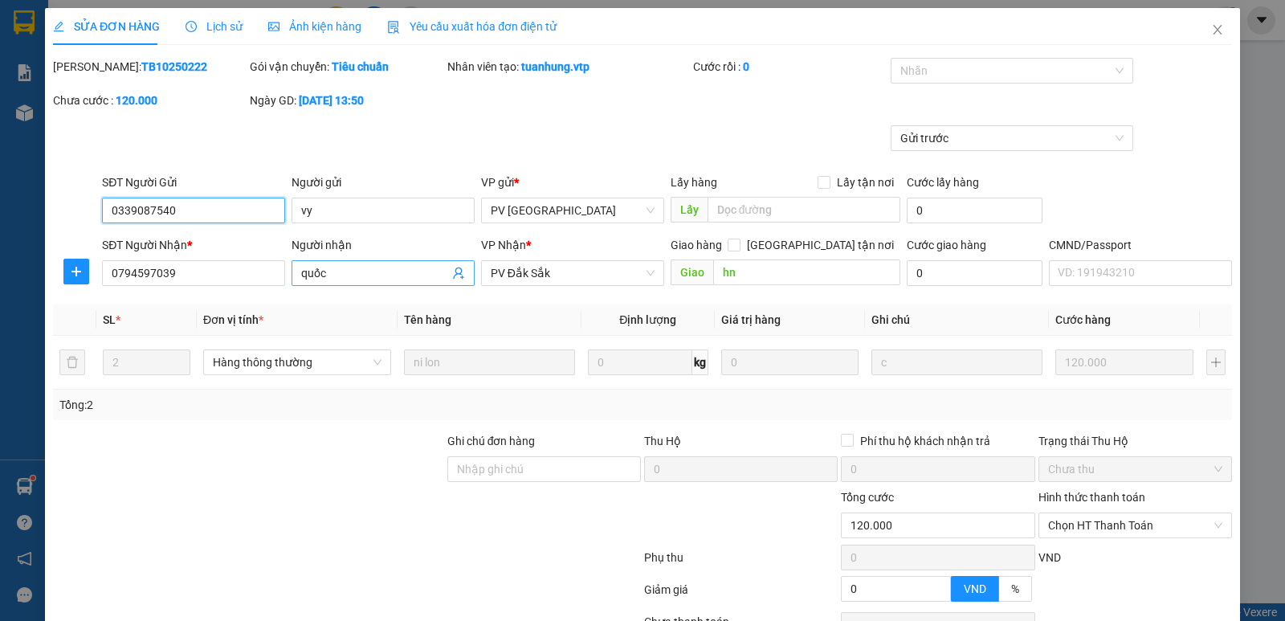
type input "0339087540"
type input "vy"
type input "0794597039"
type input "quốc"
type input "hn"
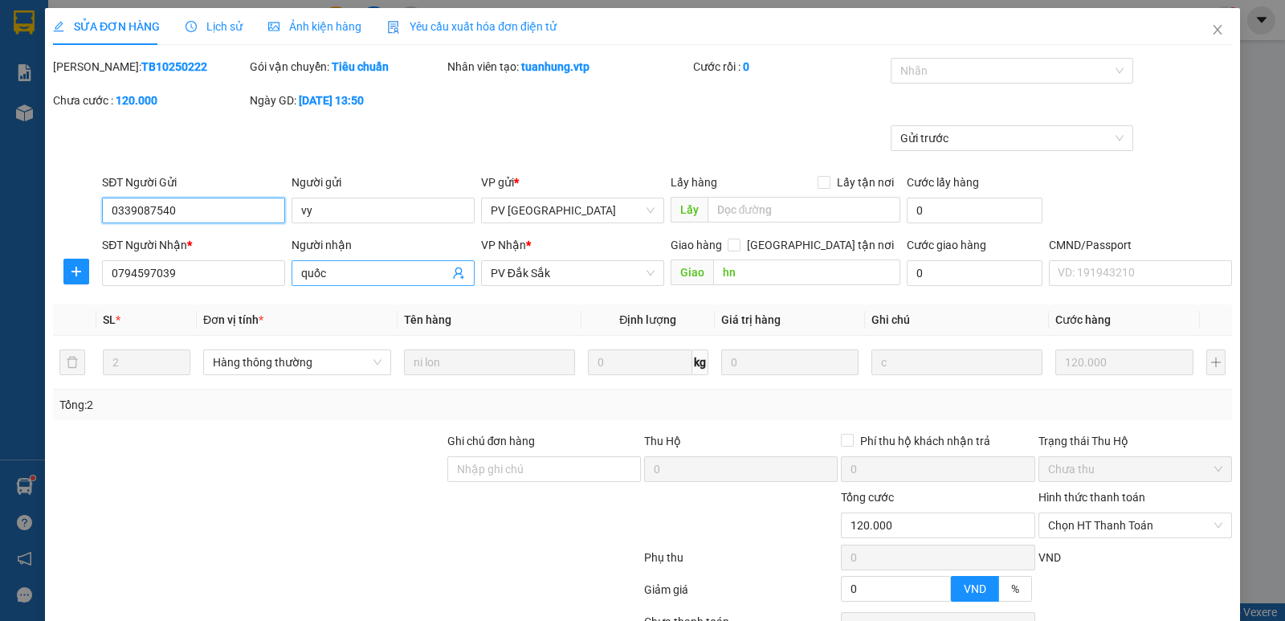
type input "0"
type input "120.000"
click at [347, 272] on input "quốc" at bounding box center [375, 273] width 148 height 18
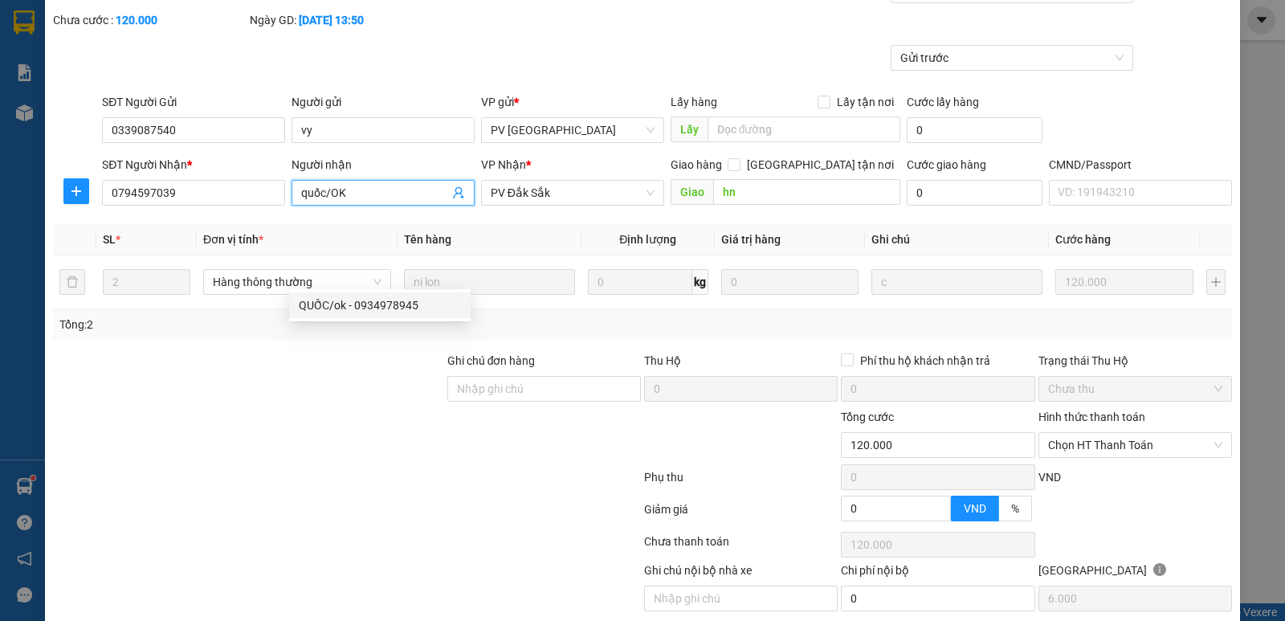
scroll to position [140, 0]
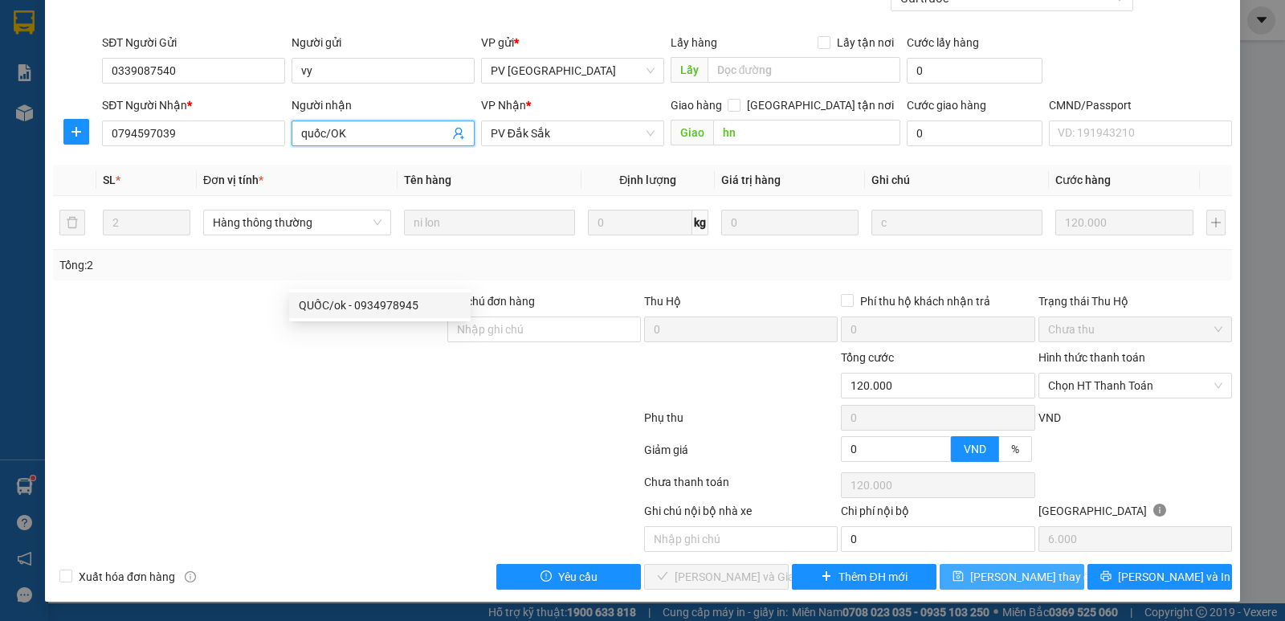
type input "quốc/OK"
click at [1026, 575] on span "[PERSON_NAME] thay đổi" at bounding box center [1034, 577] width 129 height 18
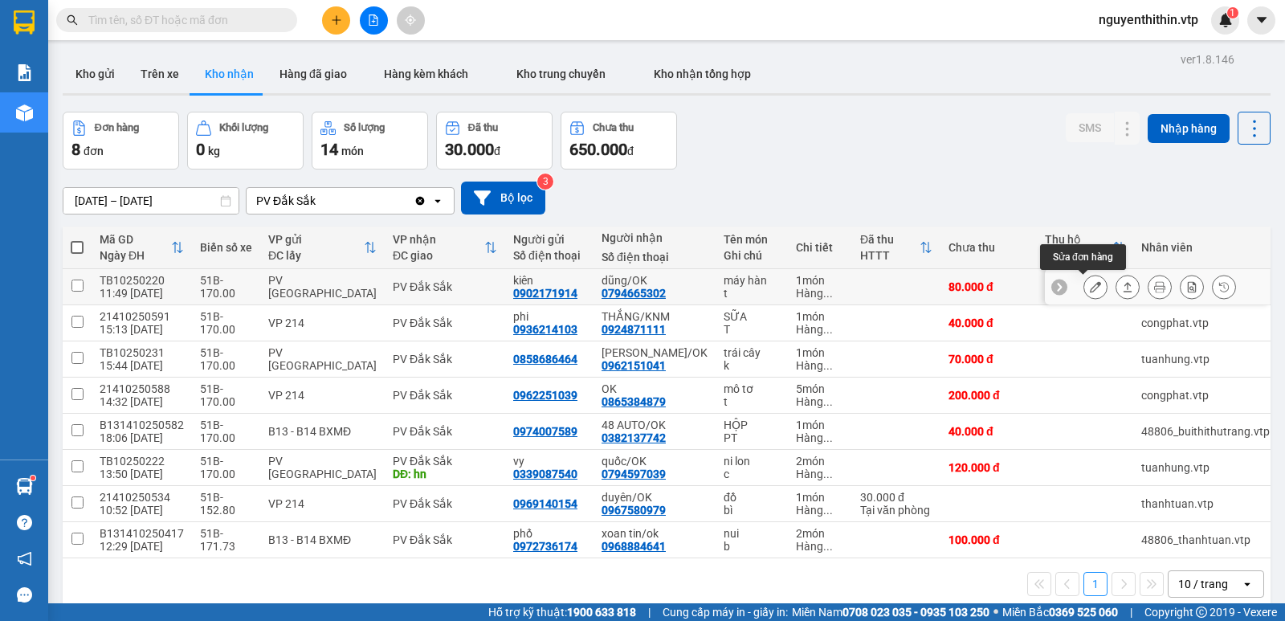
click at [1090, 284] on icon at bounding box center [1095, 286] width 11 height 11
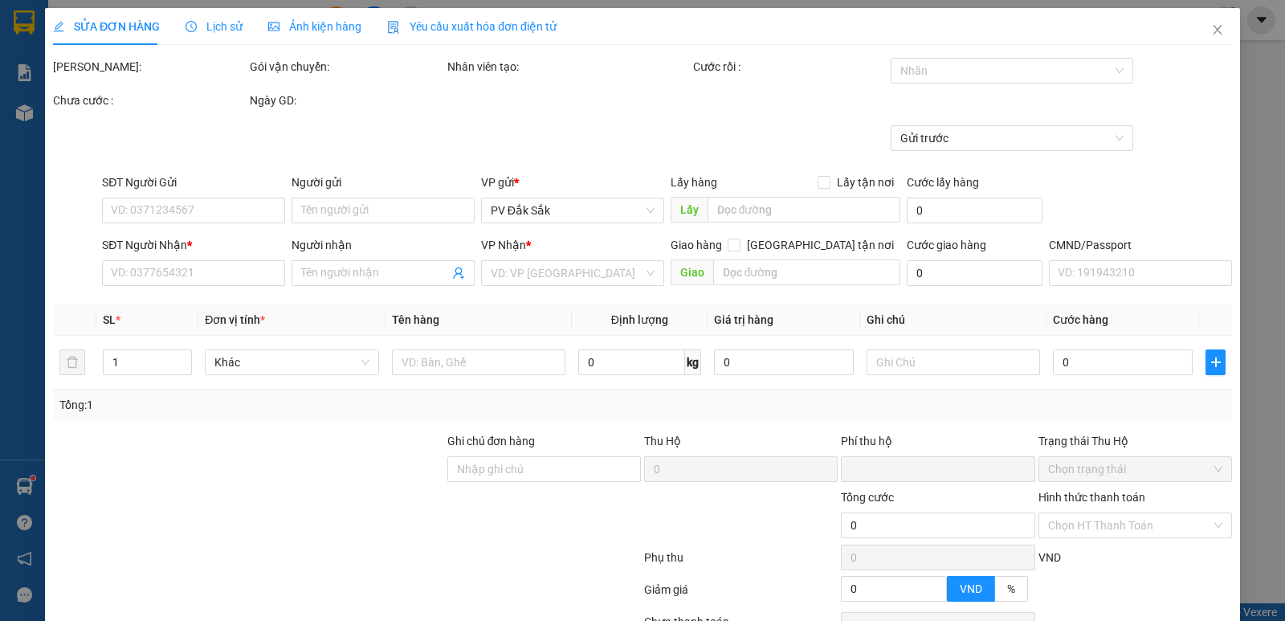
type input "4.000"
type input "0902171914"
type input "kiên"
type input "0794665302"
type input "dũng/OK"
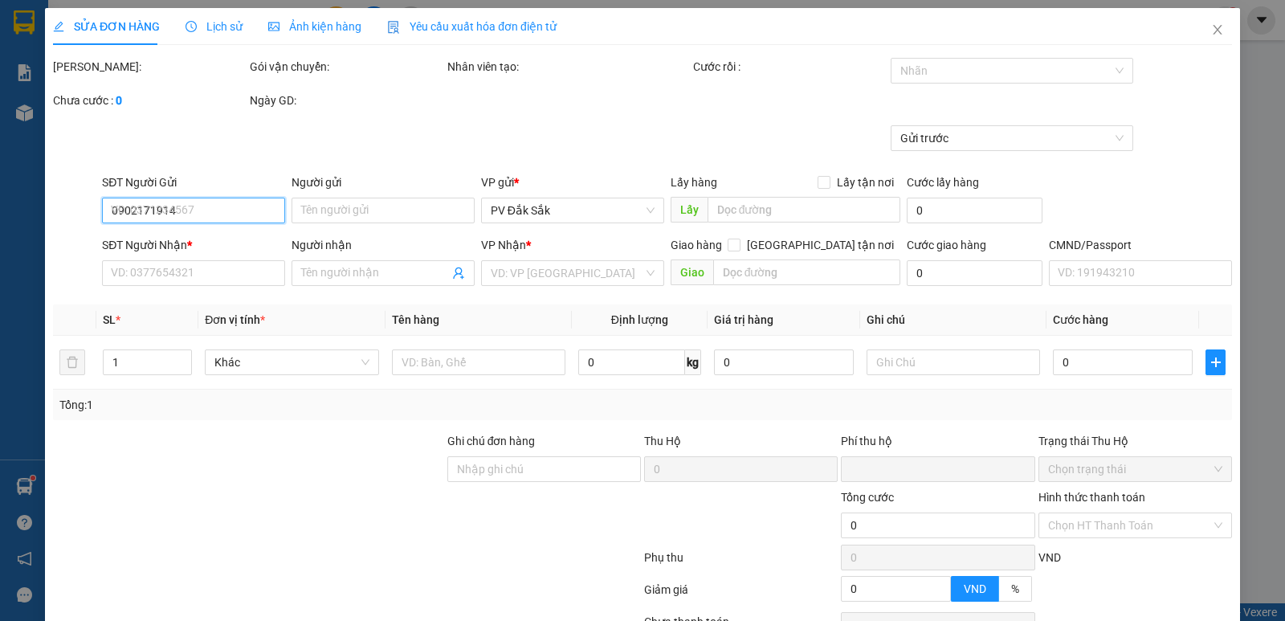
type input "0"
type input "80.000"
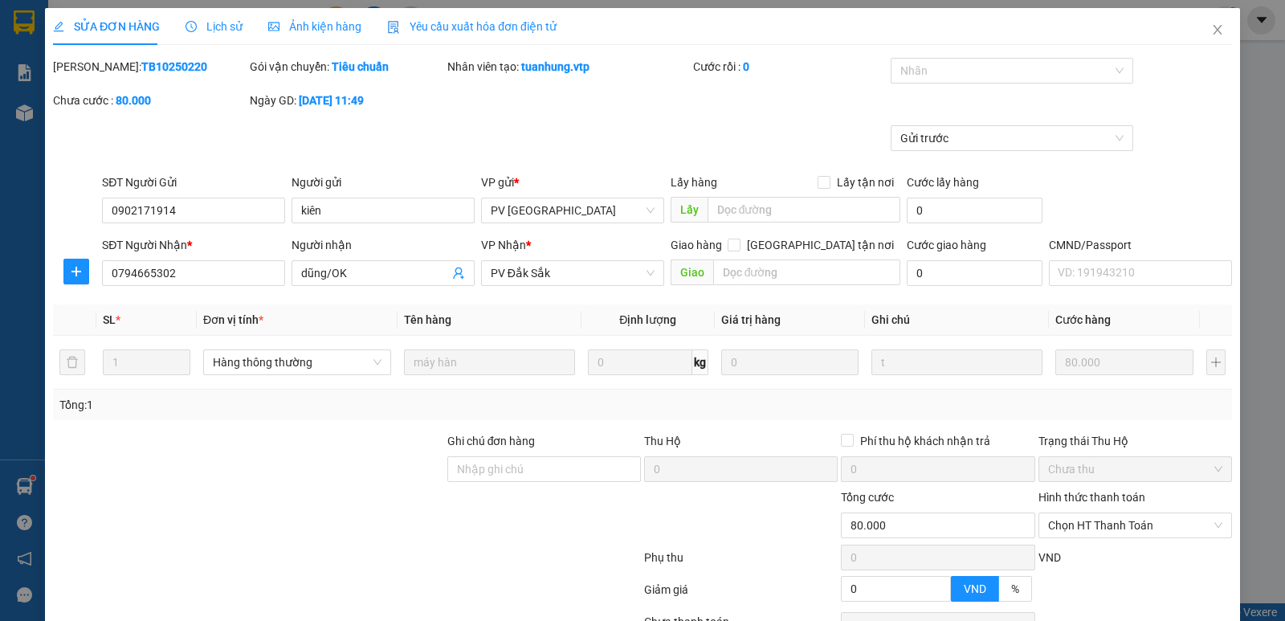
click at [1090, 496] on label "Hình thức thanh toán" at bounding box center [1091, 497] width 107 height 13
click at [1090, 513] on input "Hình thức thanh toán" at bounding box center [1129, 525] width 163 height 24
click at [1092, 394] on div "Tại văn phòng" at bounding box center [1124, 390] width 173 height 18
type input "0"
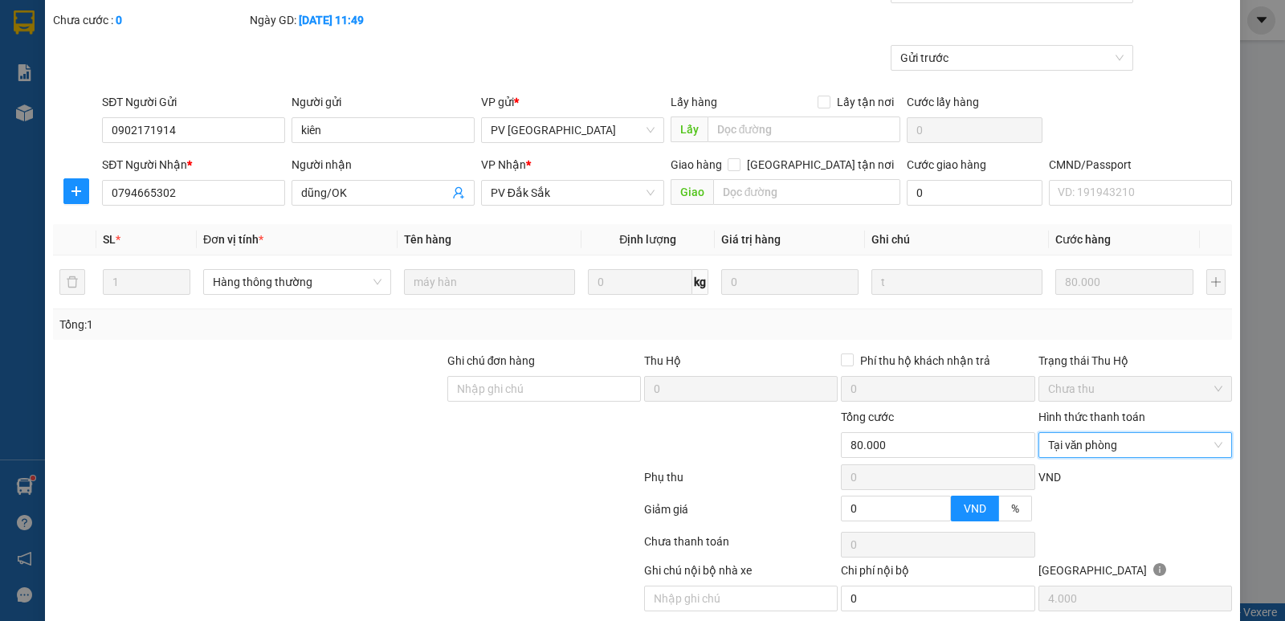
scroll to position [140, 0]
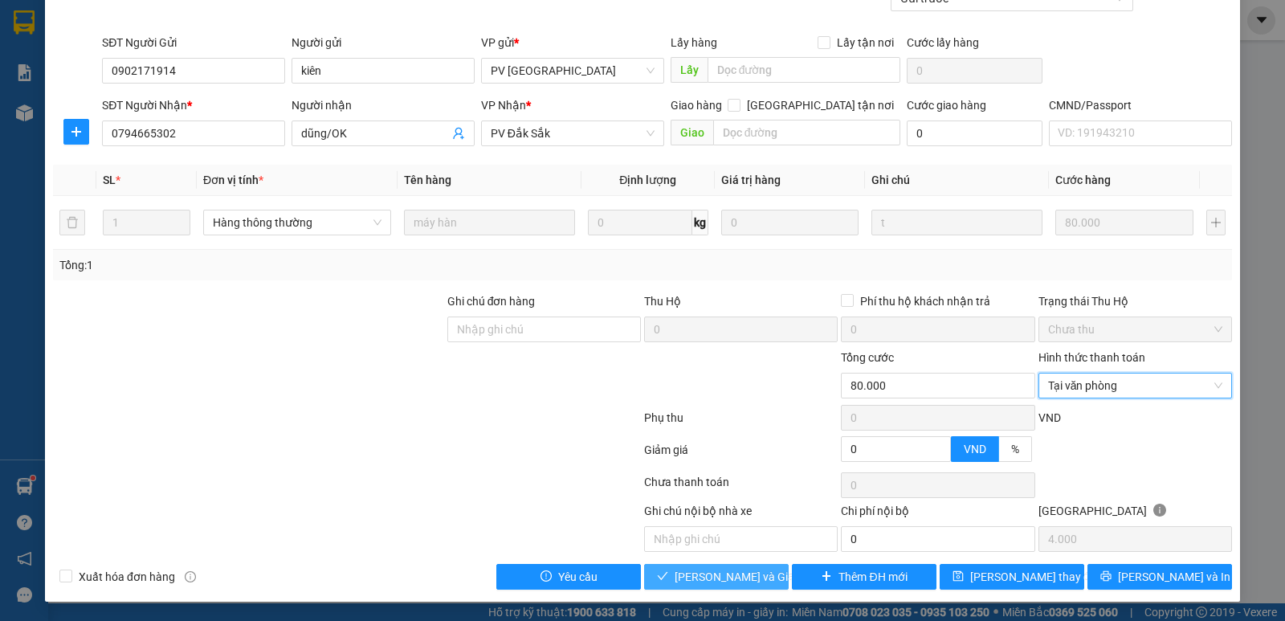
click at [704, 574] on span "[PERSON_NAME] và Giao hàng" at bounding box center [752, 577] width 154 height 18
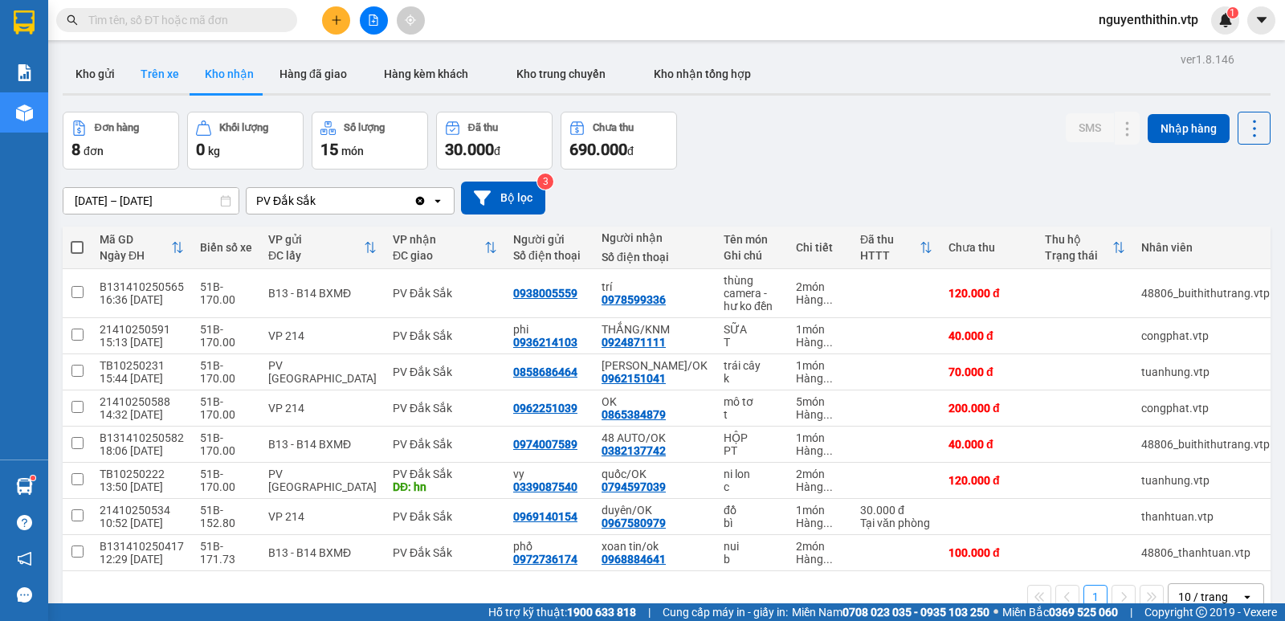
click at [146, 75] on button "Trên xe" at bounding box center [160, 74] width 64 height 39
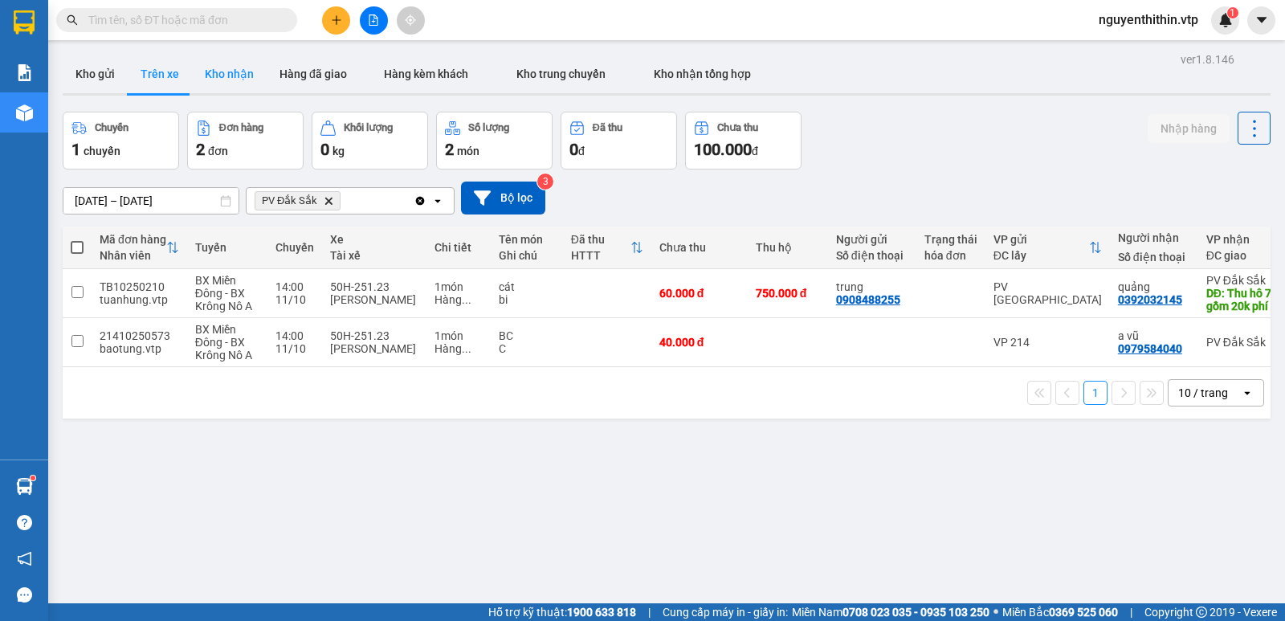
click at [238, 72] on button "Kho nhận" at bounding box center [229, 74] width 75 height 39
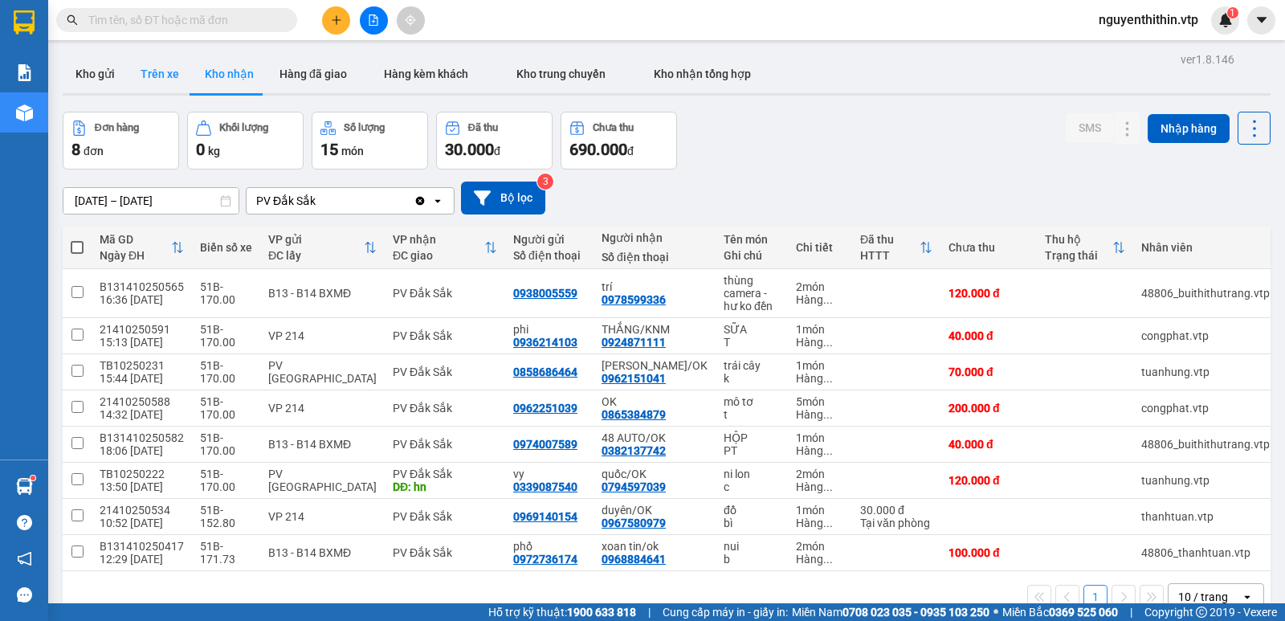
click at [168, 71] on button "Trên xe" at bounding box center [160, 74] width 64 height 39
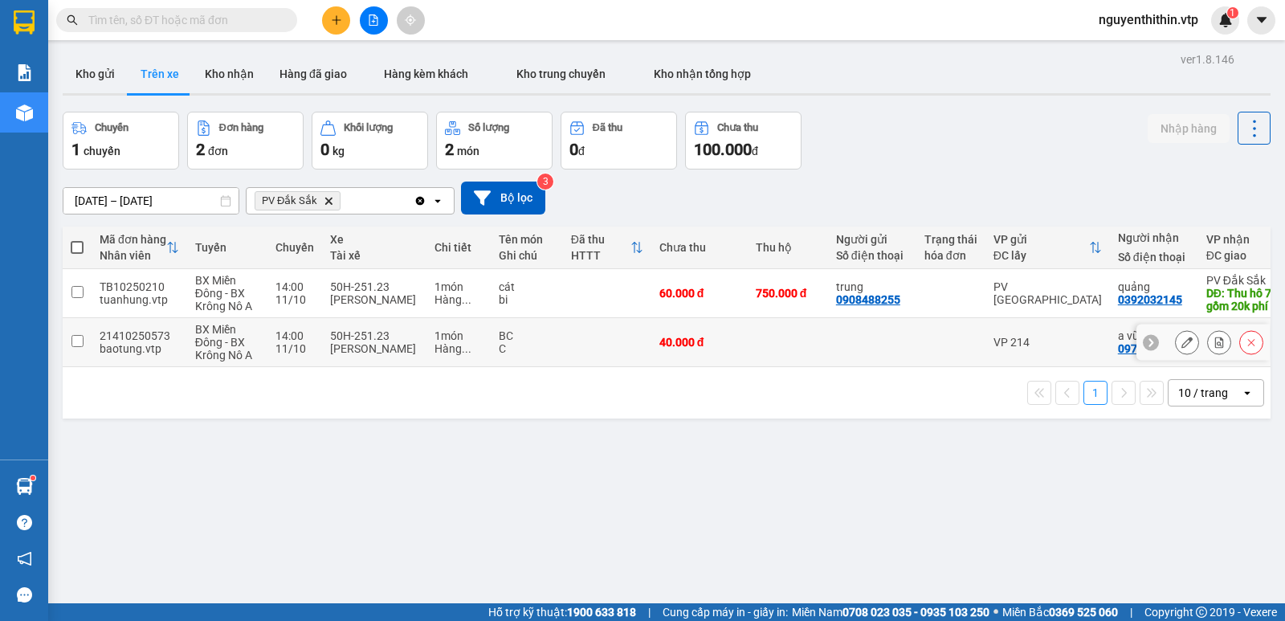
click at [75, 339] on input "checkbox" at bounding box center [77, 341] width 12 height 12
checkbox input "true"
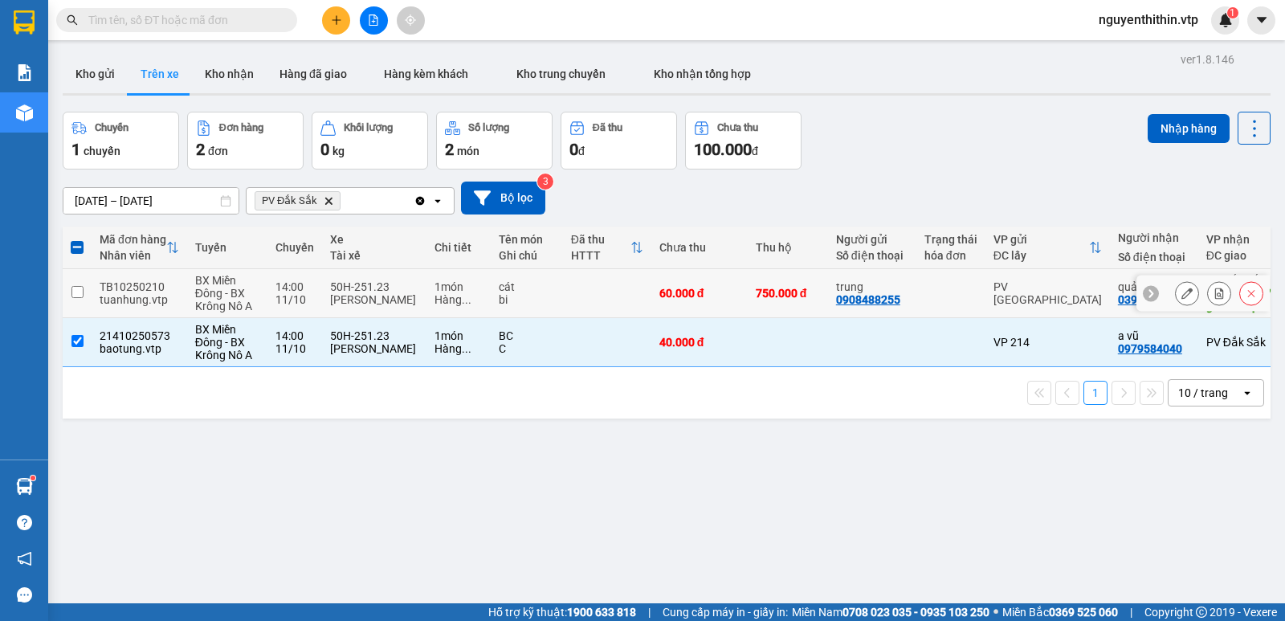
click at [76, 288] on input "checkbox" at bounding box center [77, 292] width 12 height 12
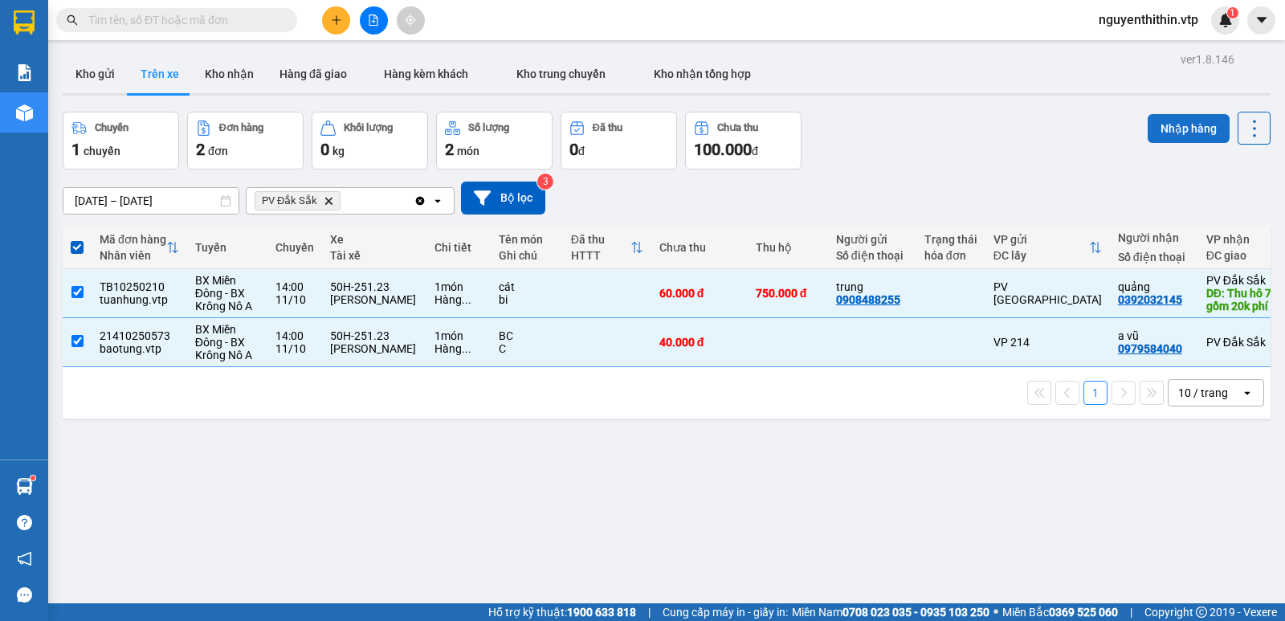
click at [1173, 124] on button "Nhập hàng" at bounding box center [1189, 128] width 82 height 29
checkbox input "false"
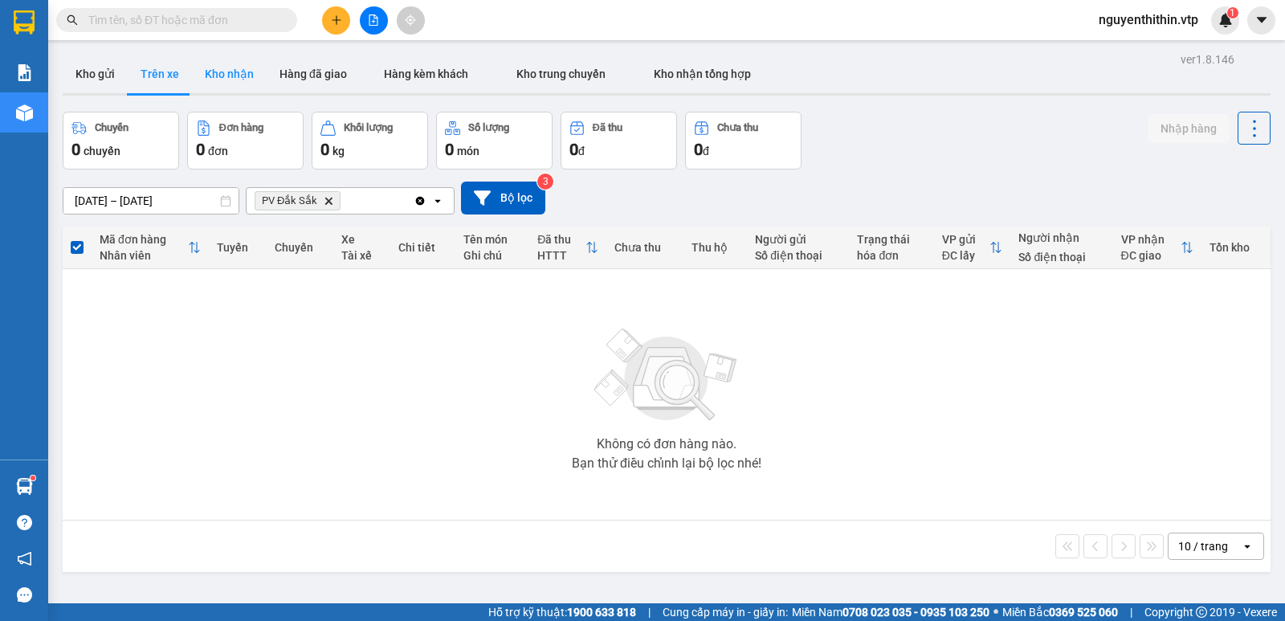
click at [233, 77] on button "Kho nhận" at bounding box center [229, 74] width 75 height 39
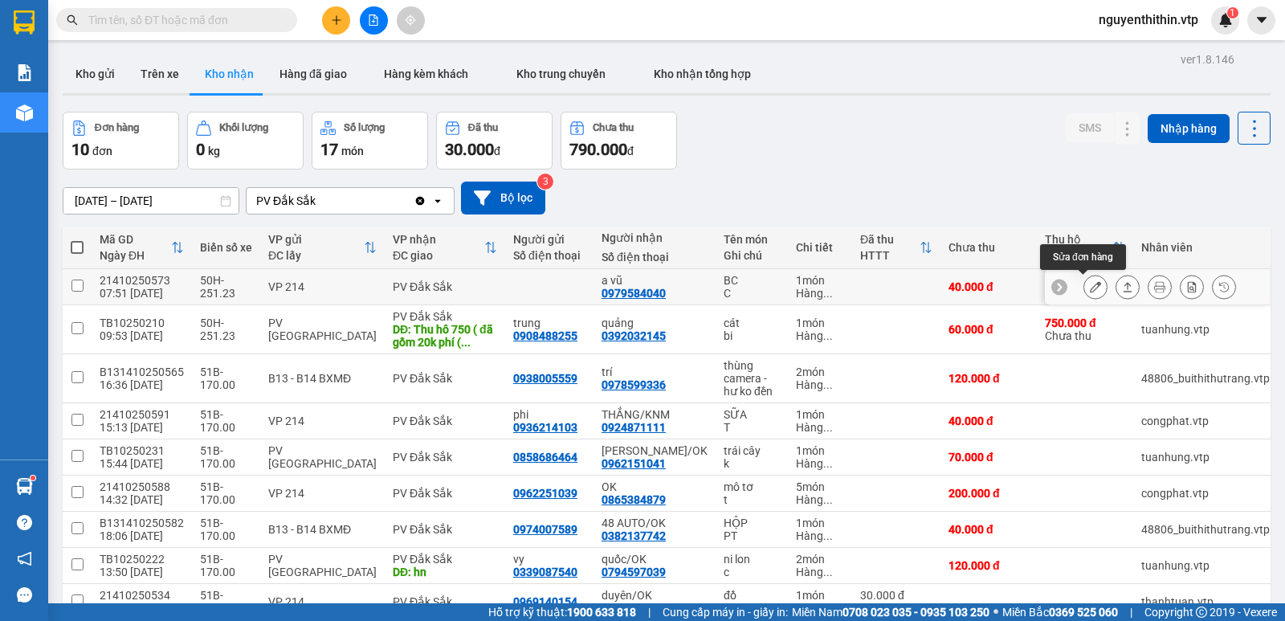
click at [1090, 288] on icon at bounding box center [1095, 286] width 11 height 11
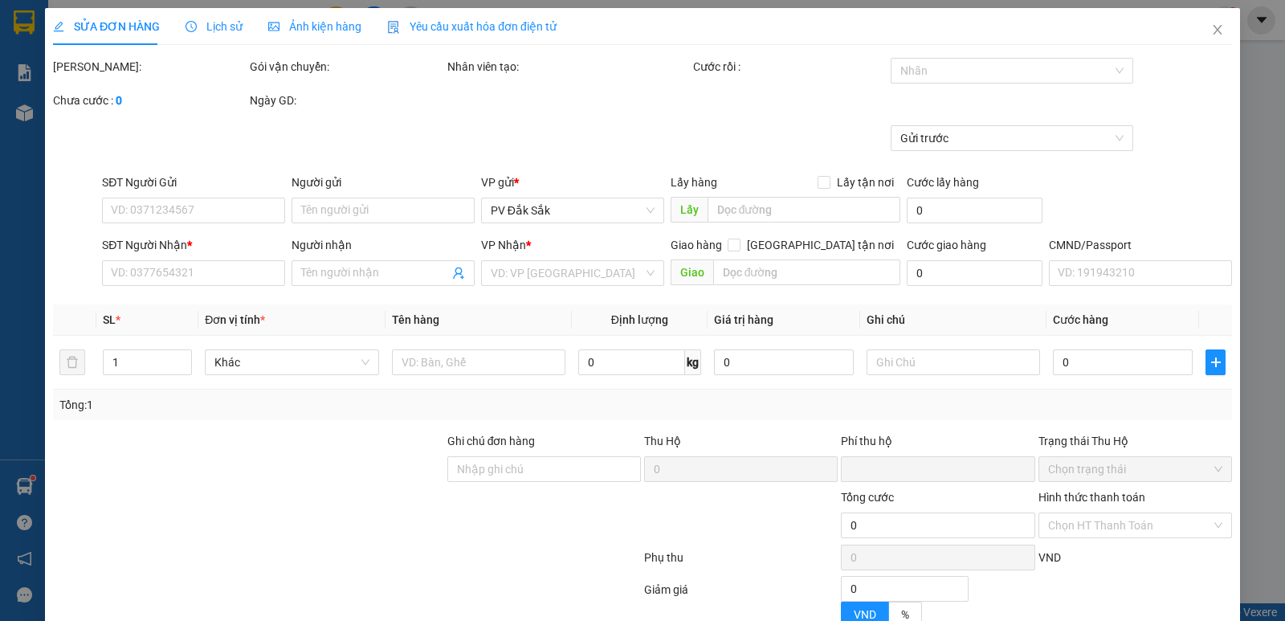
type input "2.000"
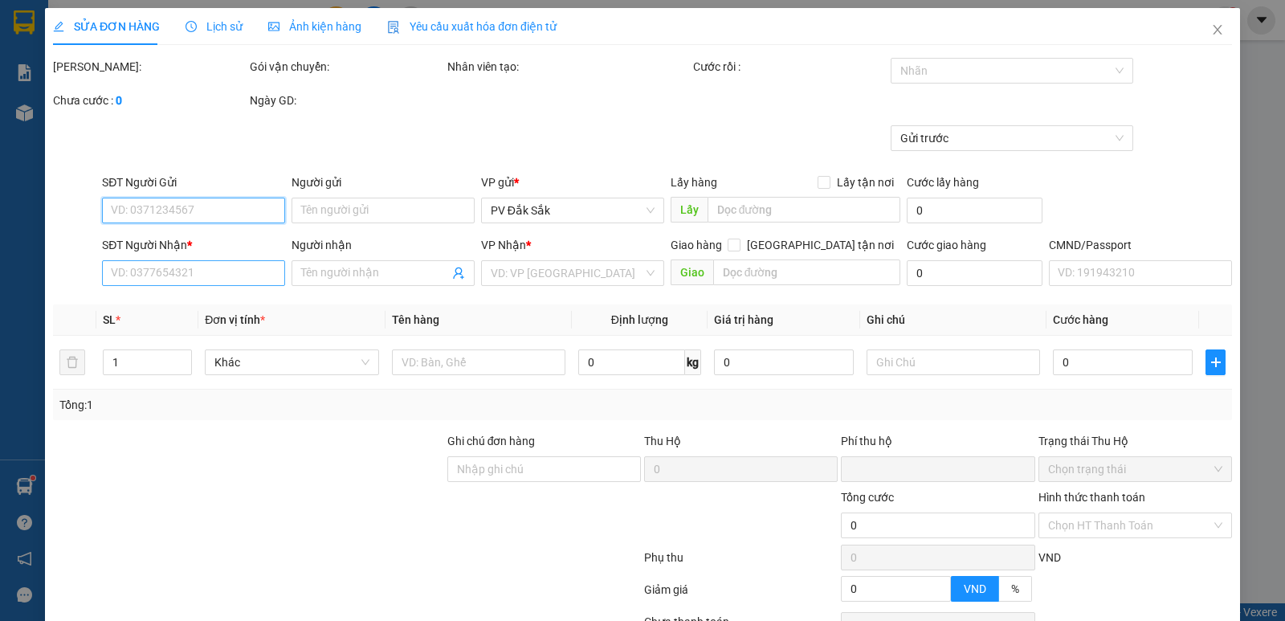
type input "0979584040"
type input "a vũ"
type input "0"
type input "40.000"
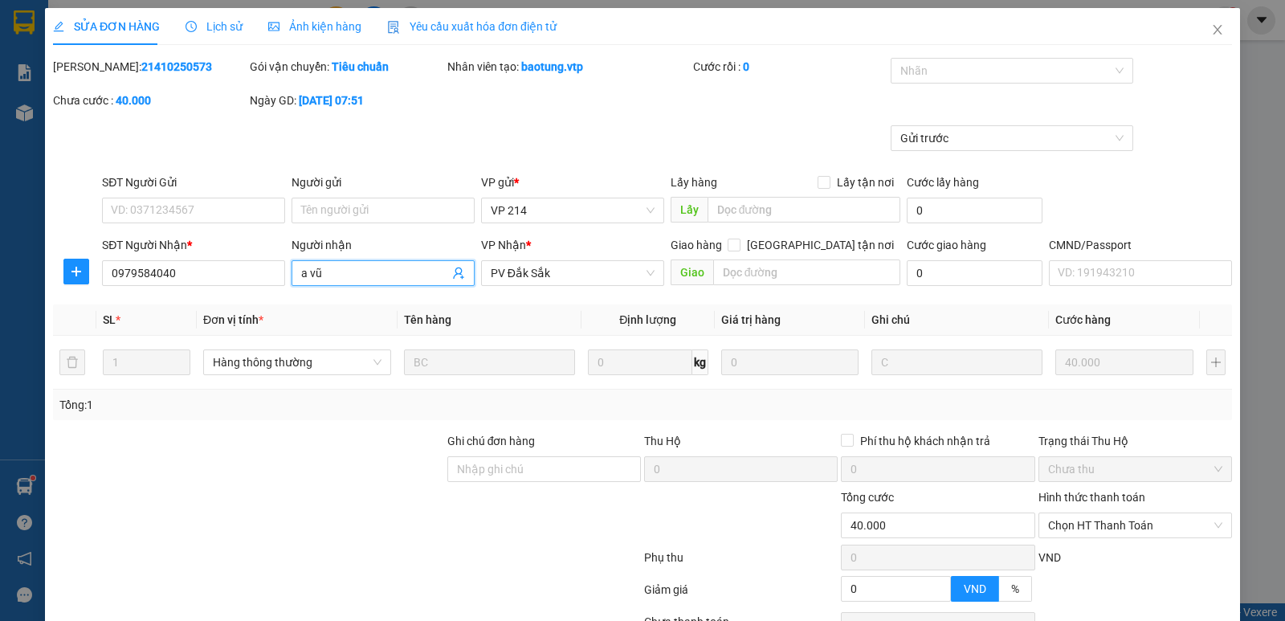
click at [333, 271] on input "a vũ" at bounding box center [375, 273] width 148 height 18
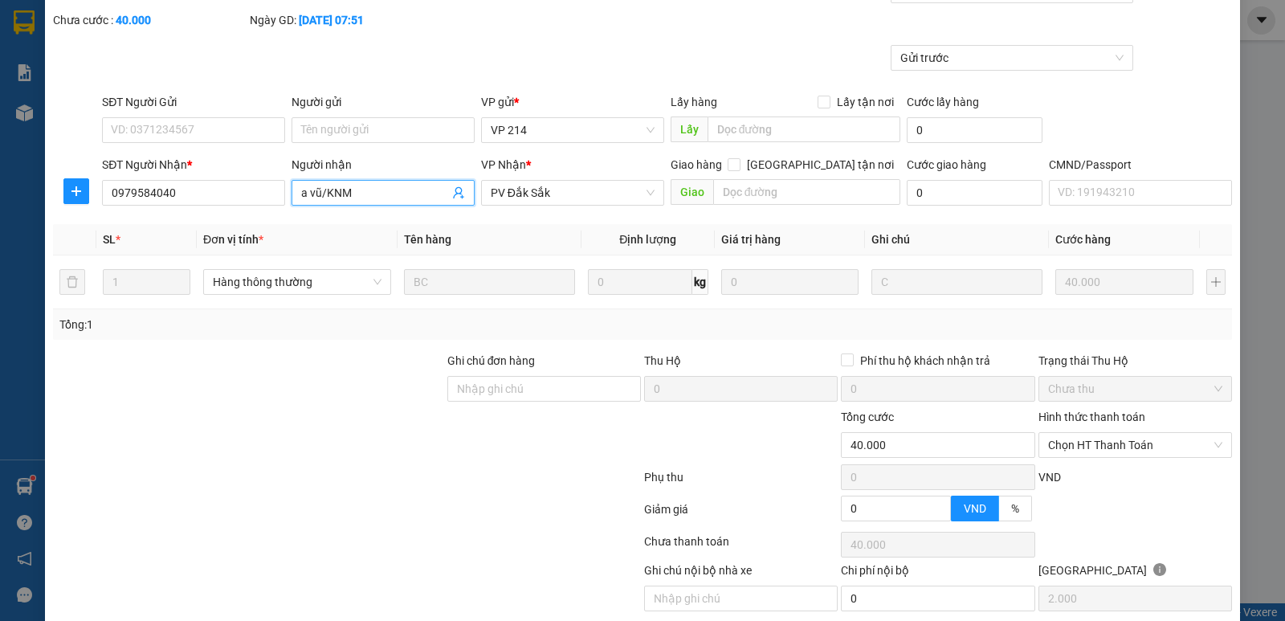
scroll to position [140, 0]
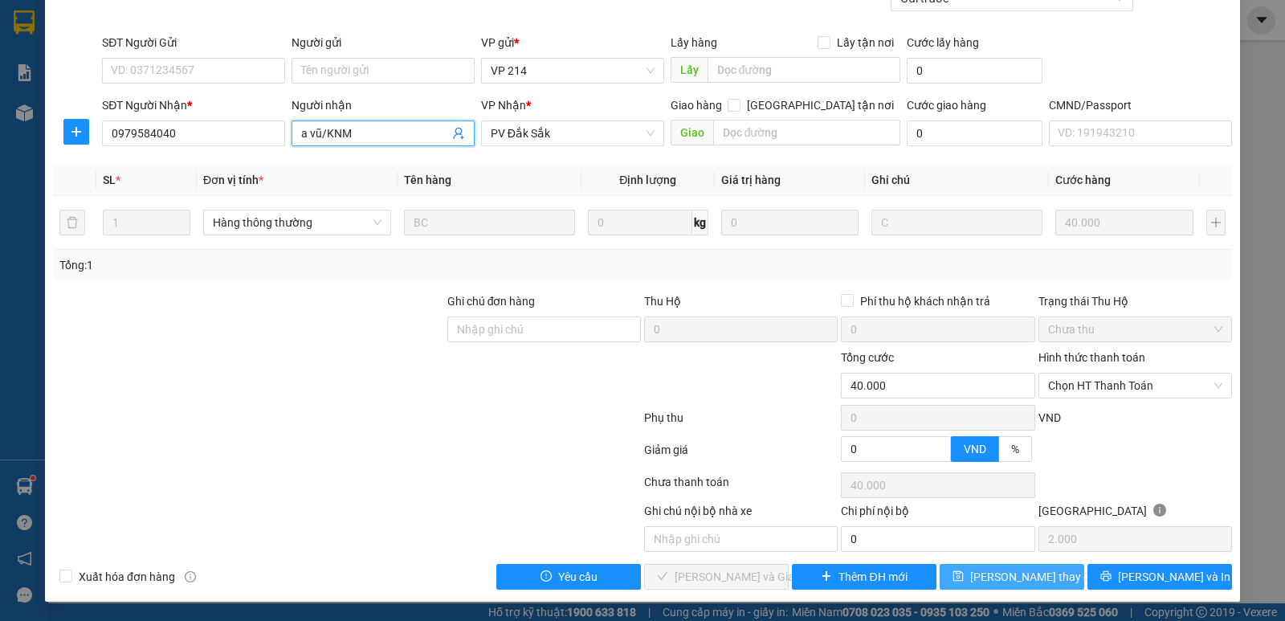
type input "a vũ/KNM"
click at [999, 573] on span "[PERSON_NAME] thay đổi" at bounding box center [1034, 577] width 129 height 18
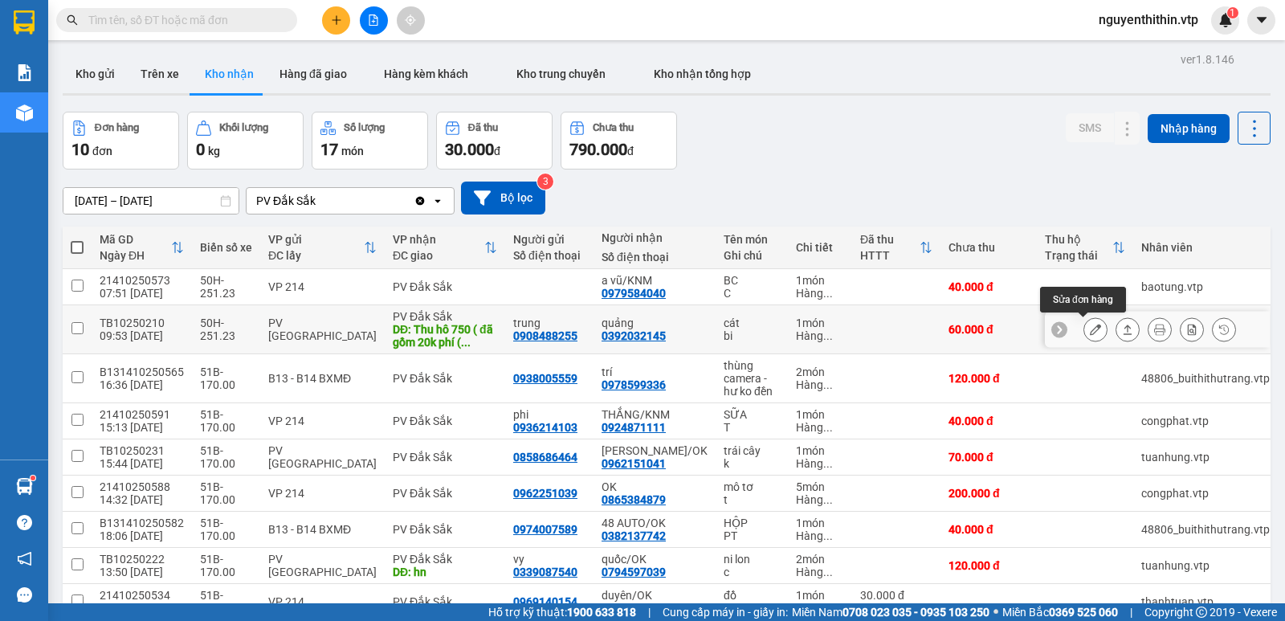
click at [1090, 328] on icon at bounding box center [1095, 329] width 11 height 11
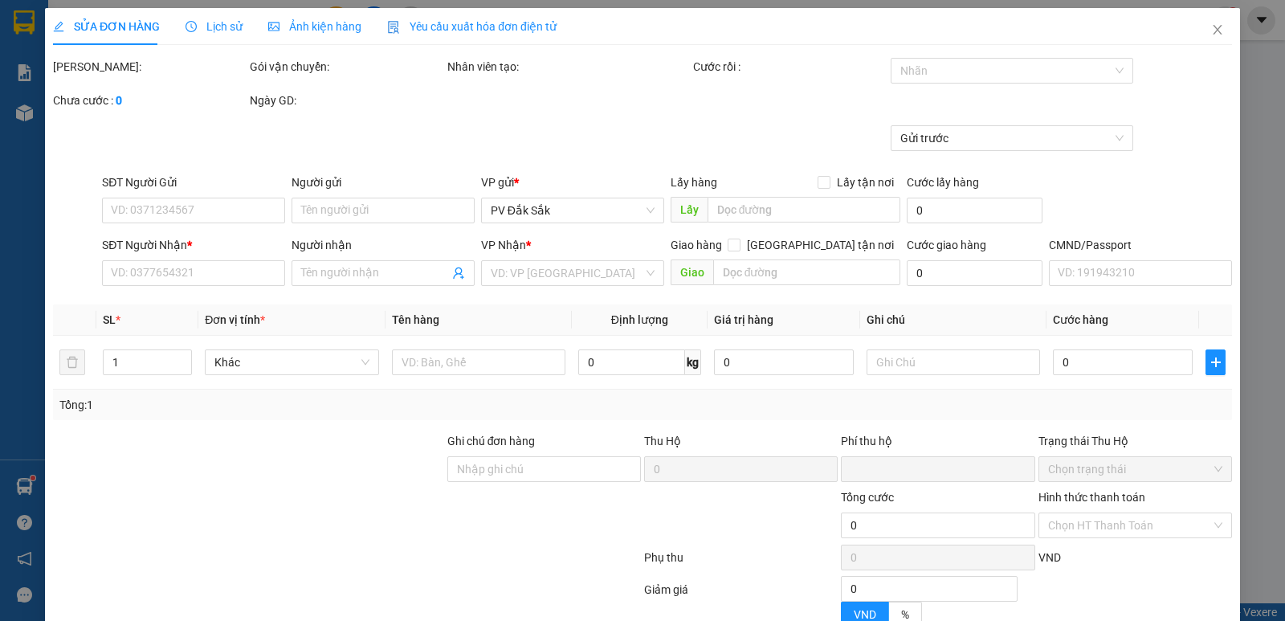
type input "2.000"
type input "0908488255"
type input "trung"
type input "0392032145"
type input "quảng"
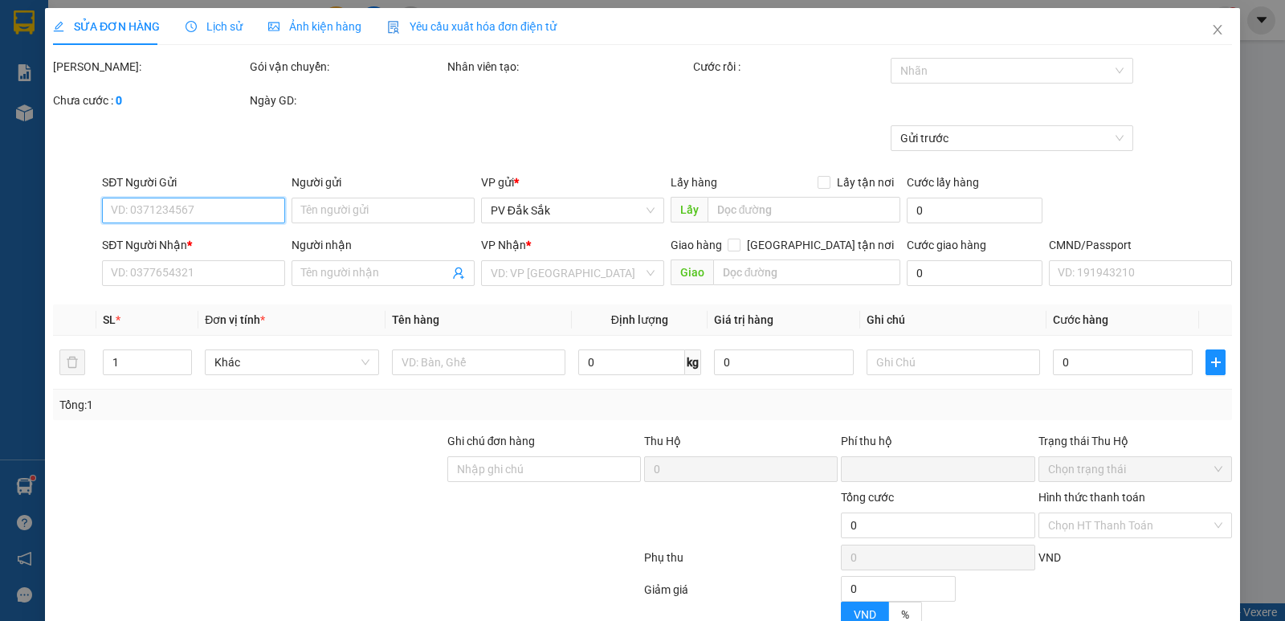
type input "Thu hô 750 ( đã gồm 20k phí ( gửi Về TB"
type input "thu hộ ( gửi về TB"
type input "20.000"
type input "60.000"
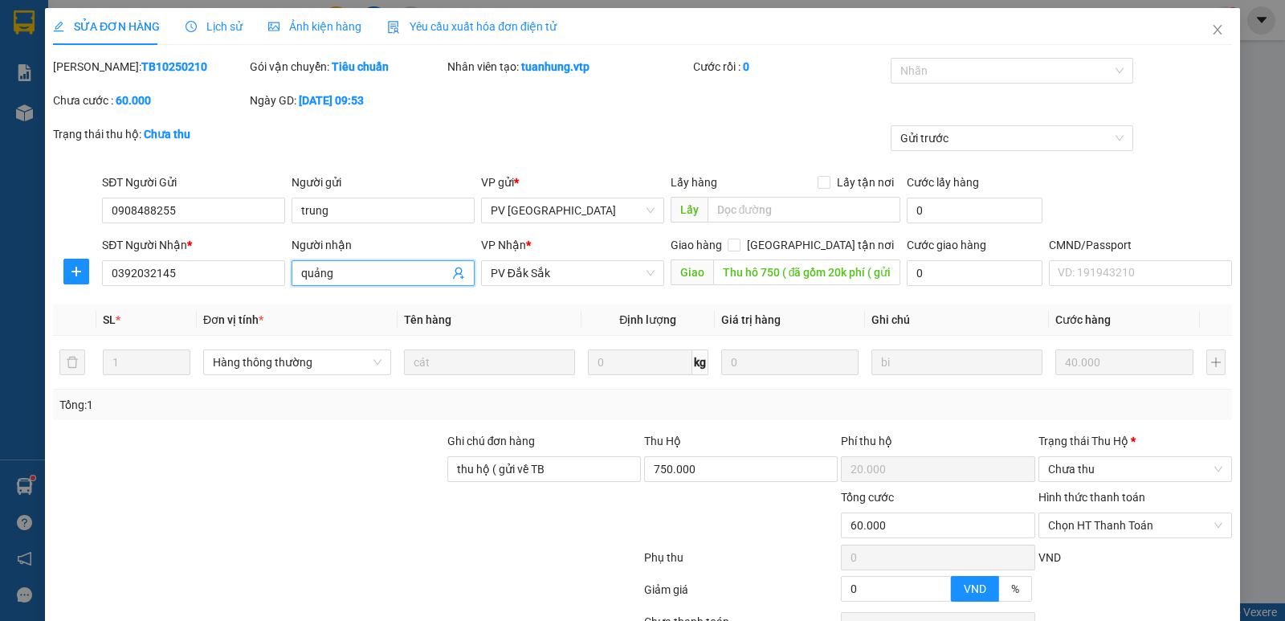
click at [351, 272] on input "quảng" at bounding box center [375, 273] width 148 height 18
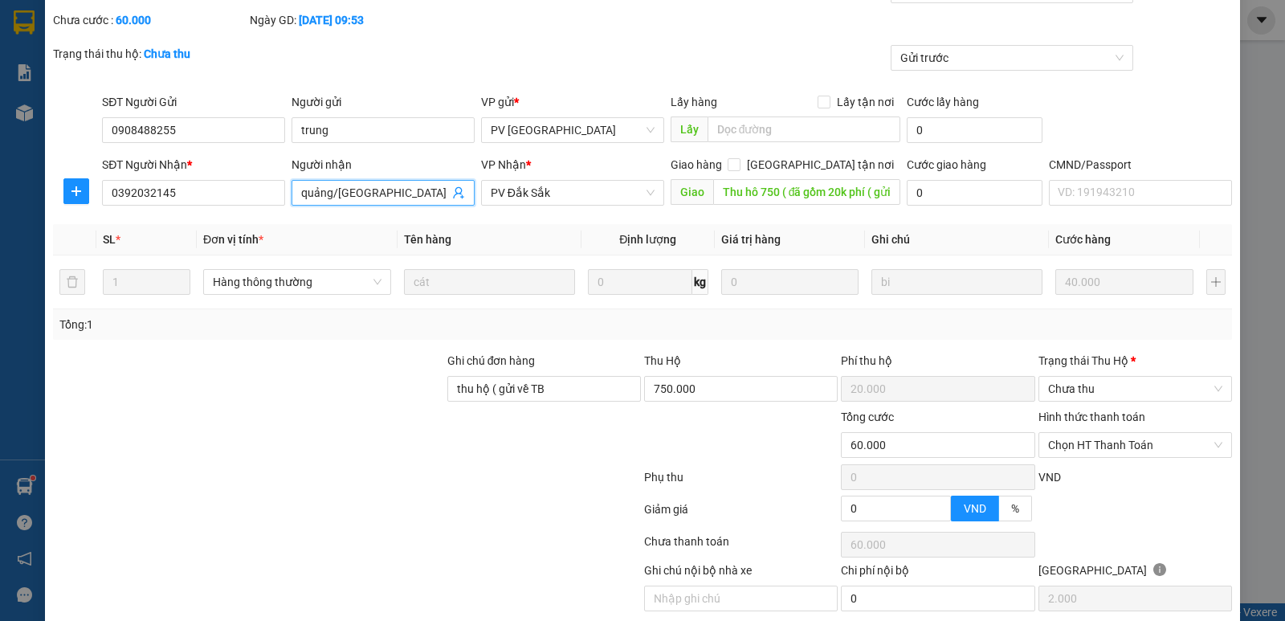
scroll to position [140, 0]
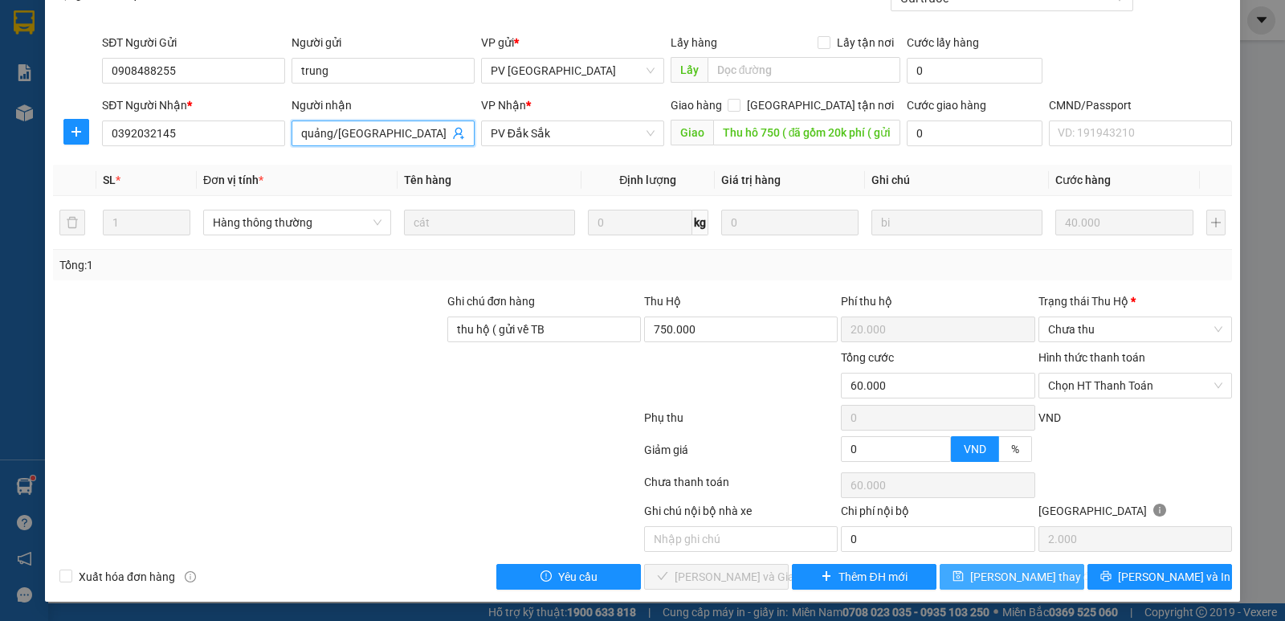
type input "quảng/[GEOGRAPHIC_DATA]"
click at [1022, 571] on span "[PERSON_NAME] thay đổi" at bounding box center [1034, 577] width 129 height 18
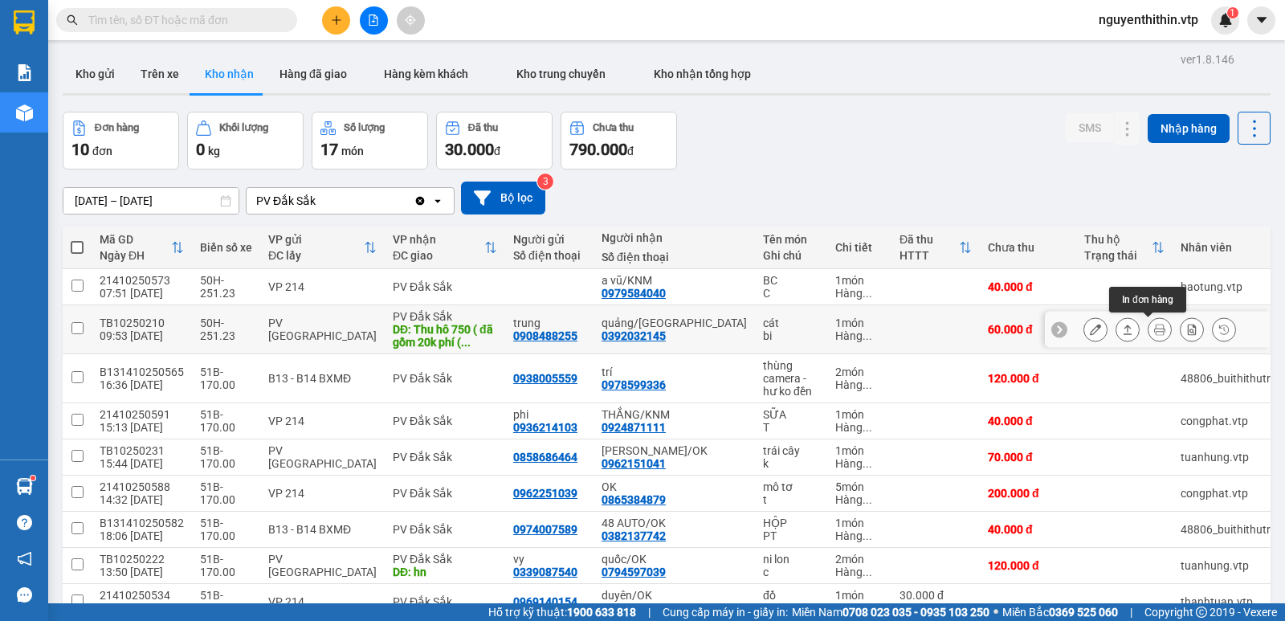
click at [1154, 329] on icon at bounding box center [1159, 329] width 11 height 11
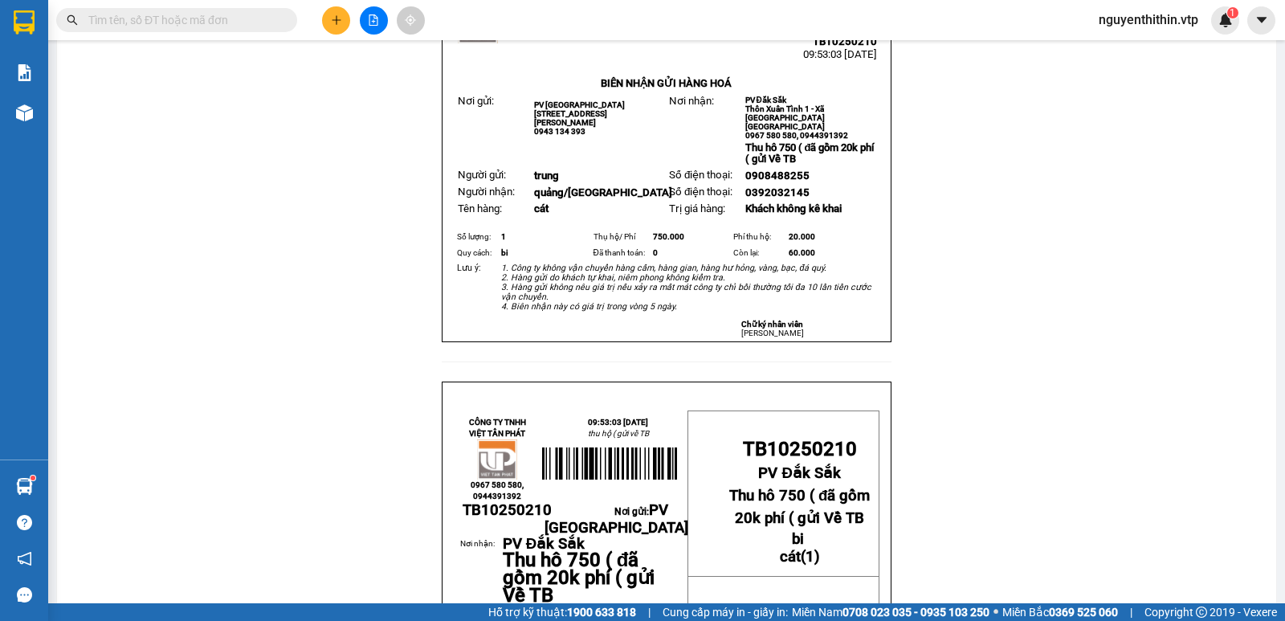
scroll to position [80, 0]
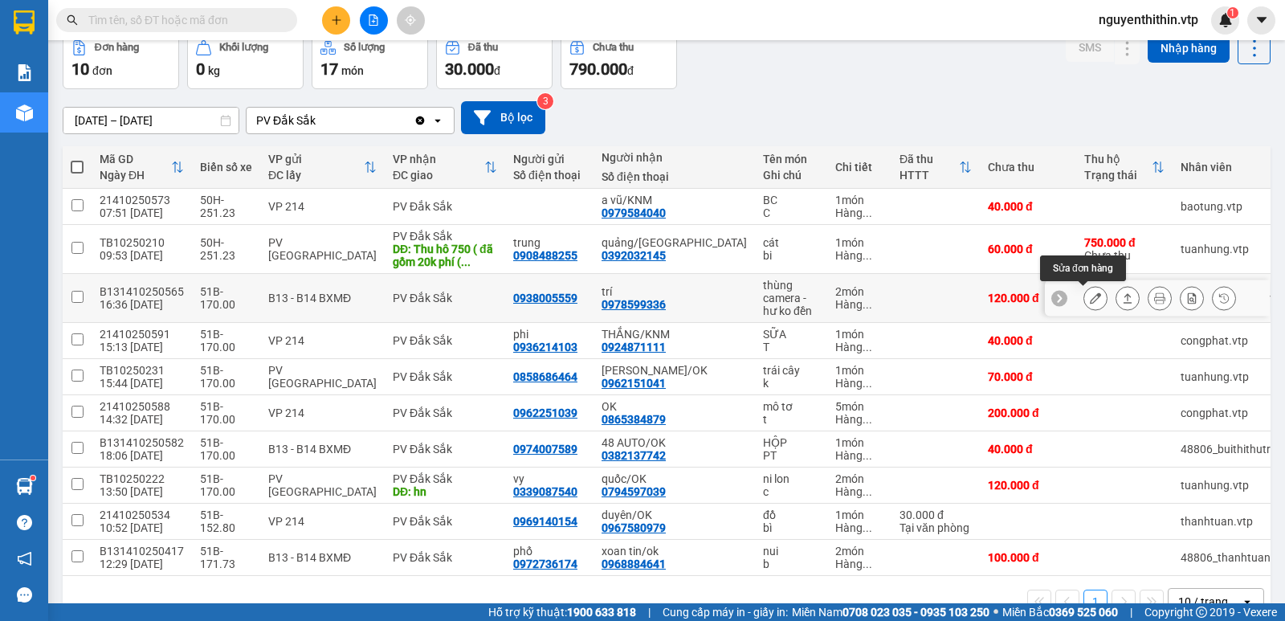
click at [1090, 296] on icon at bounding box center [1095, 297] width 11 height 11
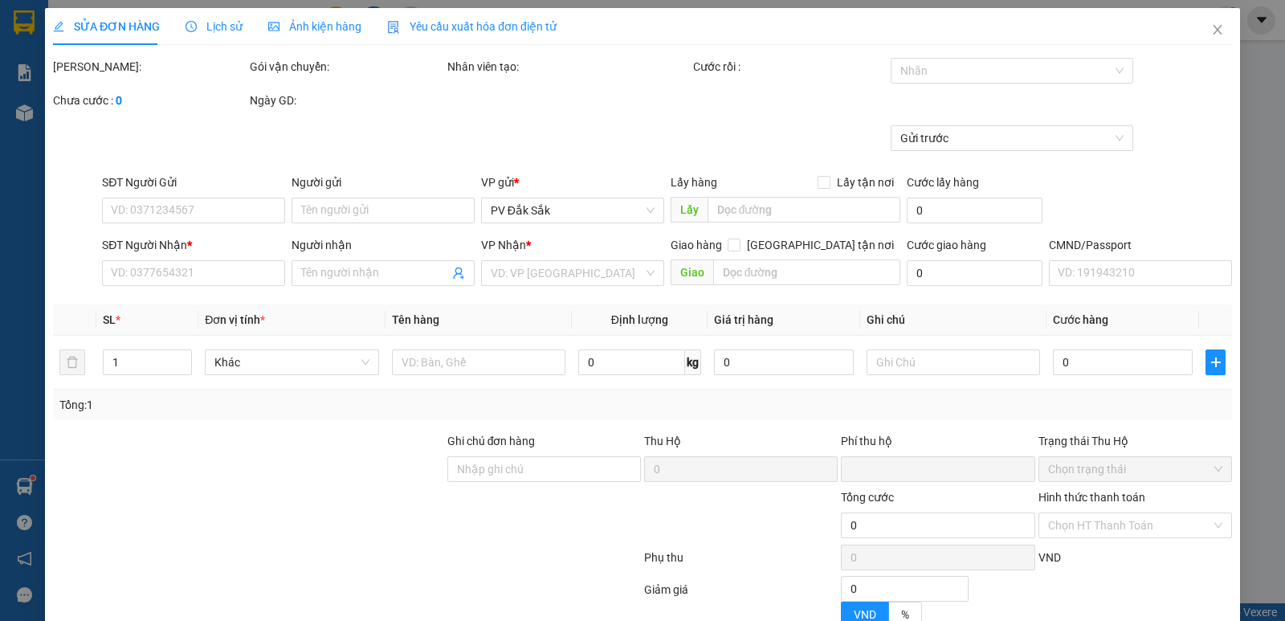
type input "0938005559"
type input "0978599336"
type input "trí"
type input "0"
type input "120.000"
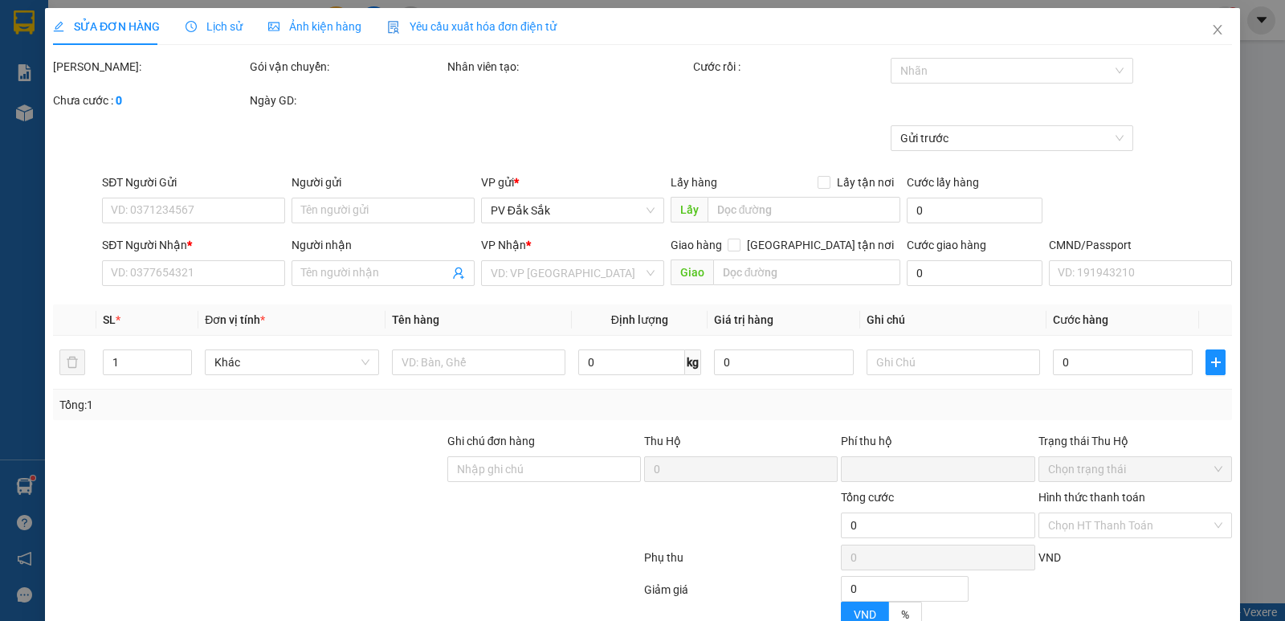
type input "120.000"
type input "6.000"
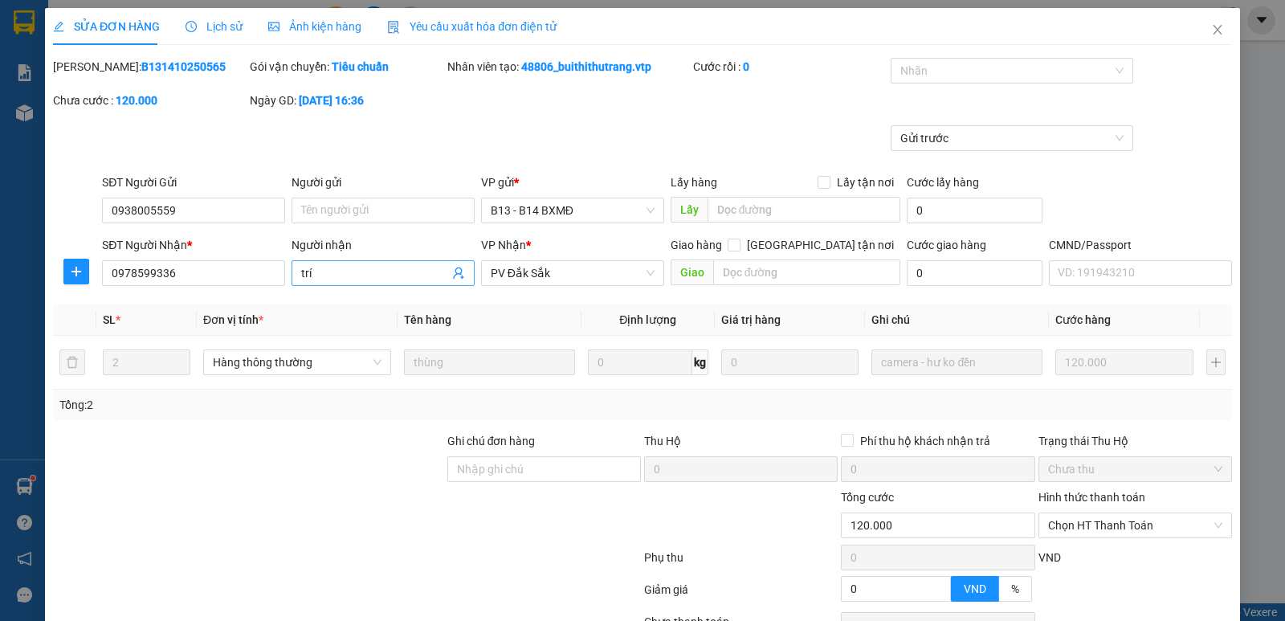
click at [335, 266] on input "trí" at bounding box center [375, 273] width 148 height 18
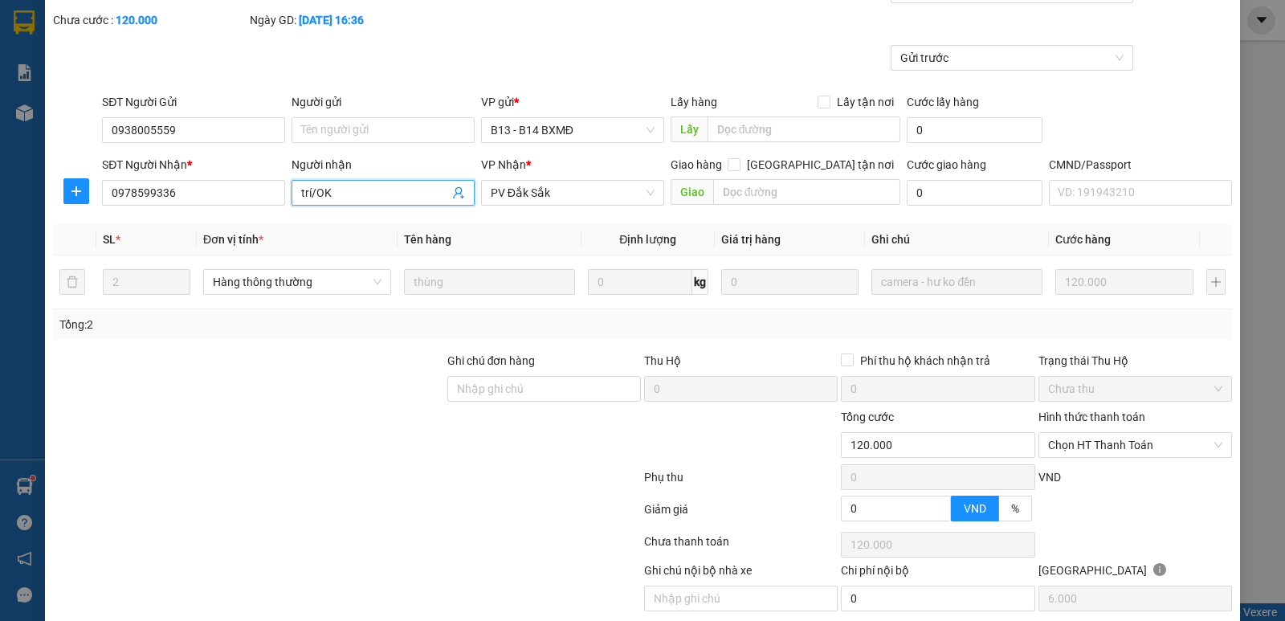
scroll to position [140, 0]
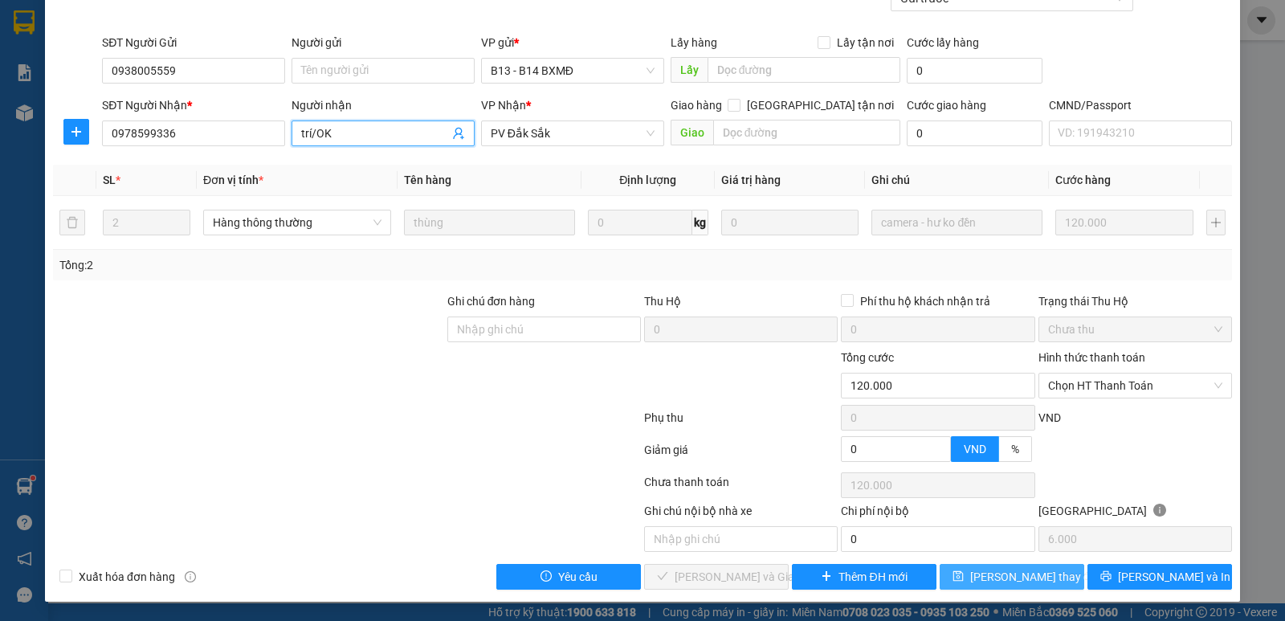
type input "trí/OK"
click at [1016, 579] on span "[PERSON_NAME] thay đổi" at bounding box center [1034, 577] width 129 height 18
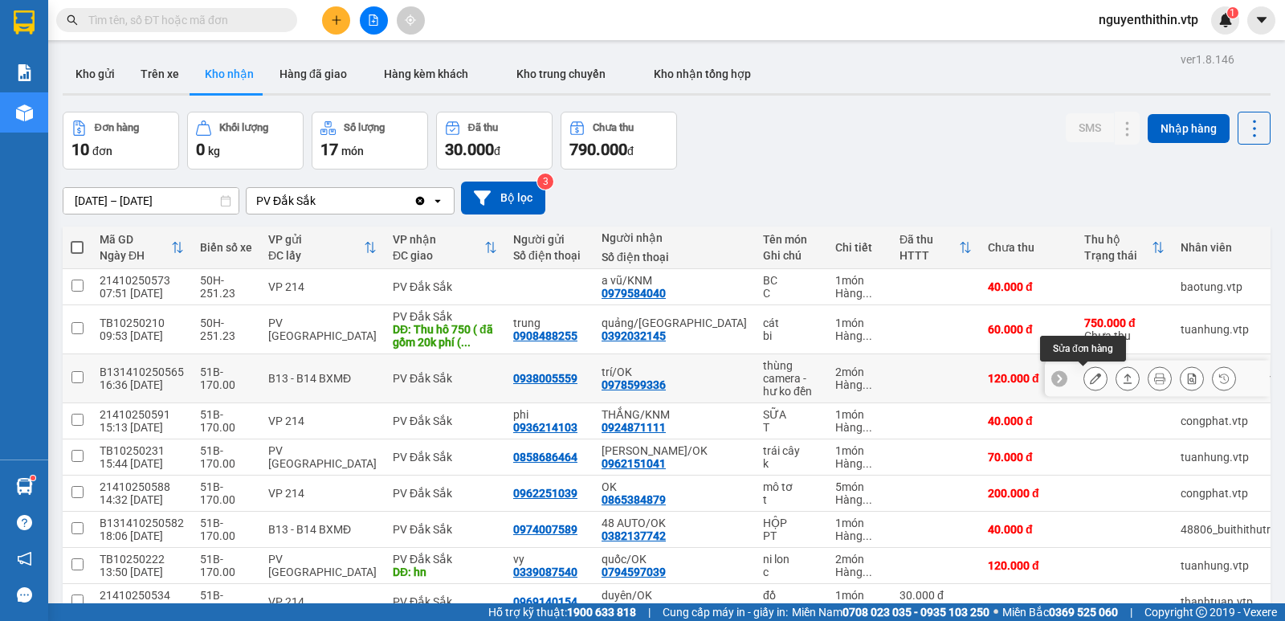
click at [1090, 380] on icon at bounding box center [1095, 378] width 11 height 11
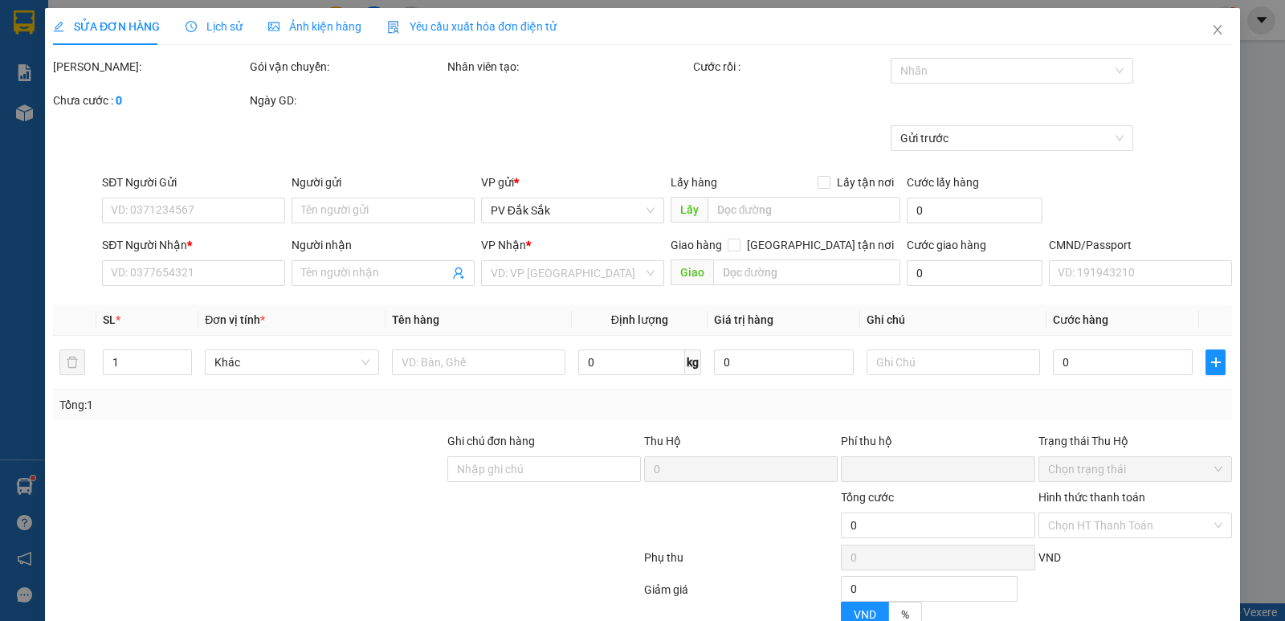
type input "6.000"
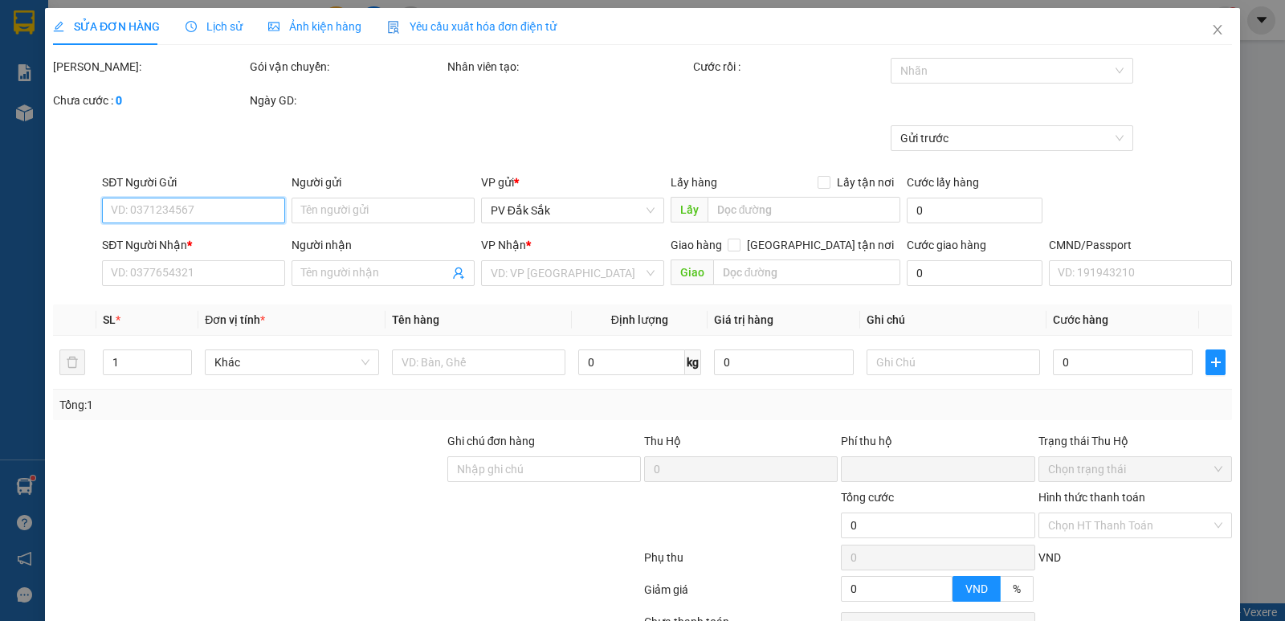
type input "0938005559"
type input "0978599336"
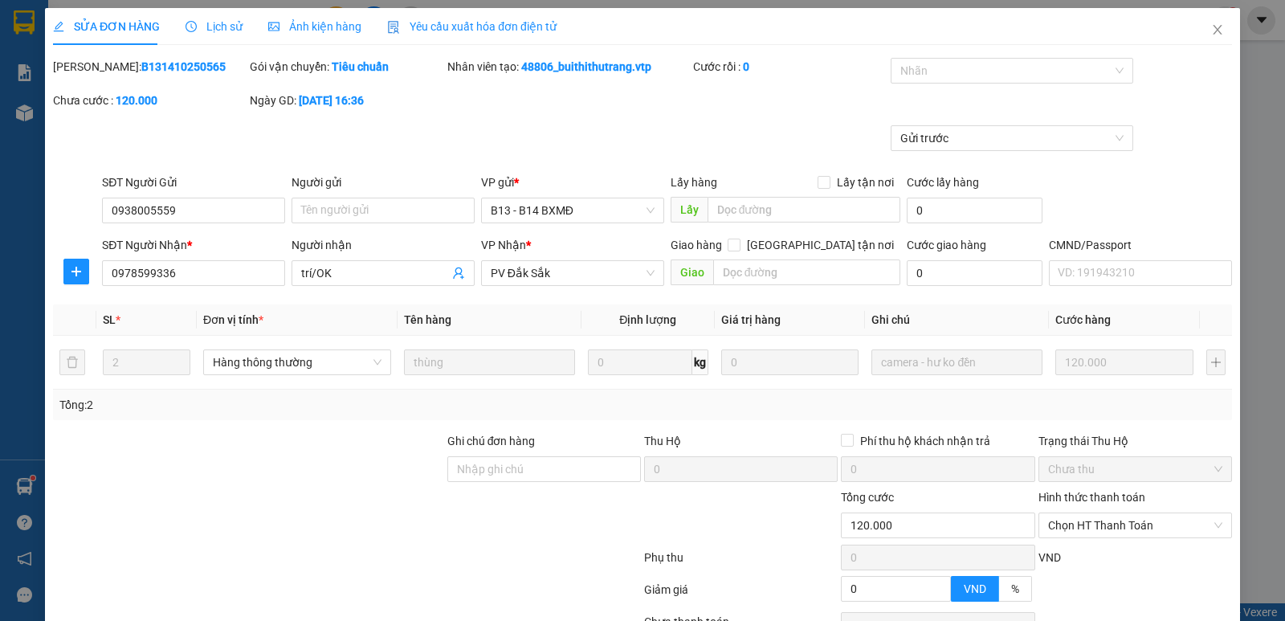
click at [1063, 494] on label "Hình thức thanh toán" at bounding box center [1091, 497] width 107 height 13
click at [1063, 513] on input "Hình thức thanh toán" at bounding box center [1129, 525] width 163 height 24
click at [1083, 392] on div "Tại văn phòng" at bounding box center [1124, 390] width 173 height 18
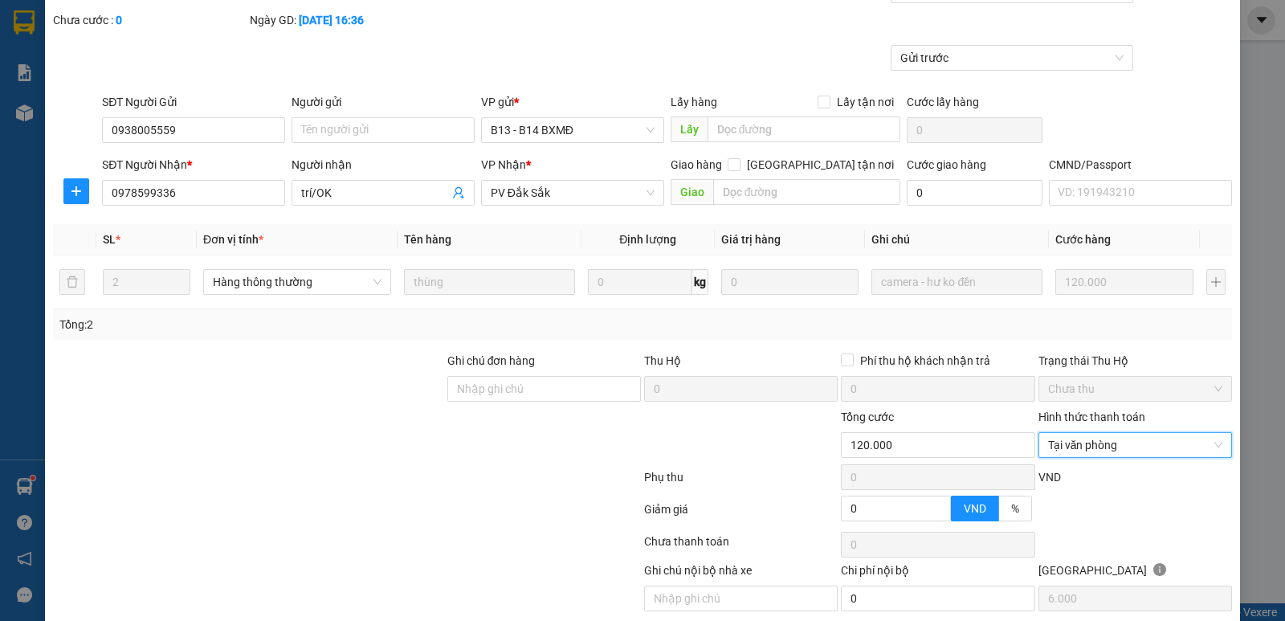
scroll to position [140, 0]
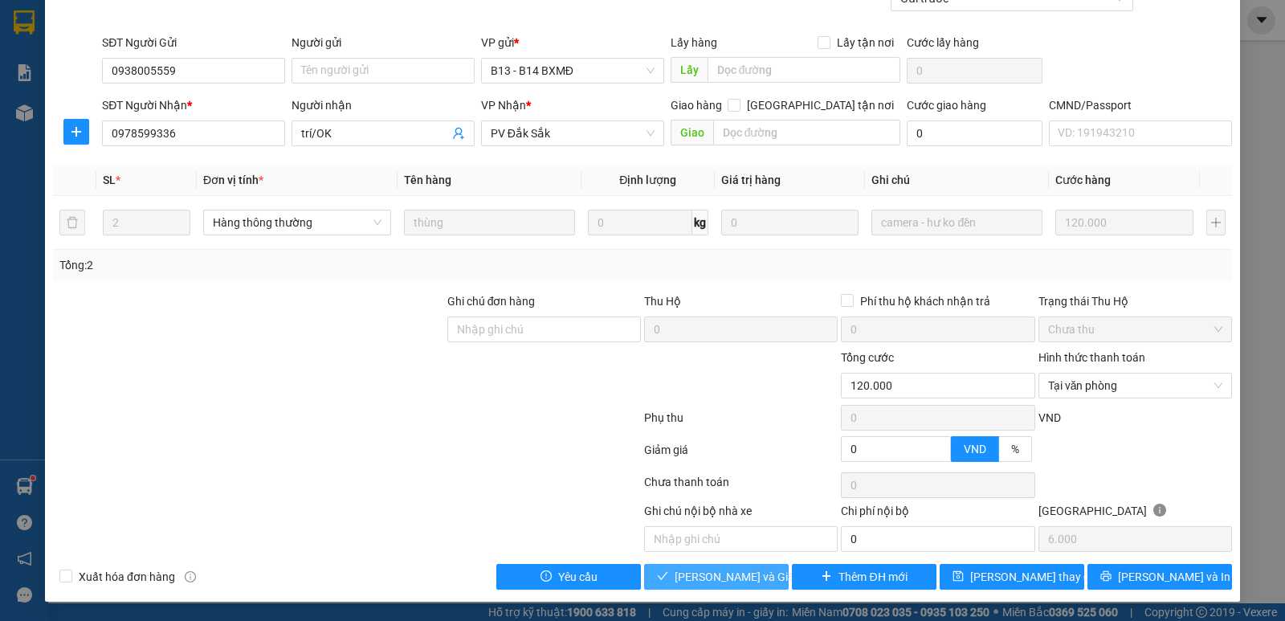
click at [737, 570] on span "[PERSON_NAME] và Giao hàng" at bounding box center [752, 577] width 154 height 18
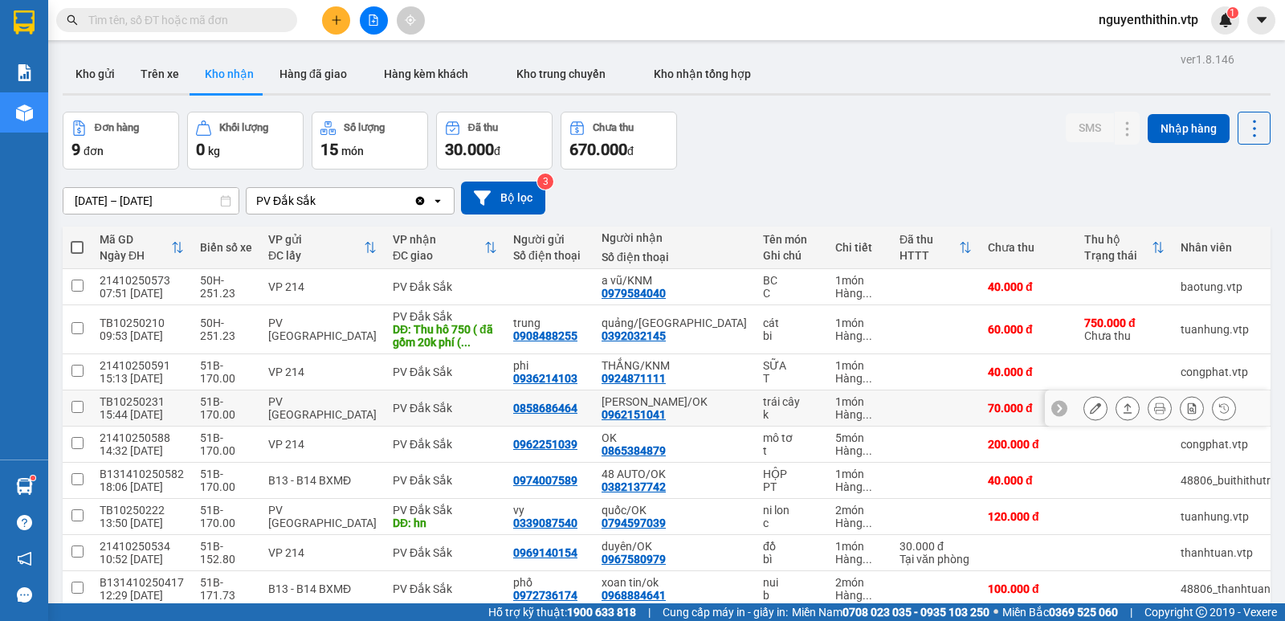
scroll to position [76, 0]
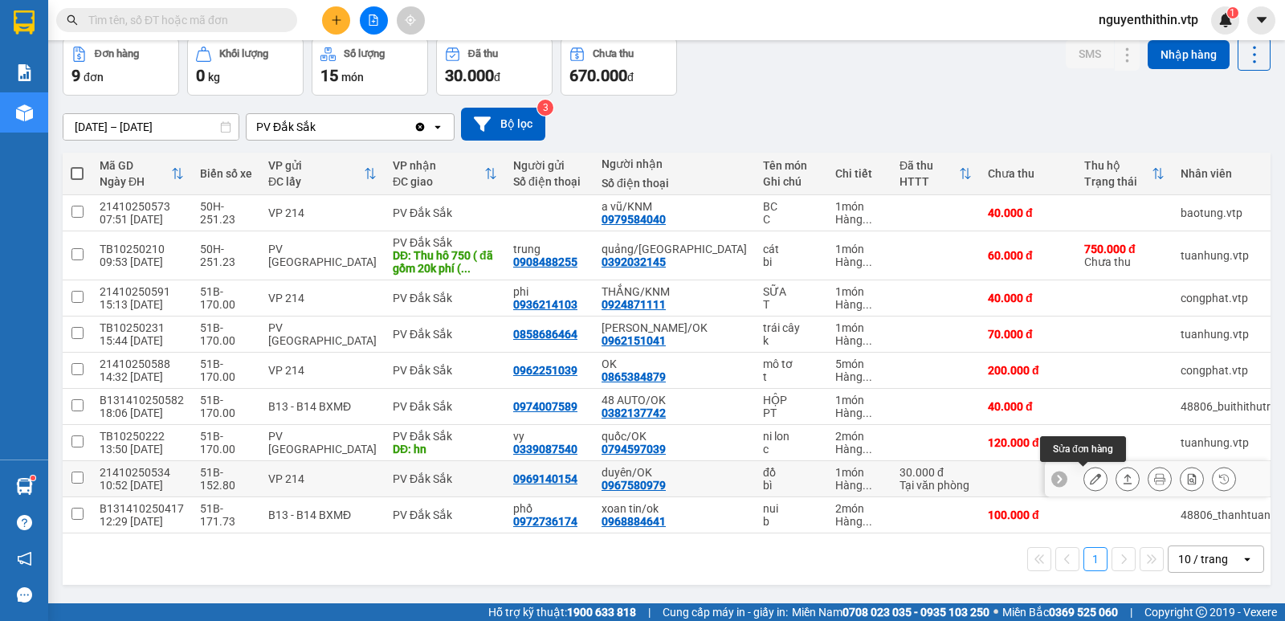
click at [1090, 474] on icon at bounding box center [1095, 478] width 11 height 11
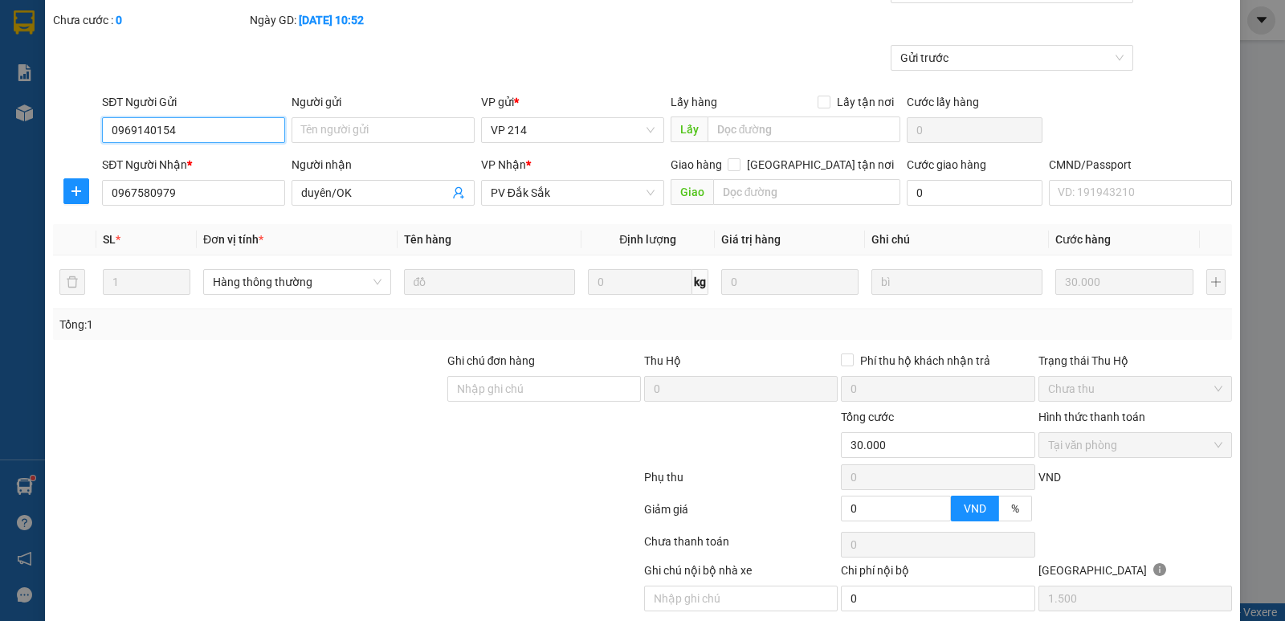
scroll to position [140, 0]
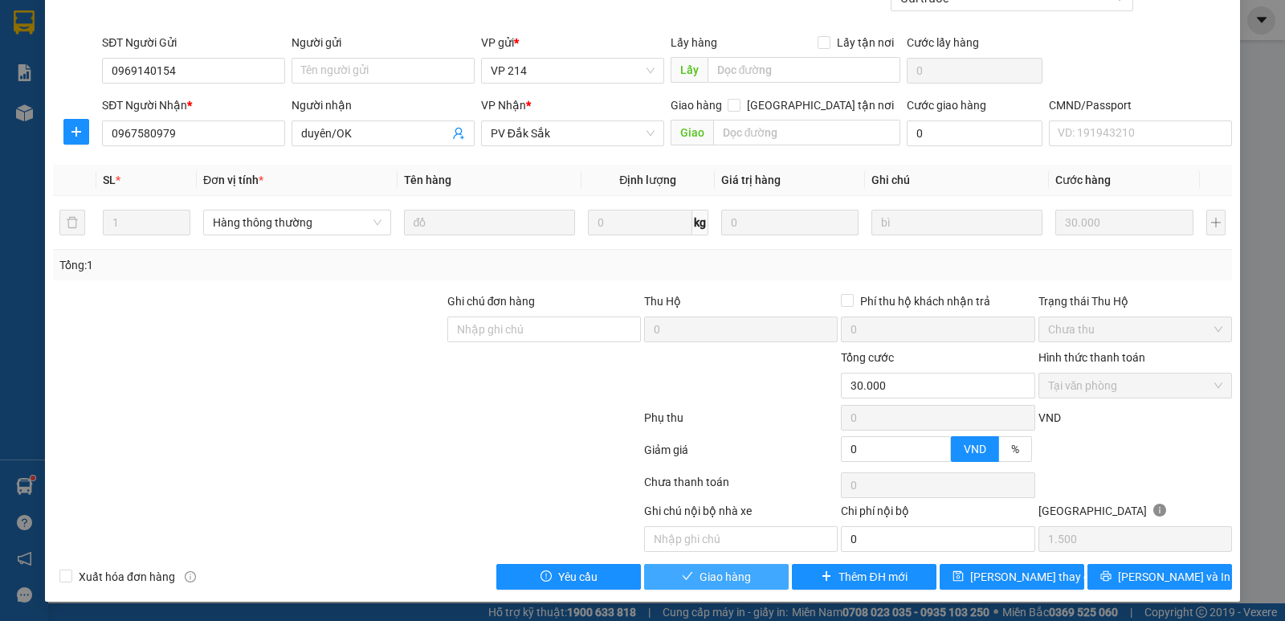
click at [725, 577] on span "Giao hàng" at bounding box center [725, 577] width 51 height 18
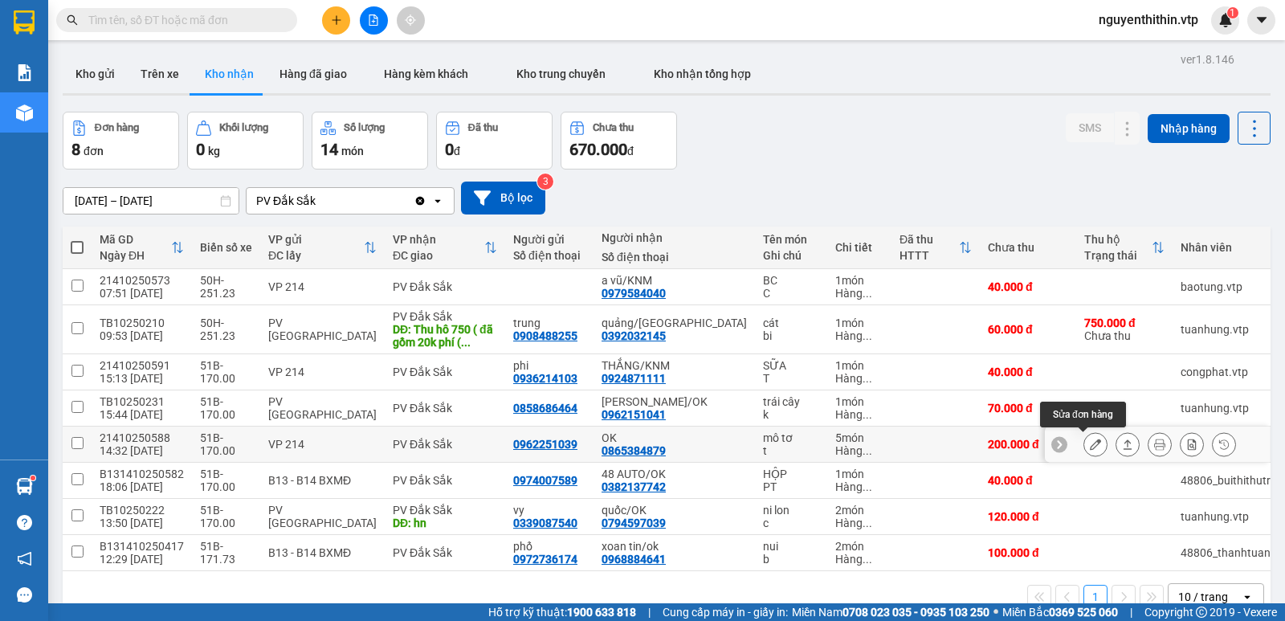
click at [1090, 440] on icon at bounding box center [1095, 444] width 11 height 11
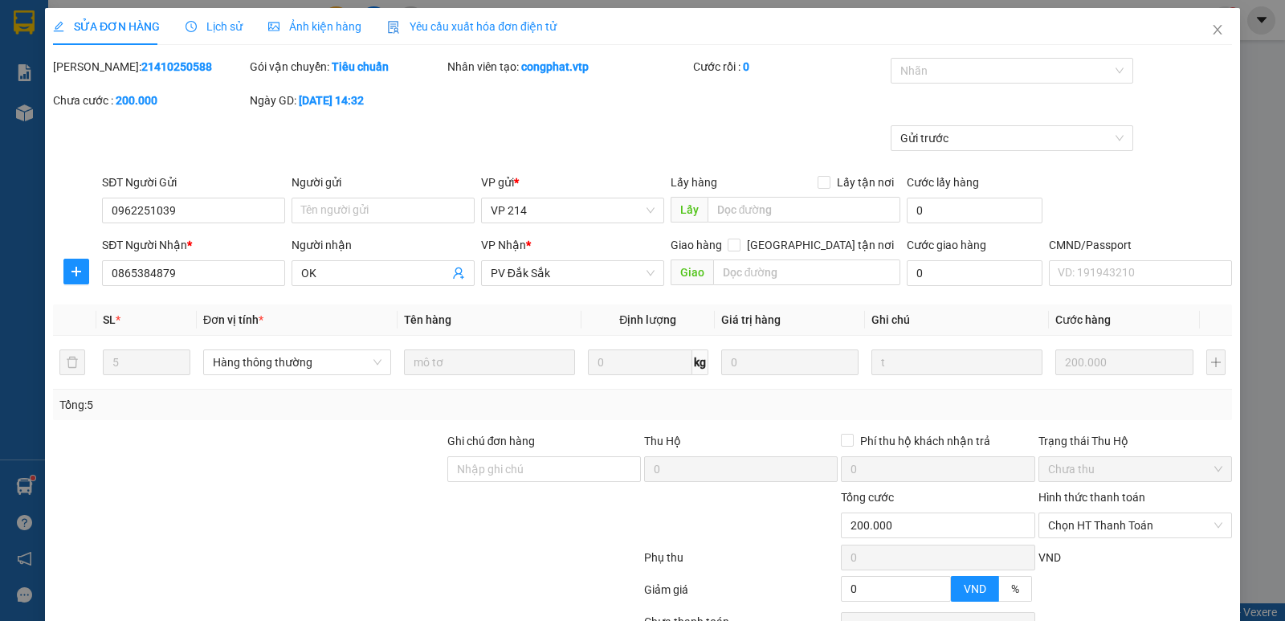
click at [1080, 496] on label "Hình thức thanh toán" at bounding box center [1091, 497] width 107 height 13
click at [1080, 513] on input "Hình thức thanh toán" at bounding box center [1129, 525] width 163 height 24
click at [1080, 496] on label "Hình thức thanh toán" at bounding box center [1091, 497] width 107 height 13
click at [1080, 513] on input "Hình thức thanh toán" at bounding box center [1129, 525] width 163 height 24
click at [1075, 390] on div "Tại văn phòng" at bounding box center [1124, 390] width 173 height 18
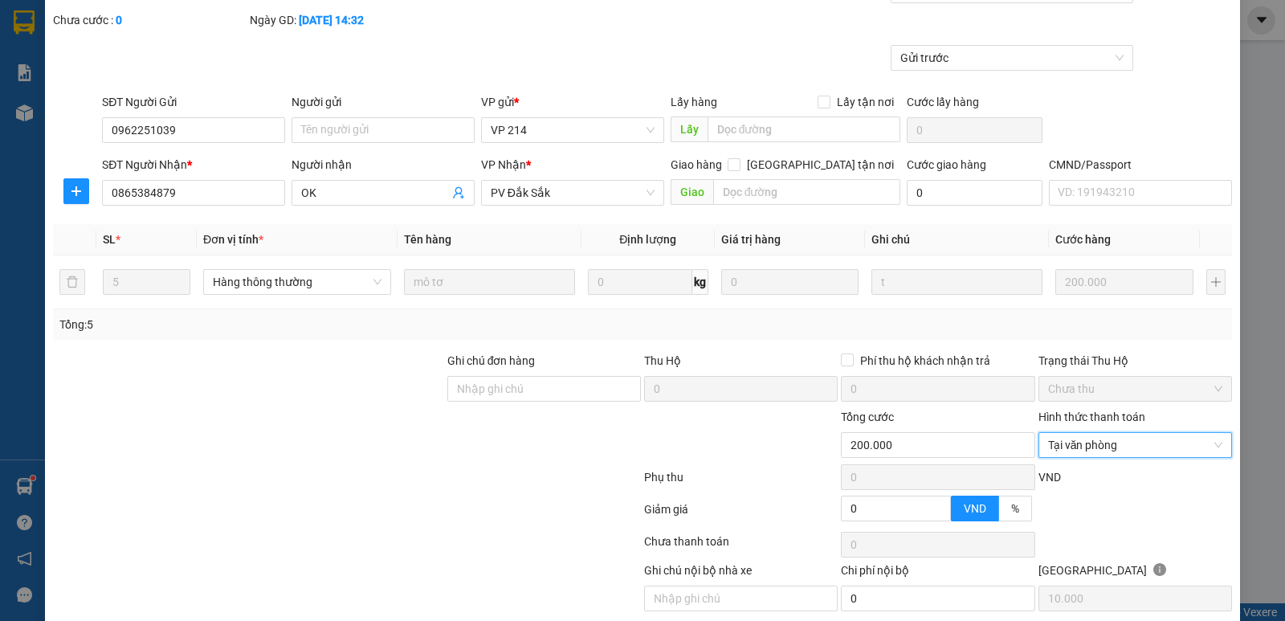
scroll to position [140, 0]
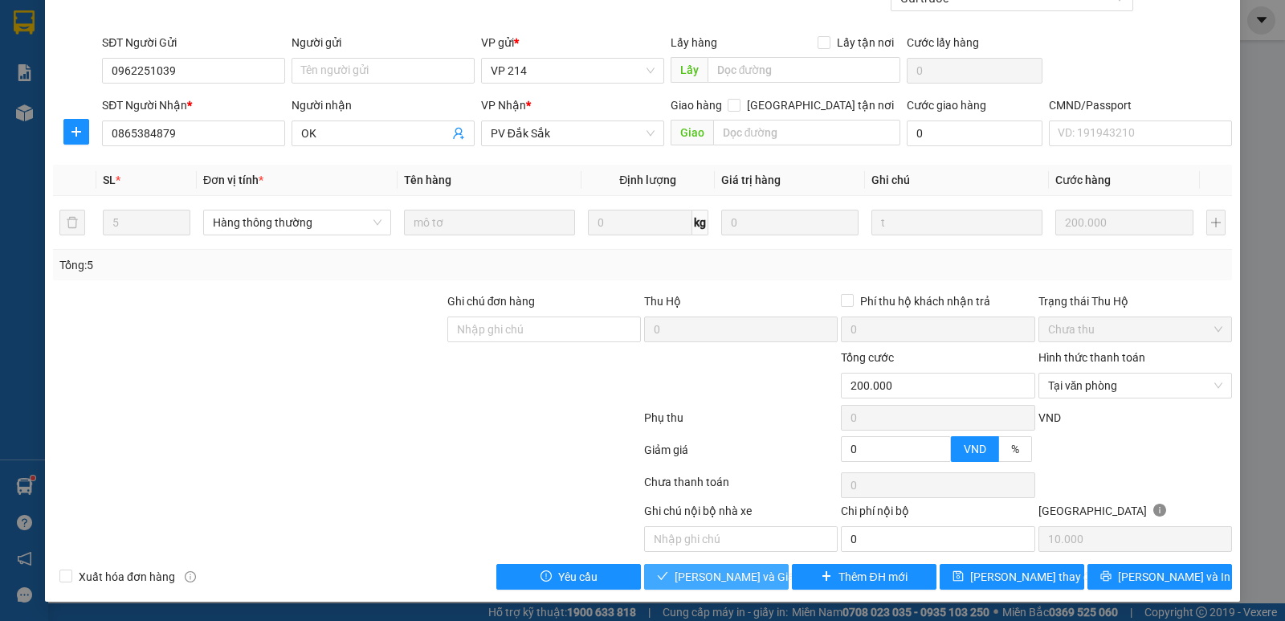
click at [722, 581] on span "[PERSON_NAME] và Giao hàng" at bounding box center [752, 577] width 154 height 18
